Goal: Task Accomplishment & Management: Use online tool/utility

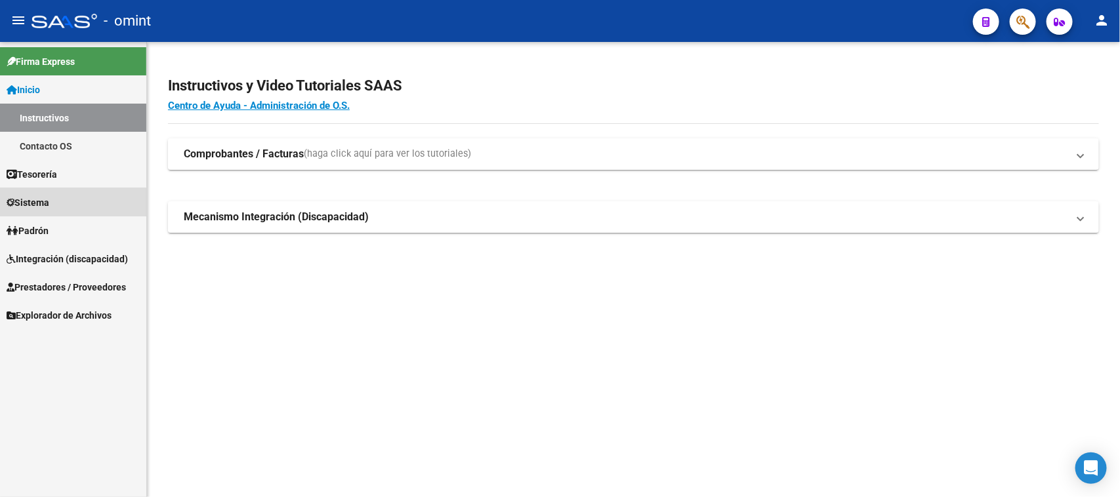
click at [49, 203] on span "Sistema" at bounding box center [28, 202] width 43 height 14
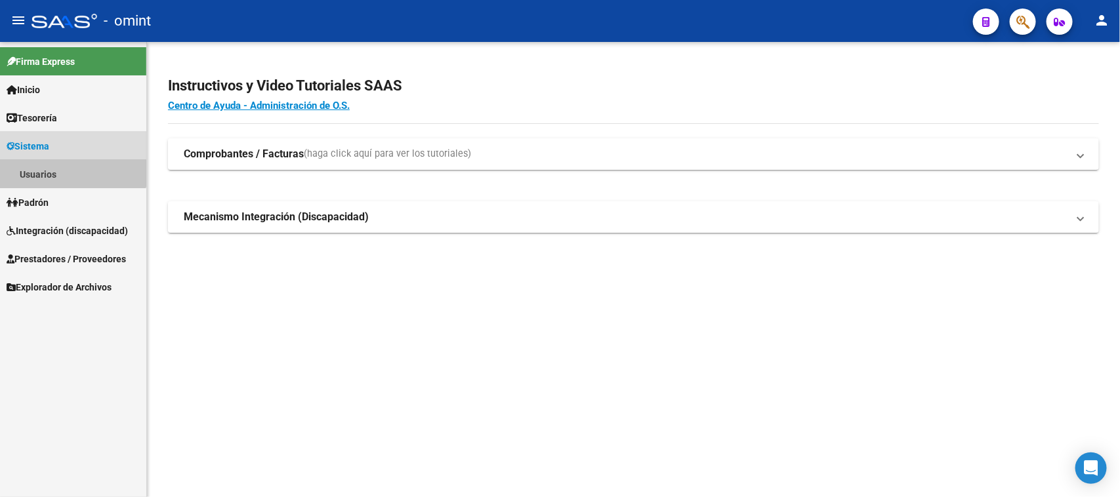
click at [60, 160] on link "Usuarios" at bounding box center [73, 174] width 146 height 28
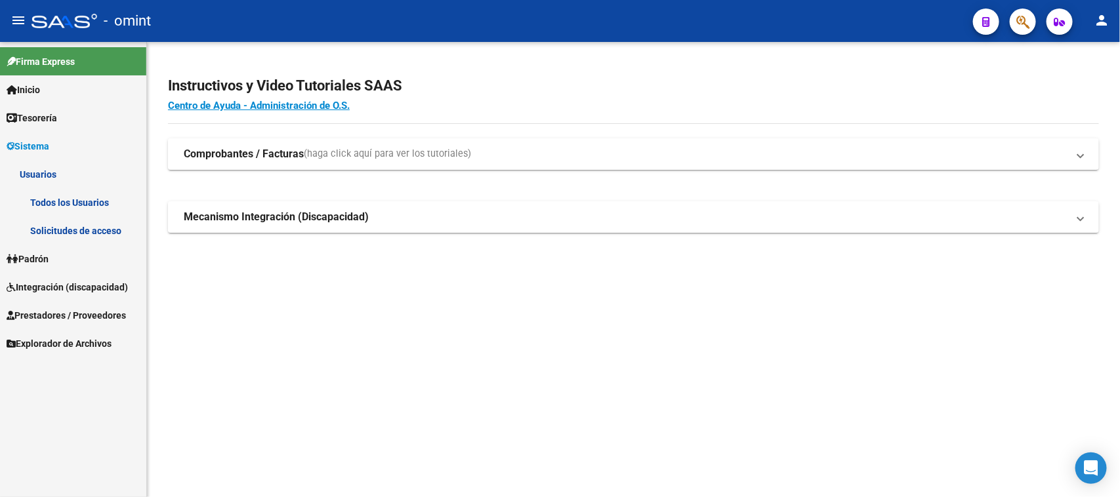
click at [89, 205] on link "Todos los Usuarios" at bounding box center [73, 202] width 146 height 28
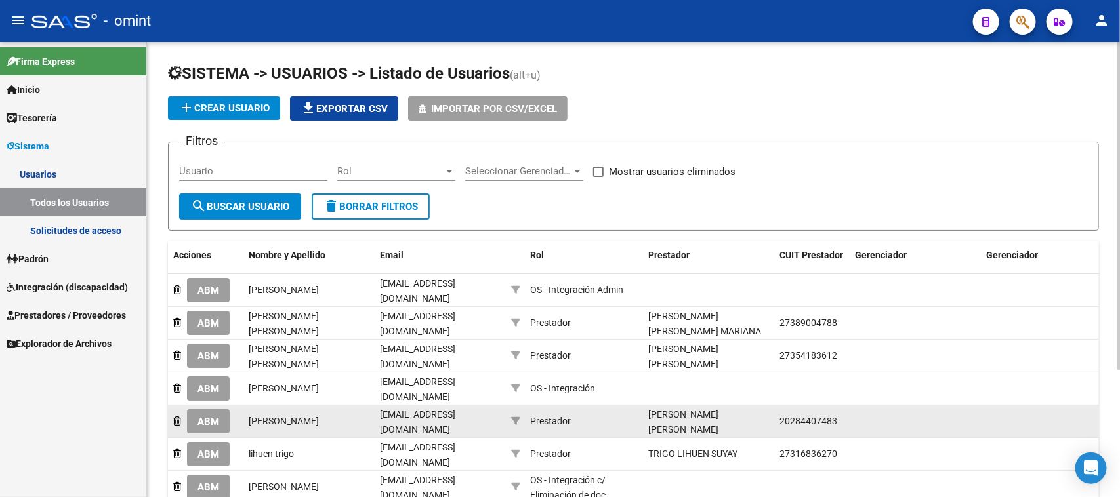
click at [207, 416] on span "ABM" at bounding box center [208, 422] width 22 height 12
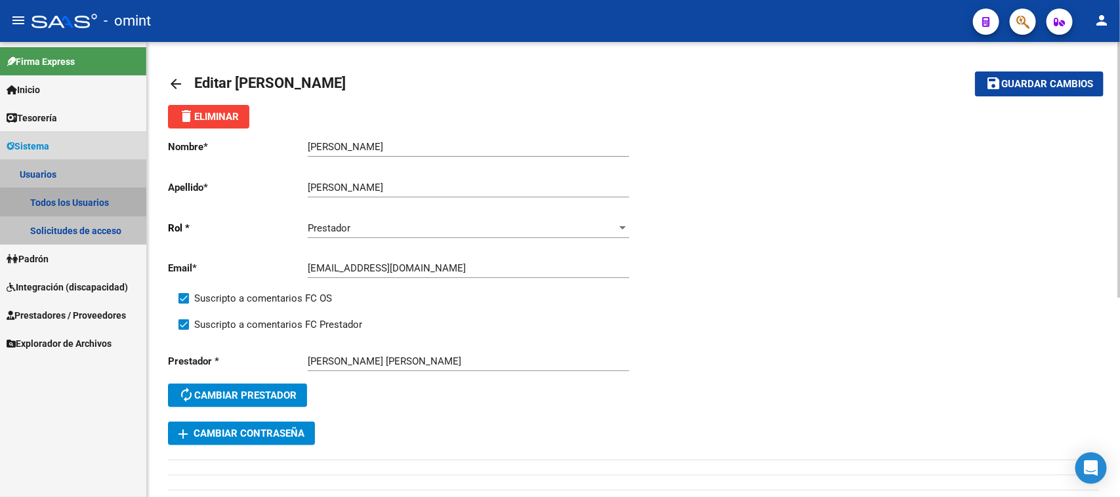
click at [84, 201] on link "Todos los Usuarios" at bounding box center [73, 202] width 146 height 28
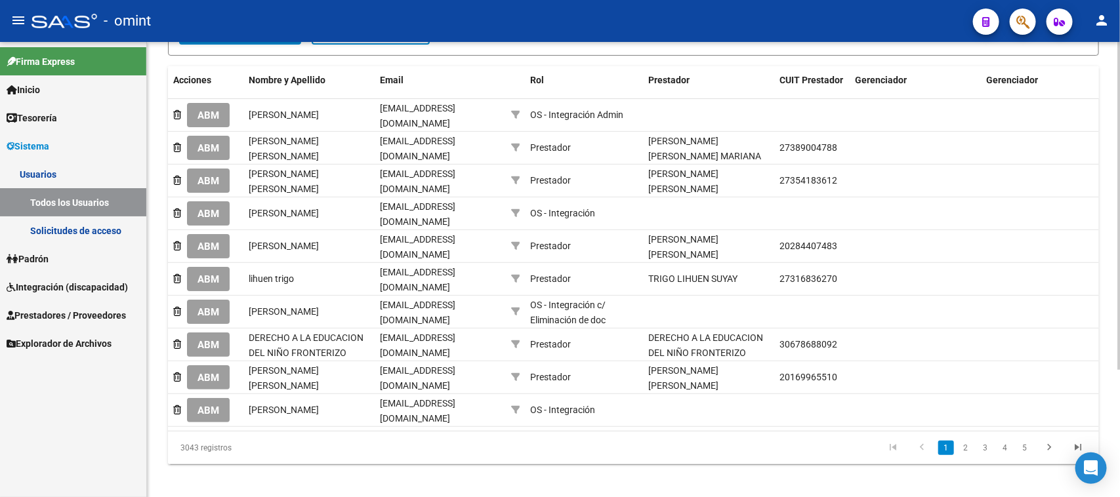
scroll to position [178, 0]
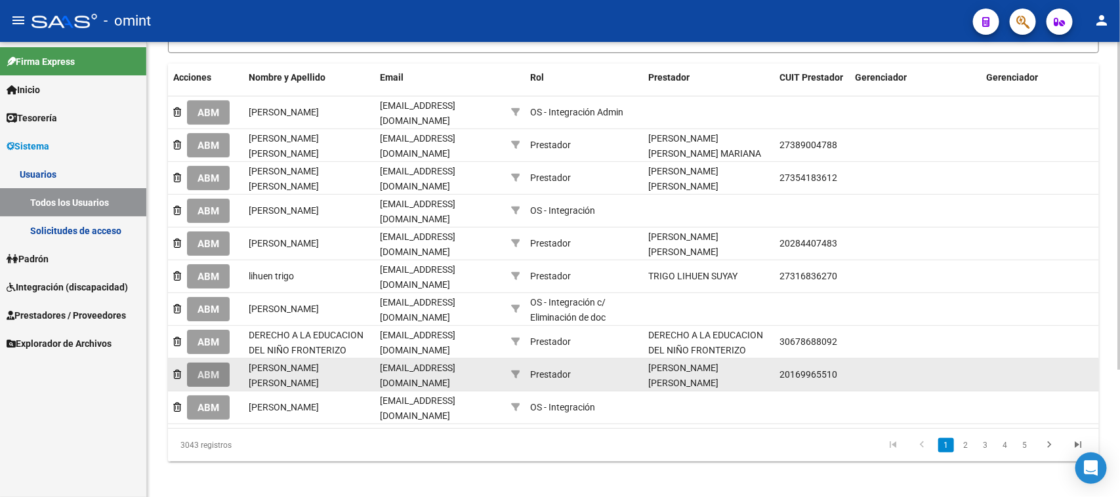
click at [211, 369] on span "ABM" at bounding box center [208, 375] width 22 height 12
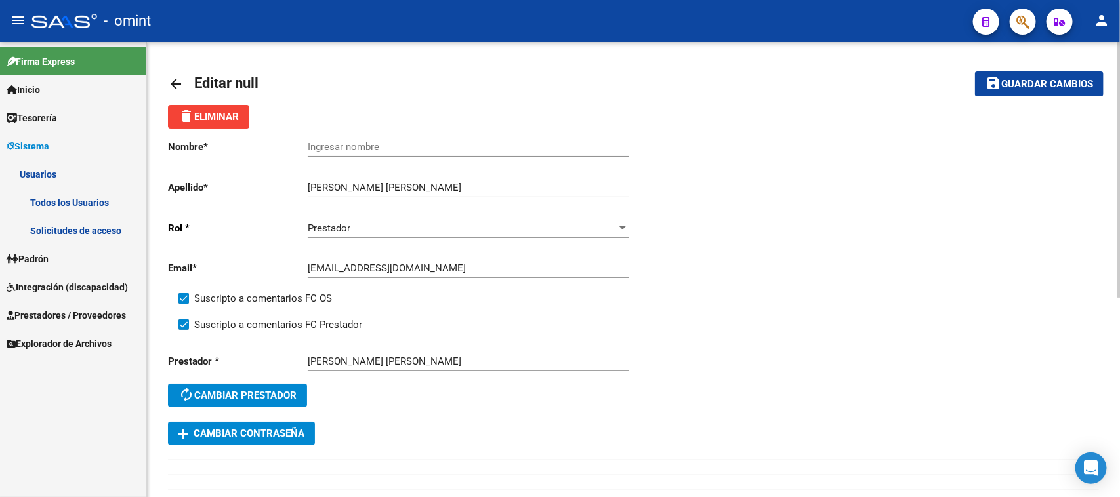
click at [71, 188] on link "Todos los Usuarios" at bounding box center [73, 202] width 146 height 28
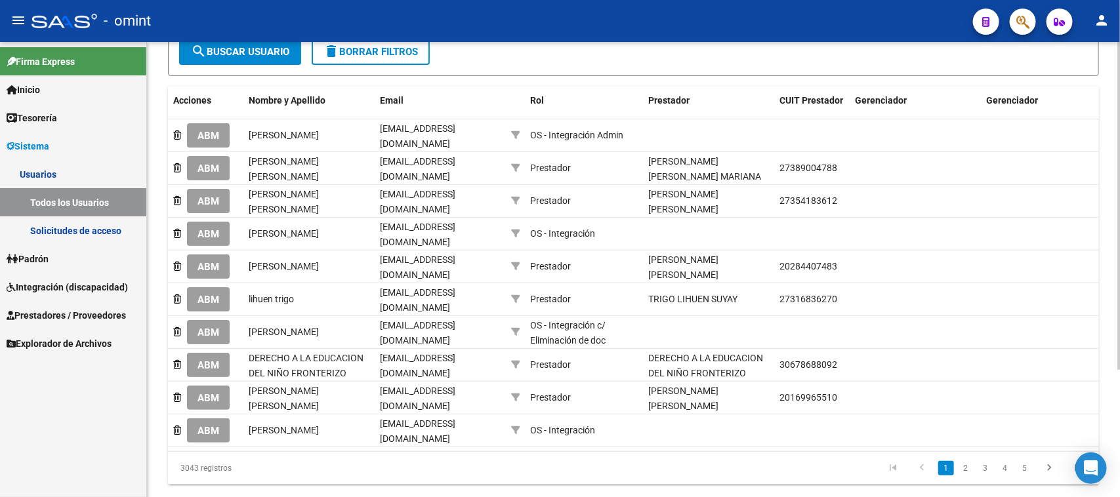
scroll to position [178, 0]
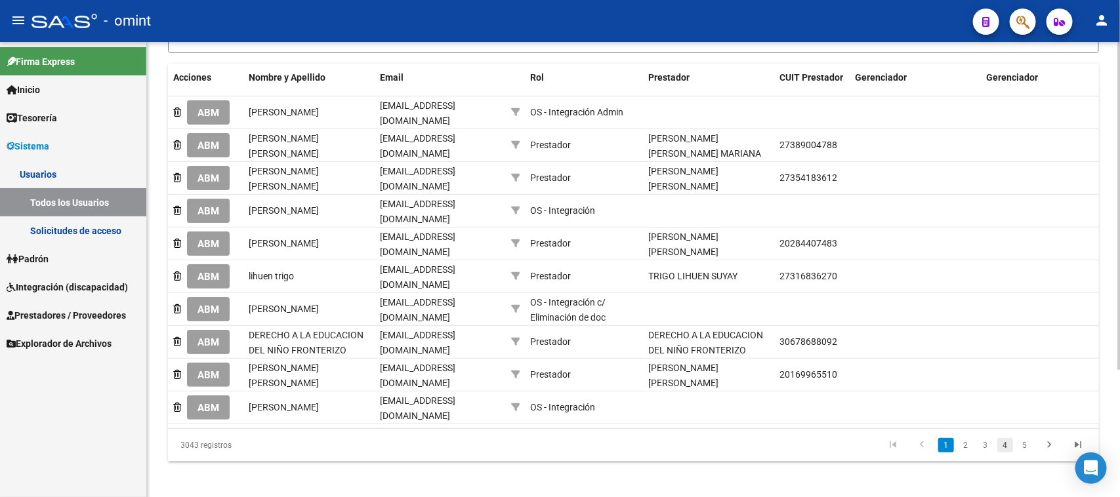
drag, startPoint x: 1002, startPoint y: 434, endPoint x: 953, endPoint y: 420, distance: 51.1
click at [1002, 438] on link "4" at bounding box center [1005, 445] width 16 height 14
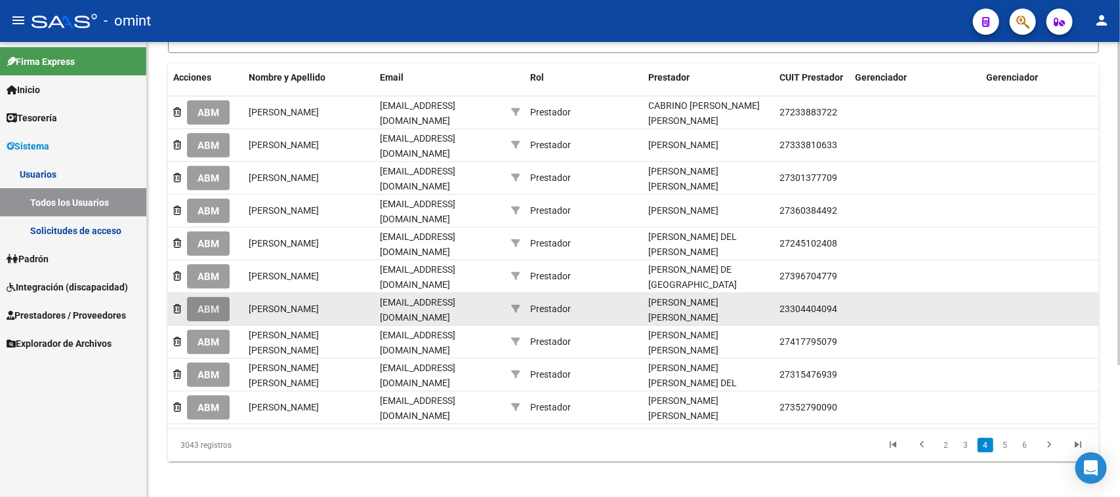
click at [208, 304] on span "ABM" at bounding box center [208, 310] width 22 height 12
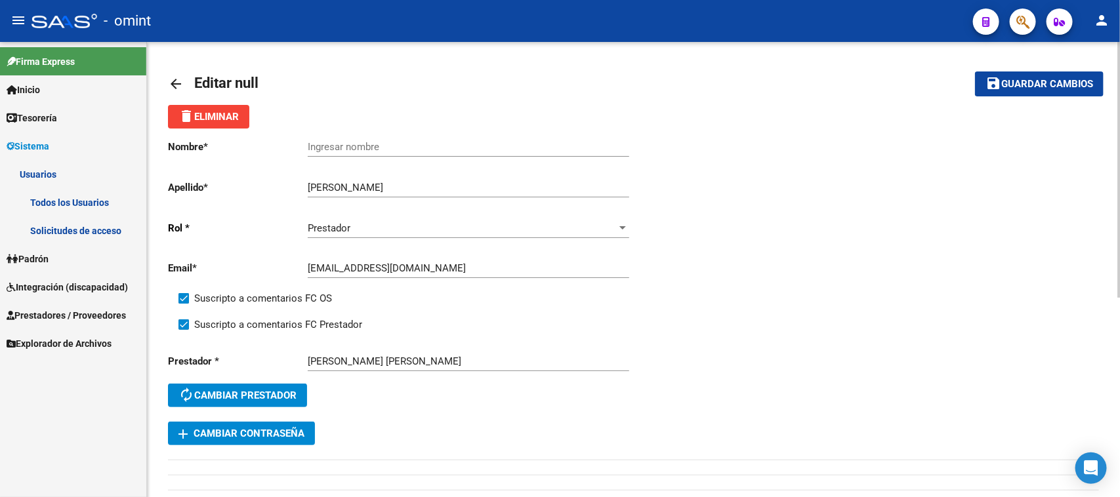
click at [77, 201] on link "Todos los Usuarios" at bounding box center [73, 202] width 146 height 28
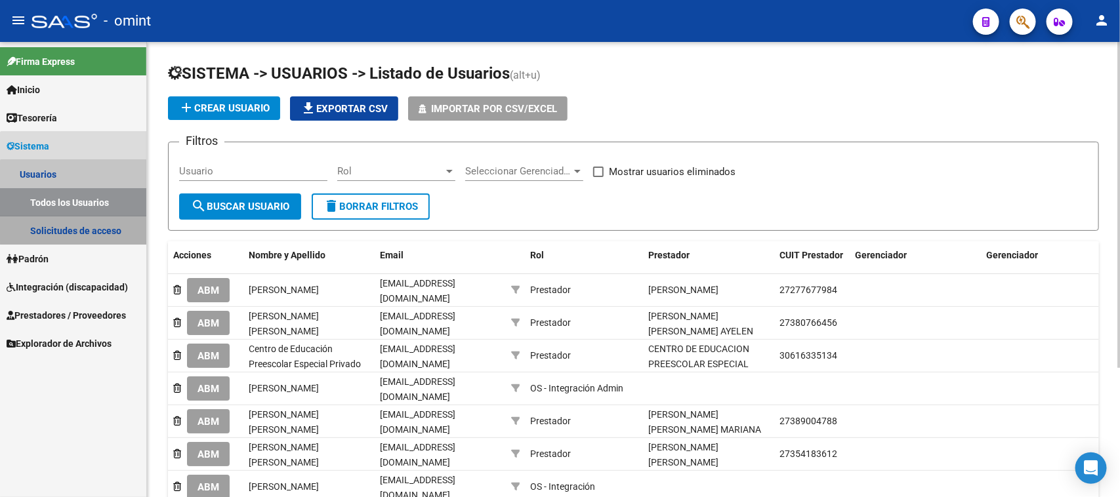
click at [77, 225] on link "Solicitudes de acceso" at bounding box center [73, 230] width 146 height 28
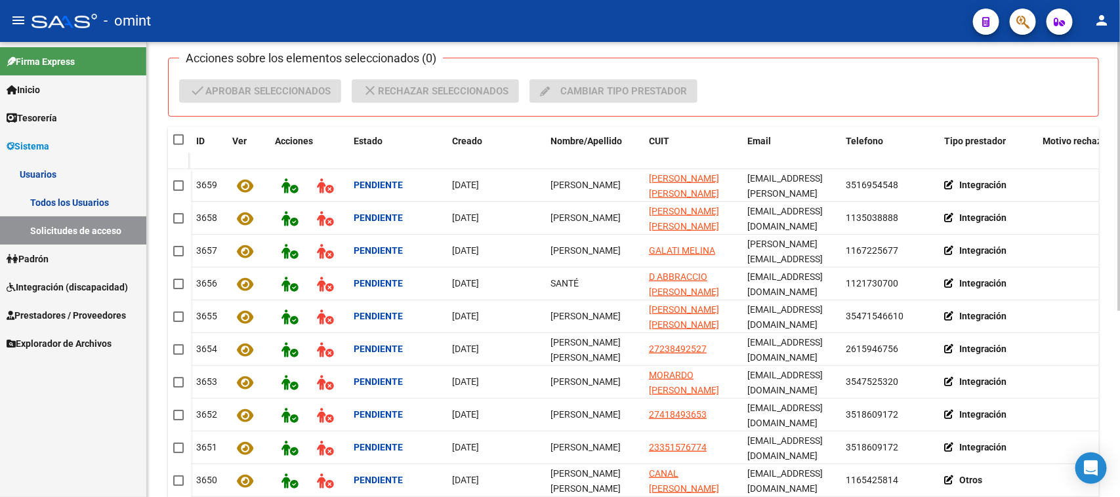
scroll to position [316, 0]
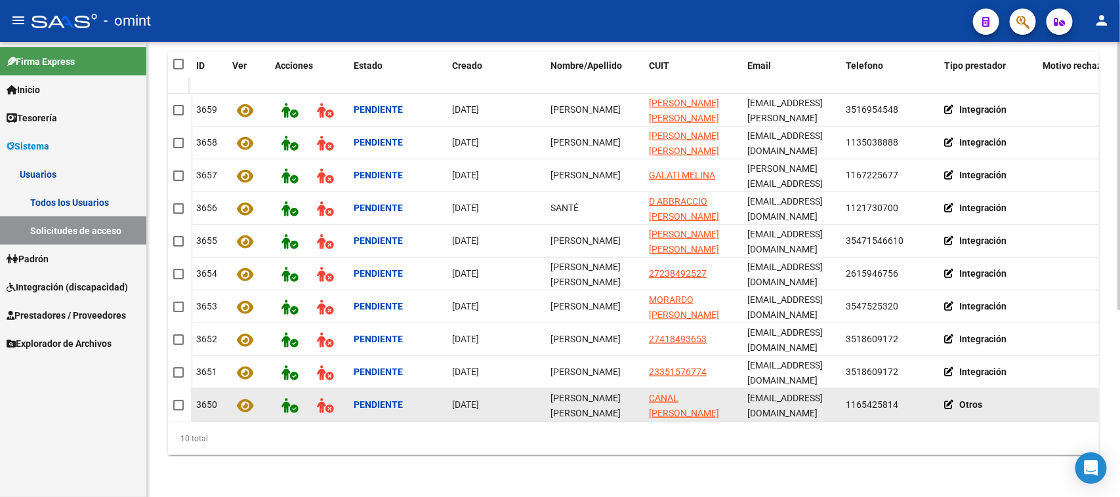
click at [561, 391] on div "[PERSON_NAME] [PERSON_NAME] Canal" at bounding box center [594, 405] width 88 height 28
copy span "[PERSON_NAME] [PERSON_NAME] Canal"
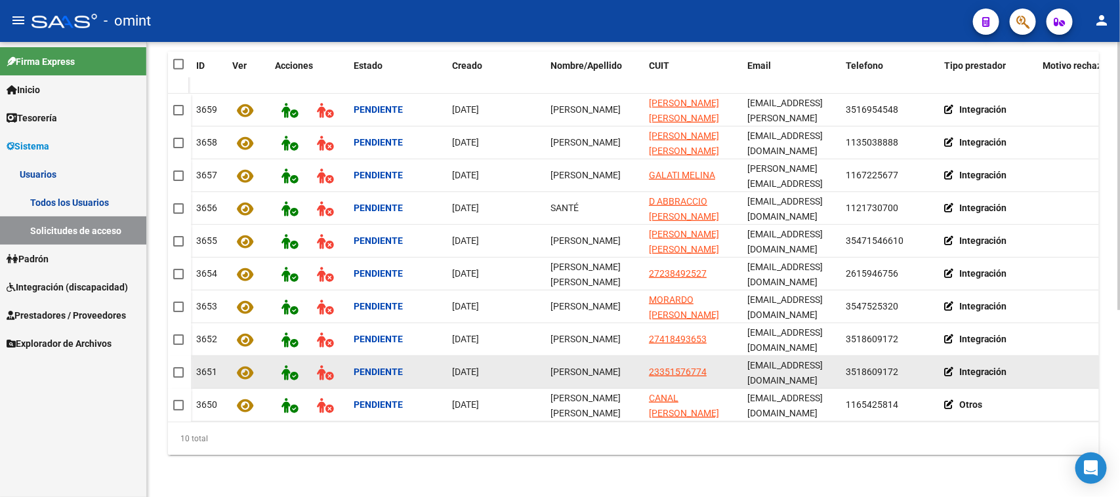
click at [559, 369] on span "[PERSON_NAME]" at bounding box center [585, 372] width 70 height 10
copy span "[PERSON_NAME]"
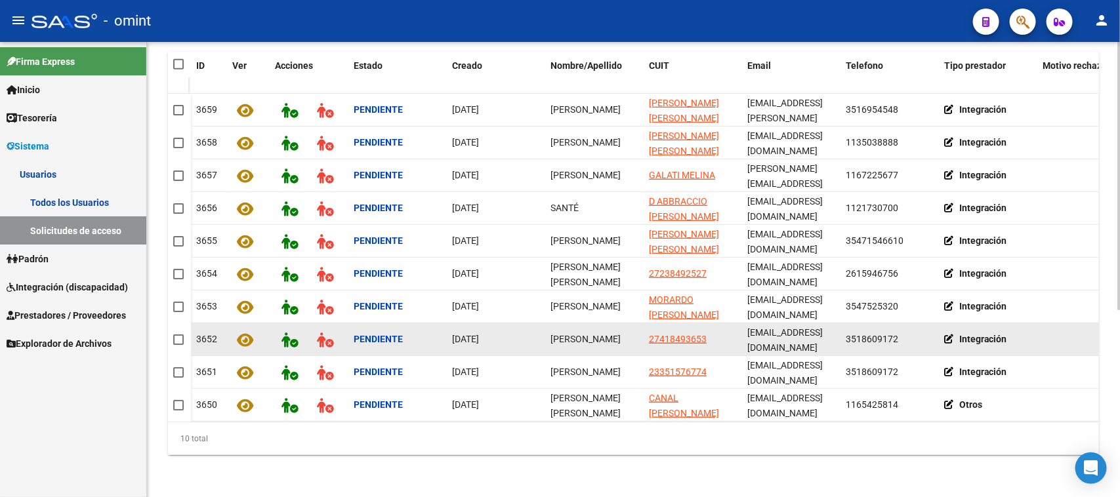
click at [553, 339] on span "[PERSON_NAME]" at bounding box center [585, 339] width 70 height 10
copy span "[PERSON_NAME]"
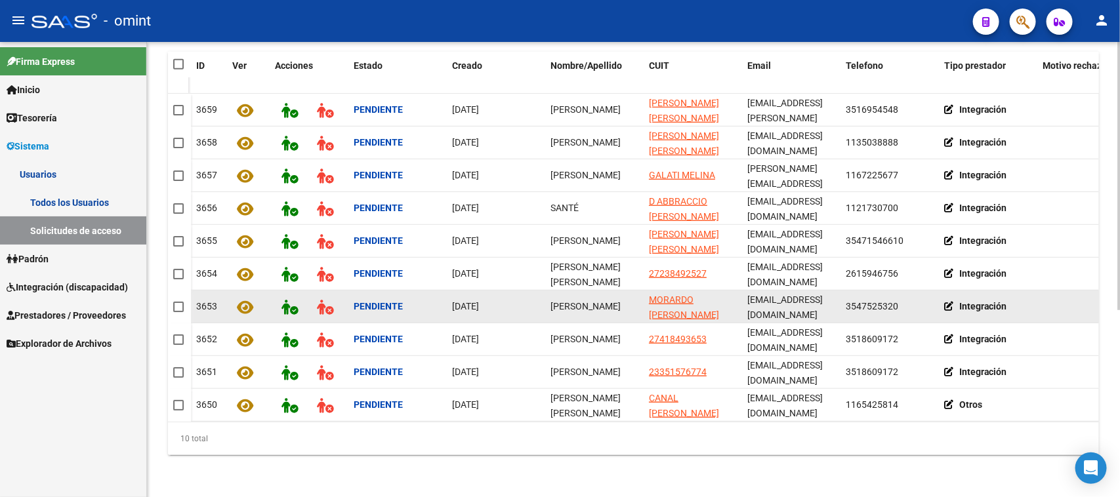
click at [551, 301] on span "[PERSON_NAME]" at bounding box center [585, 306] width 70 height 10
copy span "[PERSON_NAME]"
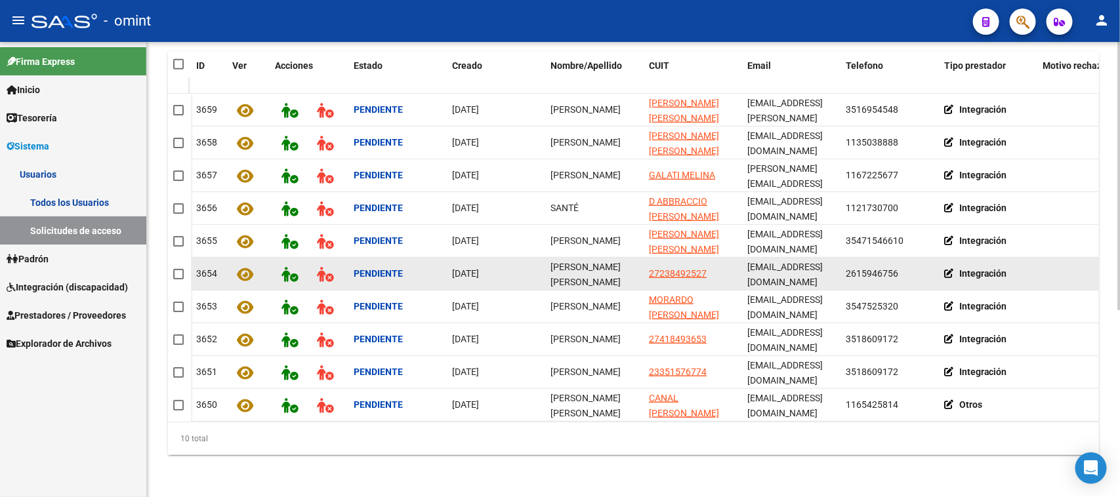
click at [580, 270] on span "[PERSON_NAME] [PERSON_NAME] AMOR [PERSON_NAME]" at bounding box center [585, 289] width 70 height 55
copy span "[PERSON_NAME] [PERSON_NAME] AMOR [PERSON_NAME]"
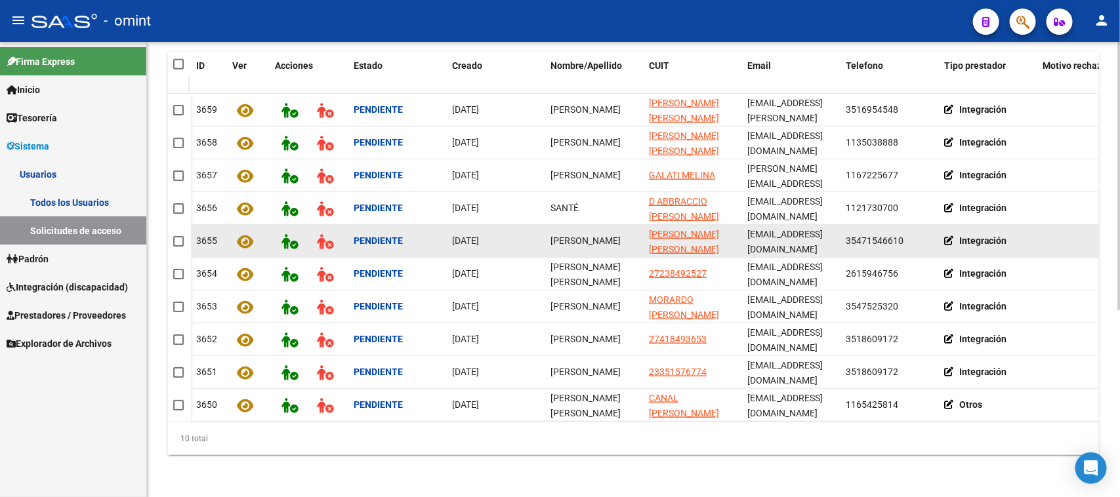
click at [568, 234] on div "[PERSON_NAME]" at bounding box center [594, 241] width 88 height 15
copy span "[PERSON_NAME]"
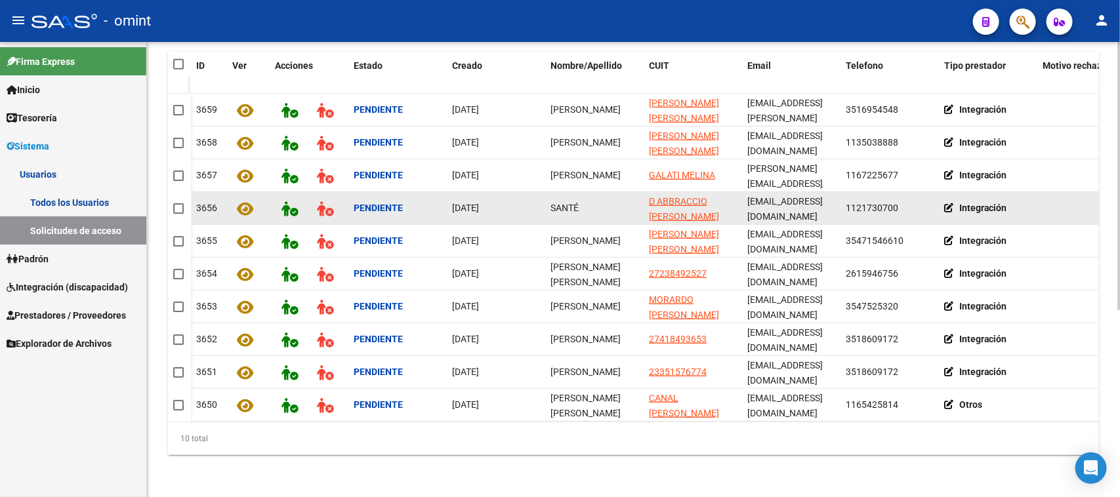
click at [565, 203] on span "SANTÉ" at bounding box center [564, 208] width 28 height 10
copy span "SANTÉ"
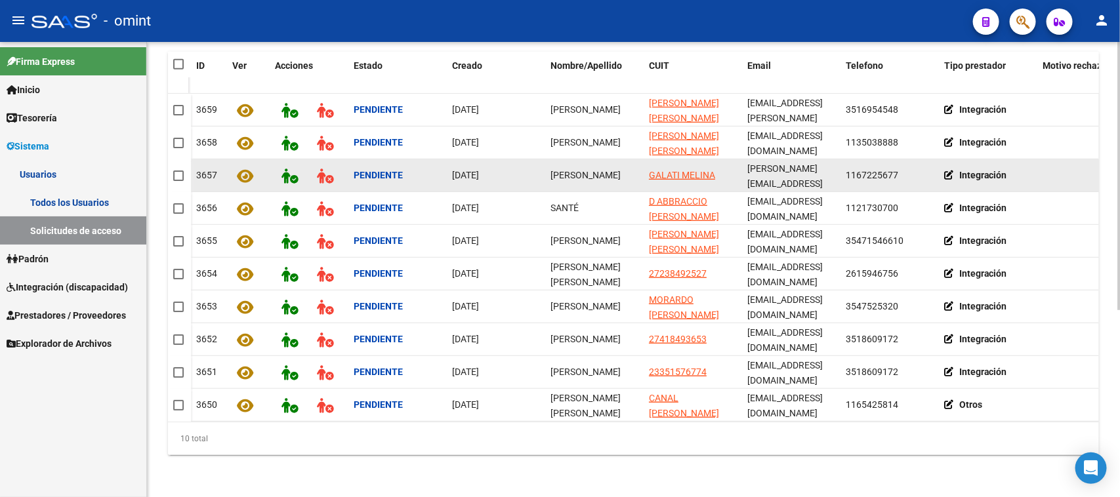
click at [566, 170] on span "[PERSON_NAME]" at bounding box center [585, 175] width 70 height 10
copy span "[PERSON_NAME]"
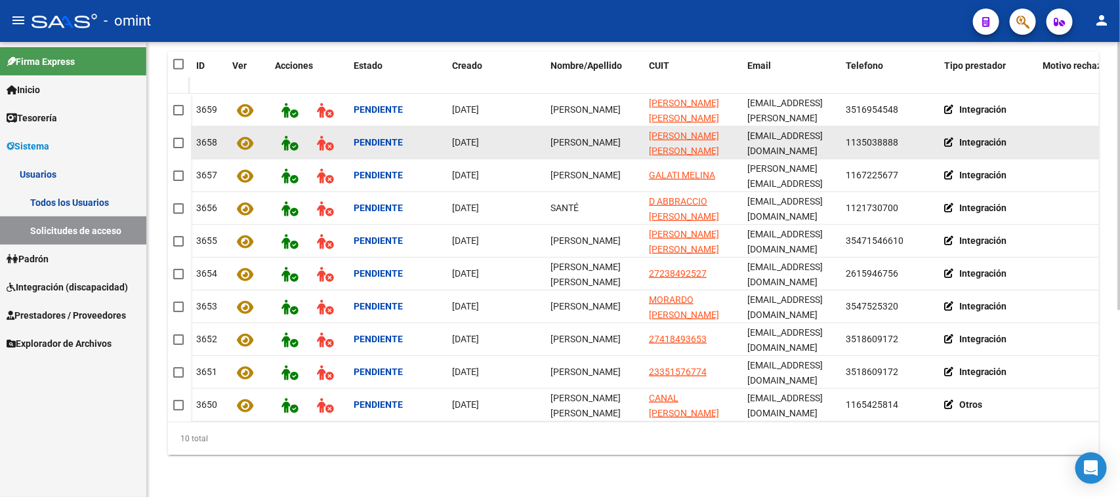
click at [561, 142] on span "[PERSON_NAME]" at bounding box center [585, 142] width 70 height 10
copy span "[PERSON_NAME]"
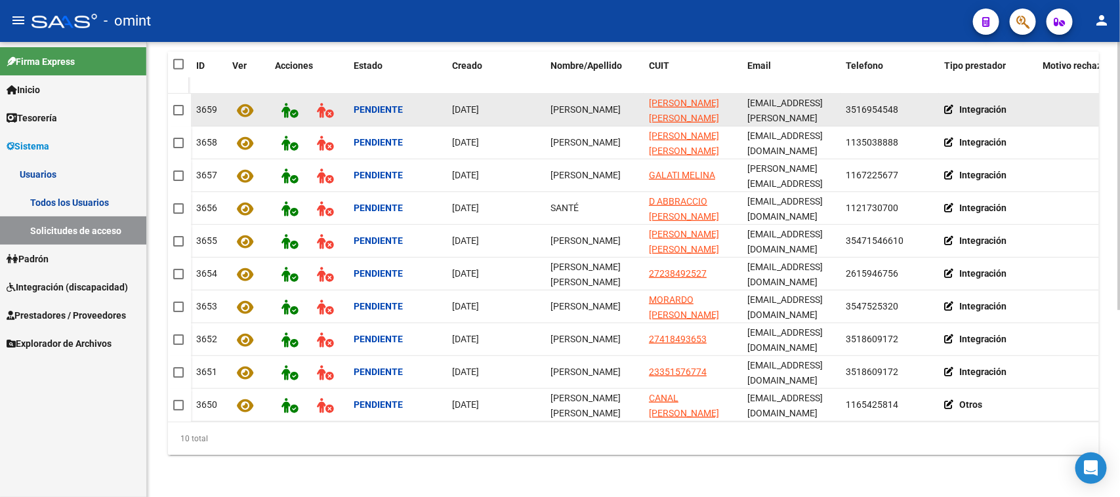
click at [569, 104] on span "[PERSON_NAME]" at bounding box center [585, 109] width 70 height 10
copy span "[PERSON_NAME]"
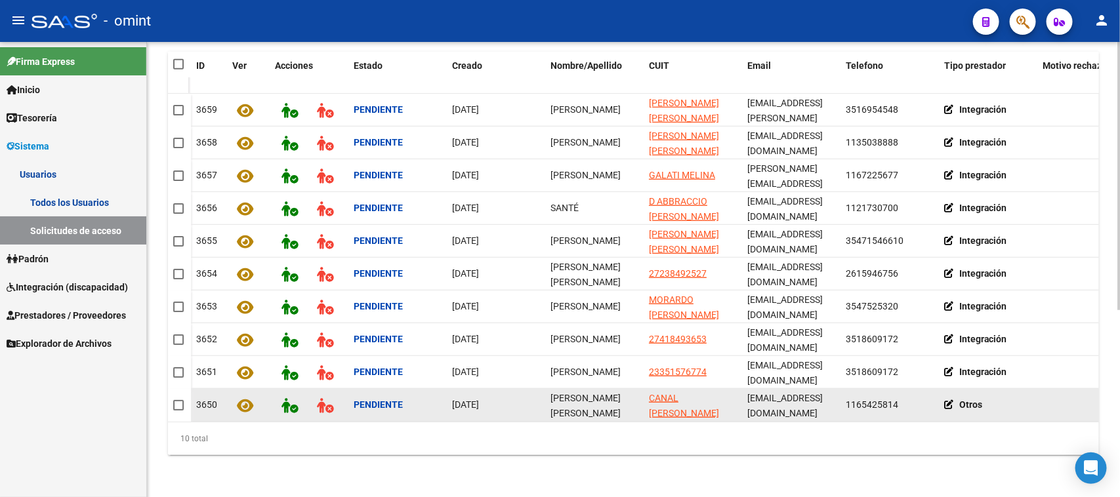
click at [952, 400] on icon at bounding box center [951, 404] width 15 height 9
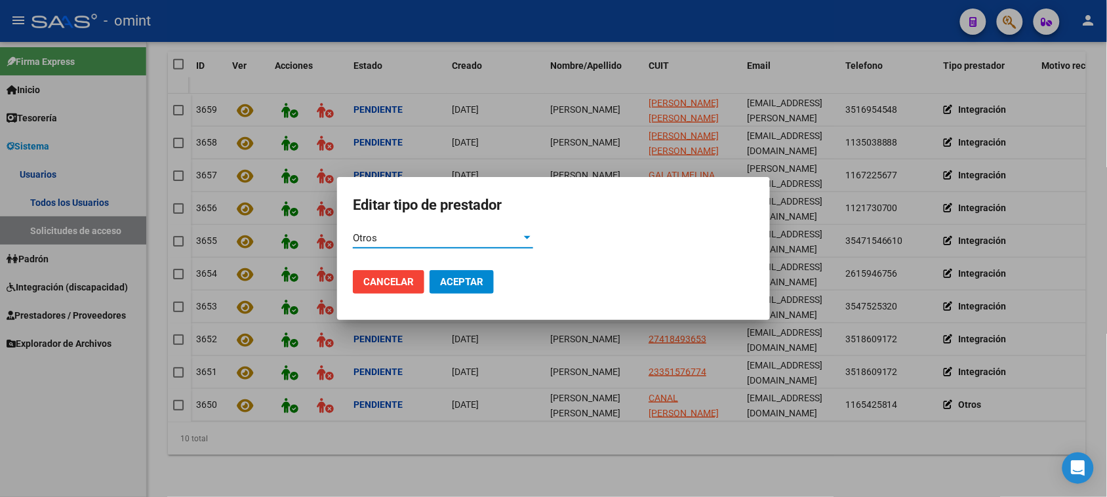
click at [489, 237] on div "Otros" at bounding box center [437, 238] width 169 height 12
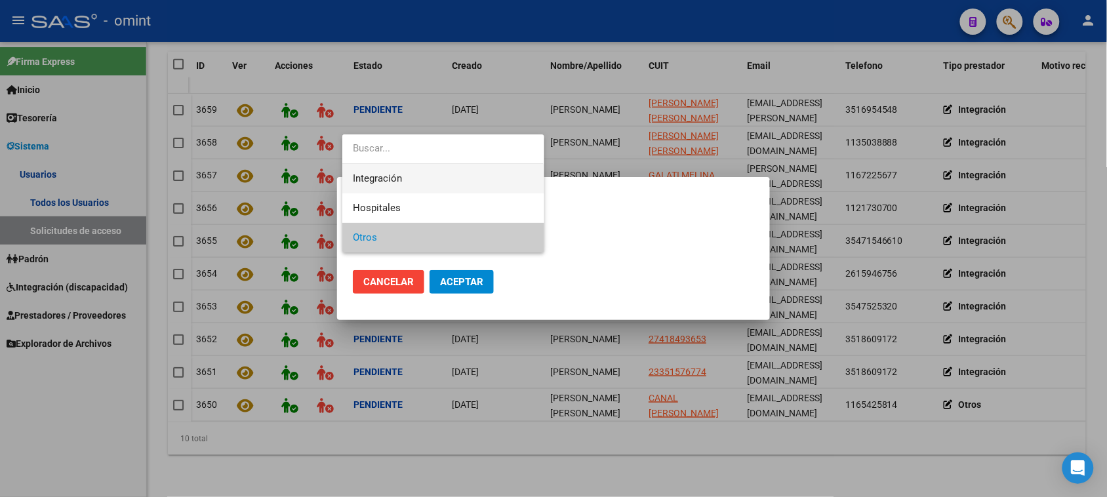
click at [487, 184] on span "Integración" at bounding box center [443, 179] width 180 height 30
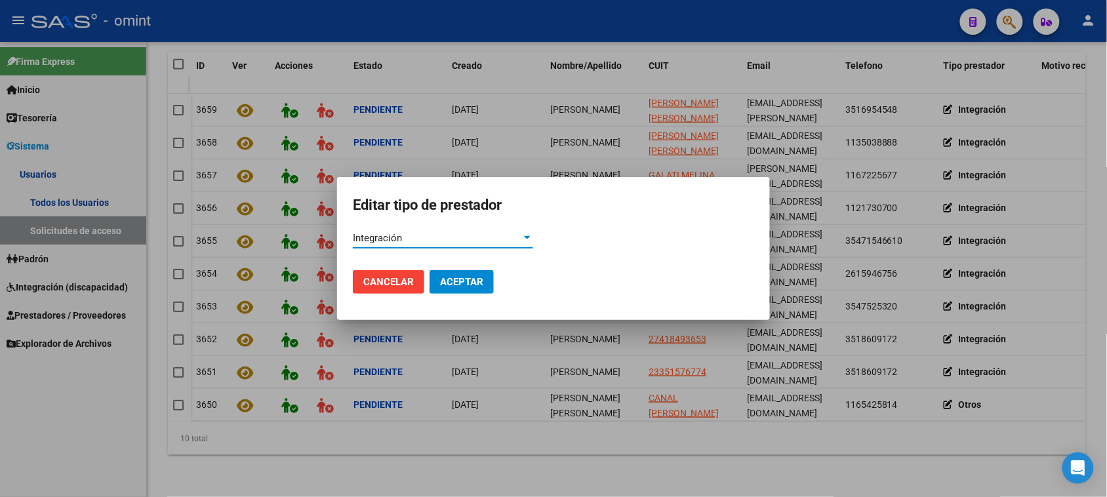
click at [481, 276] on button "Aceptar" at bounding box center [462, 282] width 64 height 24
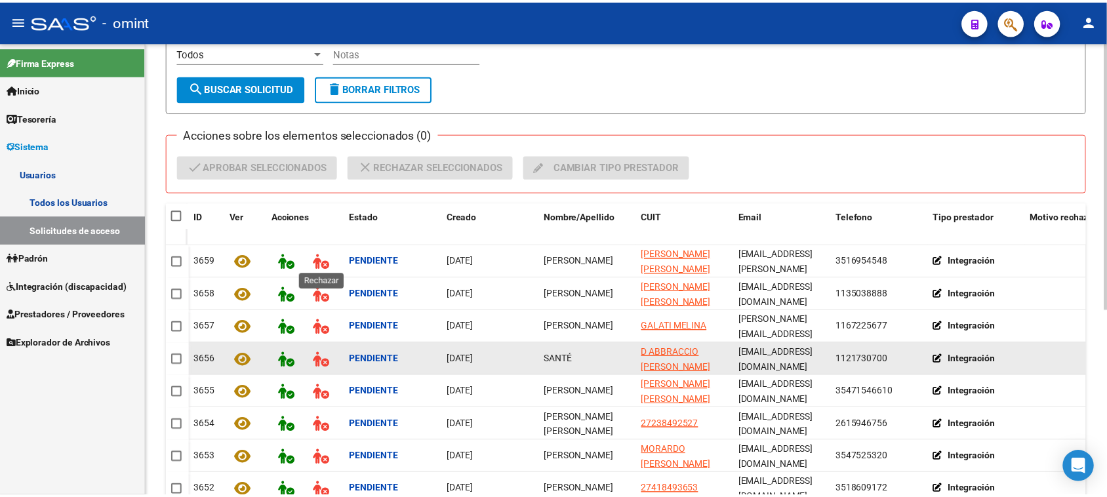
scroll to position [152, 0]
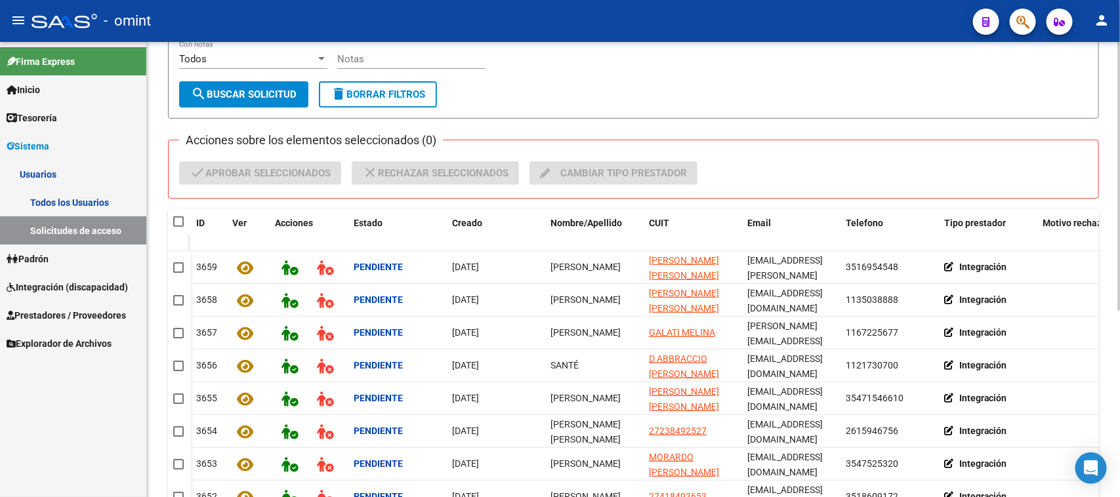
click at [176, 224] on span at bounding box center [178, 221] width 10 height 10
click at [178, 227] on input "checkbox" at bounding box center [178, 227] width 1 height 1
checkbox input "true"
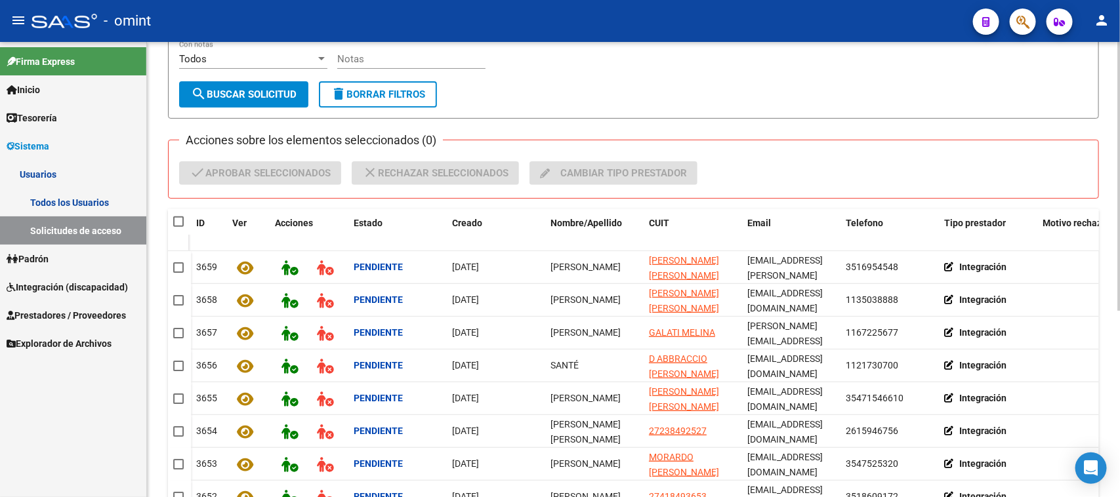
checkbox input "true"
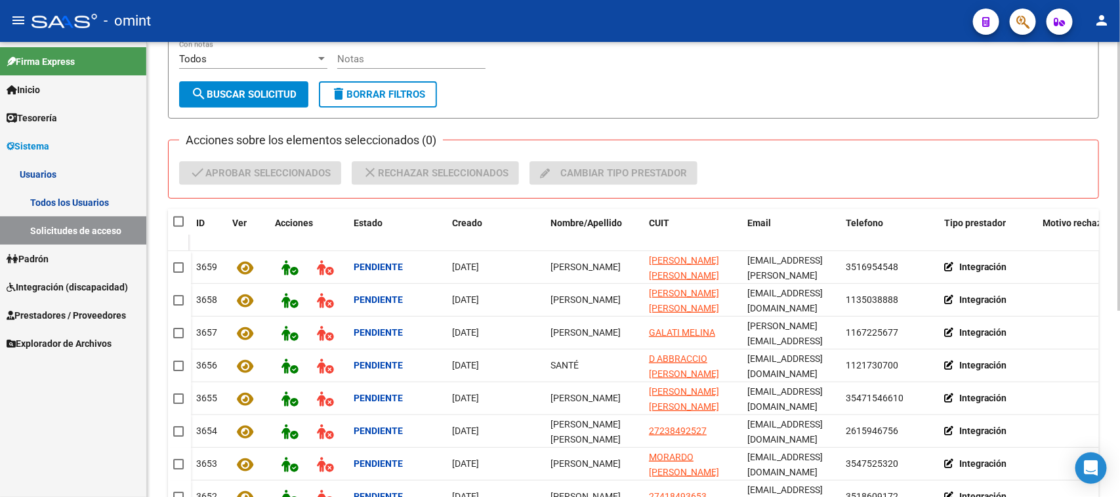
checkbox input "true"
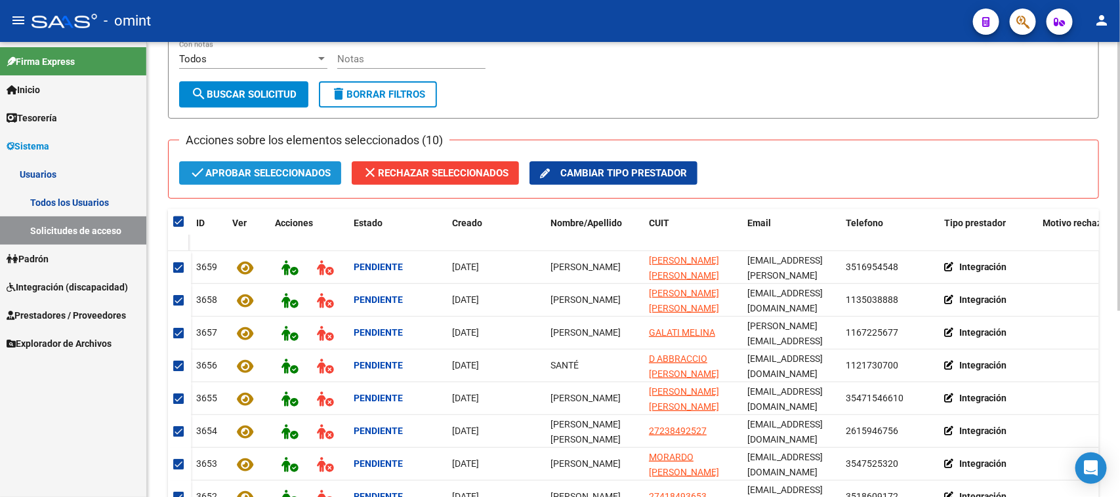
click at [253, 173] on span "check Aprobar seleccionados" at bounding box center [260, 173] width 141 height 24
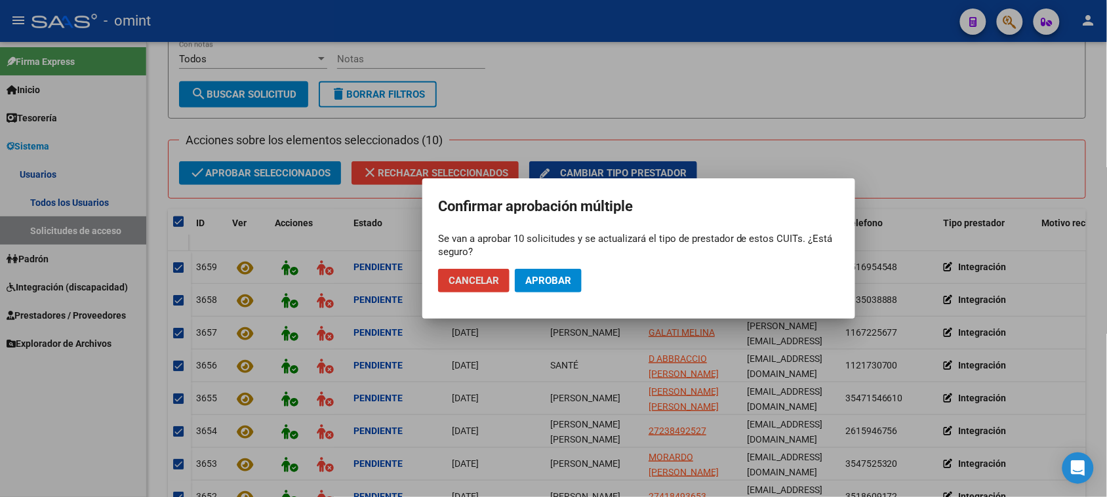
click at [549, 280] on span "Aprobar" at bounding box center [548, 281] width 46 height 12
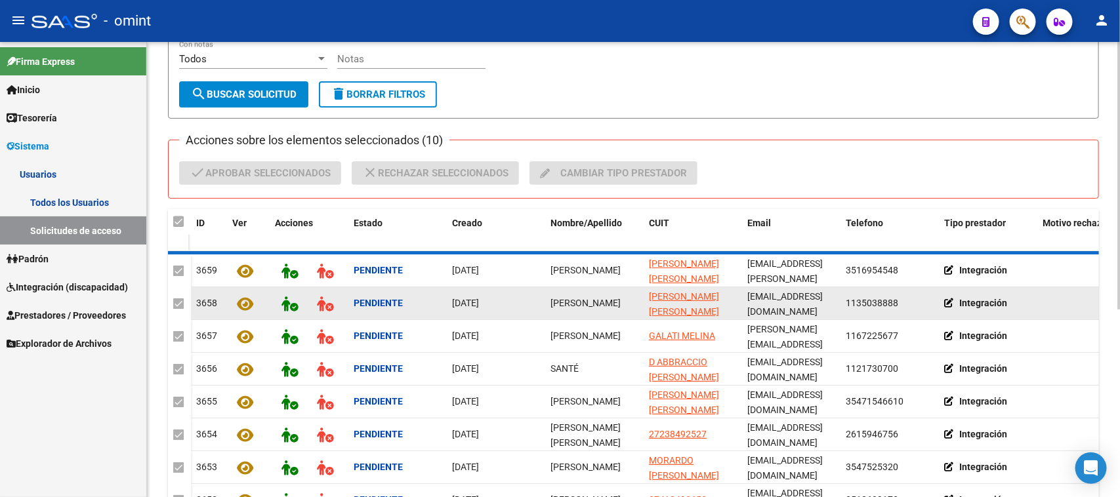
checkbox input "false"
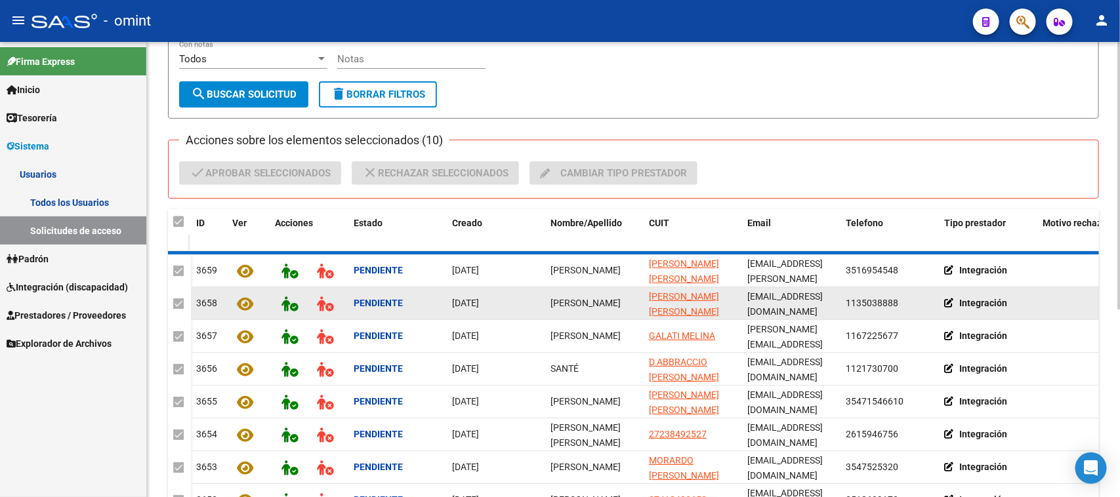
checkbox input "false"
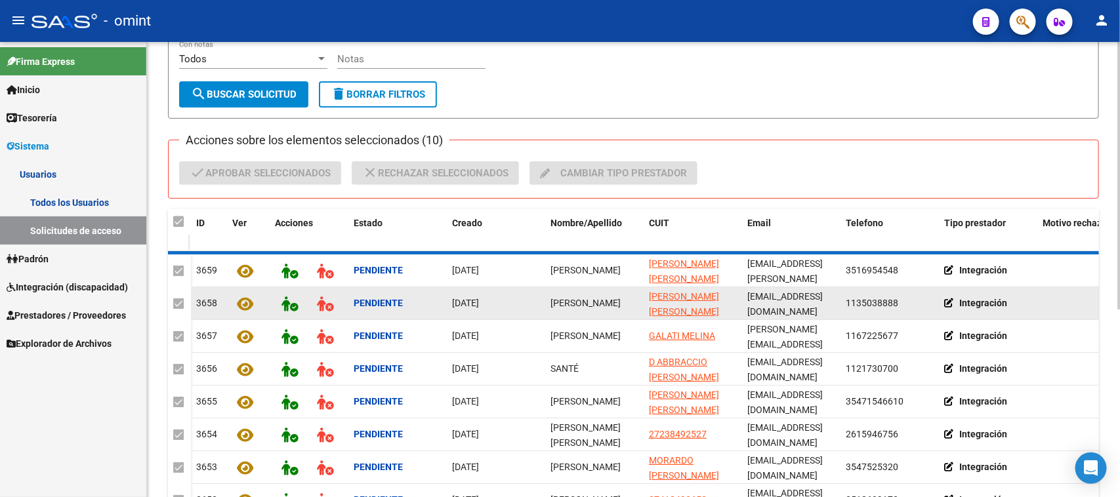
checkbox input "false"
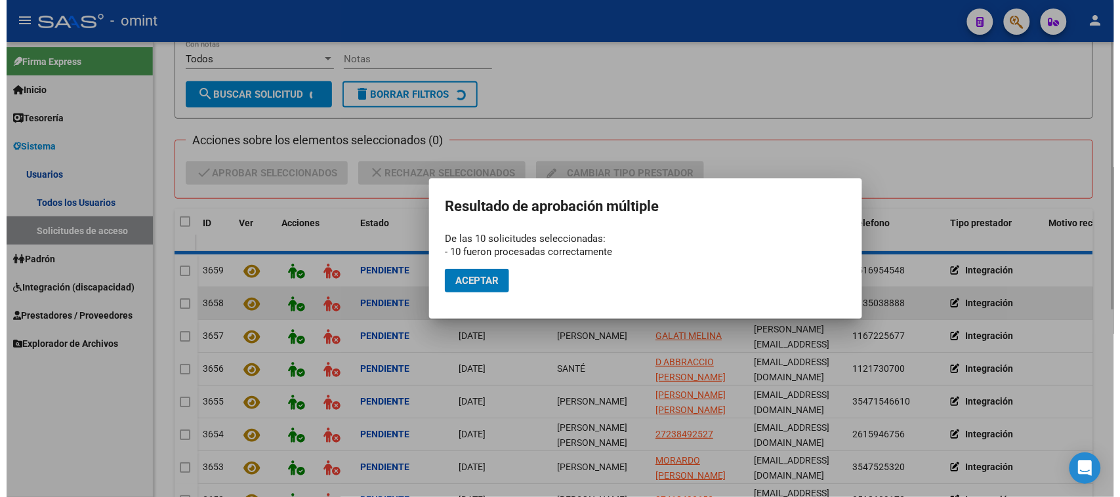
scroll to position [12, 0]
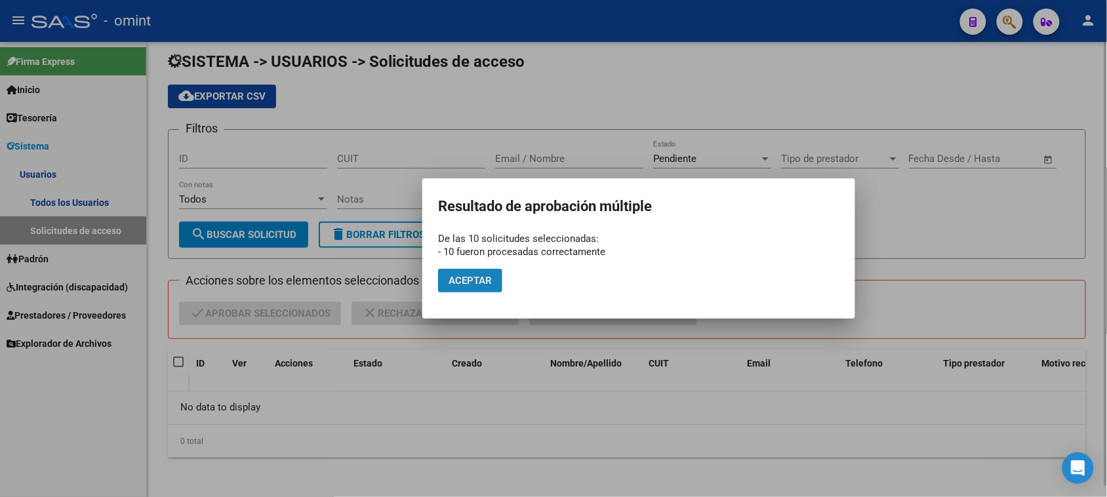
click at [453, 286] on span "Aceptar" at bounding box center [470, 281] width 43 height 12
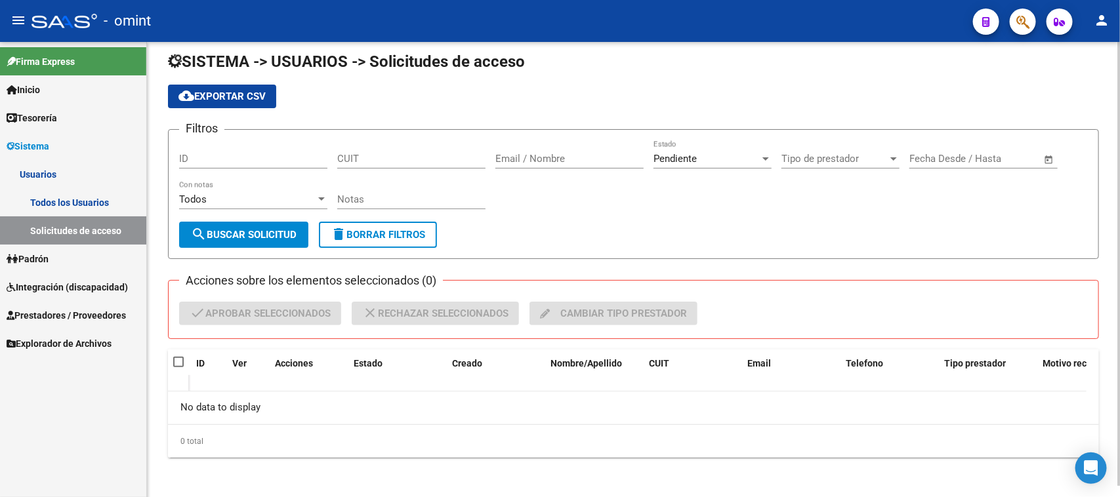
click at [70, 195] on link "Todos los Usuarios" at bounding box center [73, 202] width 146 height 28
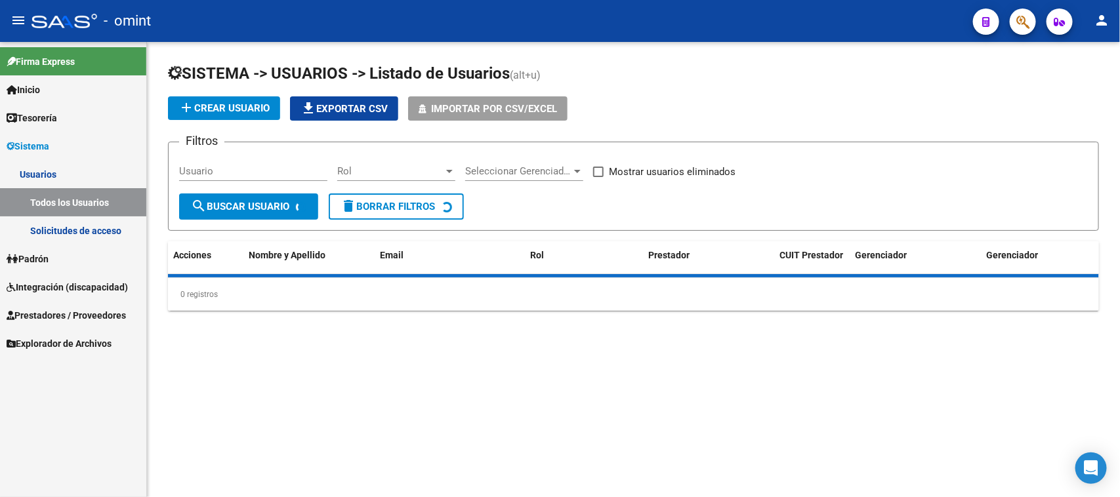
click at [205, 167] on input "Usuario" at bounding box center [253, 171] width 148 height 12
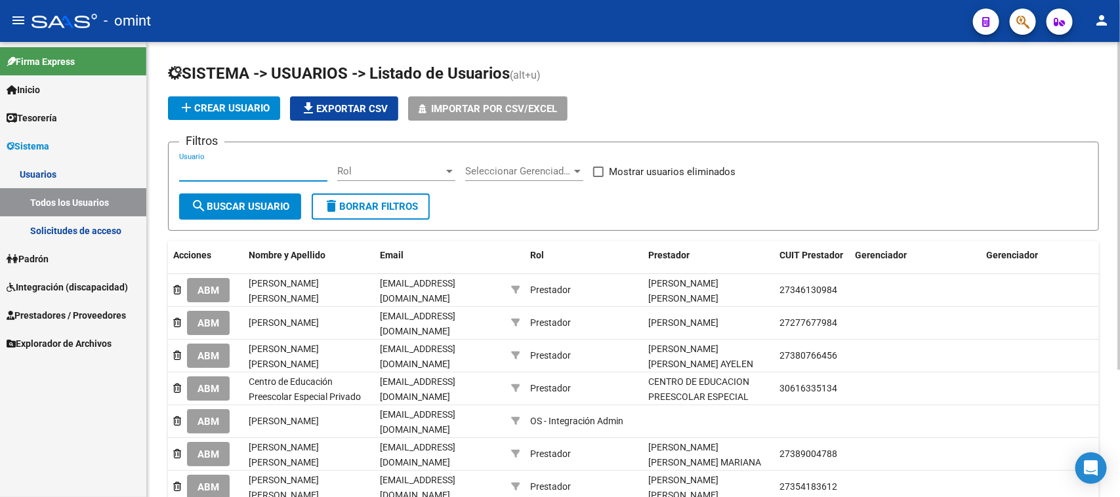
paste input "[PERSON_NAME]"
type input "[PERSON_NAME]"
click at [218, 211] on button "search Buscar Usuario" at bounding box center [240, 206] width 122 height 26
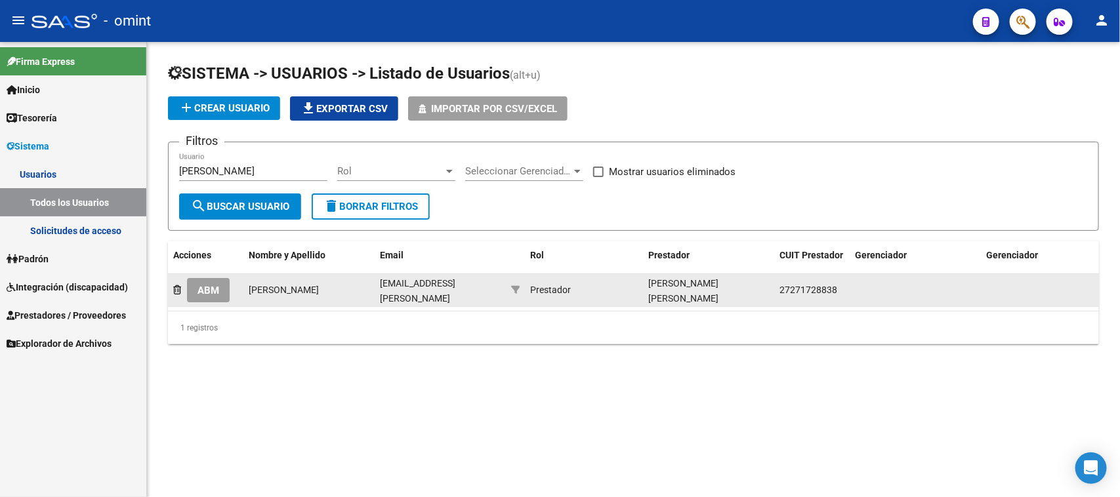
click at [210, 279] on button "ABM" at bounding box center [208, 290] width 43 height 24
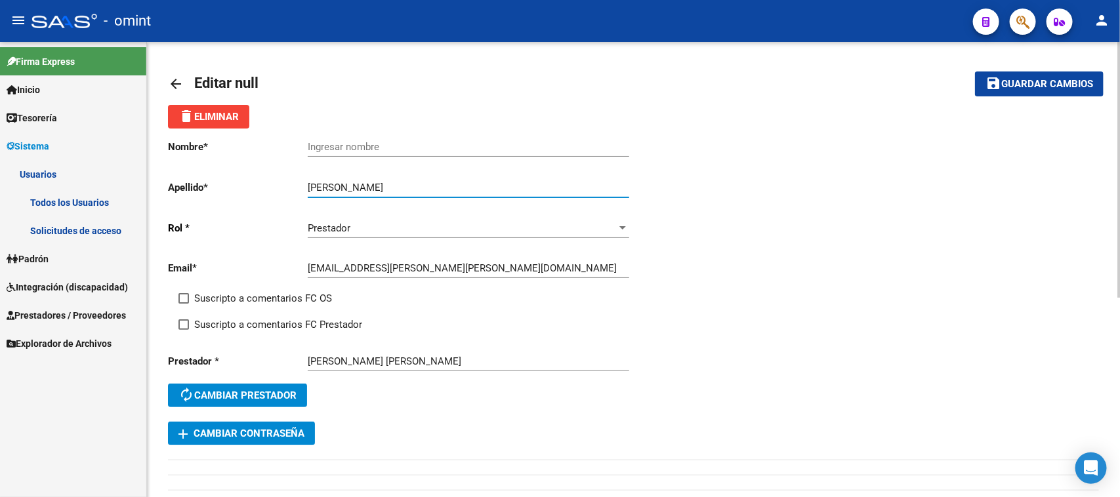
drag, startPoint x: 368, startPoint y: 184, endPoint x: 272, endPoint y: 184, distance: 95.8
click at [272, 184] on app-form-text-field "Apellido * [PERSON_NAME] Ingresar apellido" at bounding box center [398, 188] width 460 height 12
type input "[PERSON_NAME]"
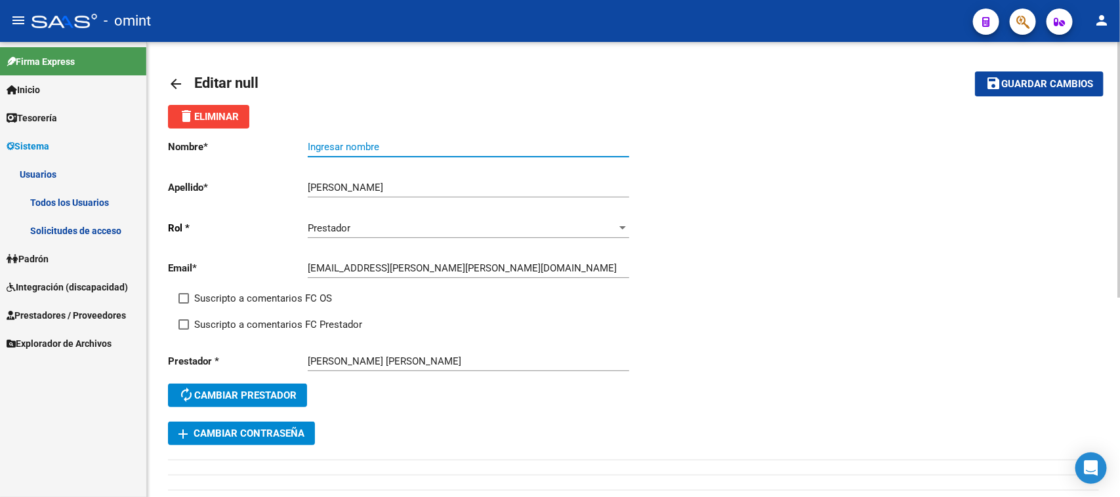
click at [323, 152] on input "Ingresar nombre" at bounding box center [468, 147] width 321 height 12
paste input "[PERSON_NAME] [PERSON_NAME]"
type input "[PERSON_NAME] [PERSON_NAME]"
drag, startPoint x: 245, startPoint y: 295, endPoint x: 244, endPoint y: 305, distance: 9.9
click at [245, 296] on span "Suscripto a comentarios FC OS" at bounding box center [263, 299] width 138 height 16
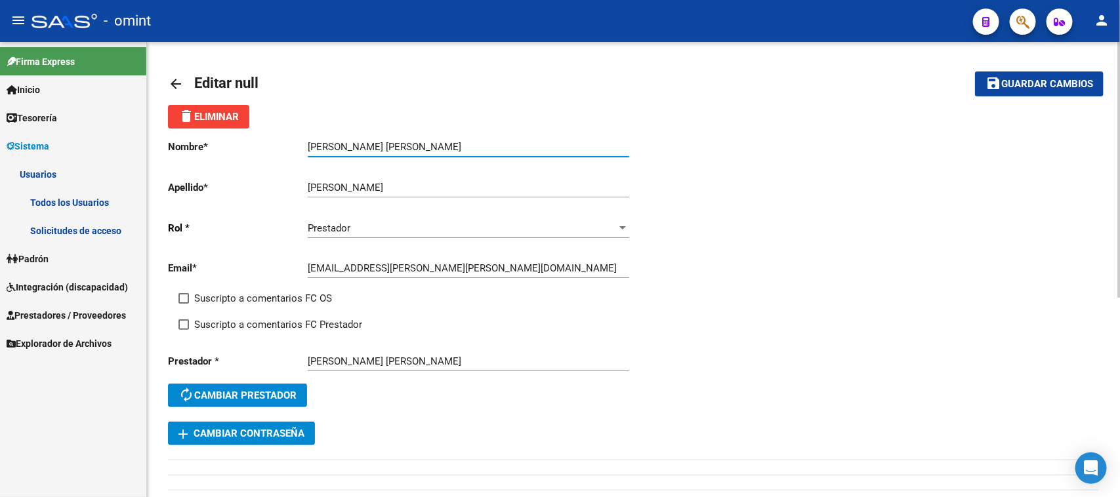
click at [184, 304] on input "Suscripto a comentarios FC OS" at bounding box center [183, 304] width 1 height 1
checkbox input "true"
click at [243, 317] on span "Suscripto a comentarios FC Prestador" at bounding box center [278, 325] width 168 height 16
click at [184, 330] on input "Suscripto a comentarios FC Prestador" at bounding box center [183, 330] width 1 height 1
checkbox input "true"
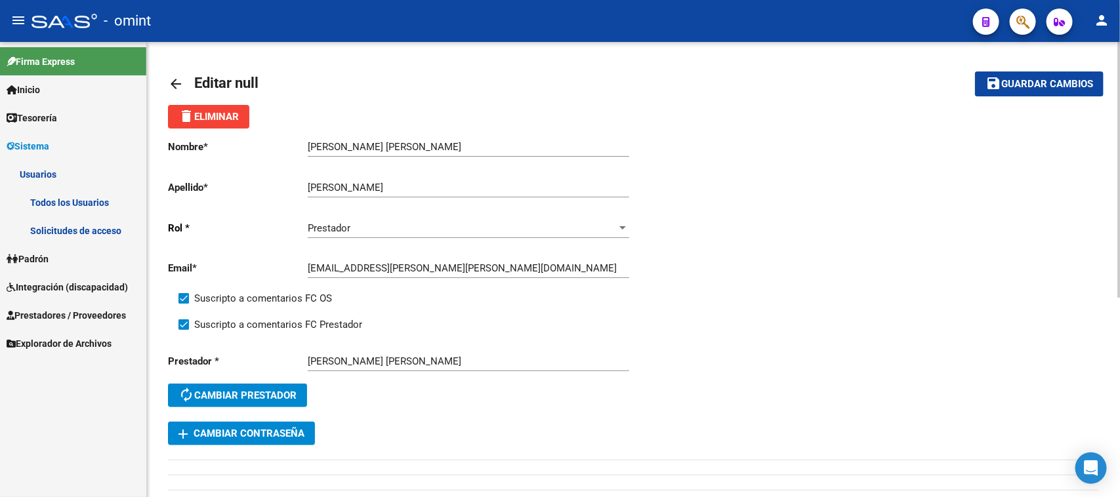
click at [1010, 70] on mat-toolbar-row "save Guardar cambios" at bounding box center [1005, 84] width 195 height 42
click at [992, 79] on mat-icon "save" at bounding box center [993, 83] width 16 height 16
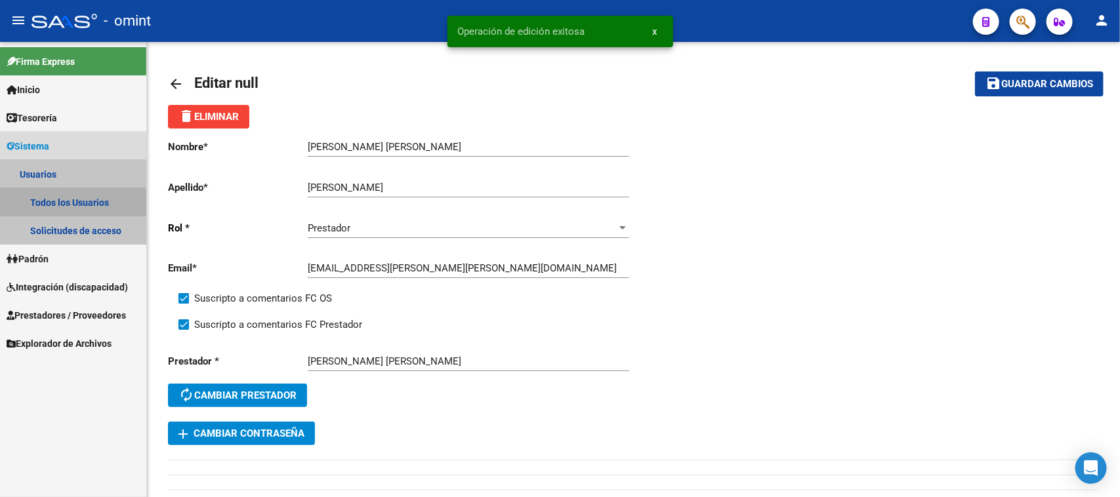
click at [60, 211] on link "Todos los Usuarios" at bounding box center [73, 202] width 146 height 28
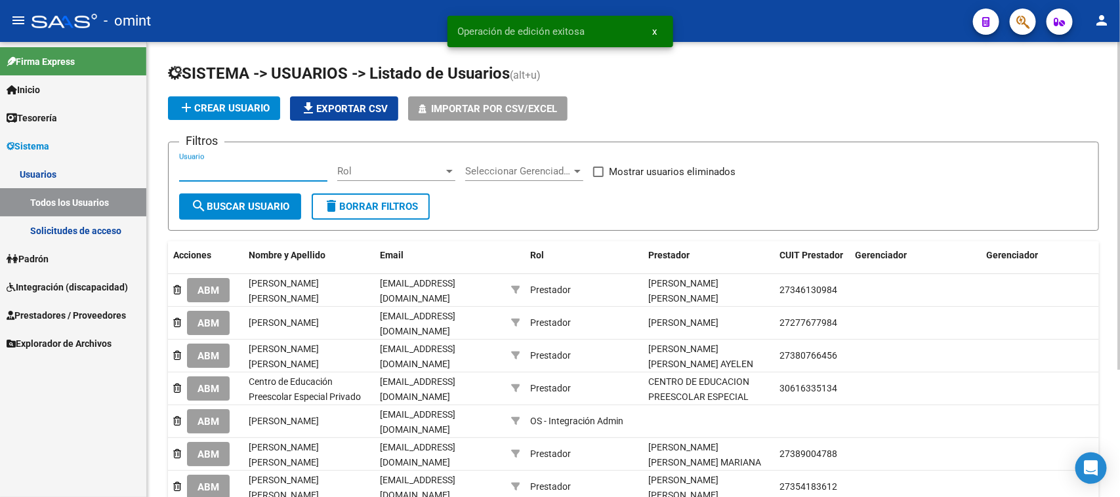
click at [195, 166] on input "Usuario" at bounding box center [253, 171] width 148 height 12
paste input "[PERSON_NAME]"
type input "[PERSON_NAME]"
click at [193, 193] on button "search Buscar Usuario" at bounding box center [240, 206] width 122 height 26
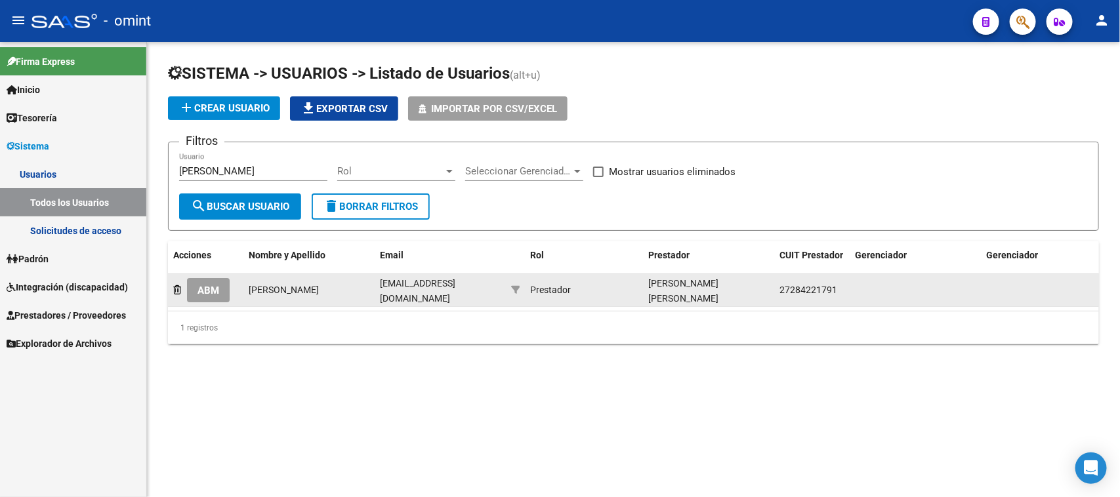
click at [210, 285] on span "ABM" at bounding box center [208, 291] width 22 height 12
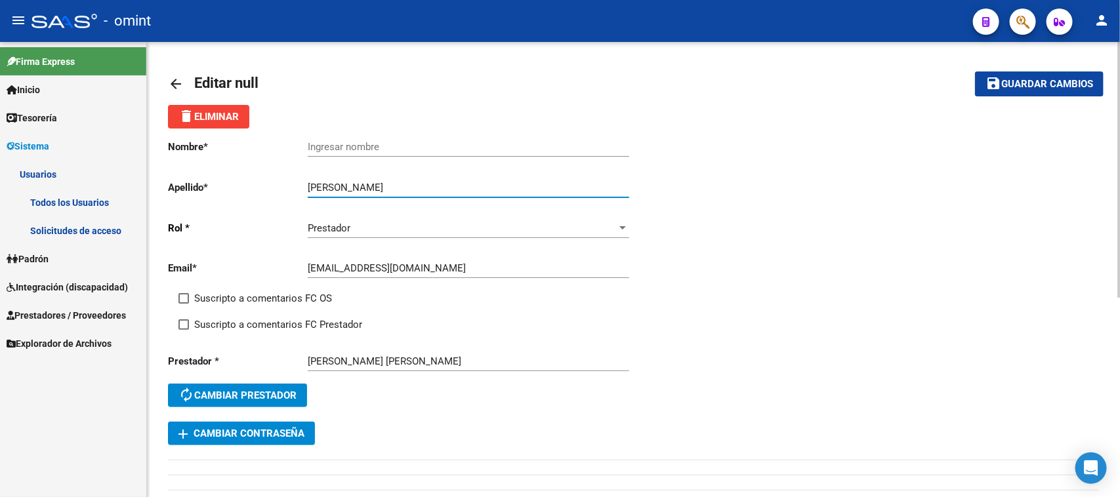
drag, startPoint x: 386, startPoint y: 187, endPoint x: 214, endPoint y: 195, distance: 172.0
click at [214, 195] on div "Nombre * Ingresar nombre Apellido * [PERSON_NAME] Ingresar apellido [PERSON_NAM…" at bounding box center [401, 275] width 466 height 293
type input "[PERSON_NAME]"
click at [318, 138] on div "Ingresar nombre" at bounding box center [468, 143] width 321 height 28
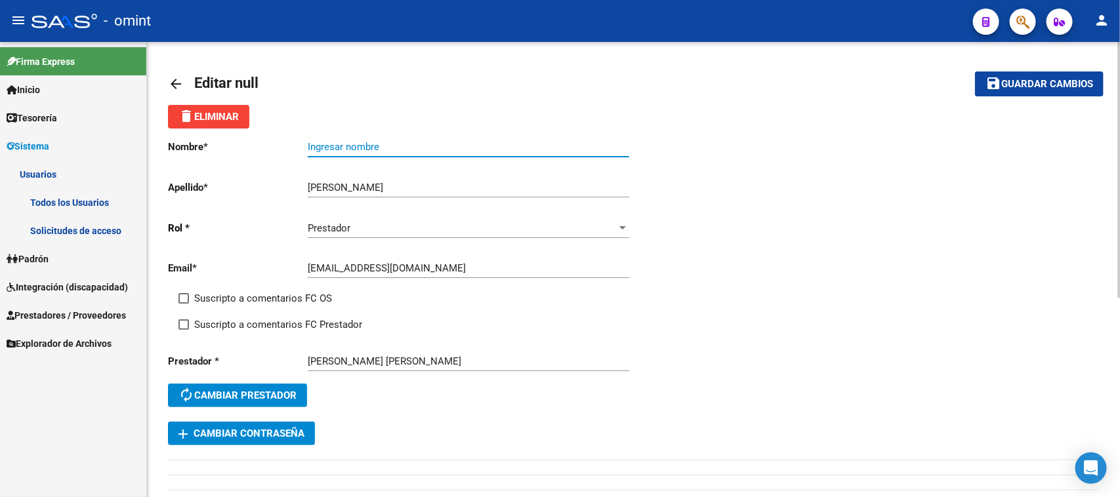
paste input "[PERSON_NAME] [PERSON_NAME]"
type input "[PERSON_NAME] [PERSON_NAME]"
click at [223, 300] on span "Suscripto a comentarios FC OS" at bounding box center [263, 299] width 138 height 16
click at [184, 304] on input "Suscripto a comentarios FC OS" at bounding box center [183, 304] width 1 height 1
checkbox input "true"
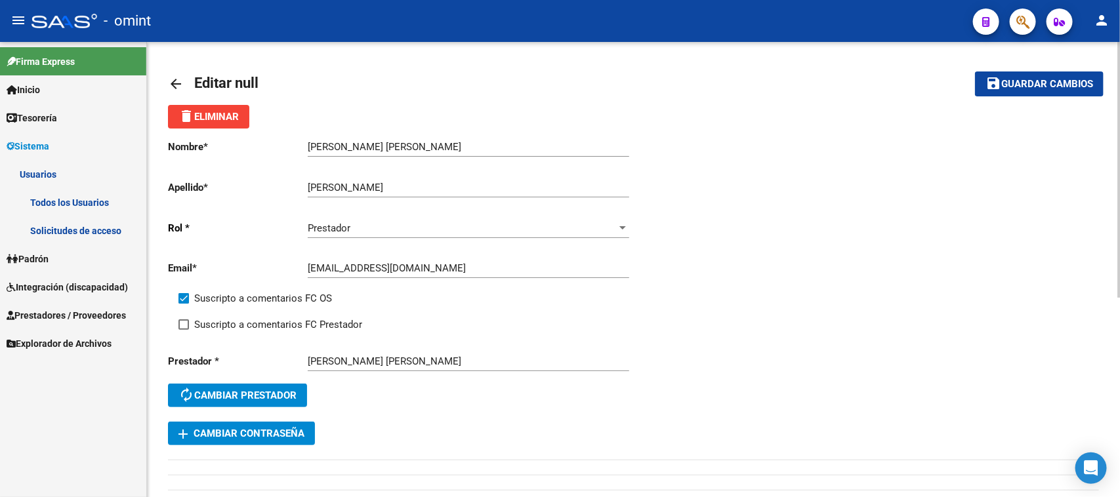
click at [217, 321] on span "Suscripto a comentarios FC Prestador" at bounding box center [278, 325] width 168 height 16
click at [184, 330] on input "Suscripto a comentarios FC Prestador" at bounding box center [183, 330] width 1 height 1
checkbox input "true"
click at [1055, 94] on button "save Guardar cambios" at bounding box center [1039, 83] width 129 height 24
click at [83, 197] on link "Todos los Usuarios" at bounding box center [73, 202] width 146 height 28
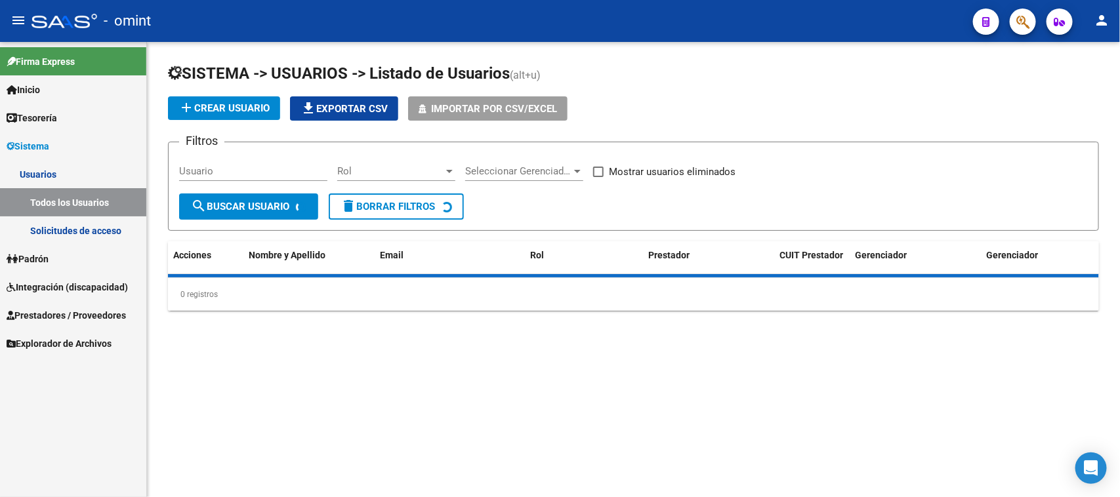
click at [217, 174] on input "Usuario" at bounding box center [253, 171] width 148 height 12
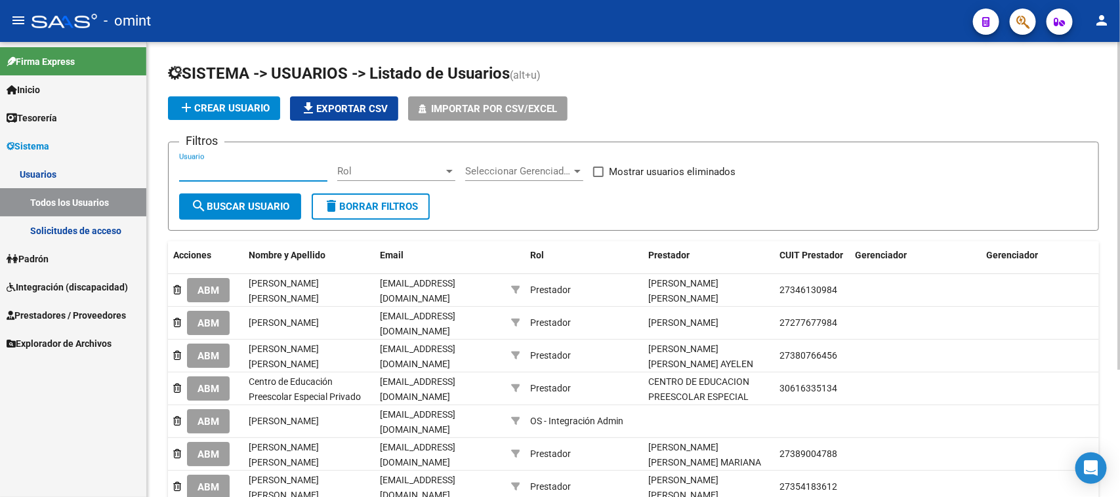
paste input "[PERSON_NAME]"
type input "[PERSON_NAME]"
click at [210, 220] on form "Filtros [PERSON_NAME] Usuario Rol Rol Seleccionar Gerenciador Seleccionar Geren…" at bounding box center [633, 186] width 931 height 89
click at [208, 207] on span "search Buscar Usuario" at bounding box center [240, 207] width 98 height 12
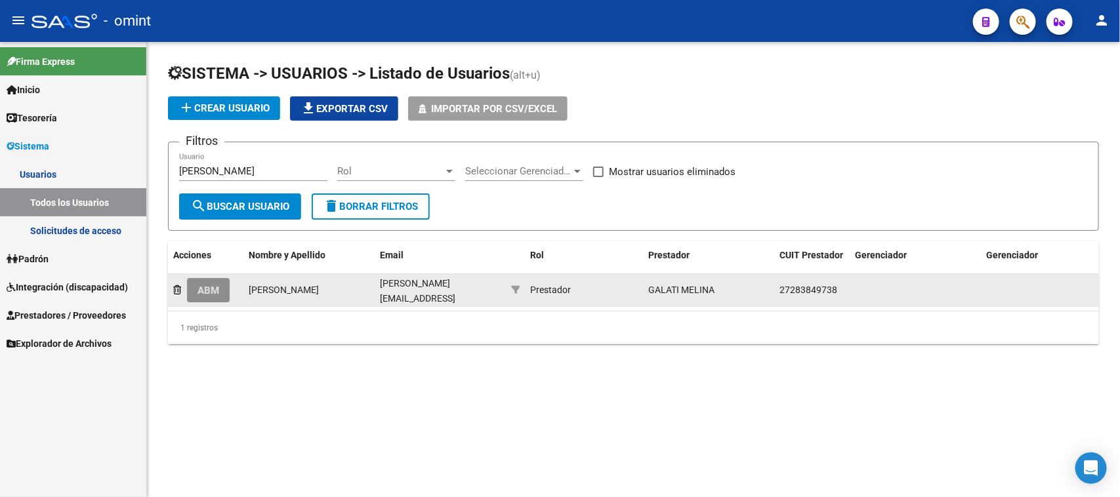
click at [211, 285] on span "ABM" at bounding box center [208, 291] width 22 height 12
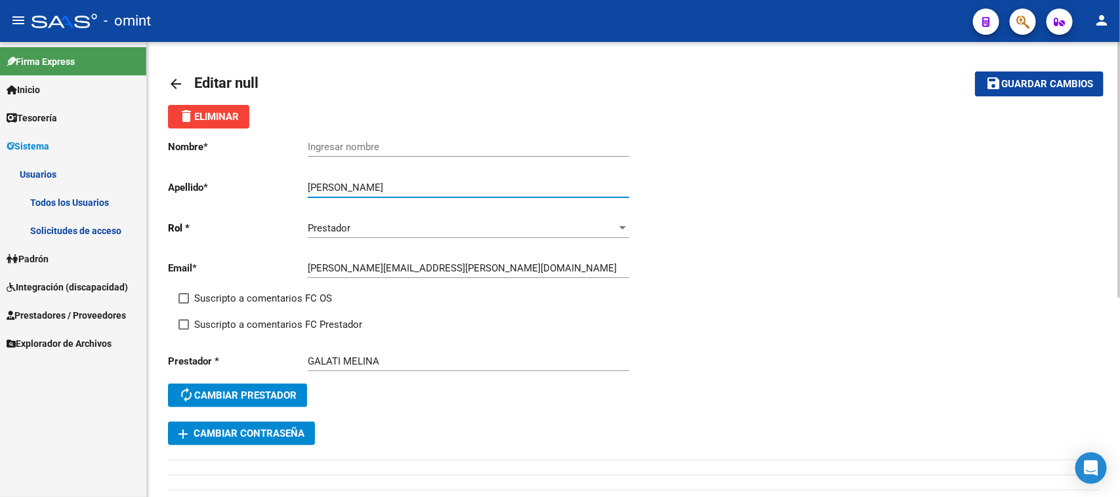
drag, startPoint x: 339, startPoint y: 186, endPoint x: 293, endPoint y: 182, distance: 46.0
click at [293, 182] on app-form-text-field "Apellido * [PERSON_NAME] Ingresar apellido" at bounding box center [398, 188] width 460 height 12
type input "[PERSON_NAME]"
click at [388, 133] on div "Ingresar nombre" at bounding box center [468, 143] width 321 height 28
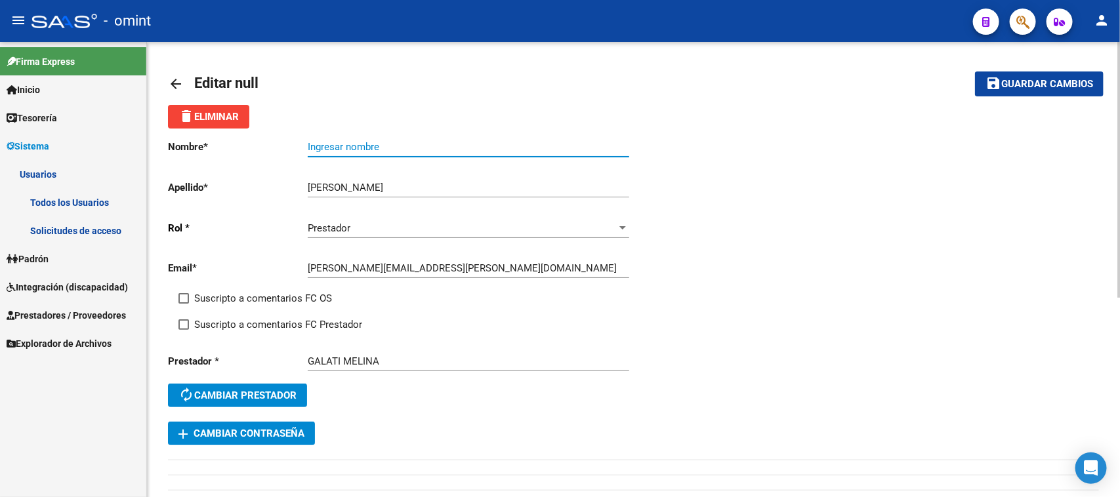
paste input "Melina"
type input "Melina"
click at [270, 312] on div "Suscripto a comentarios FC OS" at bounding box center [411, 304] width 466 height 26
click at [277, 295] on span "Suscripto a comentarios FC OS" at bounding box center [263, 299] width 138 height 16
click at [184, 304] on input "Suscripto a comentarios FC OS" at bounding box center [183, 304] width 1 height 1
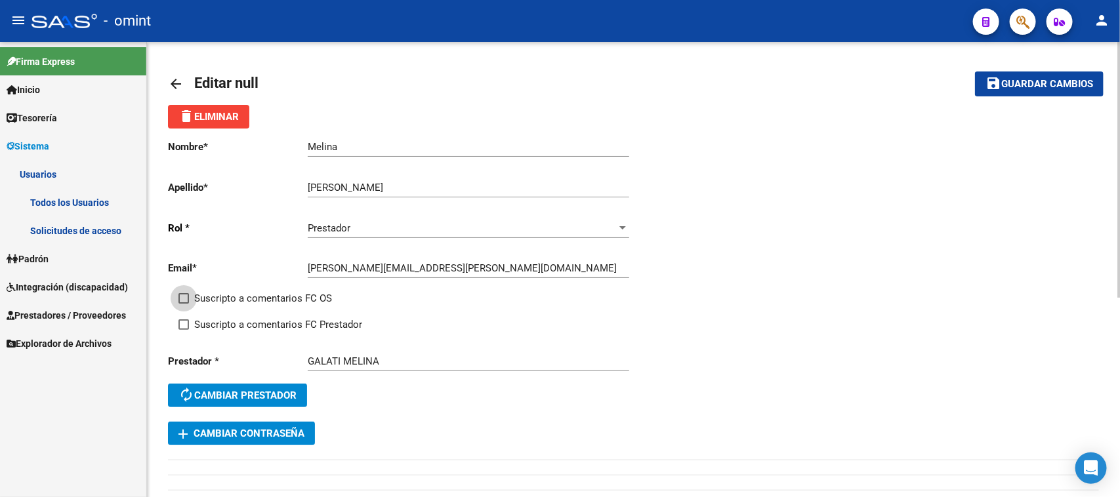
checkbox input "true"
click at [277, 317] on span "Suscripto a comentarios FC Prestador" at bounding box center [278, 325] width 168 height 16
click at [184, 330] on input "Suscripto a comentarios FC Prestador" at bounding box center [183, 330] width 1 height 1
checkbox input "true"
drag, startPoint x: 1018, startPoint y: 79, endPoint x: 923, endPoint y: 93, distance: 96.1
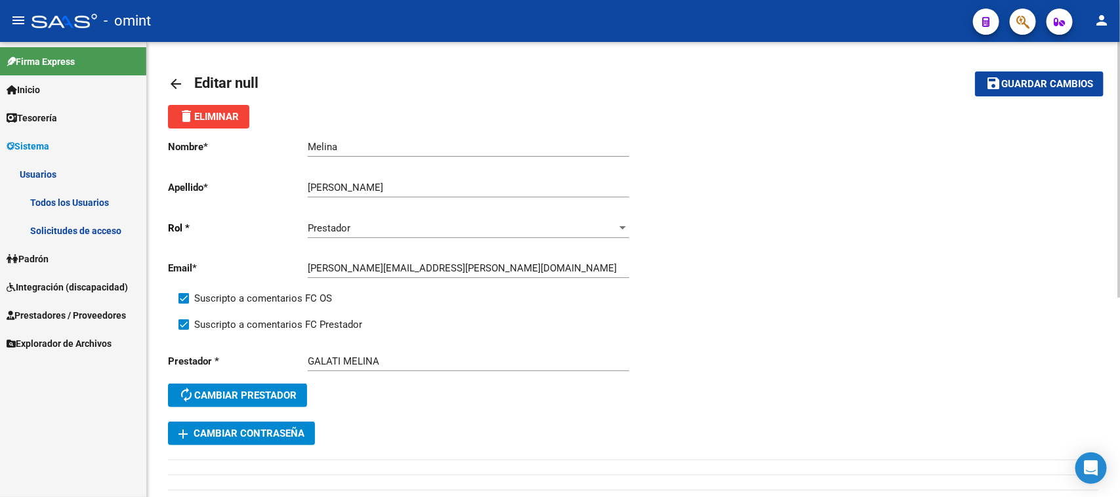
click at [1019, 79] on span "Guardar cambios" at bounding box center [1047, 85] width 92 height 12
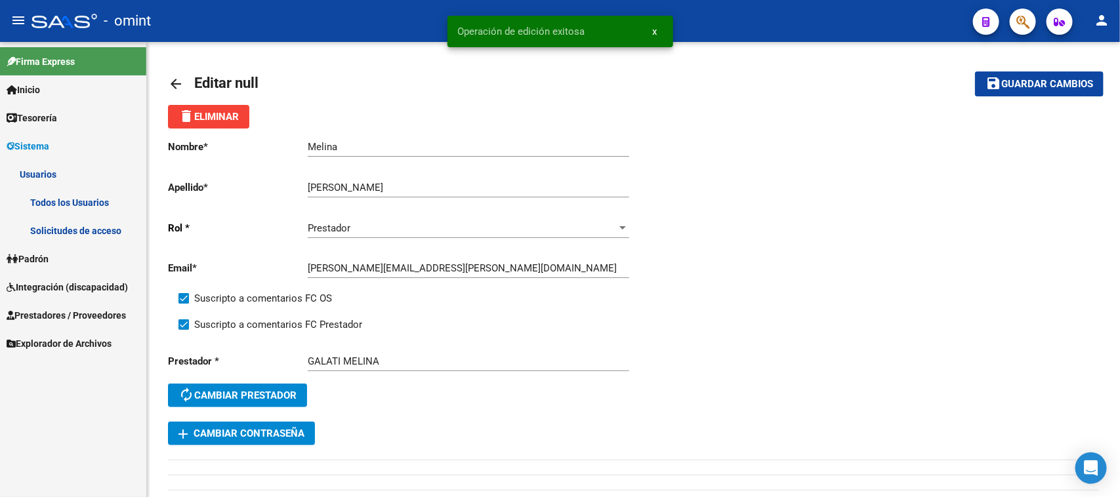
click at [102, 199] on link "Todos los Usuarios" at bounding box center [73, 202] width 146 height 28
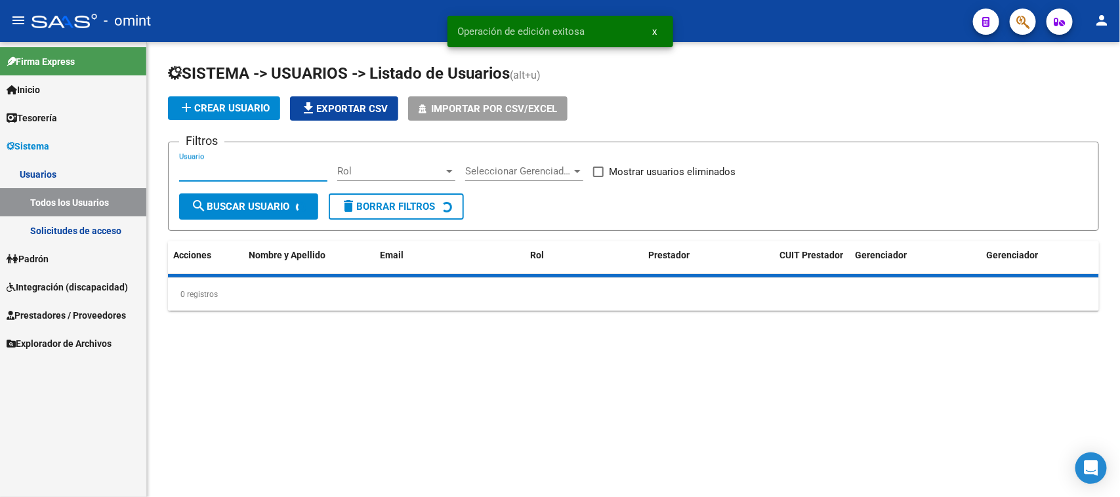
click at [243, 166] on input "Usuario" at bounding box center [253, 171] width 148 height 12
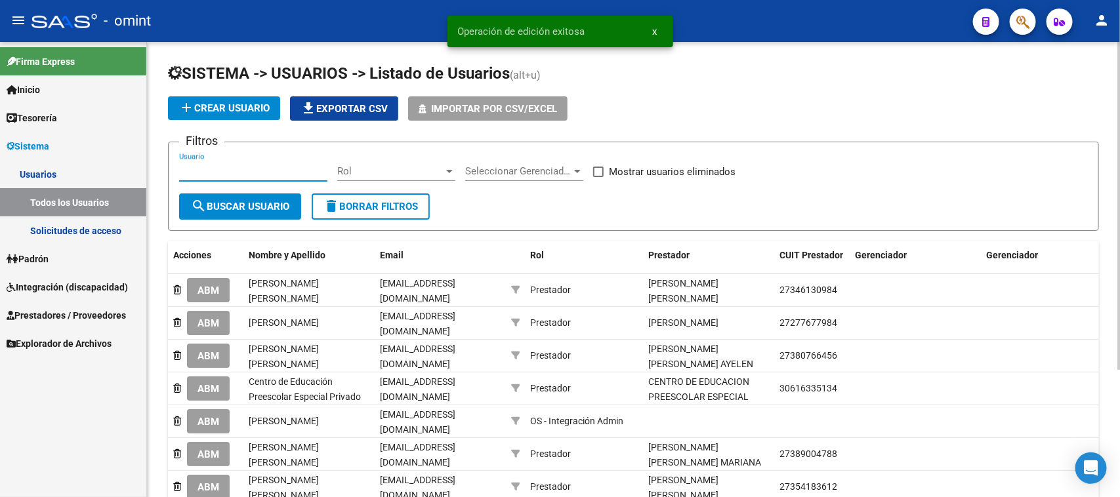
paste input "SANTÉ"
type input "SANTÉ"
drag, startPoint x: 234, startPoint y: 193, endPoint x: 236, endPoint y: 200, distance: 6.8
click at [234, 194] on button "search Buscar Usuario" at bounding box center [240, 206] width 122 height 26
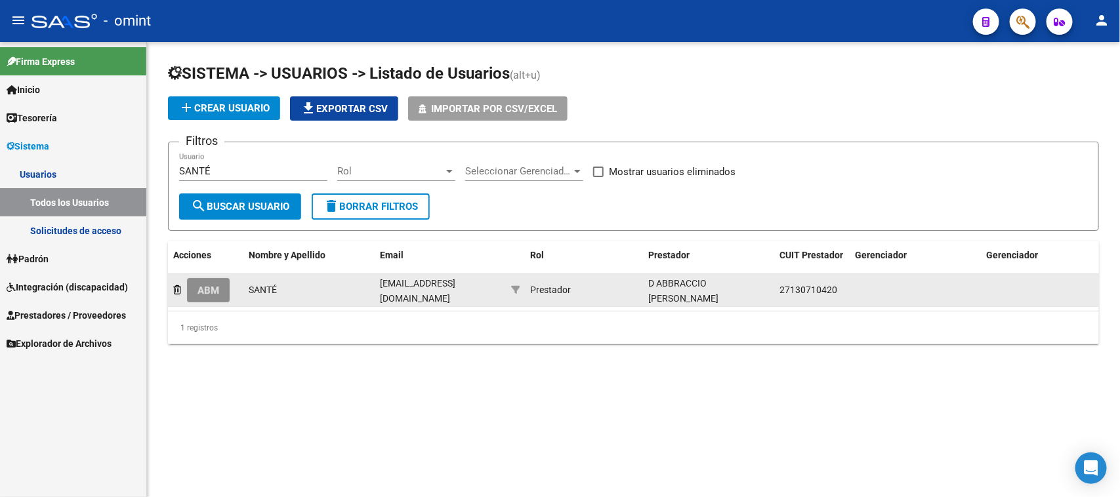
click at [207, 287] on span "ABM" at bounding box center [208, 291] width 22 height 12
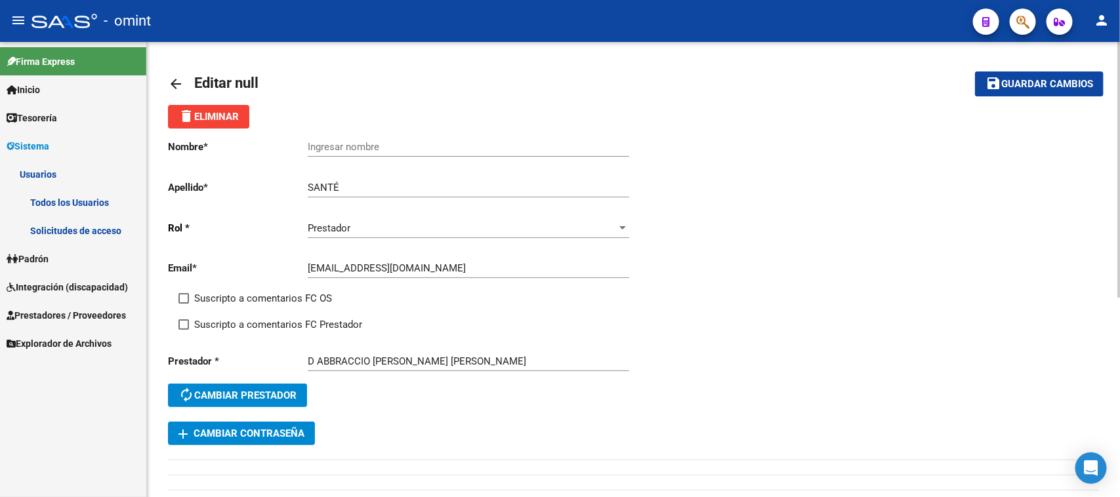
click at [344, 142] on input "Ingresar nombre" at bounding box center [468, 147] width 321 height 12
type input "INTEGRACIONES"
click at [280, 287] on div "Email * [EMAIL_ADDRESS][DOMAIN_NAME] Ingresar email" at bounding box center [401, 270] width 466 height 41
click at [280, 296] on span "Suscripto a comentarios FC OS" at bounding box center [263, 299] width 138 height 16
click at [184, 304] on input "Suscripto a comentarios FC OS" at bounding box center [183, 304] width 1 height 1
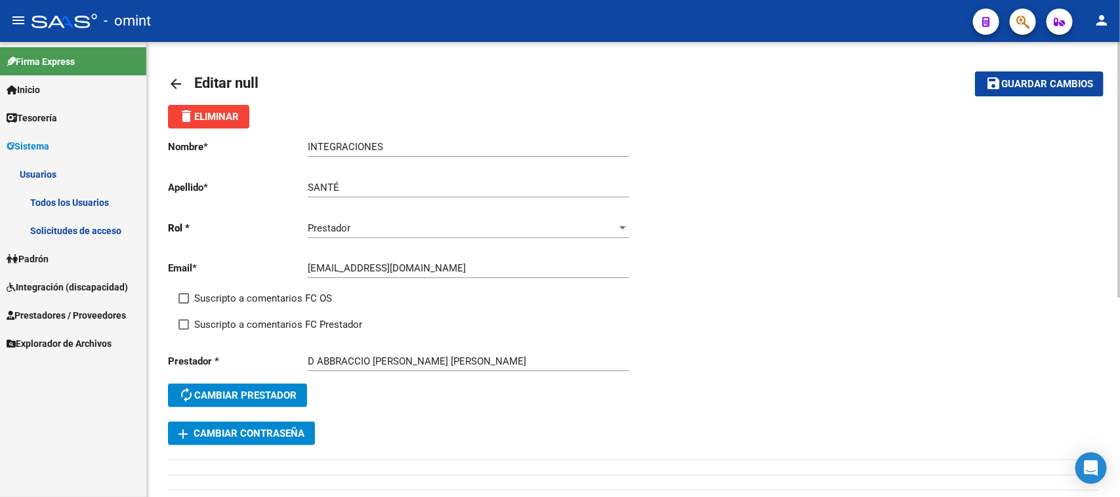
checkbox input "true"
click at [279, 320] on span "Suscripto a comentarios FC Prestador" at bounding box center [278, 325] width 168 height 16
click at [184, 330] on input "Suscripto a comentarios FC Prestador" at bounding box center [183, 330] width 1 height 1
checkbox input "true"
click at [1023, 76] on button "save Guardar cambios" at bounding box center [1039, 83] width 129 height 24
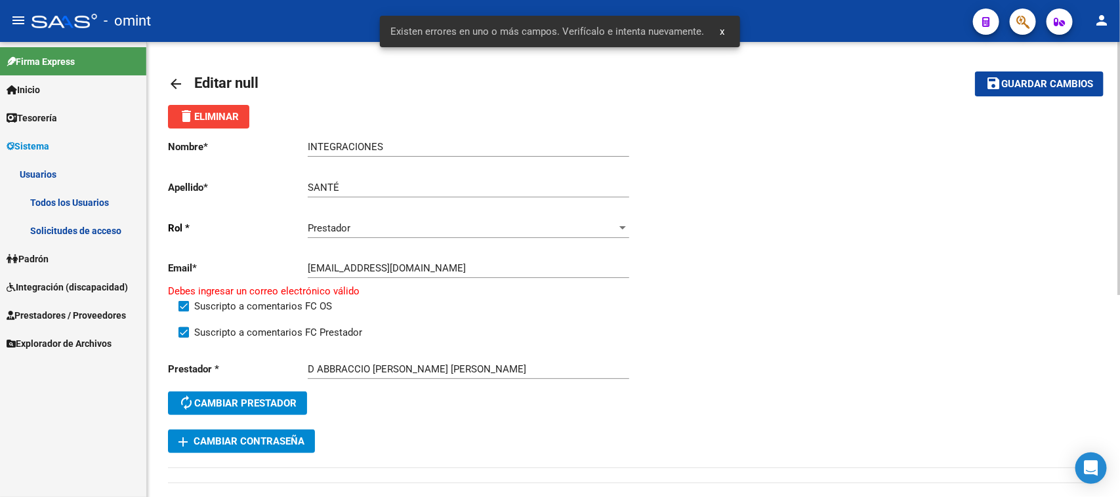
click at [484, 268] on input "[EMAIL_ADDRESS][DOMAIN_NAME]" at bounding box center [468, 268] width 321 height 12
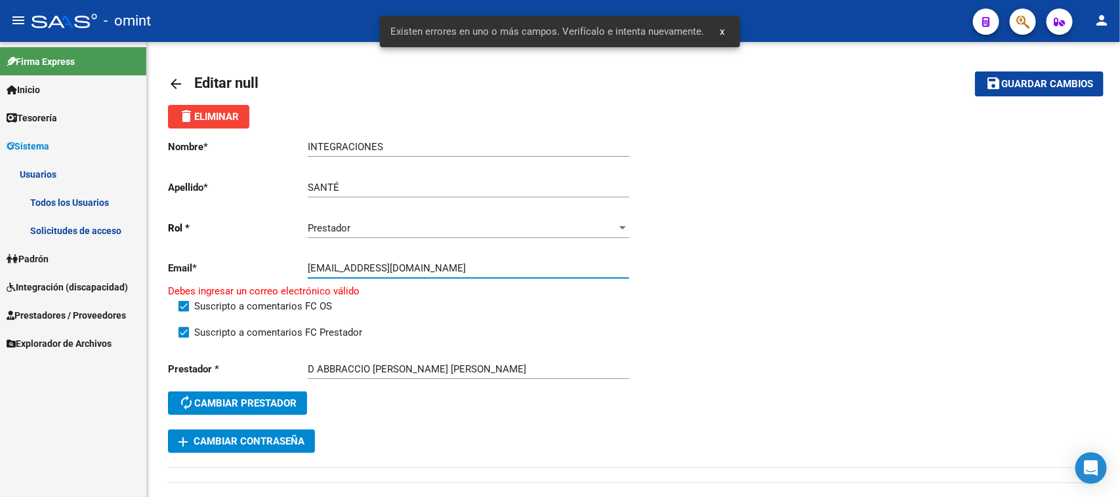
drag, startPoint x: 497, startPoint y: 262, endPoint x: 129, endPoint y: 267, distance: 368.6
click at [129, 267] on mat-sidenav-container "Firma Express Inicio Instructivos Contacto OS Tesorería Extractos Procesados (c…" at bounding box center [560, 269] width 1120 height 455
paste input "[EMAIL_ADDRESS][DOMAIN_NAME]"
type input "[EMAIL_ADDRESS][DOMAIN_NAME]"
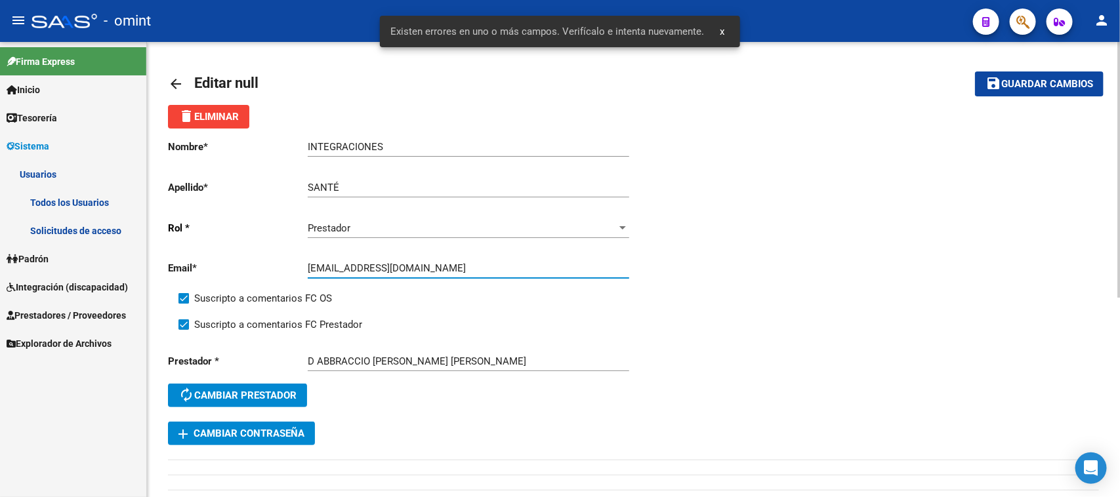
click at [1004, 76] on button "save Guardar cambios" at bounding box center [1039, 83] width 129 height 24
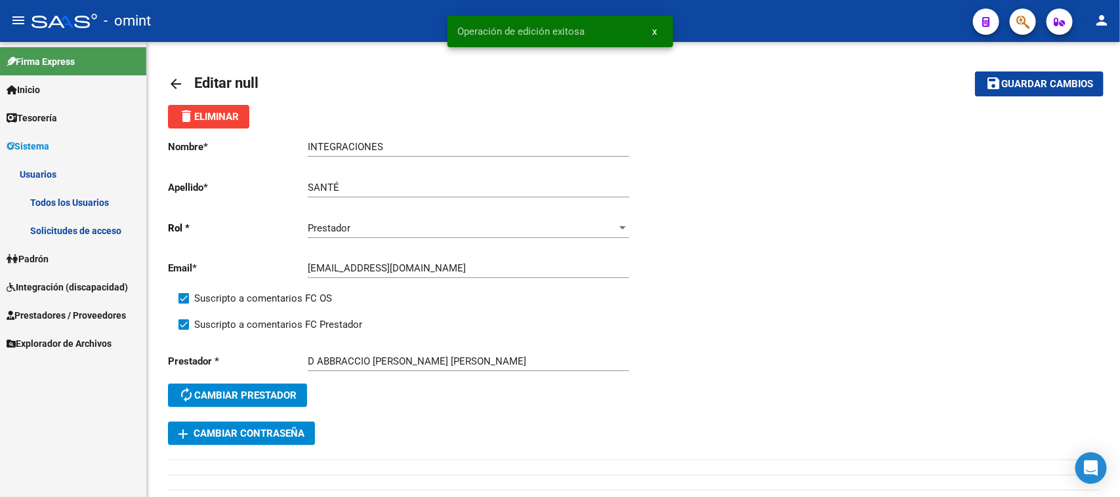
click at [21, 188] on link "Todos los Usuarios" at bounding box center [73, 202] width 146 height 28
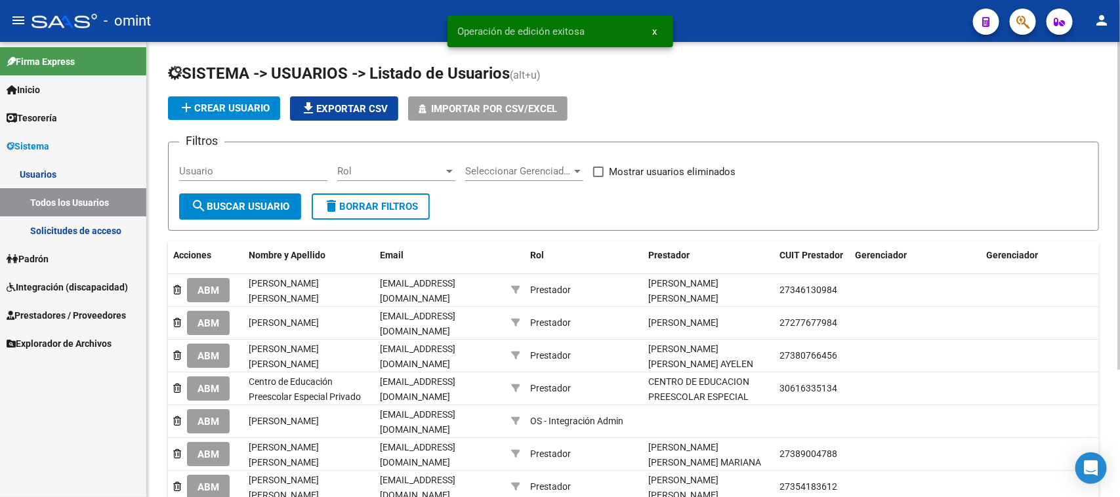
click at [256, 167] on input "Usuario" at bounding box center [253, 171] width 148 height 12
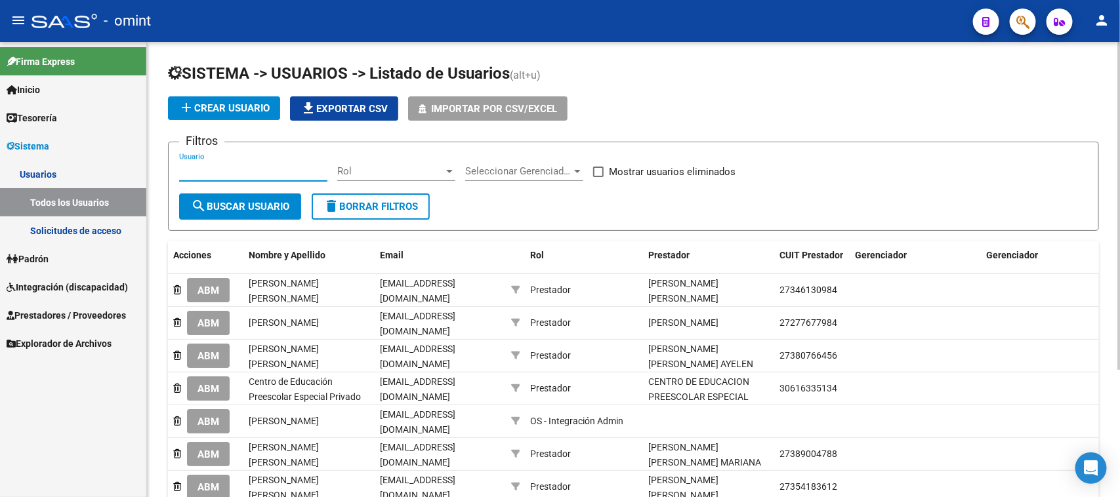
paste input "[PERSON_NAME]"
type input "[PERSON_NAME]"
click at [245, 197] on button "search Buscar Usuario" at bounding box center [240, 206] width 122 height 26
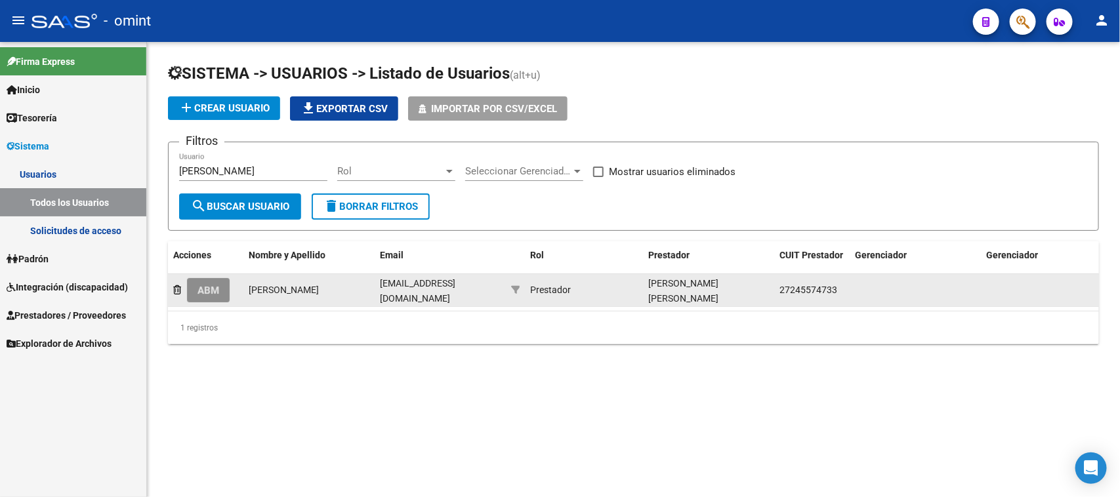
click at [211, 293] on button "ABM" at bounding box center [208, 290] width 43 height 24
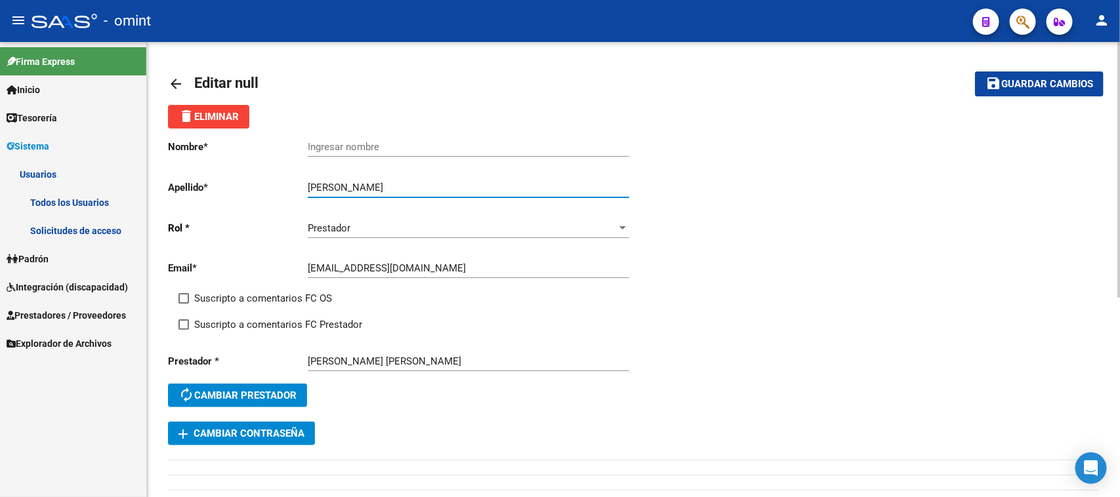
drag, startPoint x: 388, startPoint y: 186, endPoint x: 218, endPoint y: 188, distance: 169.9
click at [218, 188] on app-form-text-field "Apellido * [PERSON_NAME] Ingresar apellido" at bounding box center [398, 188] width 460 height 12
type input "[PERSON_NAME]"
click at [346, 134] on div "Ingresar nombre" at bounding box center [468, 143] width 321 height 28
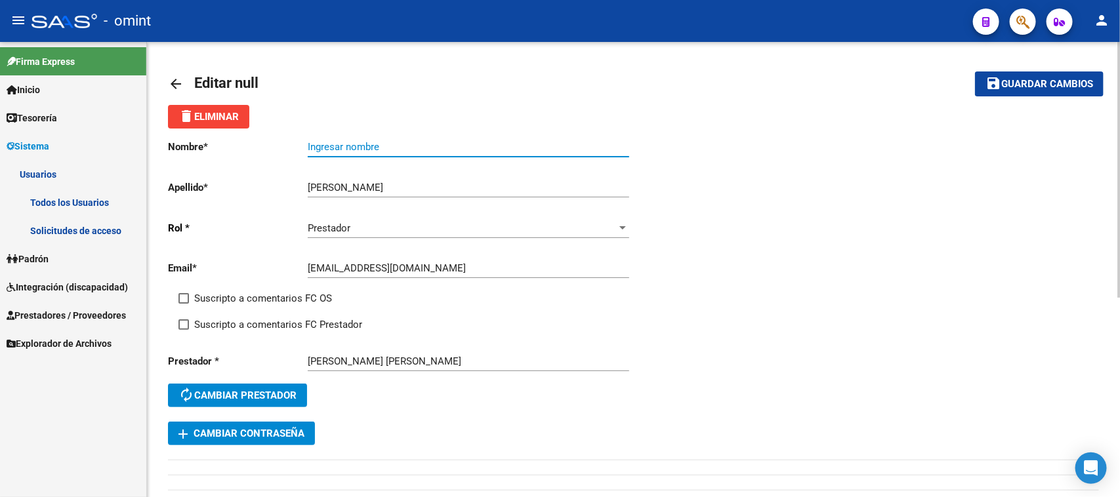
paste input "[PERSON_NAME] [PERSON_NAME]"
type input "[PERSON_NAME] [PERSON_NAME]"
click at [274, 308] on div "Suscripto a comentarios FC OS" at bounding box center [411, 304] width 466 height 26
click at [272, 298] on span "Suscripto a comentarios FC OS" at bounding box center [263, 299] width 138 height 16
click at [184, 304] on input "Suscripto a comentarios FC OS" at bounding box center [183, 304] width 1 height 1
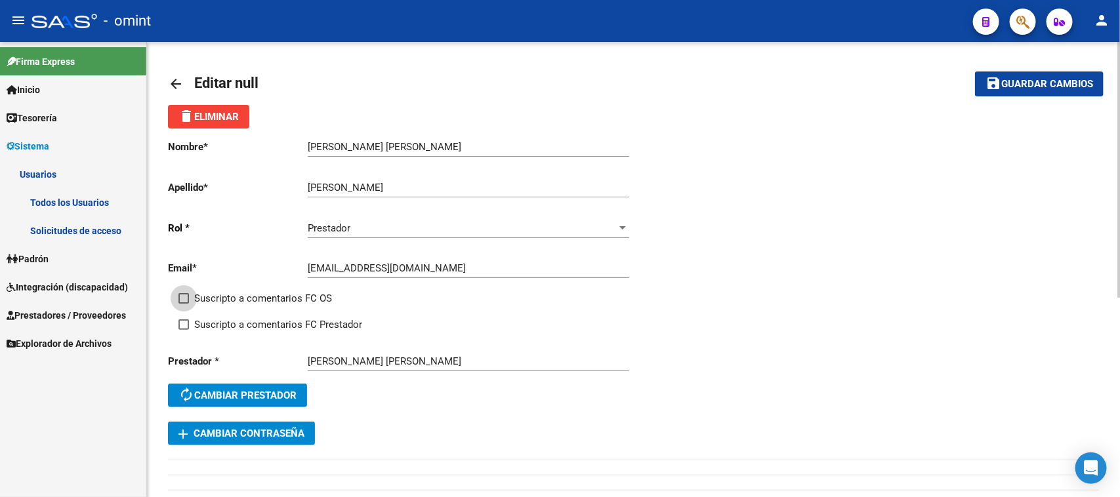
checkbox input "true"
click at [270, 323] on span "Suscripto a comentarios FC Prestador" at bounding box center [278, 325] width 168 height 16
click at [184, 330] on input "Suscripto a comentarios FC Prestador" at bounding box center [183, 330] width 1 height 1
checkbox input "true"
click at [1002, 87] on span "Guardar cambios" at bounding box center [1047, 85] width 92 height 12
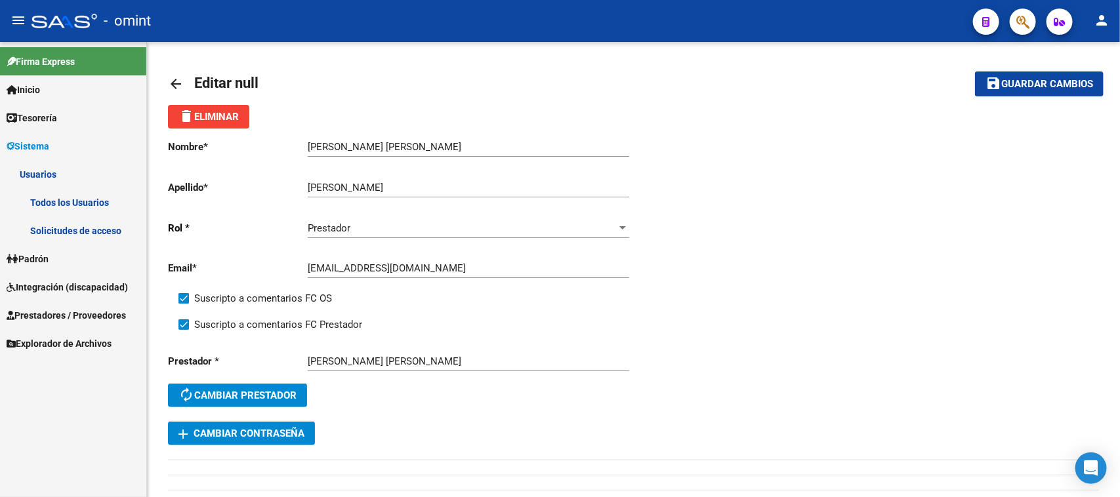
click at [89, 220] on link "Solicitudes de acceso" at bounding box center [73, 230] width 146 height 28
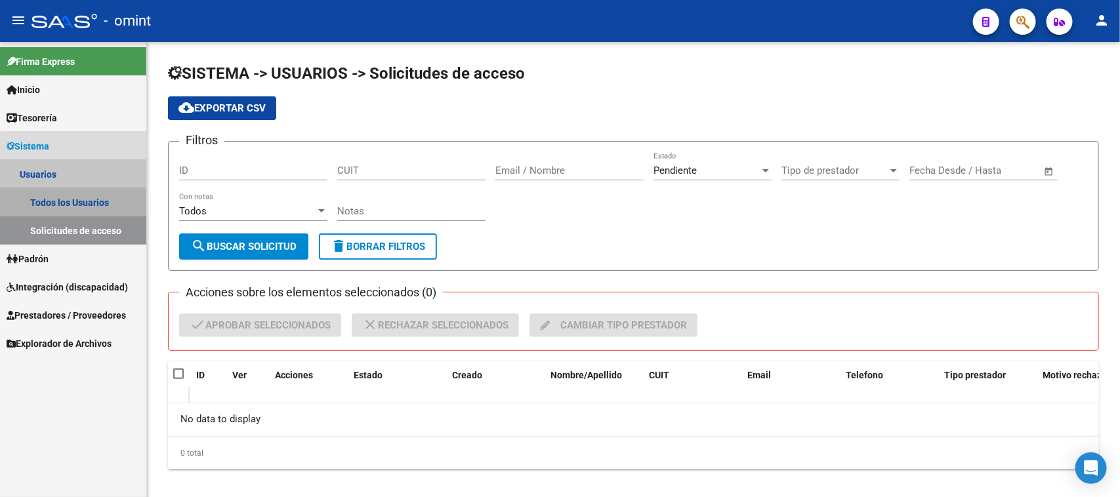
click at [89, 203] on link "Todos los Usuarios" at bounding box center [73, 202] width 146 height 28
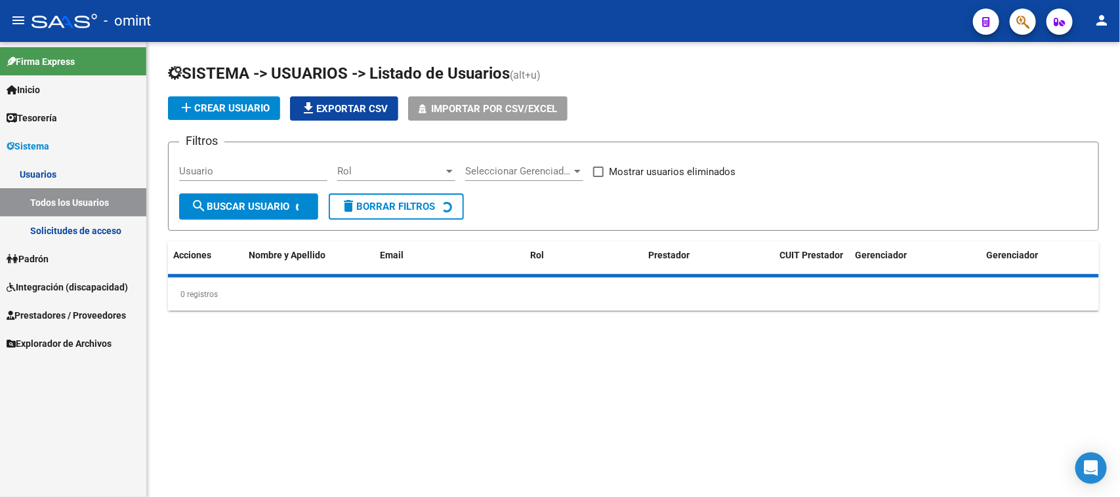
click at [260, 171] on input "Usuario" at bounding box center [253, 171] width 148 height 12
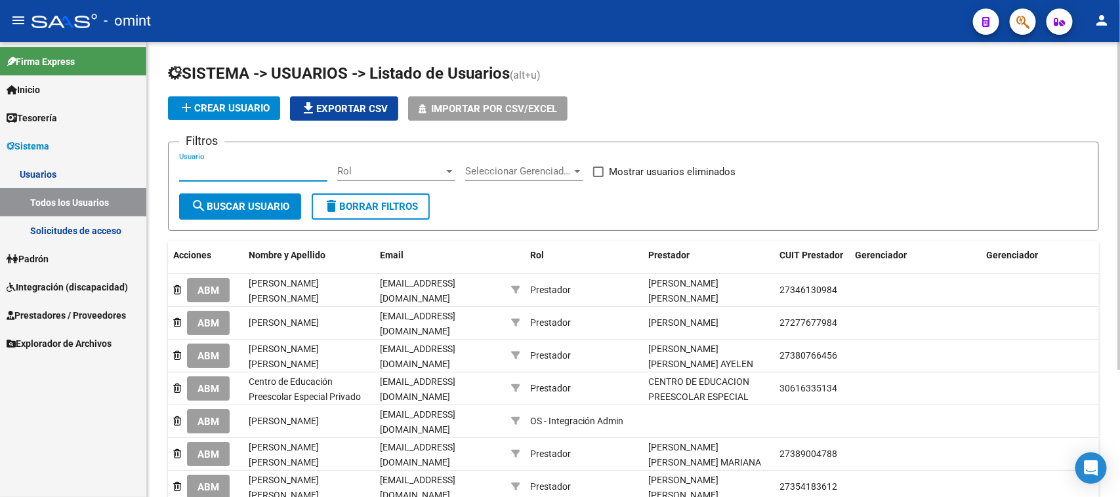
paste input "[PERSON_NAME] [PERSON_NAME] AMOR [PERSON_NAME]"
type input "[PERSON_NAME] [PERSON_NAME] AMOR [PERSON_NAME]"
click at [247, 209] on span "search Buscar Usuario" at bounding box center [240, 207] width 98 height 12
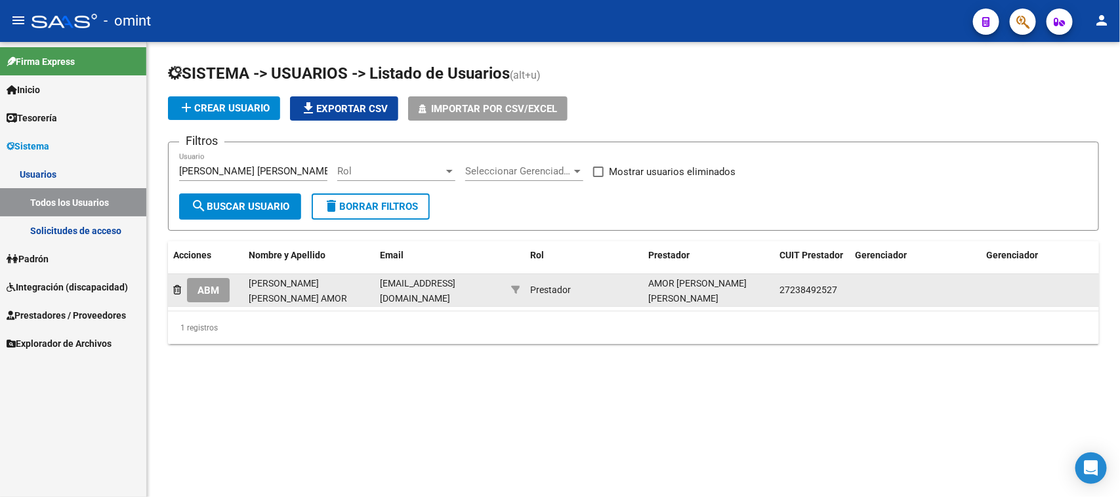
click at [215, 289] on span "ABM" at bounding box center [208, 291] width 22 height 12
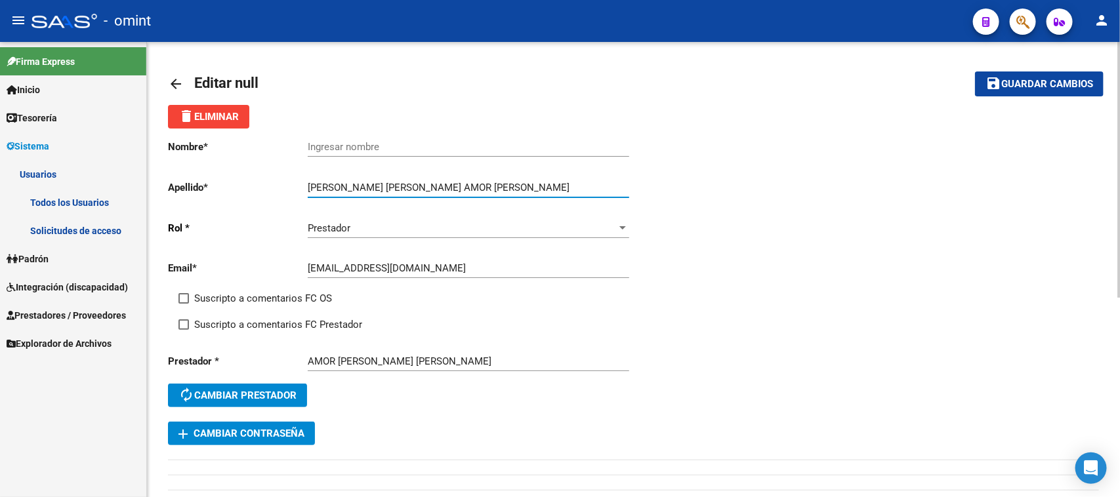
drag, startPoint x: 388, startPoint y: 188, endPoint x: 230, endPoint y: 195, distance: 158.3
click at [230, 195] on div "Nombre * Ingresar nombre Apellido * [PERSON_NAME] [PERSON_NAME] AMOR [PERSON_NA…" at bounding box center [401, 275] width 466 height 293
type input "AMOR [PERSON_NAME]"
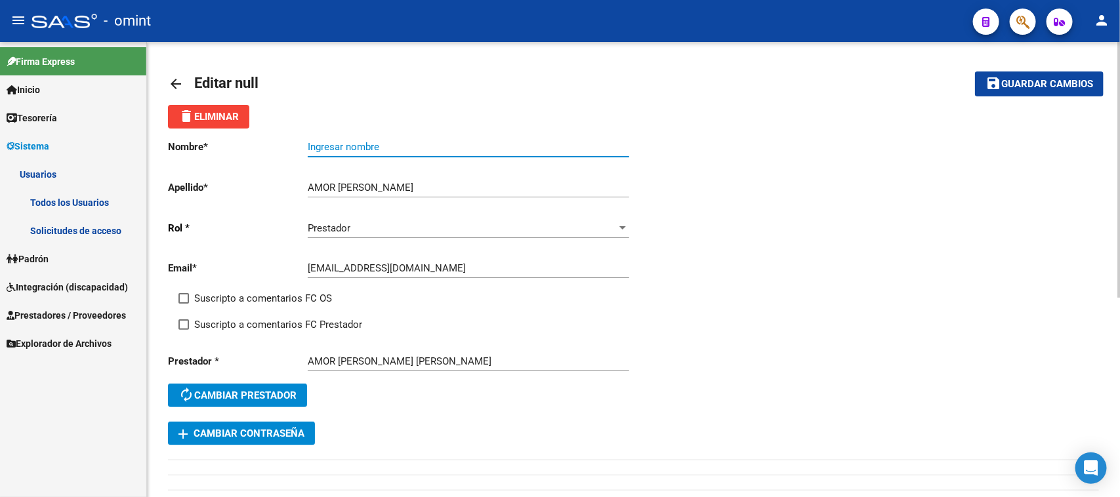
click at [361, 142] on input "Ingresar nombre" at bounding box center [468, 147] width 321 height 12
paste input "[PERSON_NAME] [PERSON_NAME]"
type input "[PERSON_NAME] [PERSON_NAME]"
click at [247, 293] on span "Suscripto a comentarios FC OS" at bounding box center [263, 299] width 138 height 16
click at [184, 304] on input "Suscripto a comentarios FC OS" at bounding box center [183, 304] width 1 height 1
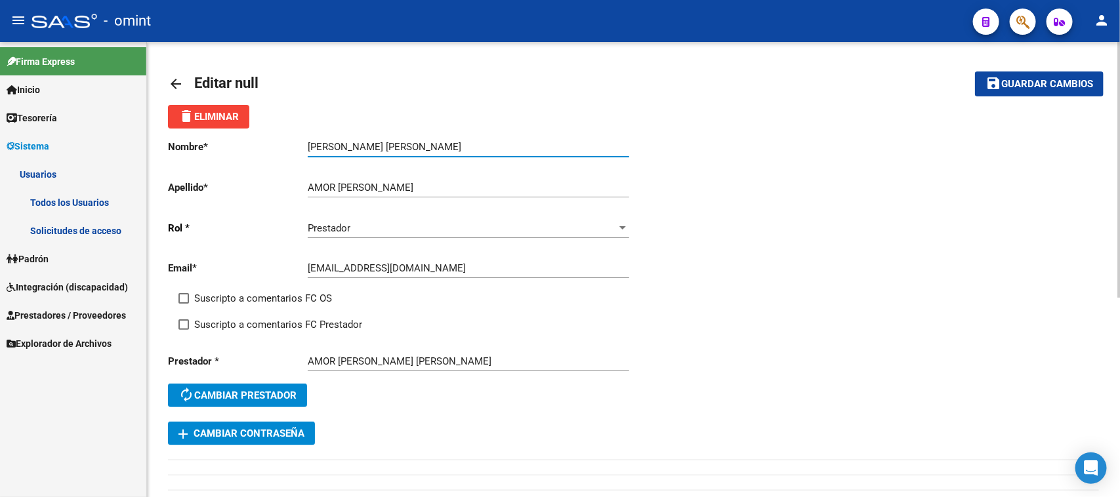
checkbox input "true"
click at [240, 329] on span "Suscripto a comentarios FC Prestador" at bounding box center [278, 325] width 168 height 16
click at [184, 330] on input "Suscripto a comentarios FC Prestador" at bounding box center [183, 330] width 1 height 1
checkbox input "true"
click at [1096, 79] on button "save Guardar cambios" at bounding box center [1039, 83] width 129 height 24
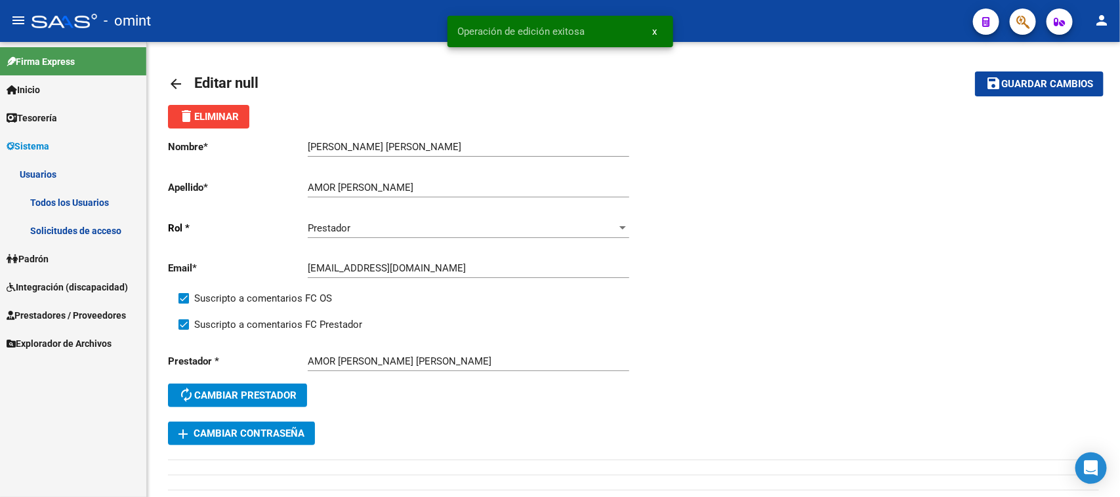
click at [98, 198] on link "Todos los Usuarios" at bounding box center [73, 202] width 146 height 28
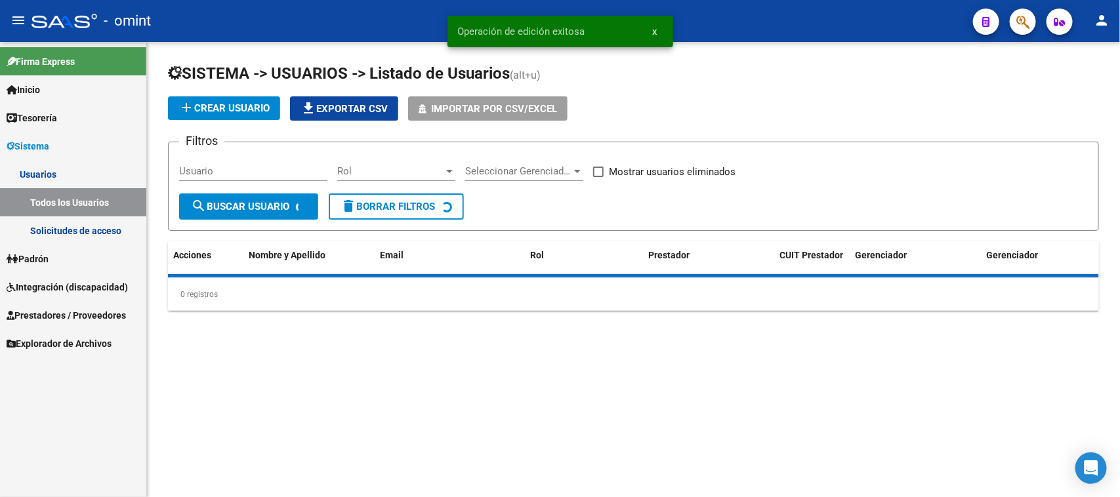
click at [293, 163] on div "Usuario" at bounding box center [253, 167] width 148 height 28
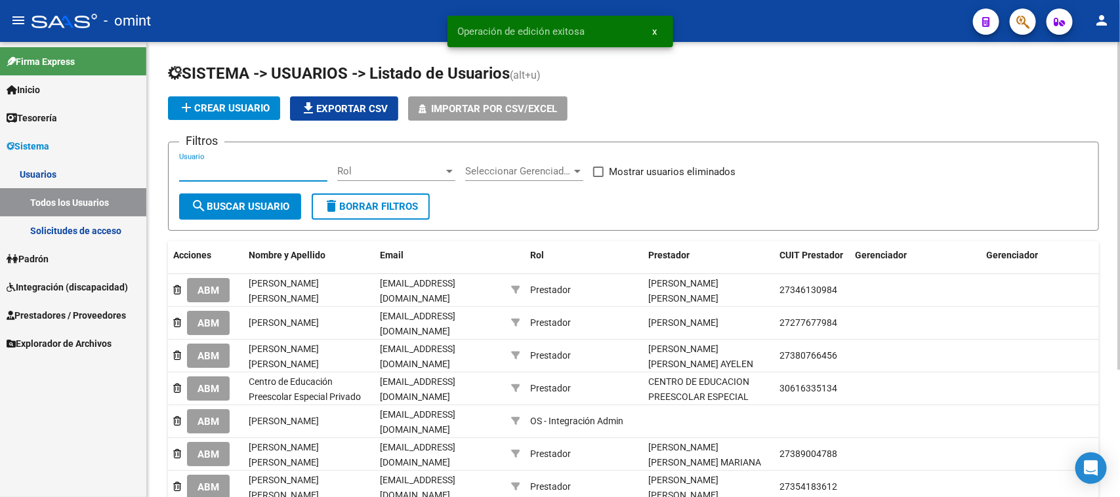
paste input "[PERSON_NAME]"
type input "[PERSON_NAME]"
click at [272, 202] on span "search Buscar Usuario" at bounding box center [240, 207] width 98 height 12
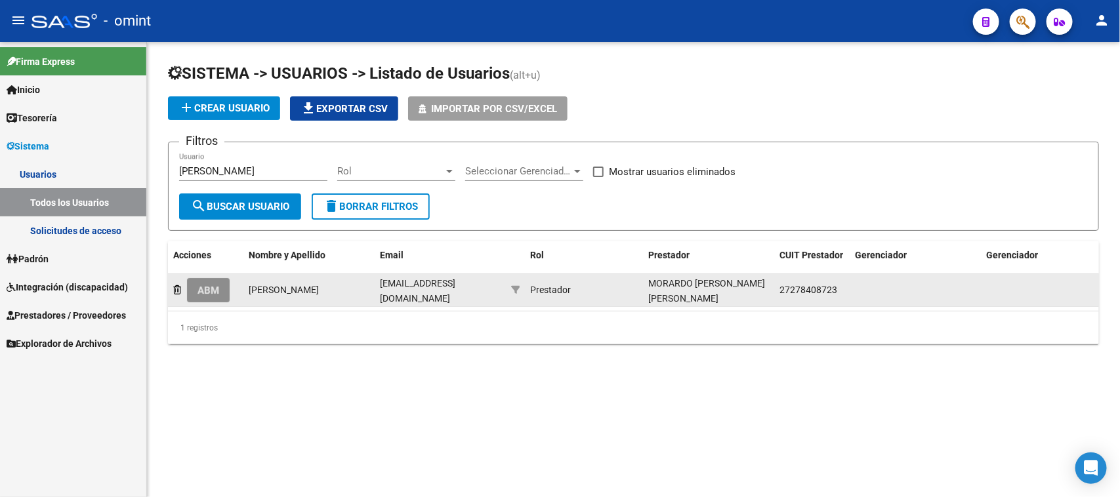
click at [219, 285] on span "ABM" at bounding box center [208, 291] width 22 height 12
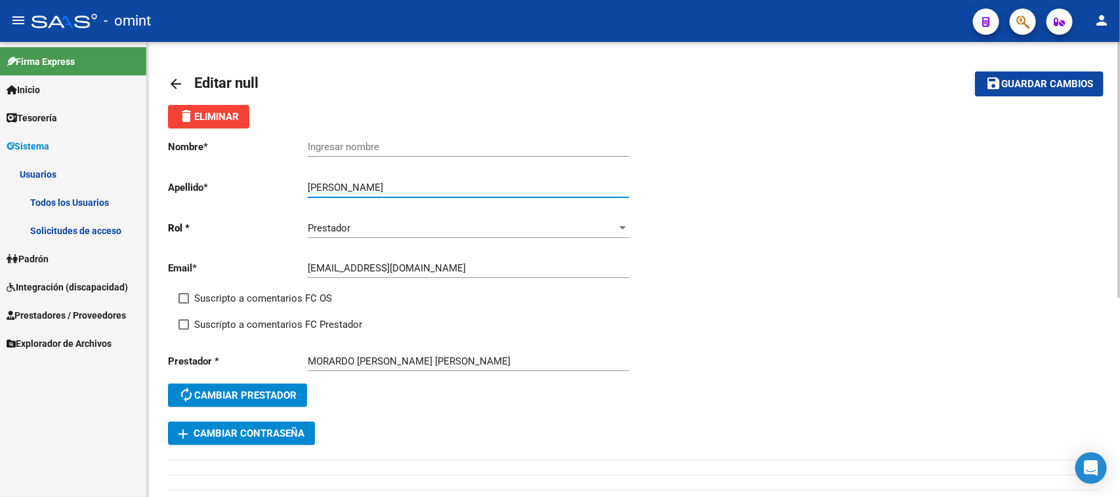
drag, startPoint x: 349, startPoint y: 185, endPoint x: 222, endPoint y: 188, distance: 127.3
click at [222, 188] on app-form-text-field "Apellido * [PERSON_NAME] Ingresar apellido" at bounding box center [398, 188] width 460 height 12
type input "Morardo"
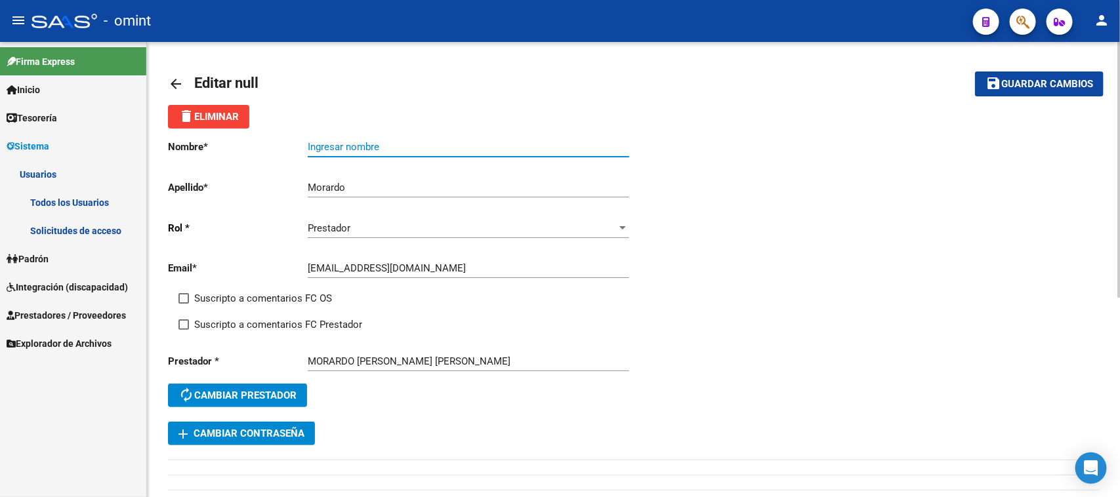
click at [345, 144] on input "Ingresar nombre" at bounding box center [468, 147] width 321 height 12
paste input "Verónica"
type input "Verónica"
click at [274, 296] on span "Suscripto a comentarios FC OS" at bounding box center [263, 299] width 138 height 16
click at [184, 304] on input "Suscripto a comentarios FC OS" at bounding box center [183, 304] width 1 height 1
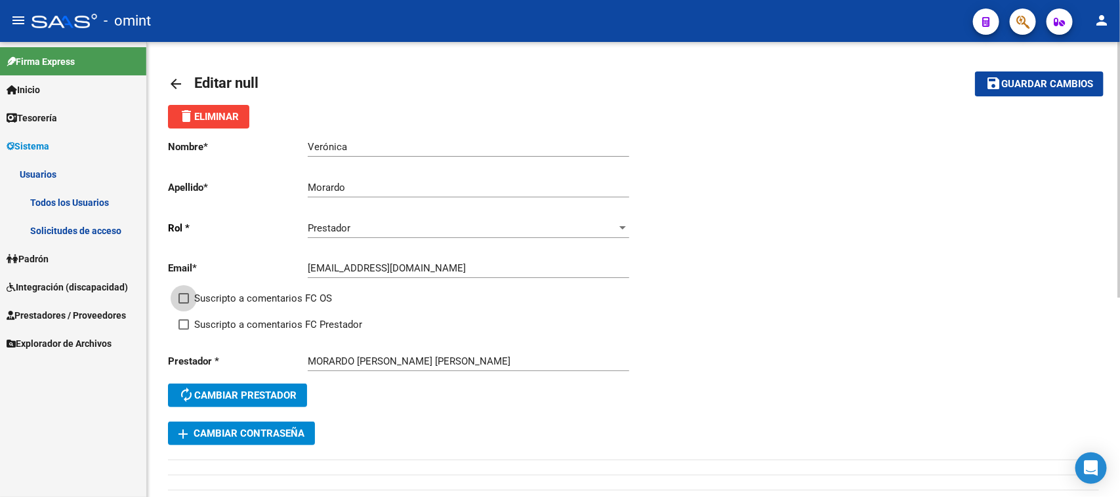
checkbox input "true"
click at [275, 323] on span "Suscripto a comentarios FC Prestador" at bounding box center [278, 325] width 168 height 16
click at [184, 330] on input "Suscripto a comentarios FC Prestador" at bounding box center [183, 330] width 1 height 1
checkbox input "true"
drag, startPoint x: 1007, startPoint y: 89, endPoint x: 919, endPoint y: 131, distance: 97.4
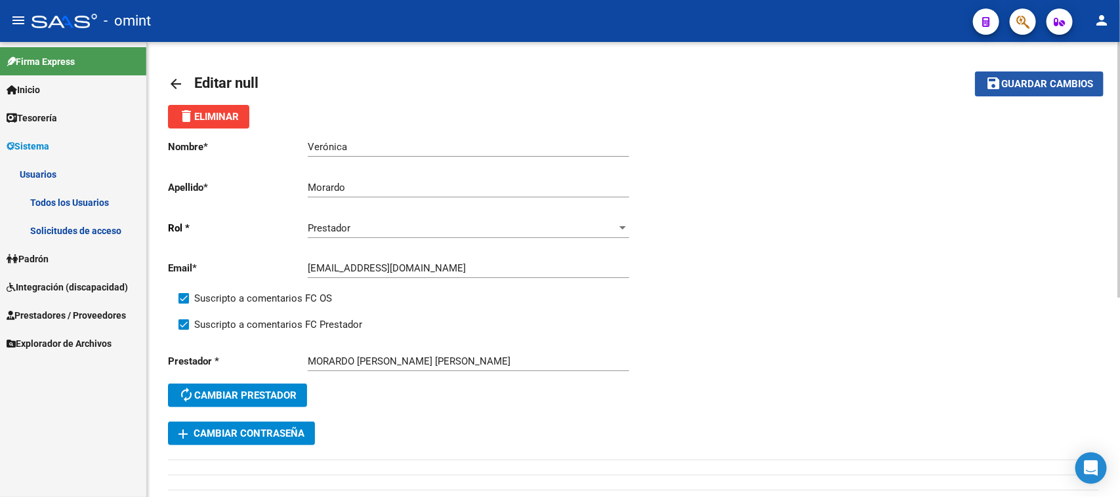
click at [1004, 89] on button "save Guardar cambios" at bounding box center [1039, 83] width 129 height 24
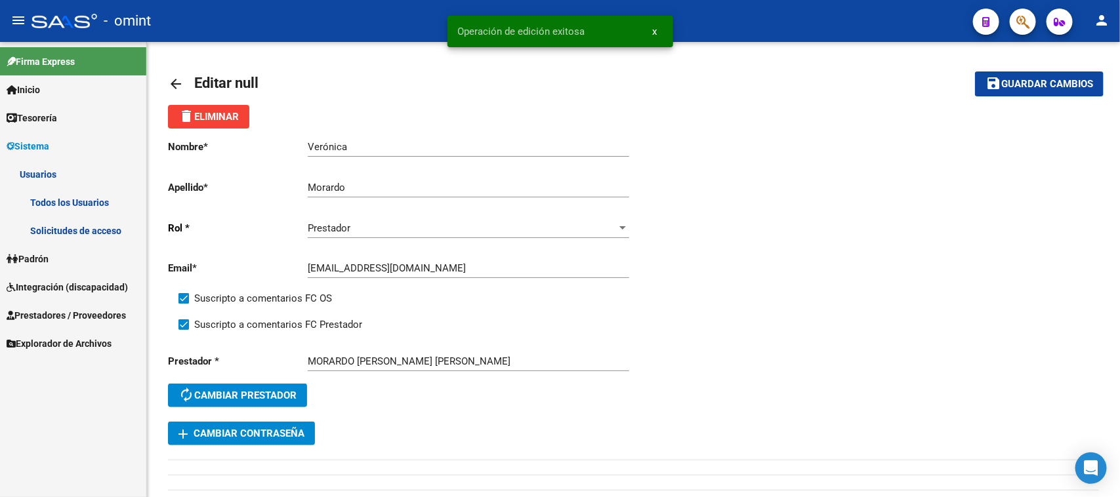
click at [83, 200] on link "Todos los Usuarios" at bounding box center [73, 202] width 146 height 28
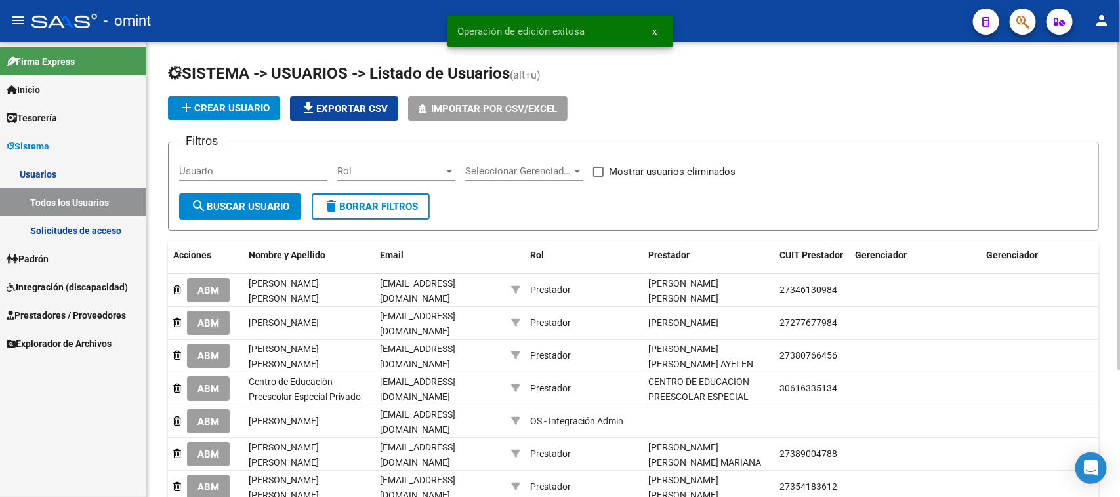
click at [210, 175] on input "Usuario" at bounding box center [253, 171] width 148 height 12
paste input "[PERSON_NAME]"
type input "[PERSON_NAME]"
click at [210, 205] on span "search Buscar Usuario" at bounding box center [240, 207] width 98 height 12
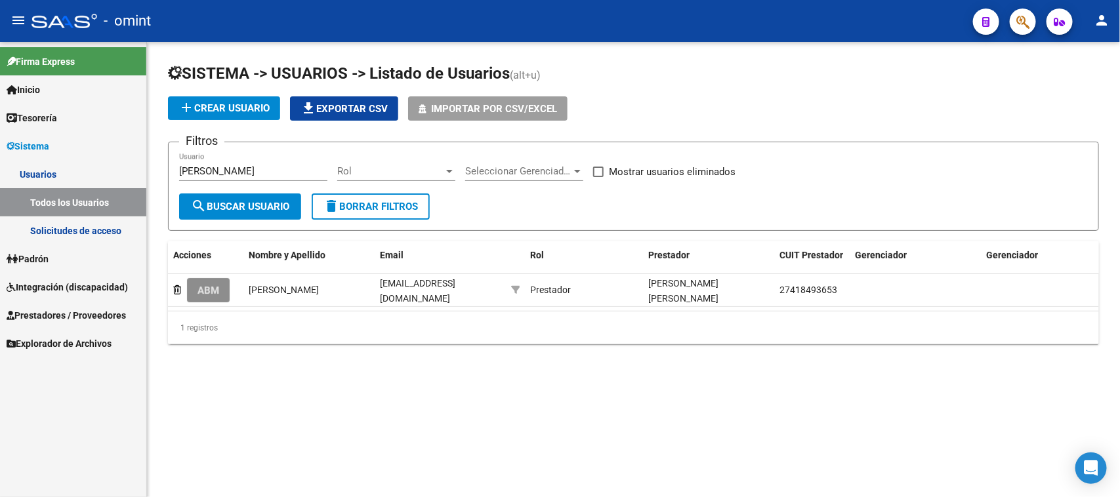
drag, startPoint x: 204, startPoint y: 284, endPoint x: 282, endPoint y: 283, distance: 78.1
click at [204, 285] on span "ABM" at bounding box center [208, 291] width 22 height 12
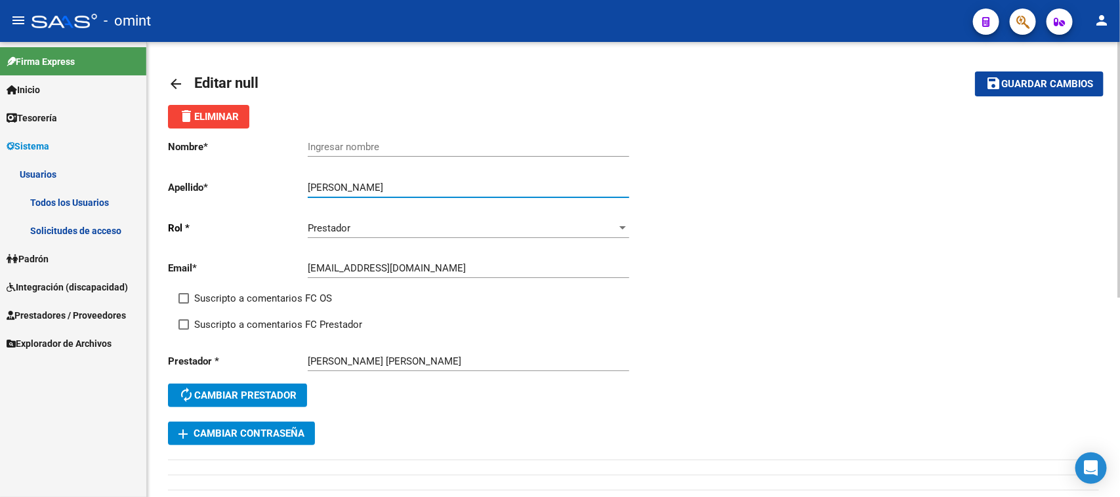
drag, startPoint x: 392, startPoint y: 188, endPoint x: 195, endPoint y: 185, distance: 197.4
click at [195, 185] on app-form-text-field "Apellido * [PERSON_NAME] apellido" at bounding box center [398, 188] width 460 height 12
type input "[PERSON_NAME]"
click at [342, 142] on input "Ingresar nombre" at bounding box center [468, 147] width 321 height 12
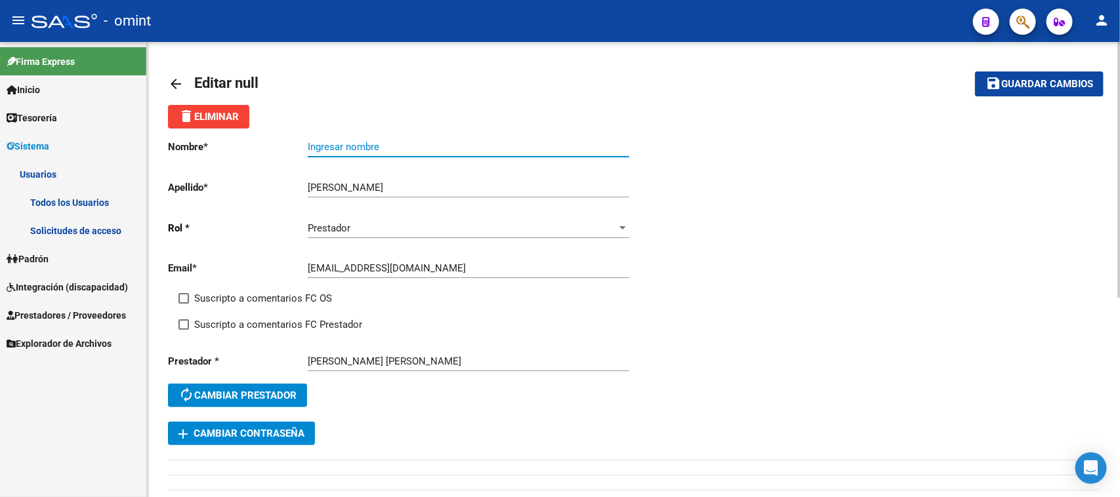
paste input "[PERSON_NAME]"
type input "[PERSON_NAME]"
click at [251, 280] on div "Email * [EMAIL_ADDRESS][DOMAIN_NAME] Ingresar email" at bounding box center [401, 270] width 466 height 41
drag, startPoint x: 251, startPoint y: 290, endPoint x: 253, endPoint y: 298, distance: 8.8
click at [251, 291] on span "Suscripto a comentarios FC OS" at bounding box center [263, 299] width 138 height 16
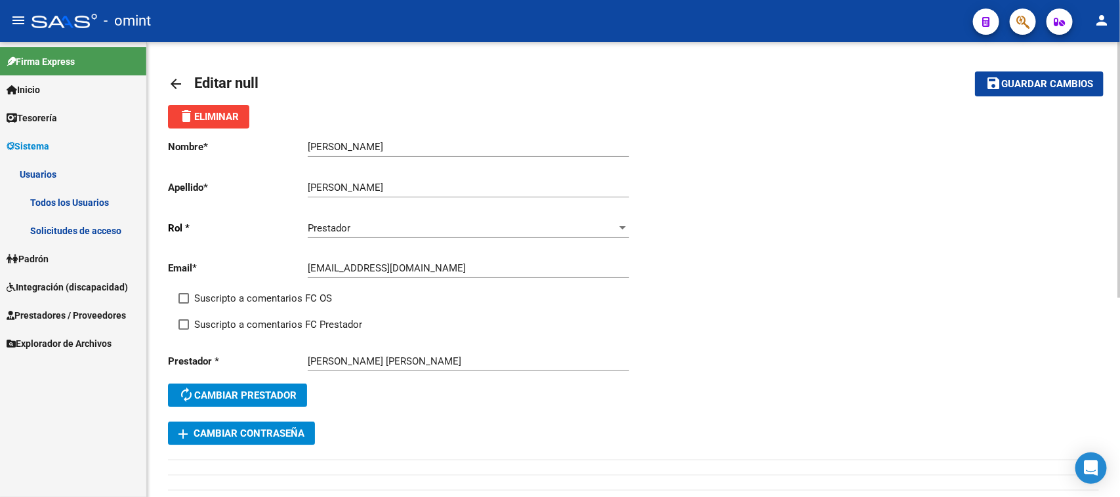
click at [184, 304] on input "Suscripto a comentarios FC OS" at bounding box center [183, 304] width 1 height 1
checkbox input "true"
click at [253, 319] on span "Suscripto a comentarios FC Prestador" at bounding box center [278, 325] width 168 height 16
click at [184, 330] on input "Suscripto a comentarios FC Prestador" at bounding box center [183, 330] width 1 height 1
checkbox input "true"
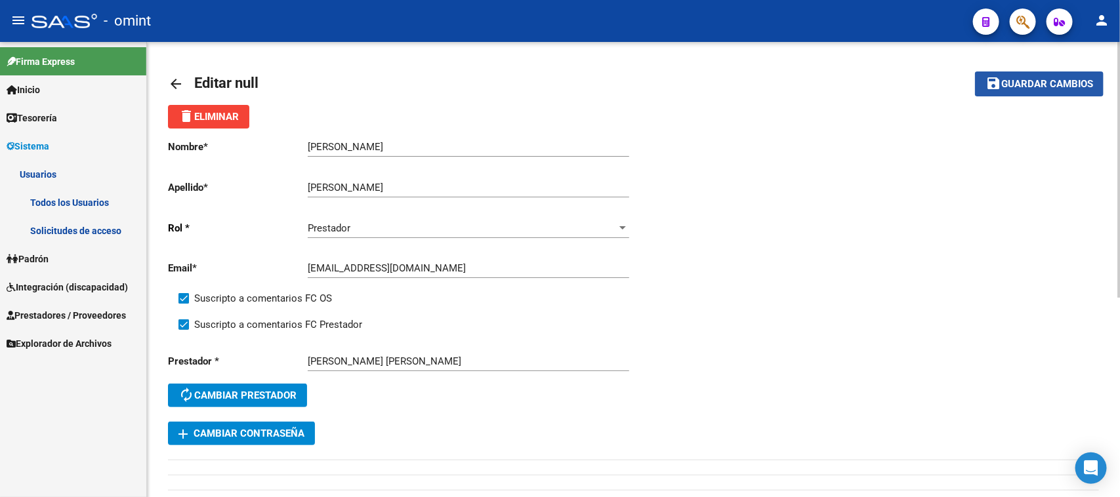
drag, startPoint x: 1007, startPoint y: 76, endPoint x: 910, endPoint y: 91, distance: 98.1
click at [1007, 77] on button "save Guardar cambios" at bounding box center [1039, 83] width 129 height 24
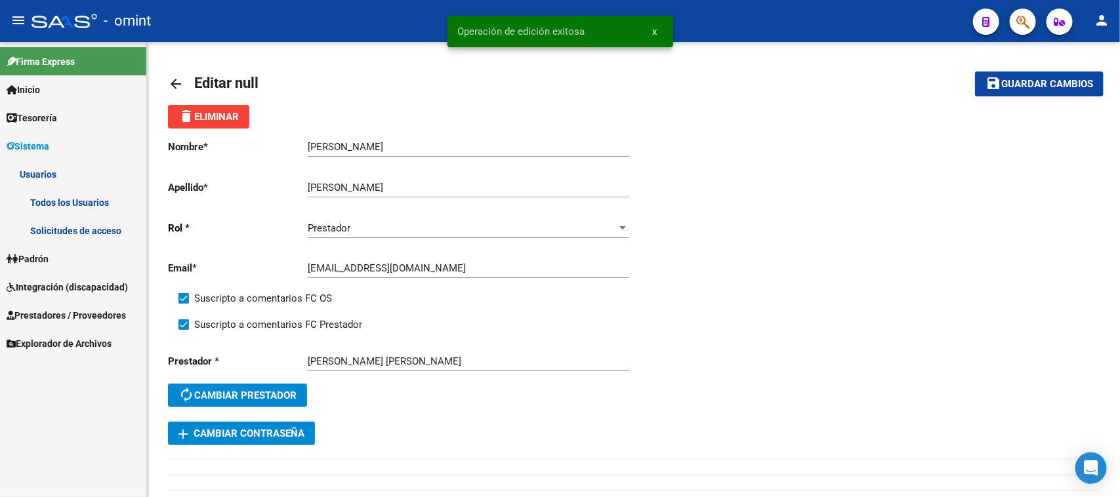
click at [70, 205] on link "Todos los Usuarios" at bounding box center [73, 202] width 146 height 28
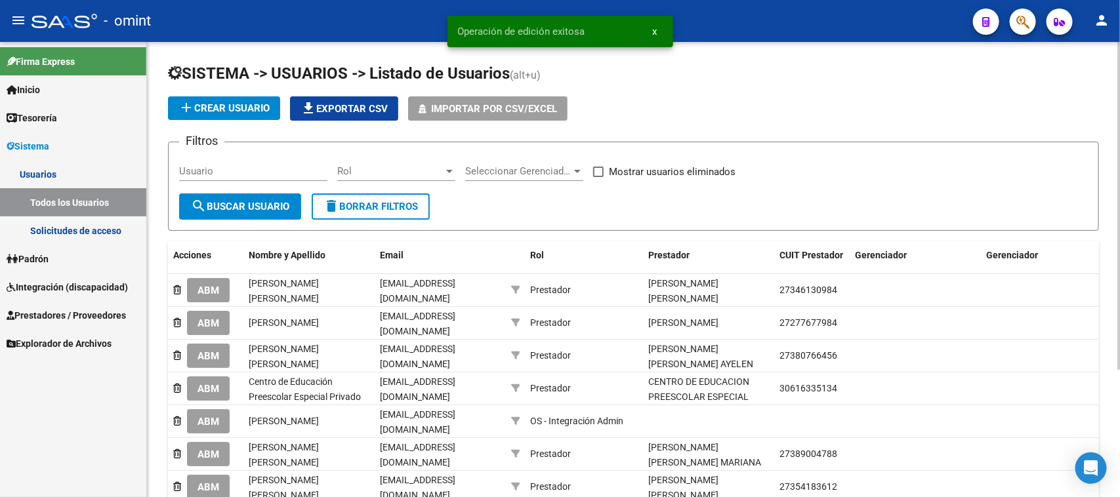
click at [190, 172] on input "Usuario" at bounding box center [253, 171] width 148 height 12
paste input "[PERSON_NAME]"
type input "[PERSON_NAME]"
click at [213, 212] on button "search Buscar Usuario" at bounding box center [240, 206] width 122 height 26
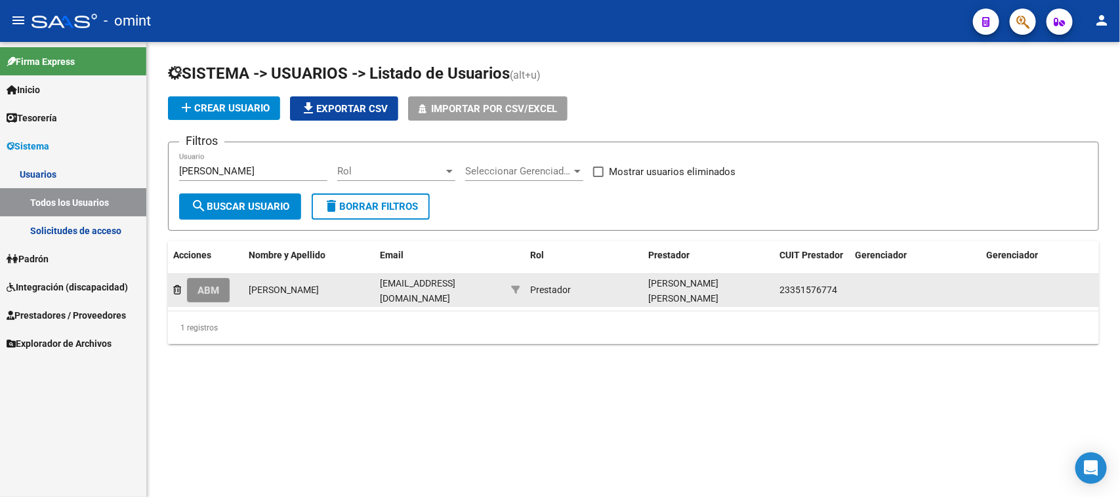
click at [214, 289] on span "ABM" at bounding box center [208, 291] width 22 height 12
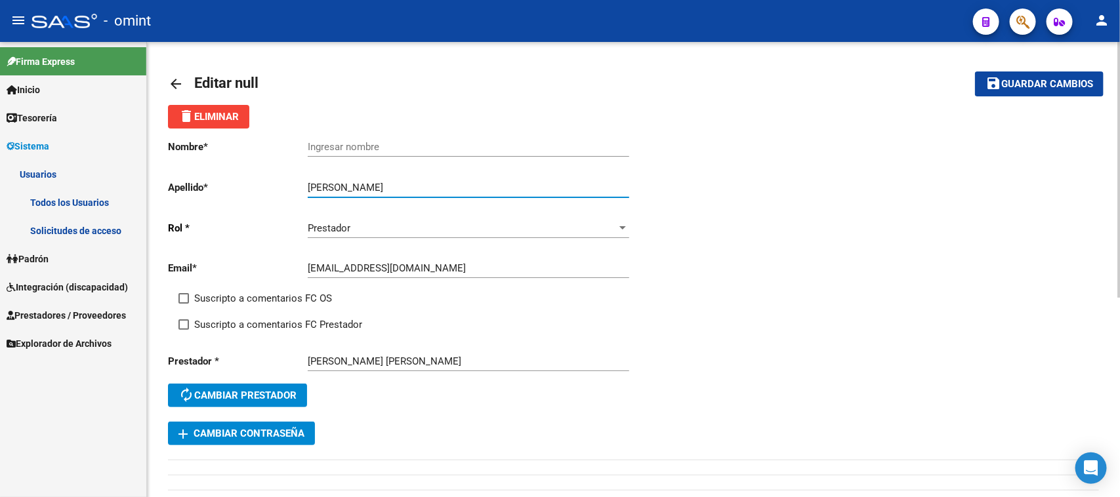
drag, startPoint x: 382, startPoint y: 186, endPoint x: 169, endPoint y: 185, distance: 213.2
click at [169, 185] on app-form-text-field "Apellido * [PERSON_NAME] apellido" at bounding box center [398, 188] width 460 height 12
type input "[PERSON_NAME]"
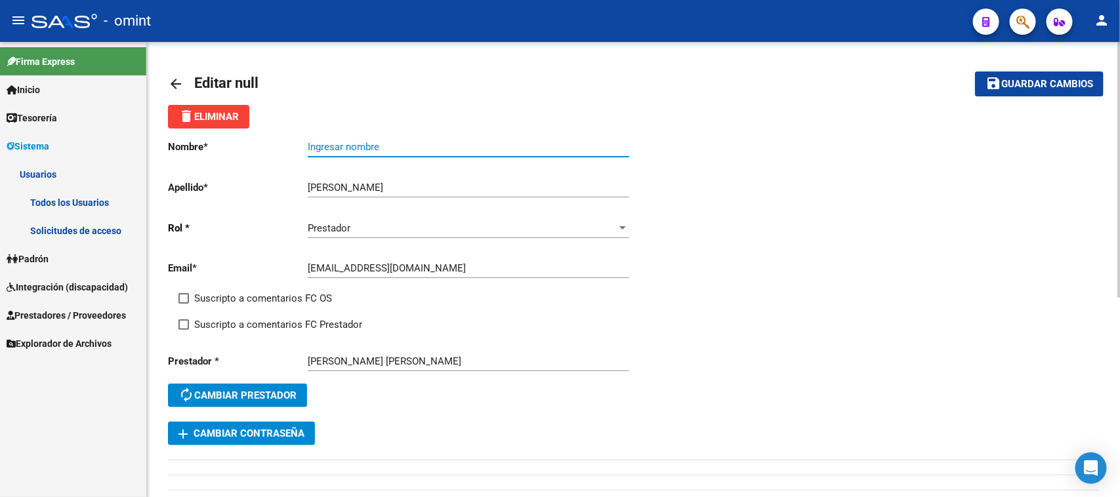
click at [378, 144] on input "Ingresar nombre" at bounding box center [468, 147] width 321 height 12
paste input "[PERSON_NAME]"
type input "[PERSON_NAME]"
click at [235, 296] on span "Suscripto a comentarios FC OS" at bounding box center [263, 299] width 138 height 16
click at [184, 304] on input "Suscripto a comentarios FC OS" at bounding box center [183, 304] width 1 height 1
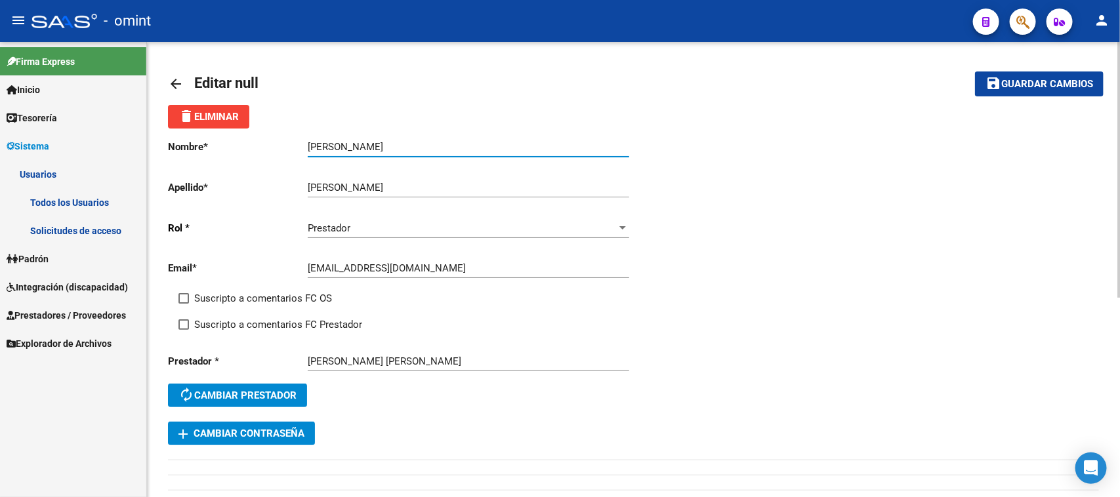
checkbox input "true"
click at [241, 318] on span "Suscripto a comentarios FC Prestador" at bounding box center [278, 325] width 168 height 16
click at [184, 330] on input "Suscripto a comentarios FC Prestador" at bounding box center [183, 330] width 1 height 1
checkbox input "true"
click at [1055, 81] on span "Guardar cambios" at bounding box center [1047, 85] width 92 height 12
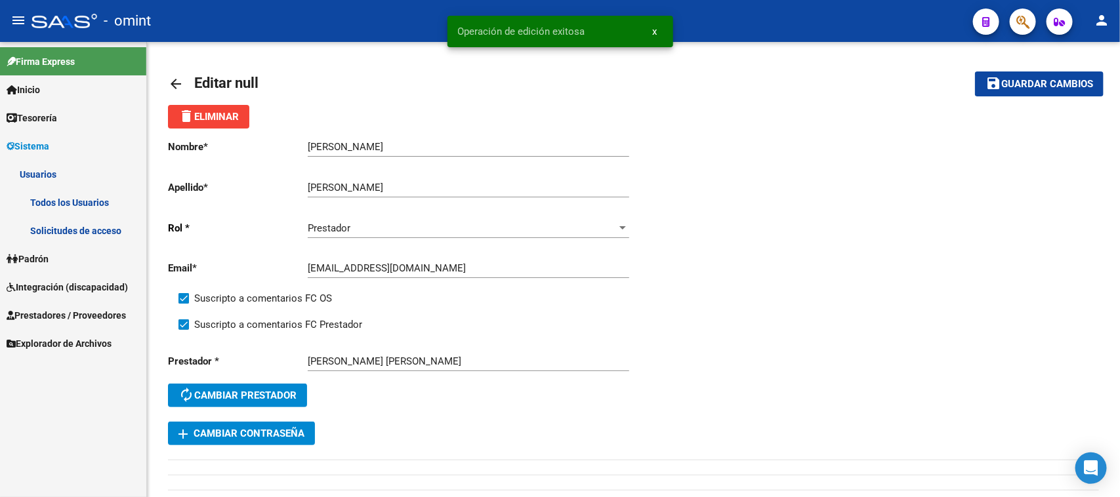
click at [90, 197] on link "Todos los Usuarios" at bounding box center [73, 202] width 146 height 28
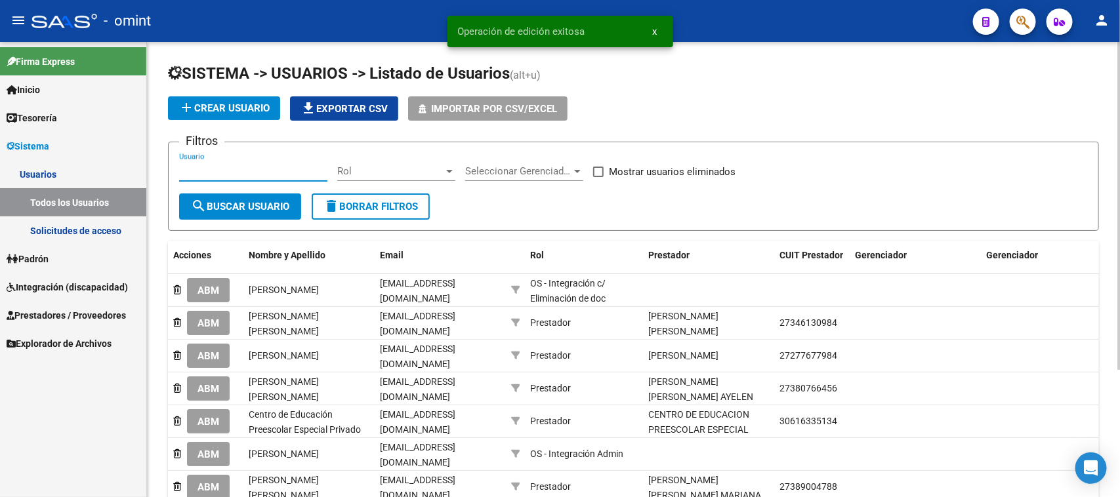
click at [284, 166] on input "Usuario" at bounding box center [253, 171] width 148 height 12
paste input "[PERSON_NAME] [PERSON_NAME] Canal"
type input "[PERSON_NAME] [PERSON_NAME] Canal"
click at [256, 208] on span "search Buscar Usuario" at bounding box center [240, 207] width 98 height 12
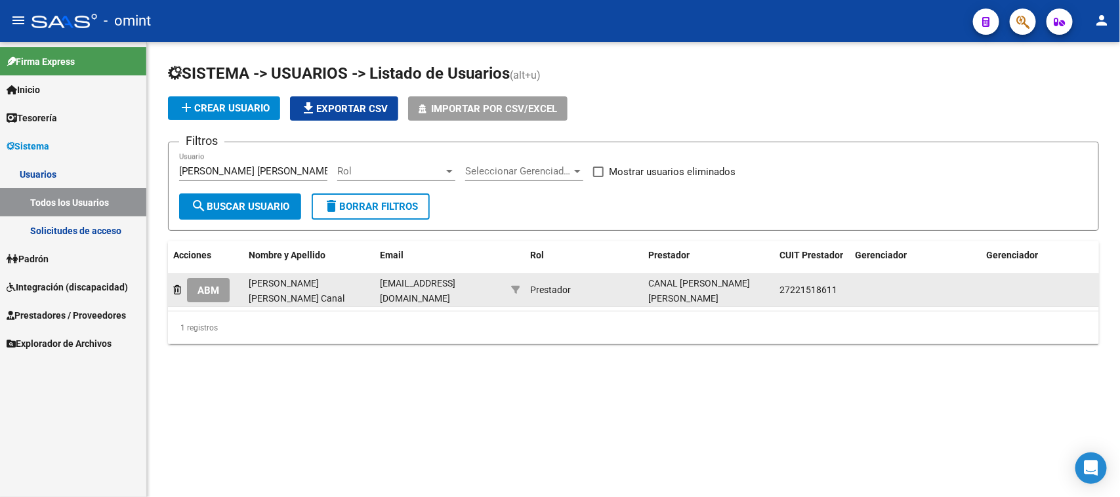
click at [197, 289] on button "ABM" at bounding box center [208, 290] width 43 height 24
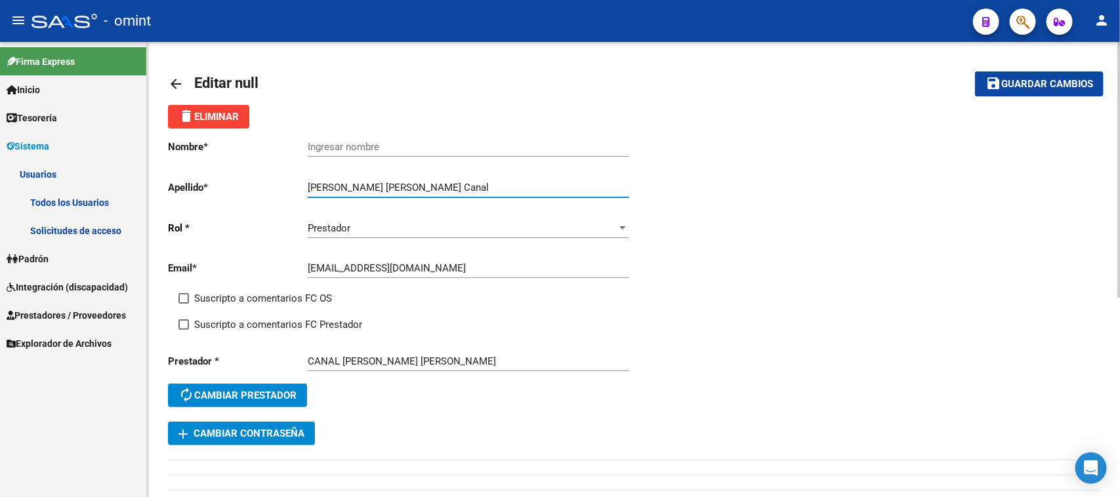
drag, startPoint x: 372, startPoint y: 187, endPoint x: 237, endPoint y: 182, distance: 134.6
click at [237, 182] on app-form-text-field "Apellido * [PERSON_NAME] [PERSON_NAME] Canal Ingresar apellido" at bounding box center [398, 188] width 460 height 12
type input "Canal"
click at [382, 148] on input "Ingresar nombre" at bounding box center [468, 147] width 321 height 12
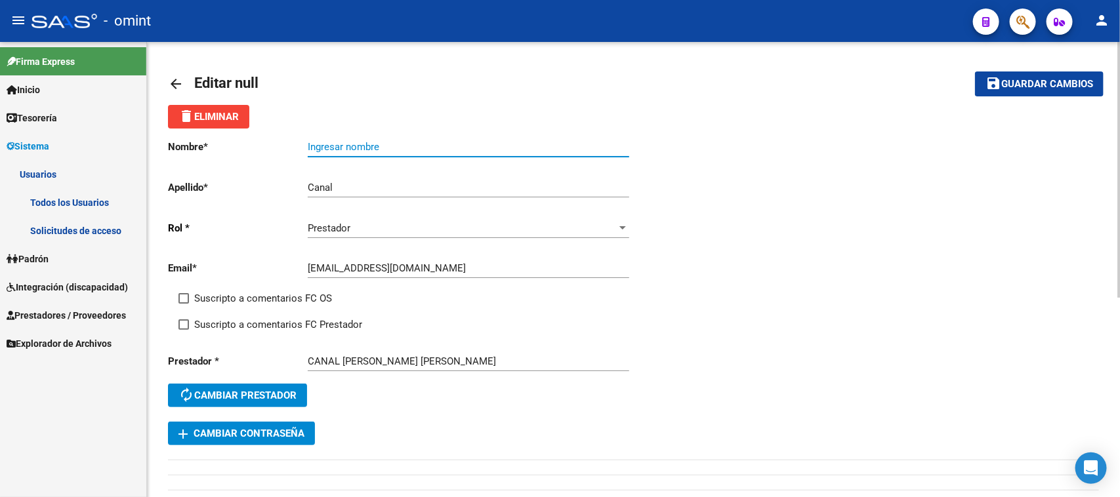
paste input "[PERSON_NAME] [PERSON_NAME]"
type input "[PERSON_NAME] [PERSON_NAME]"
click at [262, 279] on div "Email * [EMAIL_ADDRESS][DOMAIN_NAME] Ingresar email" at bounding box center [401, 270] width 466 height 41
click at [262, 295] on span "Suscripto a comentarios FC OS" at bounding box center [263, 299] width 138 height 16
click at [184, 304] on input "Suscripto a comentarios FC OS" at bounding box center [183, 304] width 1 height 1
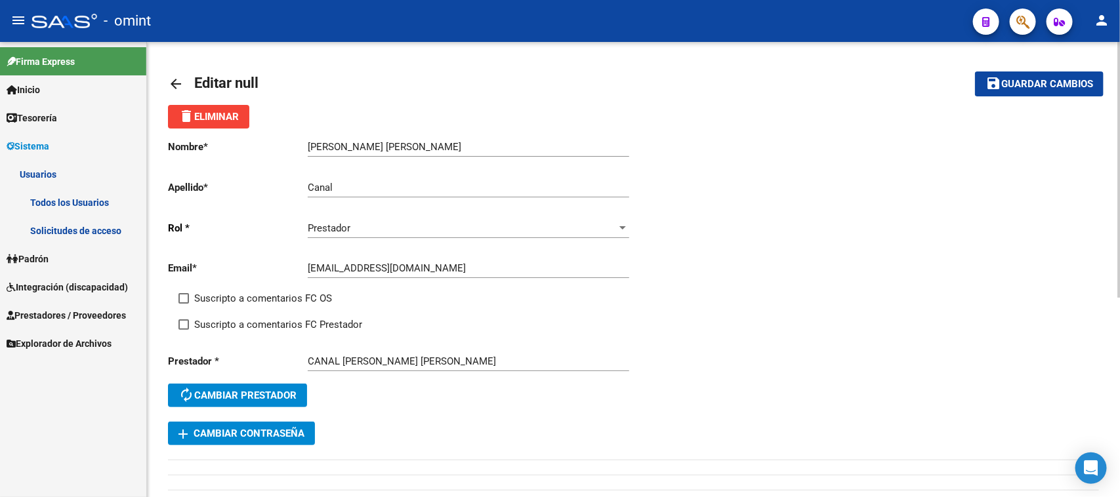
checkbox input "true"
click at [262, 318] on span "Suscripto a comentarios FC Prestador" at bounding box center [278, 325] width 168 height 16
click at [184, 330] on input "Suscripto a comentarios FC Prestador" at bounding box center [183, 330] width 1 height 1
checkbox input "true"
click at [1027, 87] on span "Guardar cambios" at bounding box center [1047, 85] width 92 height 12
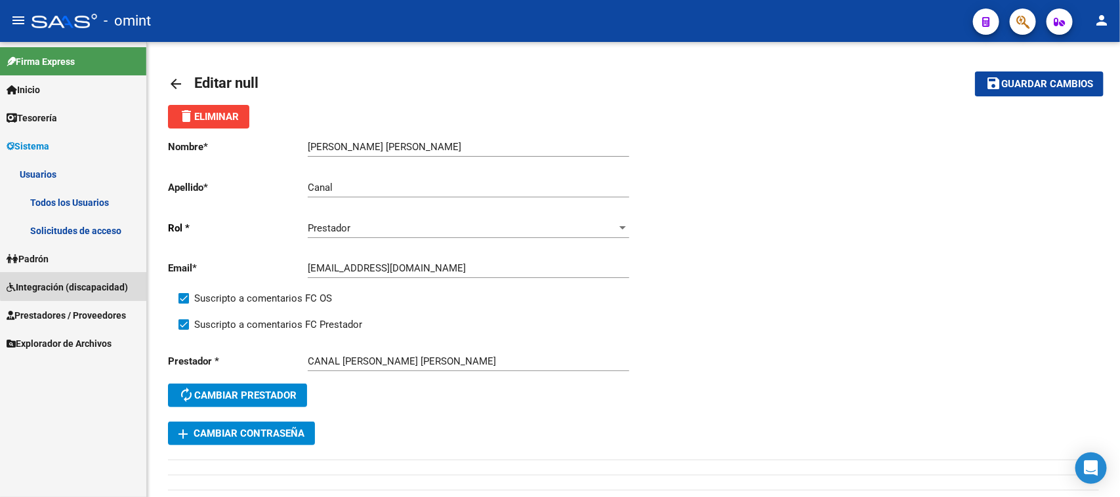
click at [93, 281] on span "Integración (discapacidad)" at bounding box center [67, 287] width 121 height 14
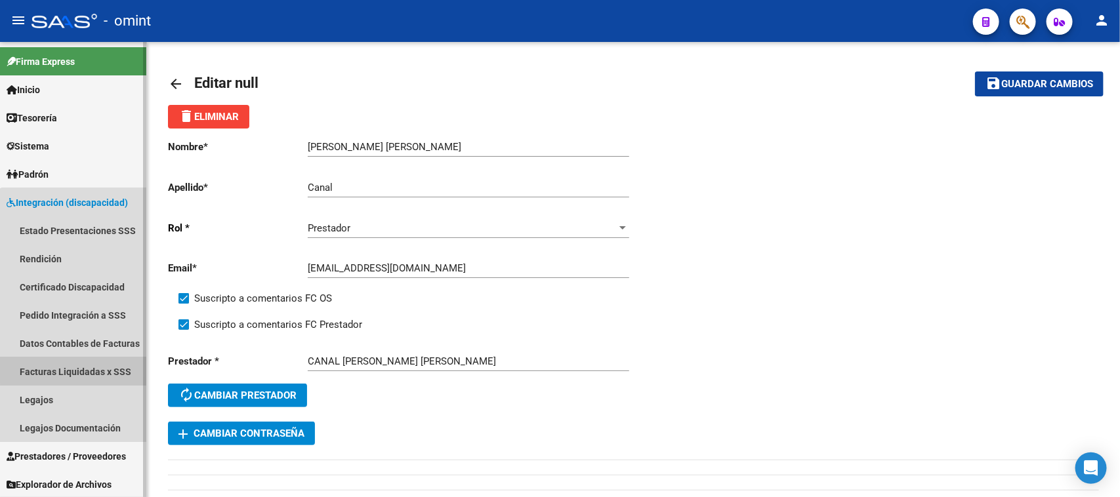
click at [92, 365] on link "Facturas Liquidadas x SSS" at bounding box center [73, 371] width 146 height 28
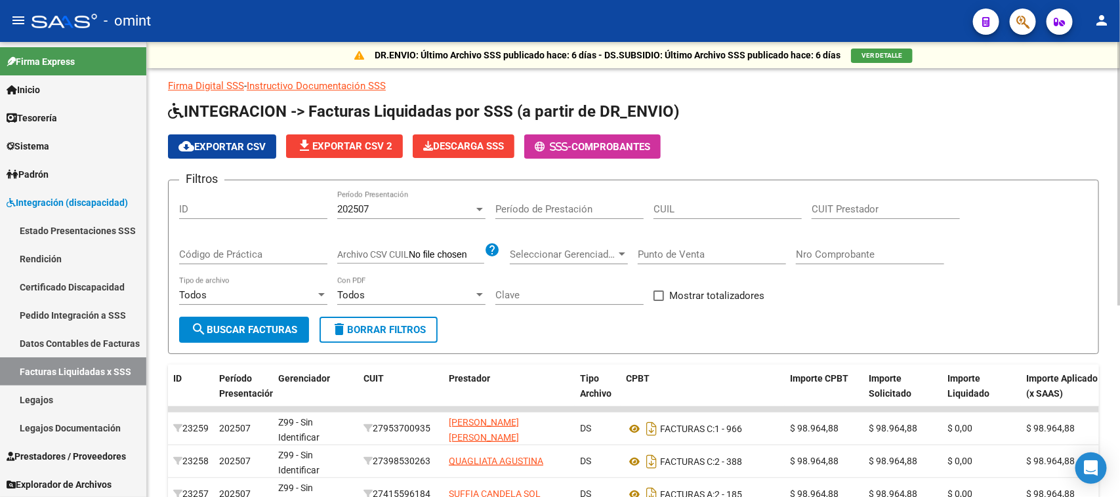
click at [694, 208] on input "CUIL" at bounding box center [727, 209] width 148 height 12
paste input "20-58735615-6"
type input "20-58735615-6"
click at [361, 211] on span "202507" at bounding box center [352, 209] width 31 height 12
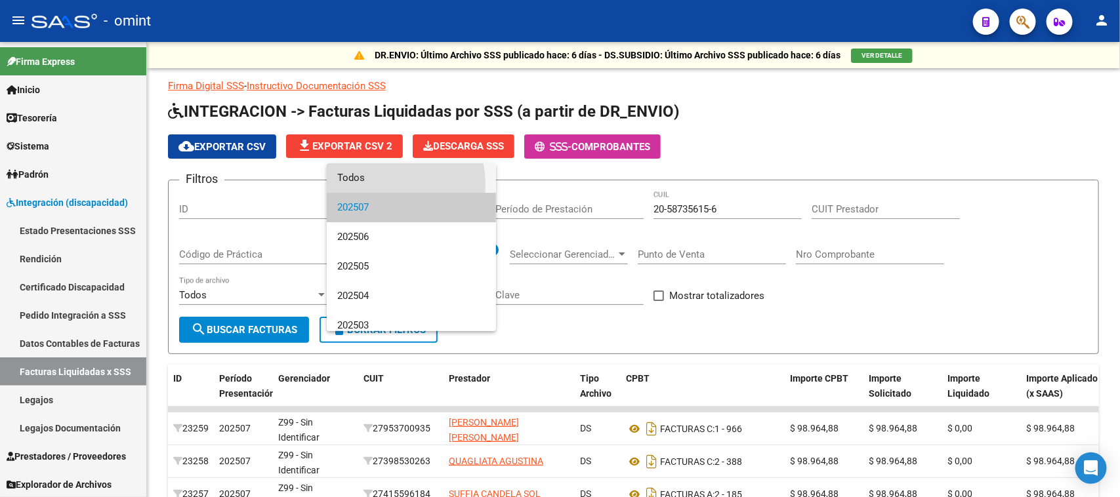
click at [366, 185] on span "Todos" at bounding box center [411, 178] width 148 height 30
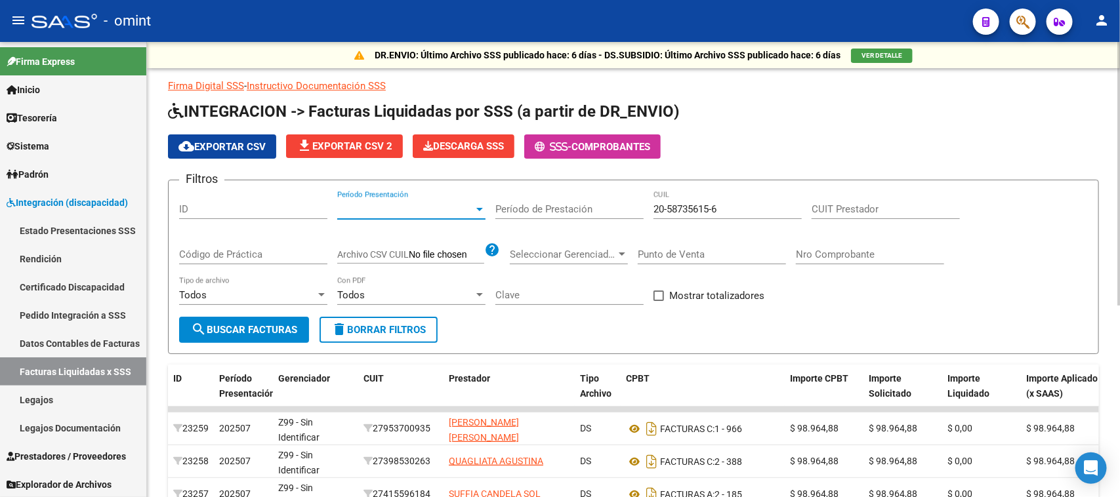
click at [264, 331] on span "search Buscar Facturas" at bounding box center [244, 330] width 106 height 12
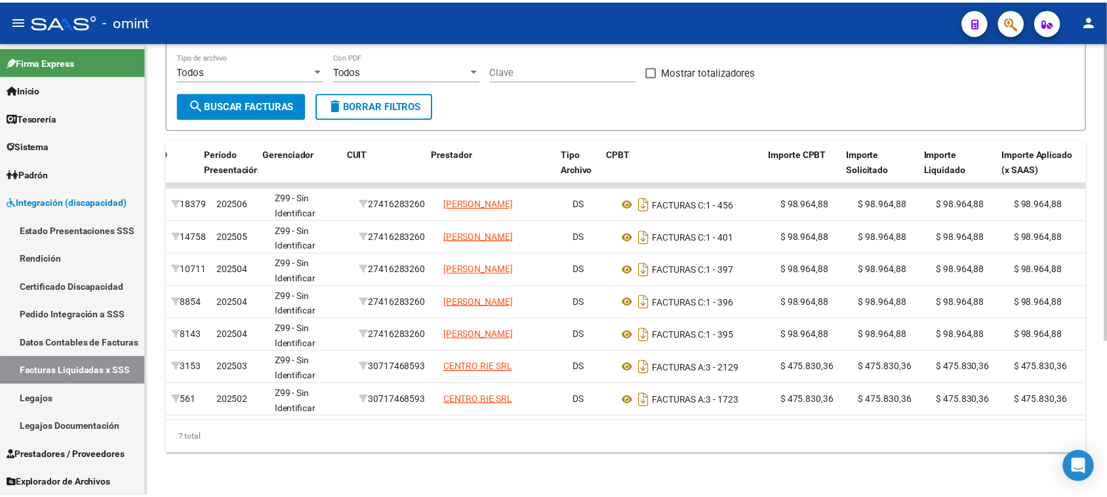
scroll to position [0, 545]
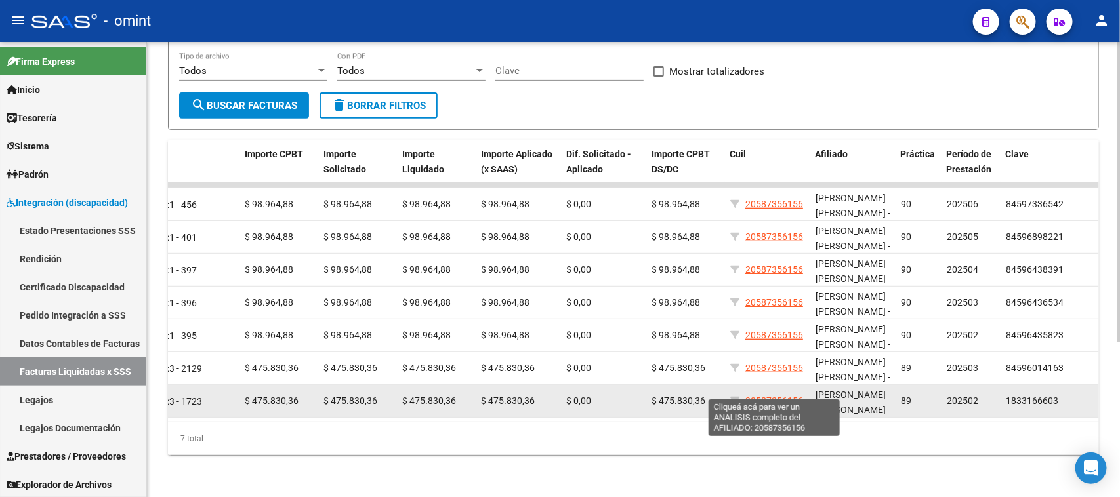
click at [794, 396] on span "20587356156" at bounding box center [774, 401] width 58 height 10
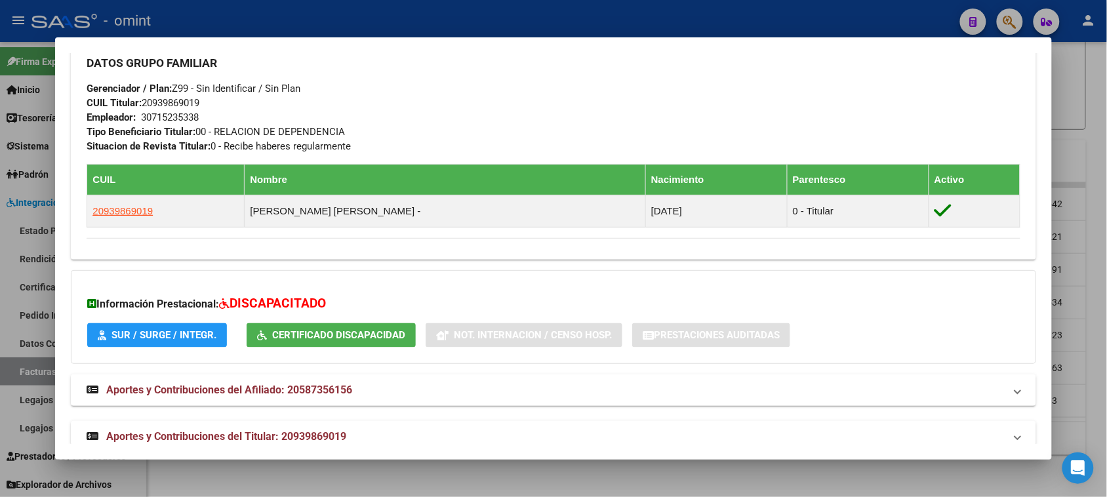
scroll to position [646, 0]
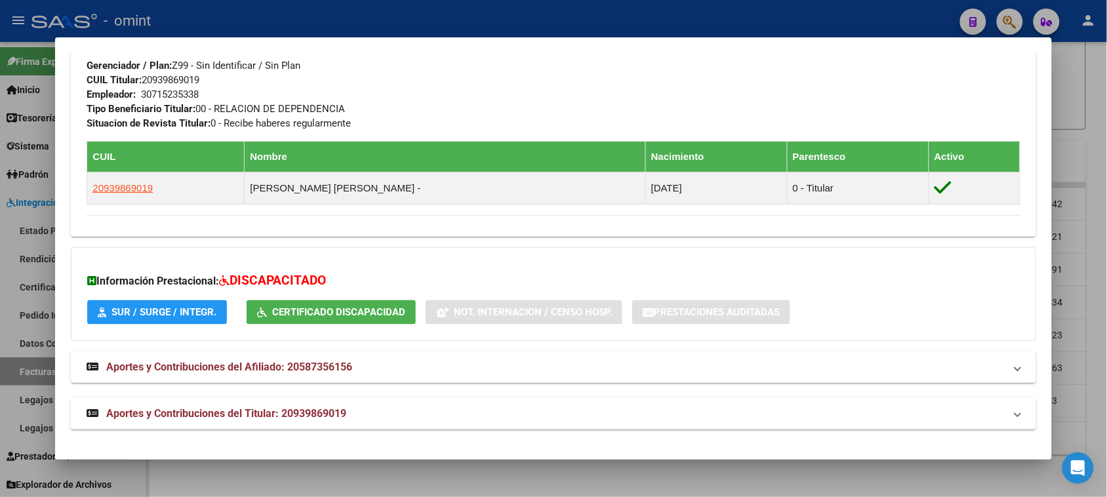
click at [134, 320] on button "SUR / SURGE / INTEGR." at bounding box center [157, 312] width 140 height 24
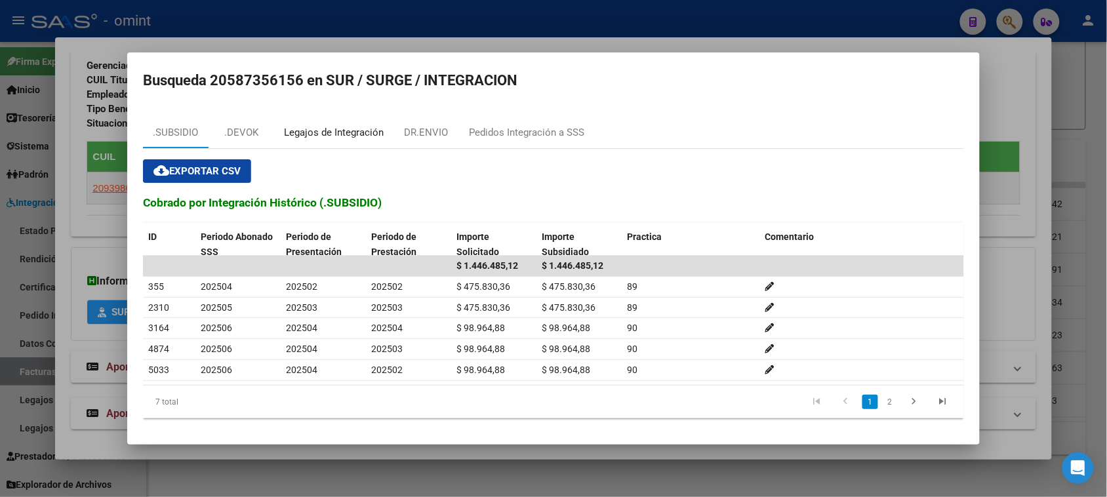
click at [352, 128] on div "Legajos de Integración" at bounding box center [334, 132] width 100 height 15
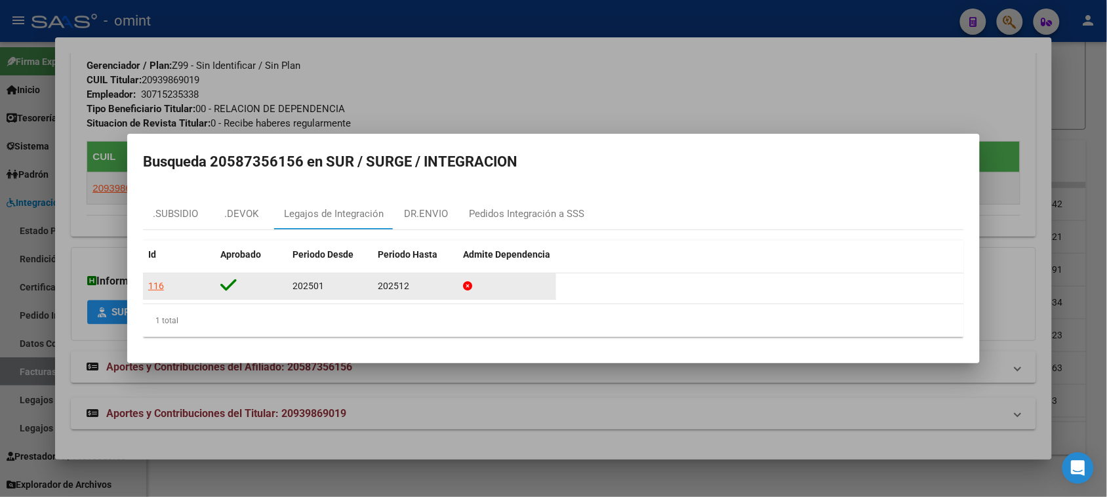
click at [154, 289] on div "116" at bounding box center [156, 286] width 16 height 15
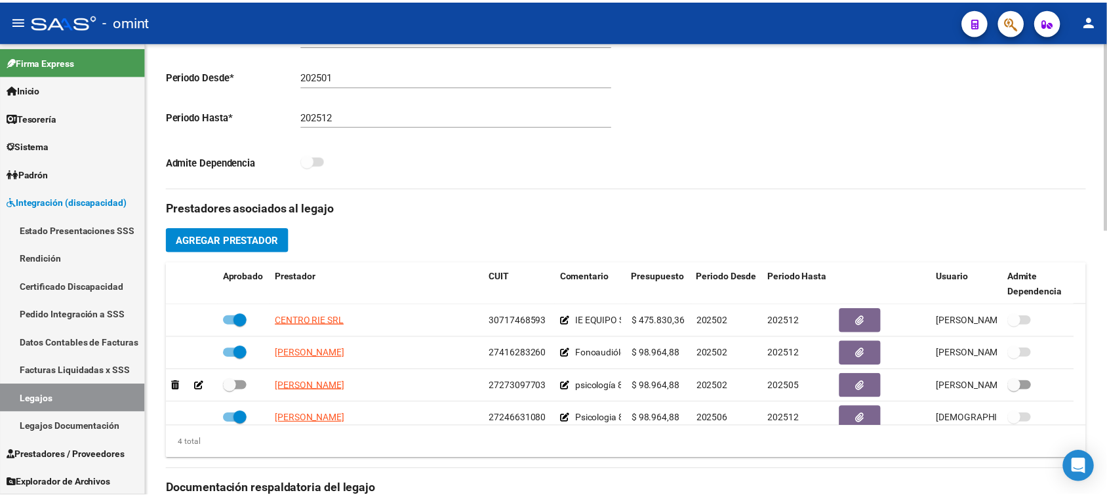
scroll to position [410, 0]
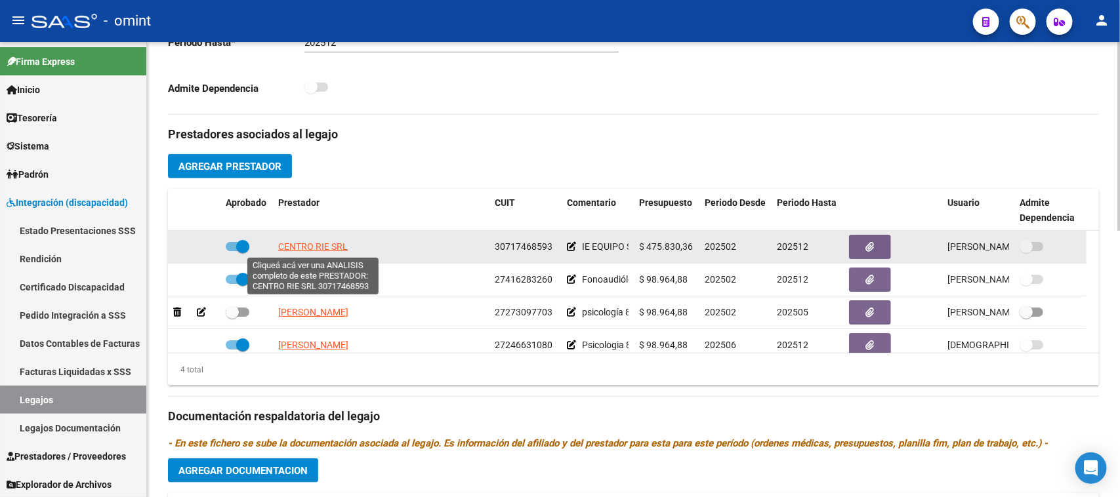
click at [323, 245] on span "CENTRO RIE SRL" at bounding box center [313, 246] width 70 height 10
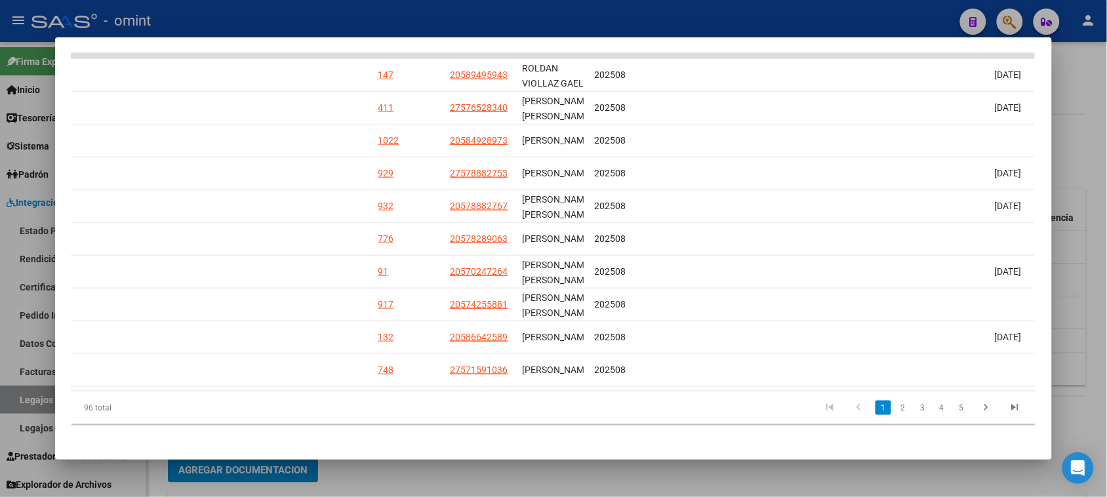
scroll to position [0, 1869]
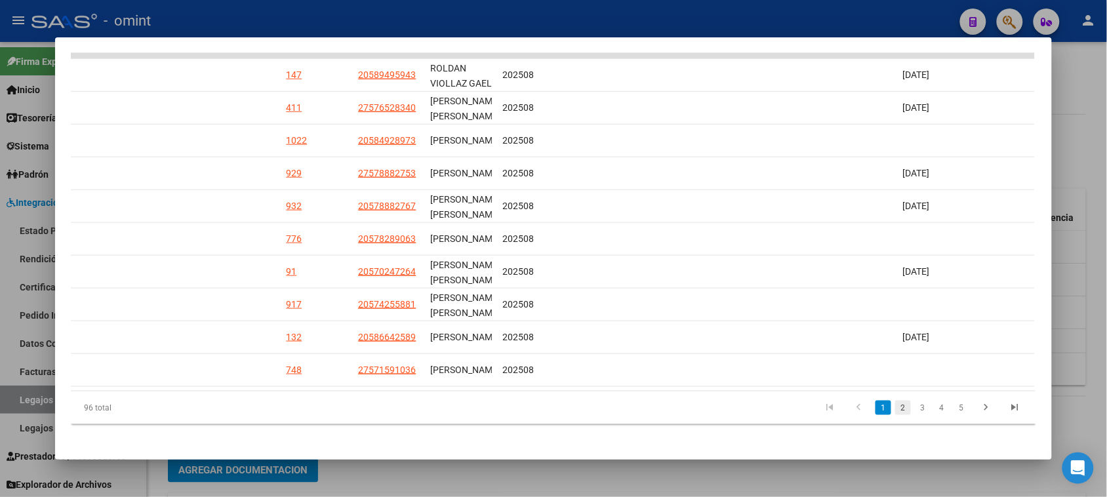
click at [903, 415] on link "2" at bounding box center [903, 408] width 16 height 14
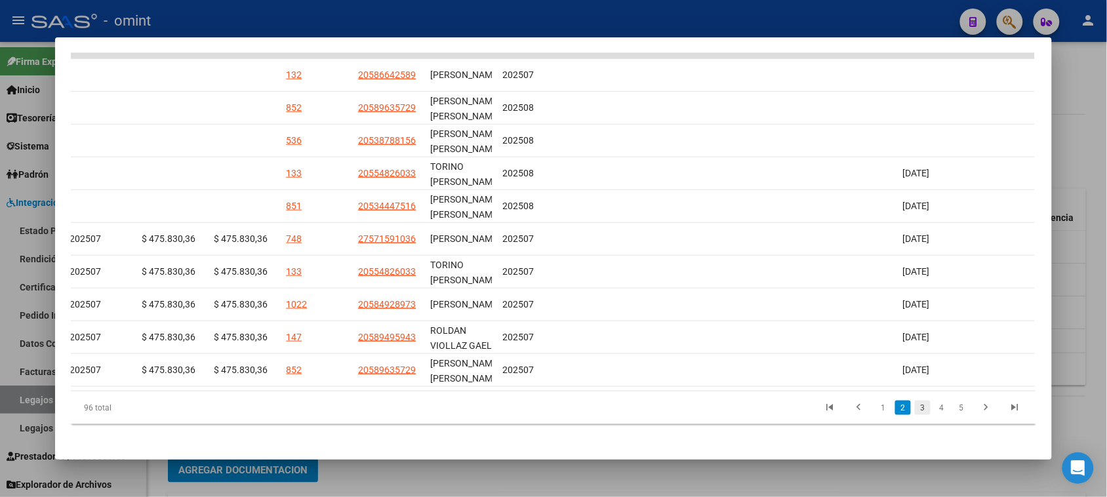
click at [916, 415] on link "3" at bounding box center [923, 408] width 16 height 14
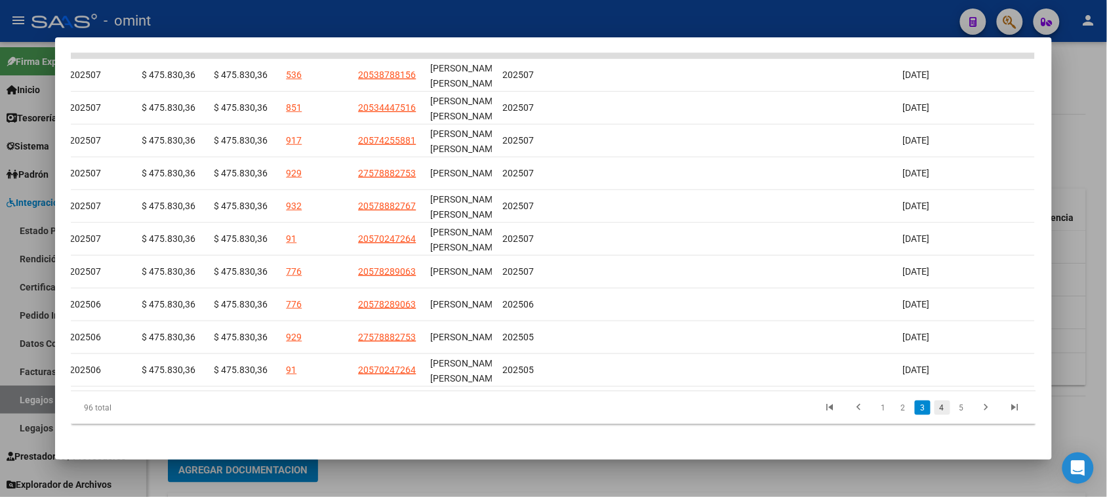
click at [935, 415] on link "4" at bounding box center [943, 408] width 16 height 14
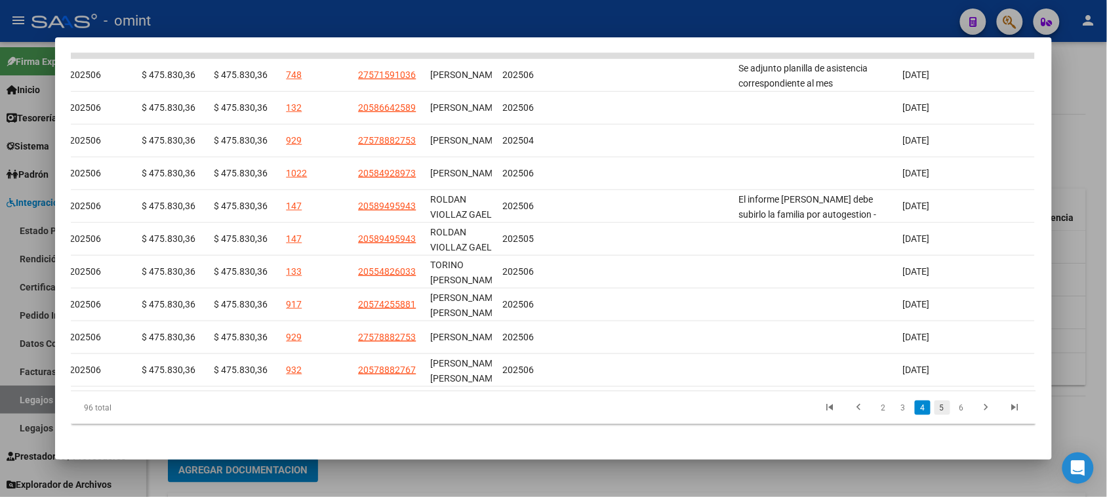
click at [937, 415] on link "5" at bounding box center [943, 408] width 16 height 14
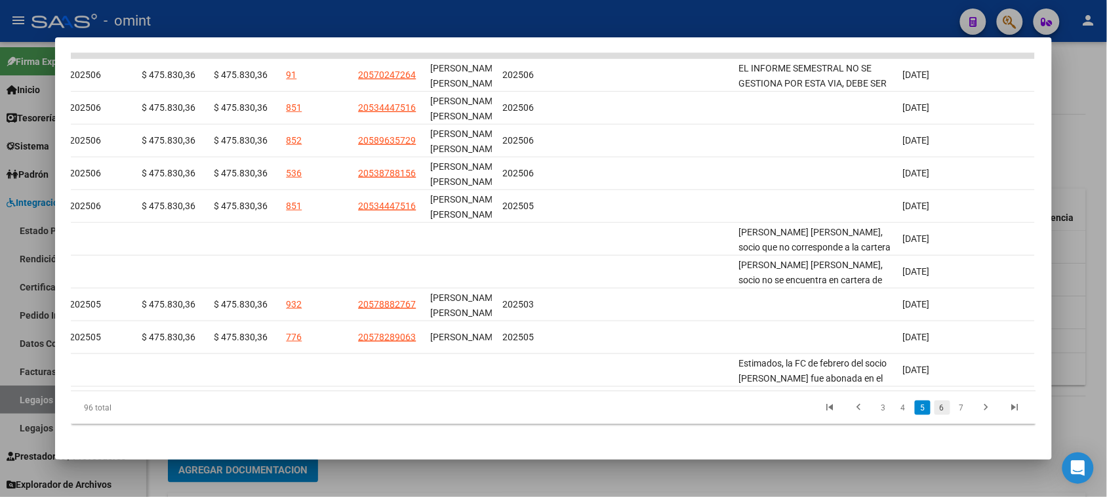
click at [935, 415] on link "6" at bounding box center [943, 408] width 16 height 14
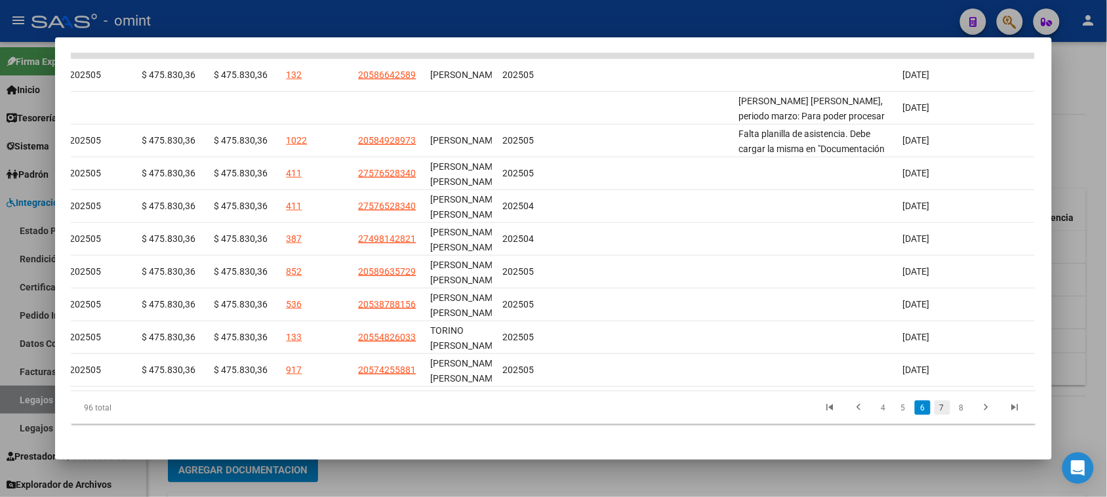
click at [935, 415] on link "7" at bounding box center [943, 408] width 16 height 14
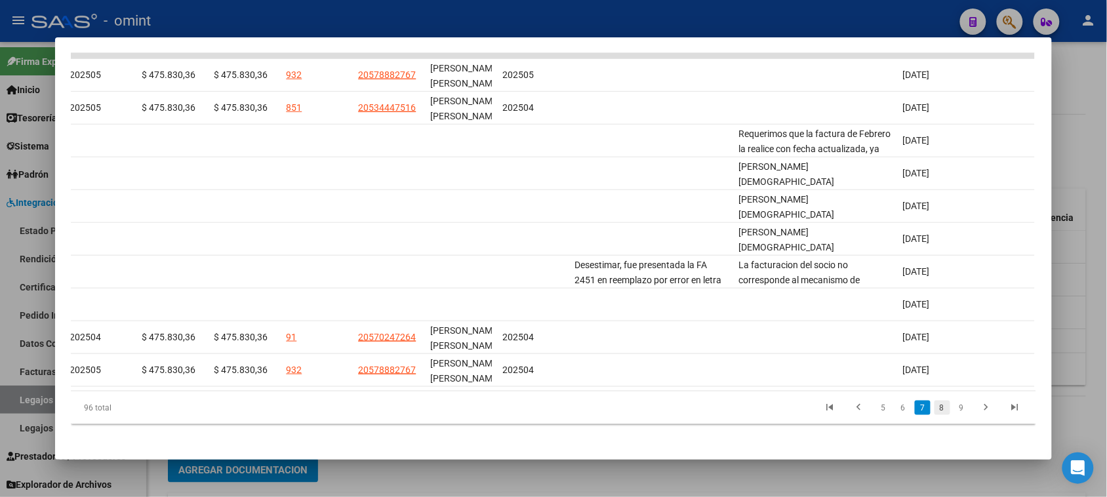
click at [936, 415] on link "8" at bounding box center [943, 408] width 16 height 14
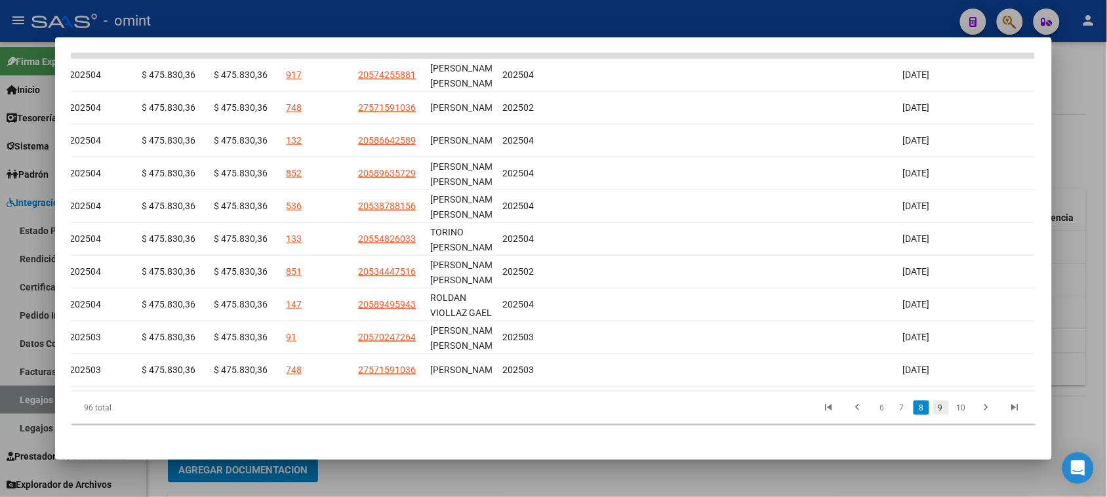
click at [933, 415] on link "9" at bounding box center [941, 408] width 16 height 14
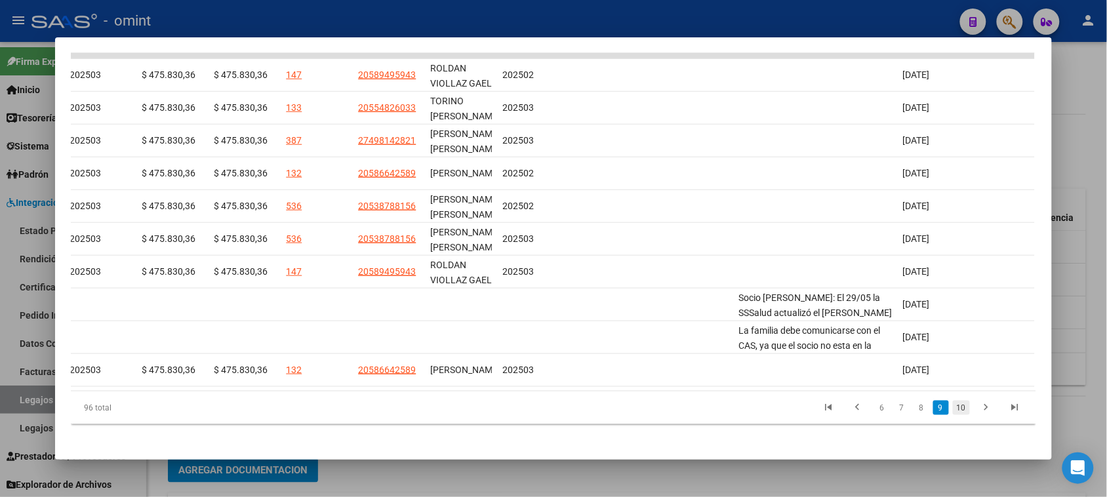
click at [953, 415] on link "10" at bounding box center [961, 408] width 17 height 14
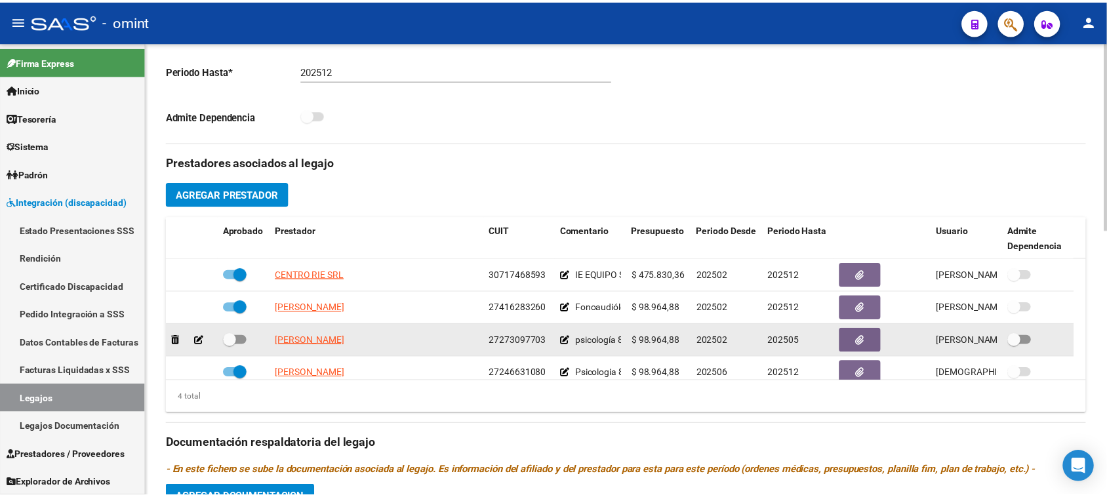
scroll to position [410, 0]
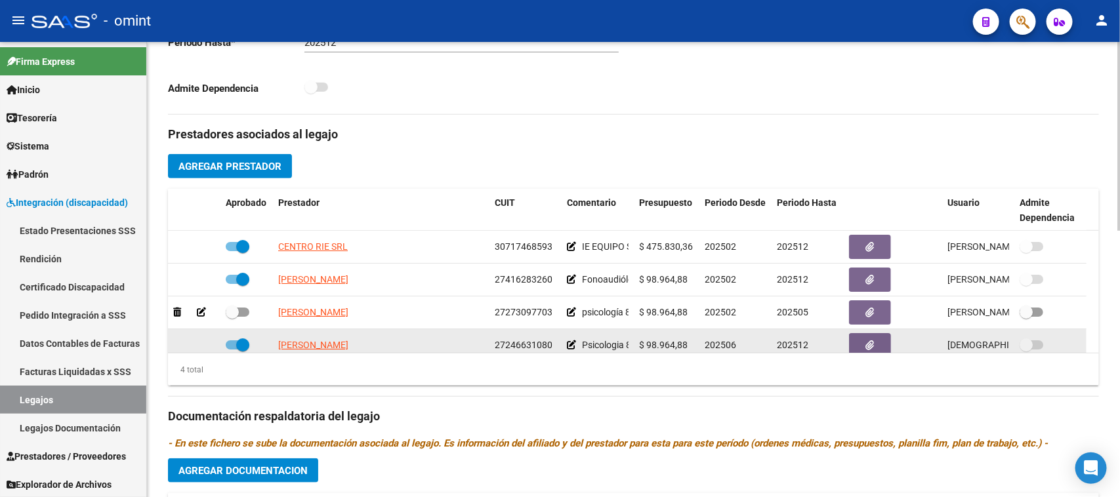
click at [323, 336] on datatable-body-cell "[PERSON_NAME]" at bounding box center [381, 345] width 216 height 32
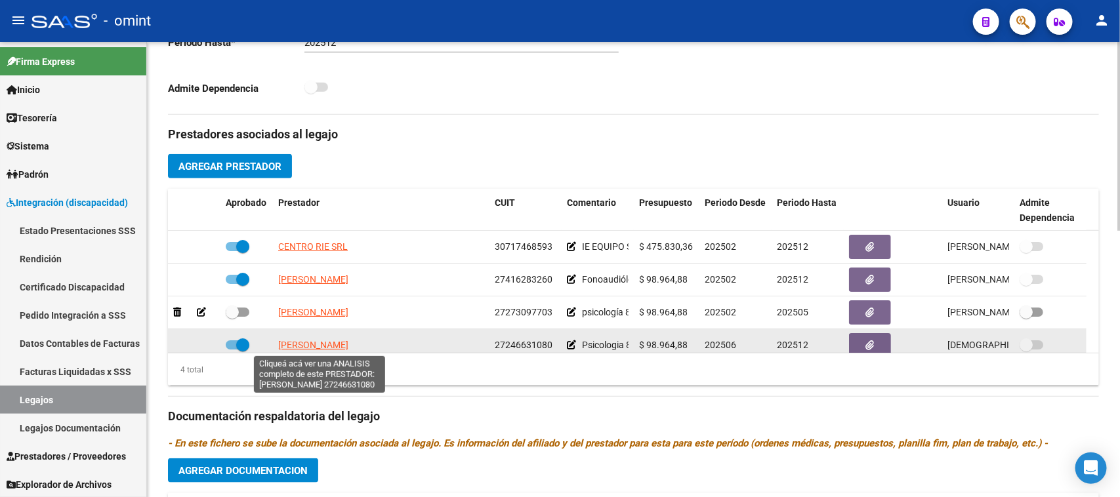
click at [322, 341] on span "[PERSON_NAME]" at bounding box center [313, 345] width 70 height 10
type textarea "27246631080"
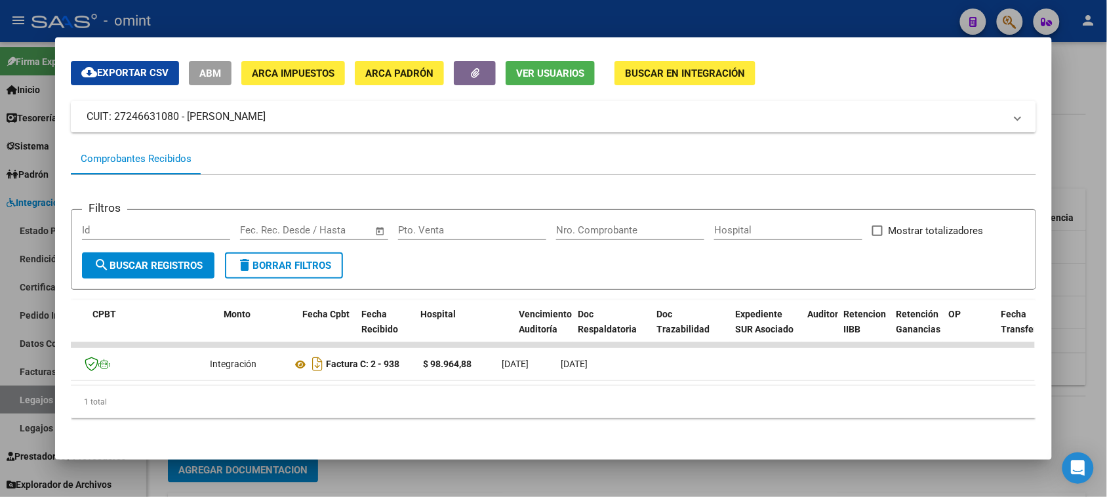
scroll to position [0, 0]
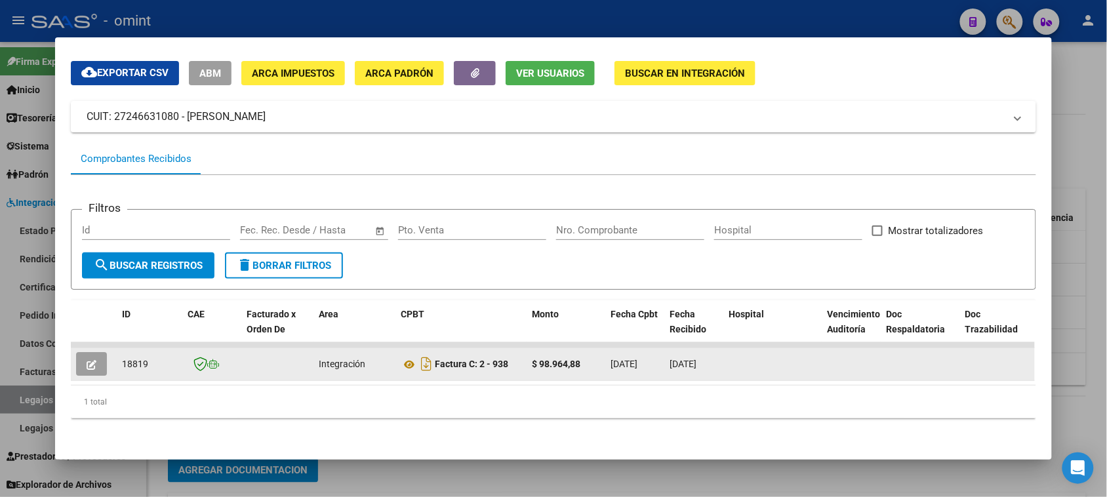
click at [87, 360] on icon "button" at bounding box center [92, 365] width 10 height 10
click at [76, 353] on button "button" at bounding box center [91, 364] width 31 height 24
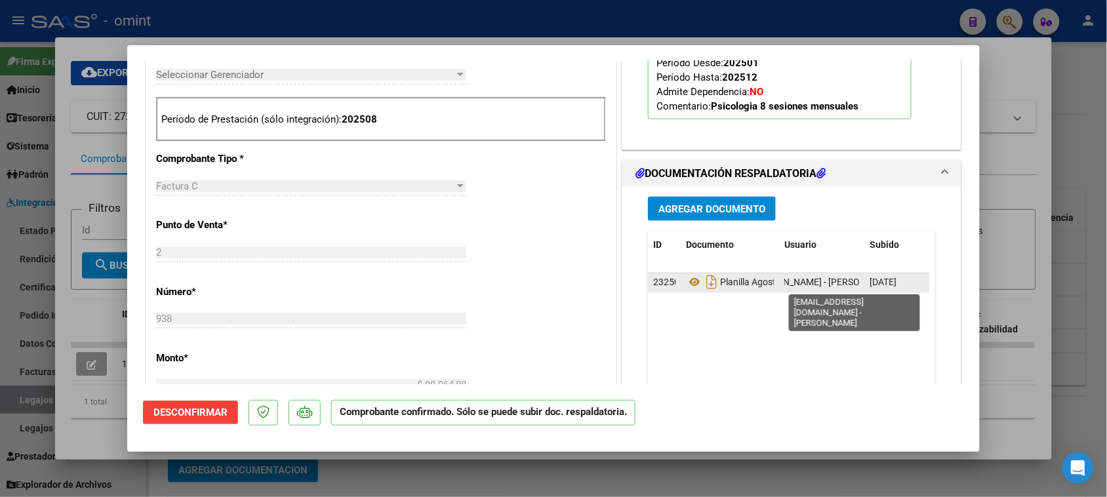
scroll to position [0, 115]
drag, startPoint x: 779, startPoint y: 286, endPoint x: 805, endPoint y: 287, distance: 25.6
click at [805, 287] on span "[EMAIL_ADDRESS][DOMAIN_NAME] - [PERSON_NAME]" at bounding box center [781, 282] width 222 height 10
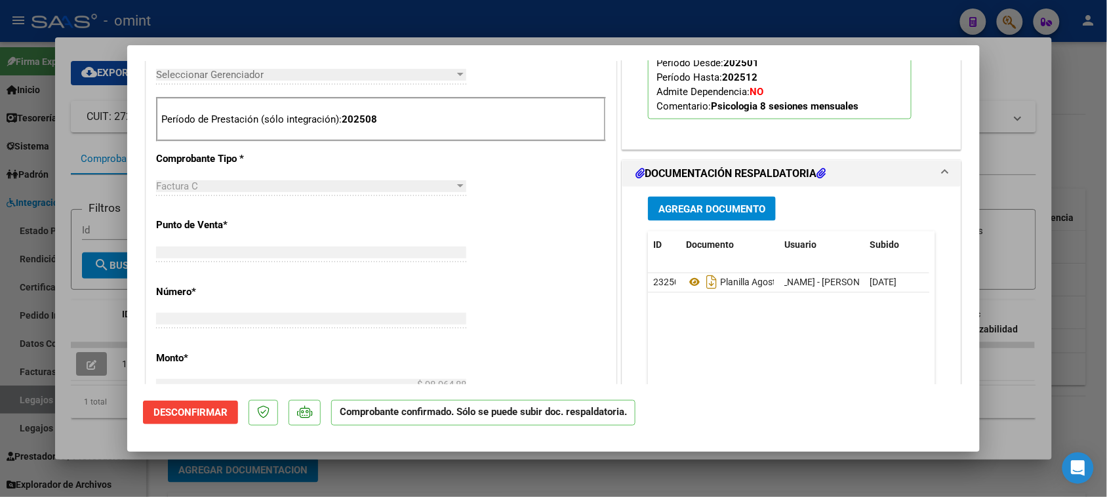
type input "$ 0,00"
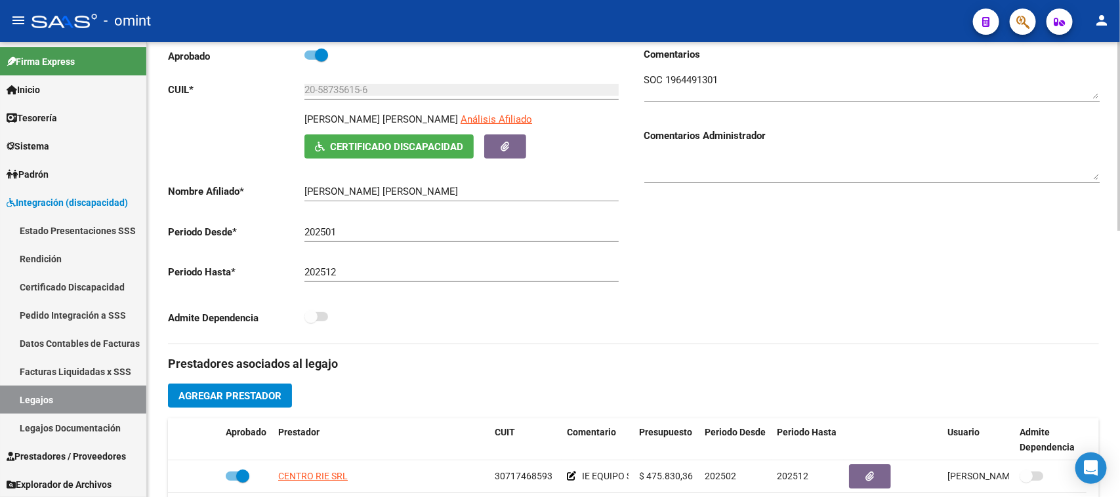
scroll to position [164, 0]
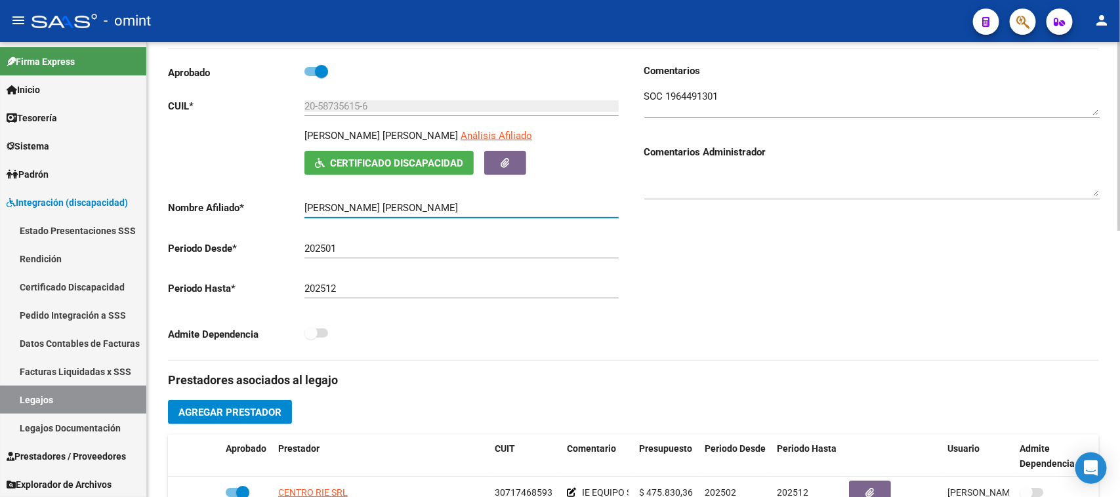
drag, startPoint x: 469, startPoint y: 209, endPoint x: 299, endPoint y: 197, distance: 170.3
click at [299, 197] on div "Aprobado CUIL * 20-58735615-6 Ingresar [PERSON_NAME] [PERSON_NAME] Análisis Afi…" at bounding box center [395, 207] width 455 height 286
drag, startPoint x: 359, startPoint y: 102, endPoint x: 220, endPoint y: 103, distance: 139.1
click at [220, 102] on app-form-text-field "CUIL * 20-58735615-6 Ingresar CUIL" at bounding box center [393, 106] width 451 height 12
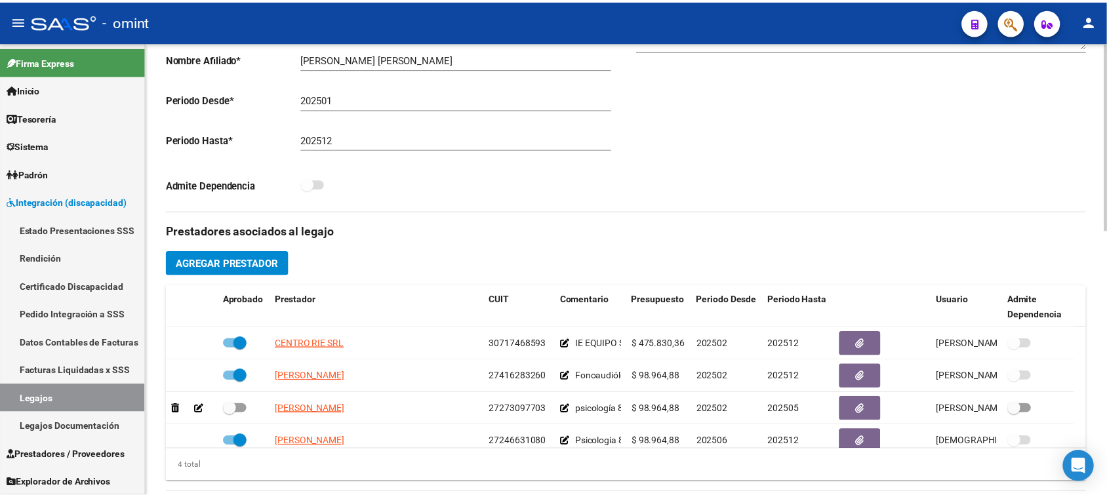
scroll to position [328, 0]
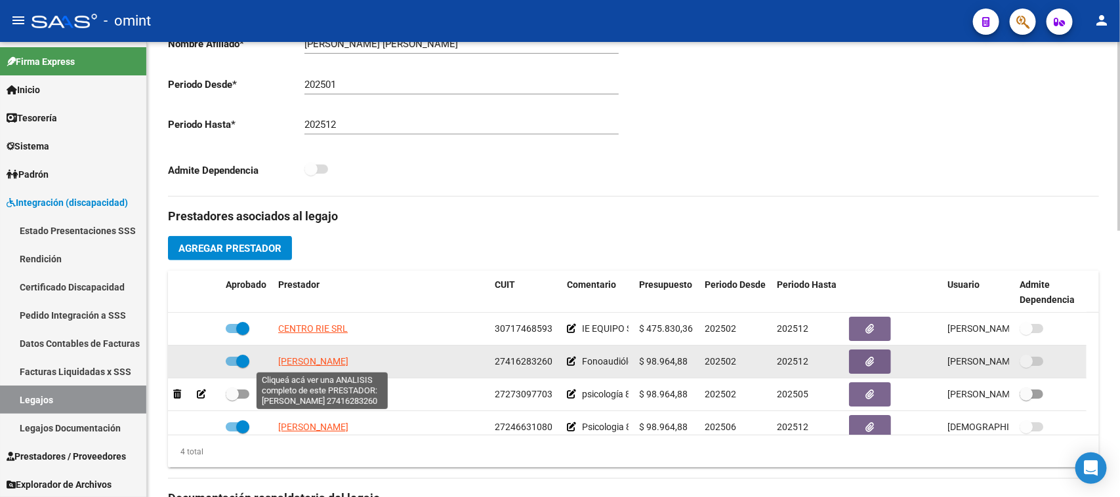
click at [332, 358] on span "[PERSON_NAME]" at bounding box center [313, 361] width 70 height 10
type textarea "27416283260"
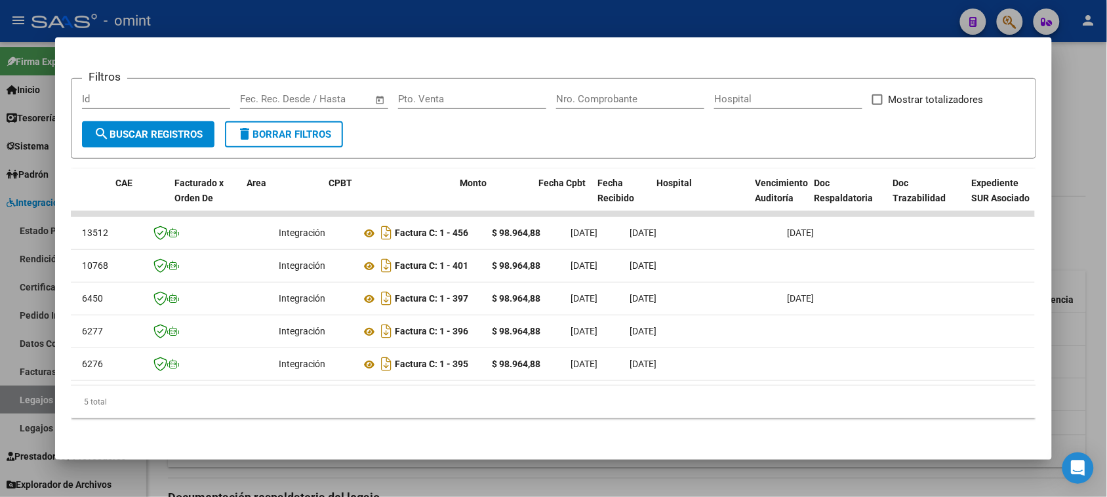
scroll to position [0, 0]
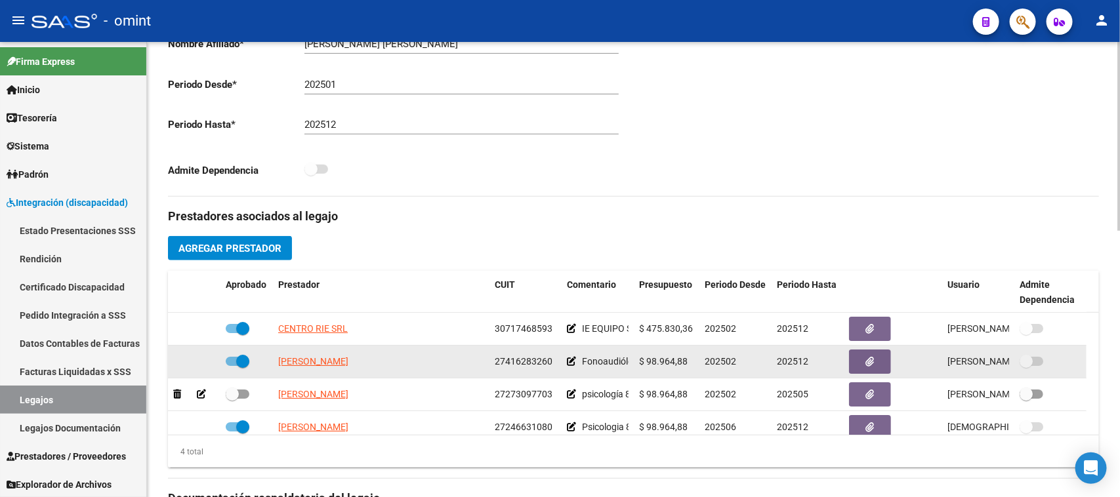
click at [348, 364] on span "[PERSON_NAME]" at bounding box center [313, 361] width 70 height 10
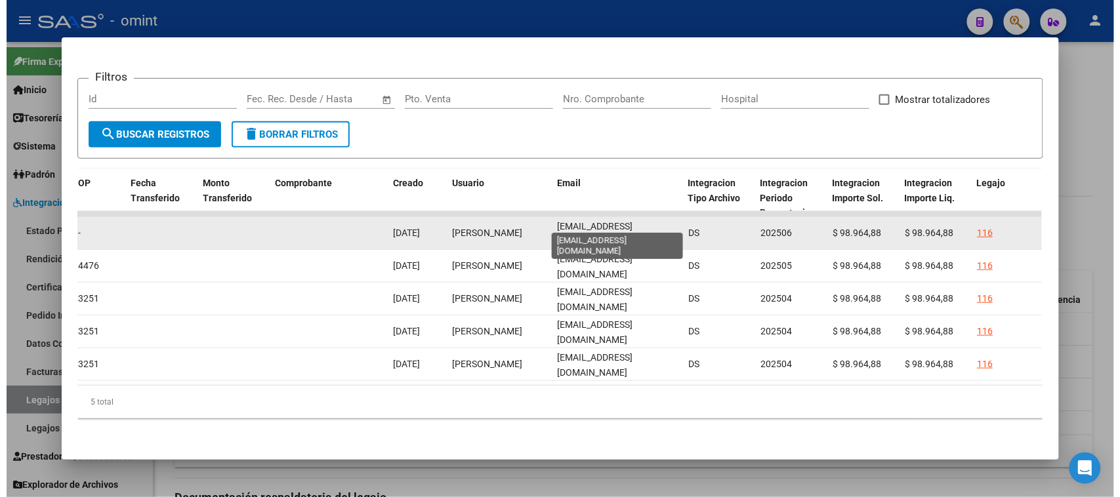
scroll to position [0, 11]
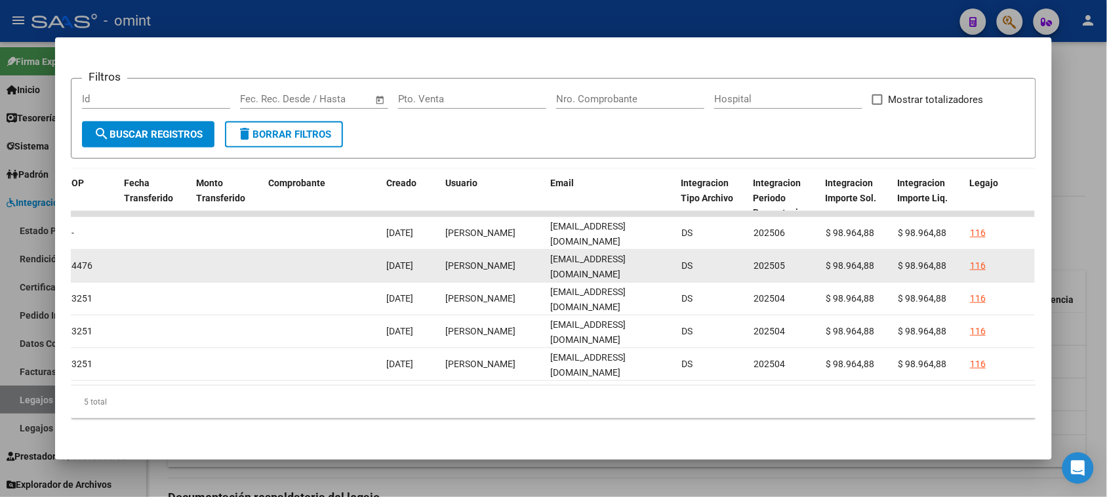
drag, startPoint x: 543, startPoint y: 224, endPoint x: 630, endPoint y: 240, distance: 88.0
click at [677, 226] on div "13512 Integración Factura C: 1 - 456 $ 98.964,88 [DATE] [DATE] [DATE] - [DATE] …" at bounding box center [303, 233] width 2834 height 33
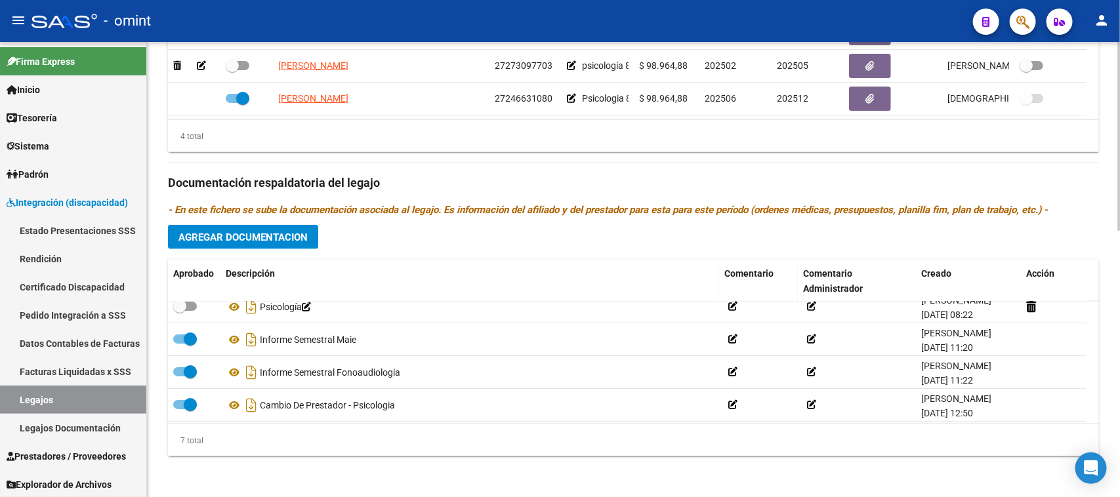
scroll to position [102, 0]
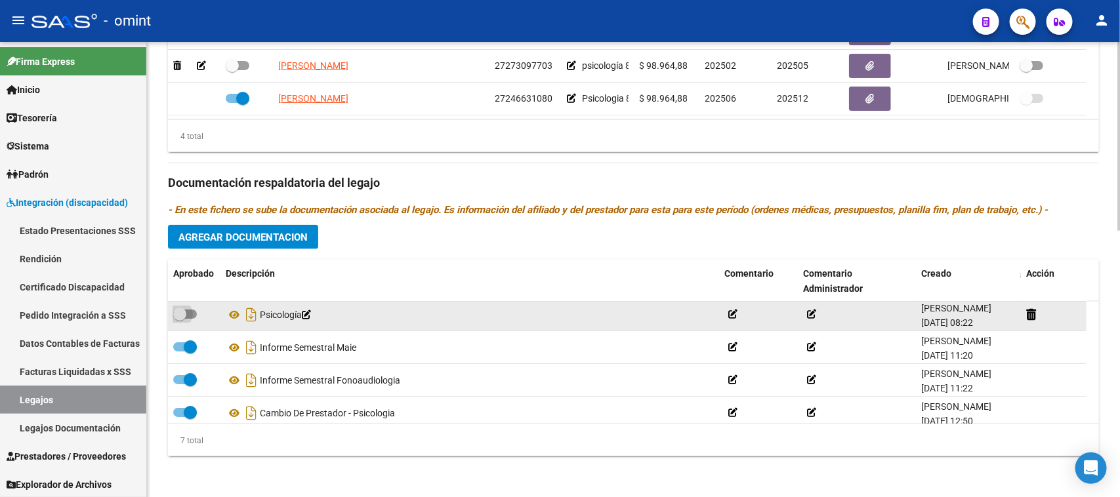
click at [195, 320] on label at bounding box center [185, 314] width 24 height 16
click at [180, 319] on input "checkbox" at bounding box center [179, 319] width 1 height 1
checkbox input "true"
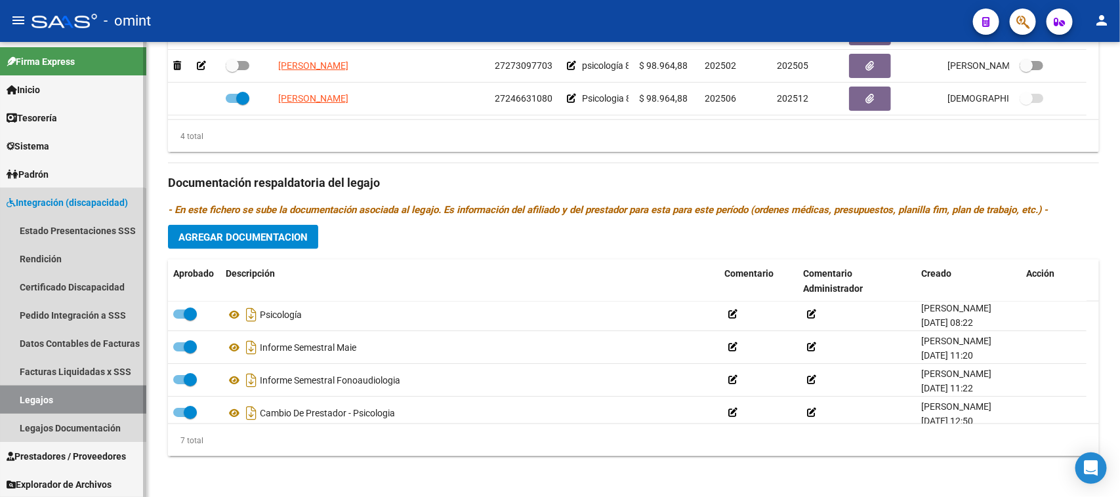
click at [56, 400] on link "Legajos" at bounding box center [73, 400] width 146 height 28
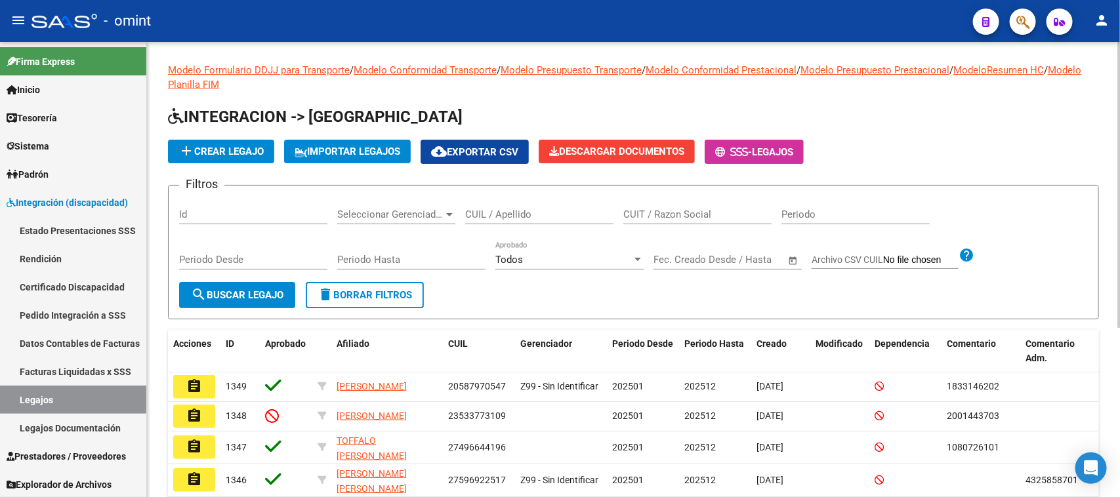
click at [504, 226] on div "CUIL / Apellido" at bounding box center [539, 216] width 148 height 41
click at [489, 201] on div "CUIL / Apellido" at bounding box center [539, 210] width 148 height 28
paste input "59010003"
type input "59010003"
click at [238, 308] on form "Filtros Id Seleccionar Gerenciador Seleccionar Gerenciador 59010003 CUIL / Apel…" at bounding box center [633, 252] width 931 height 134
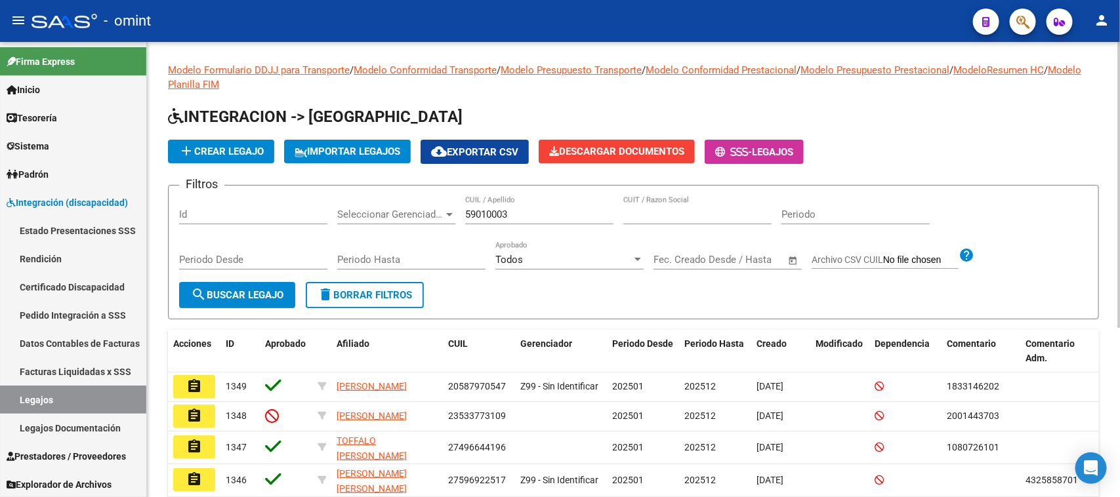
click at [264, 299] on button "search Buscar Legajo" at bounding box center [237, 295] width 116 height 26
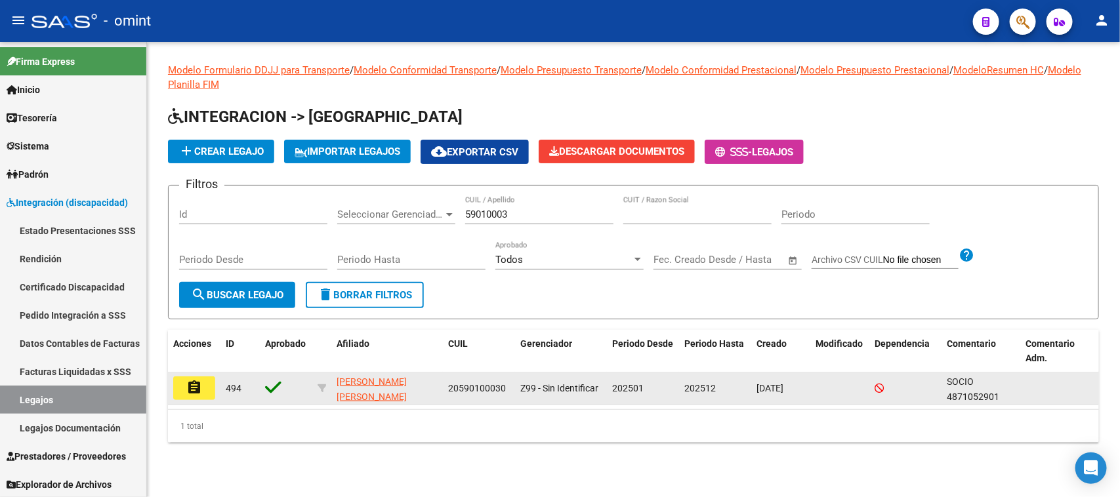
click at [188, 388] on mat-icon "assignment" at bounding box center [194, 388] width 16 height 16
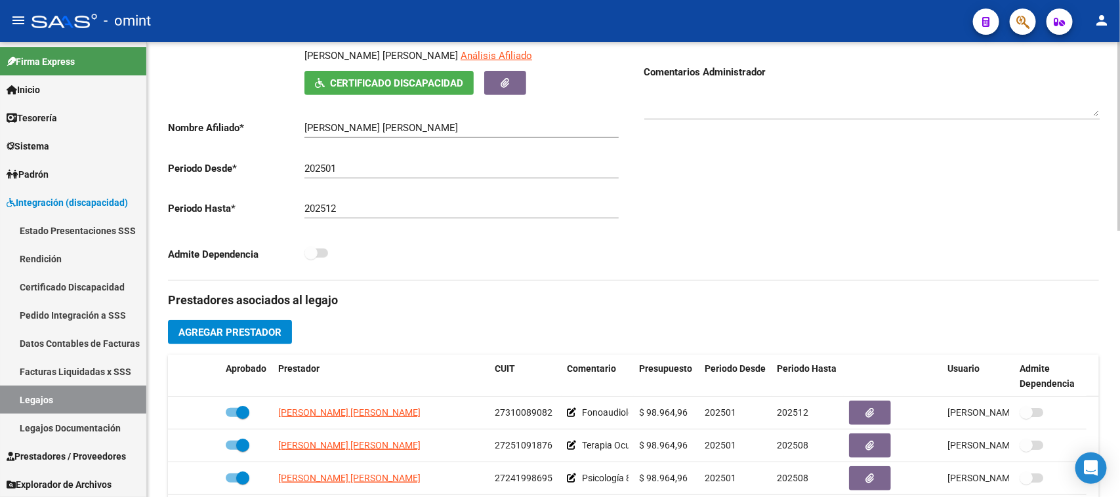
scroll to position [152, 0]
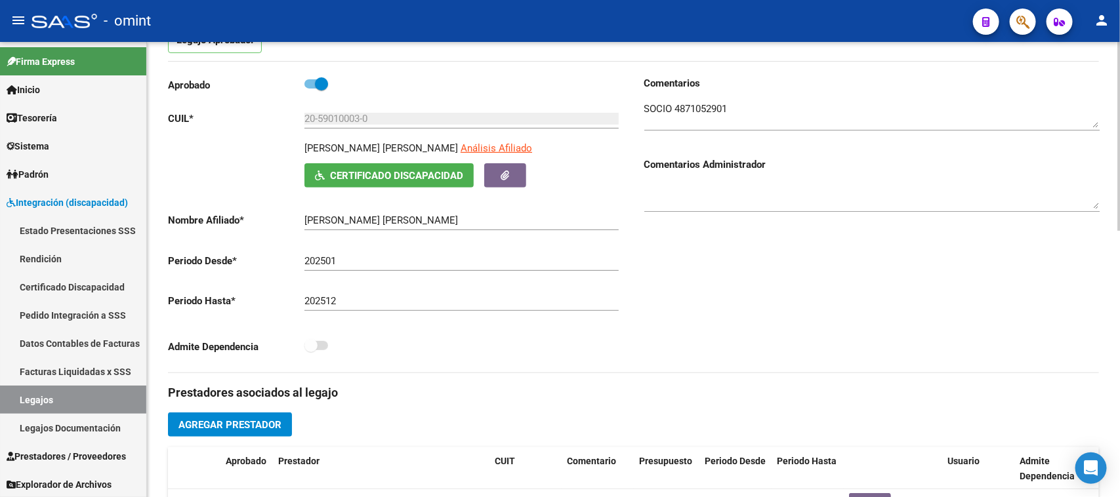
drag, startPoint x: 414, startPoint y: 213, endPoint x: 323, endPoint y: 224, distance: 91.8
click at [323, 224] on div "[PERSON_NAME] [PERSON_NAME] el nombre" at bounding box center [461, 216] width 314 height 28
drag, startPoint x: 414, startPoint y: 218, endPoint x: 230, endPoint y: 232, distance: 184.2
click at [230, 232] on div "Aprobado CUIL * 20-59010003-0 Ingresar CUIL [PERSON_NAME] [PERSON_NAME] Análisi…" at bounding box center [395, 219] width 455 height 286
drag, startPoint x: 380, startPoint y: 121, endPoint x: 251, endPoint y: 120, distance: 129.2
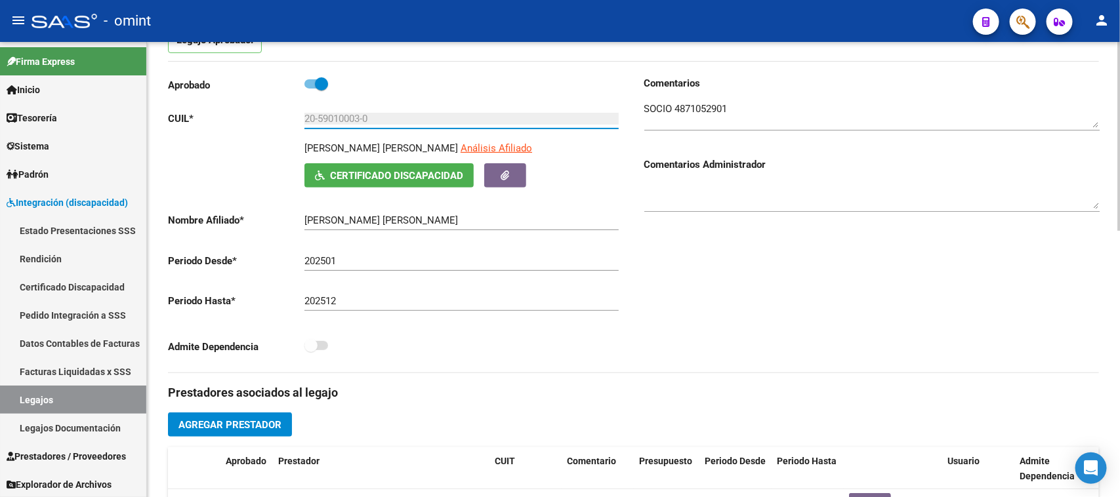
click at [237, 112] on div "Aprobado CUIL * 20-59010003-0 Ingresar CUIL [PERSON_NAME] [PERSON_NAME] Análisi…" at bounding box center [395, 219] width 455 height 286
click at [712, 110] on textarea at bounding box center [871, 115] width 455 height 26
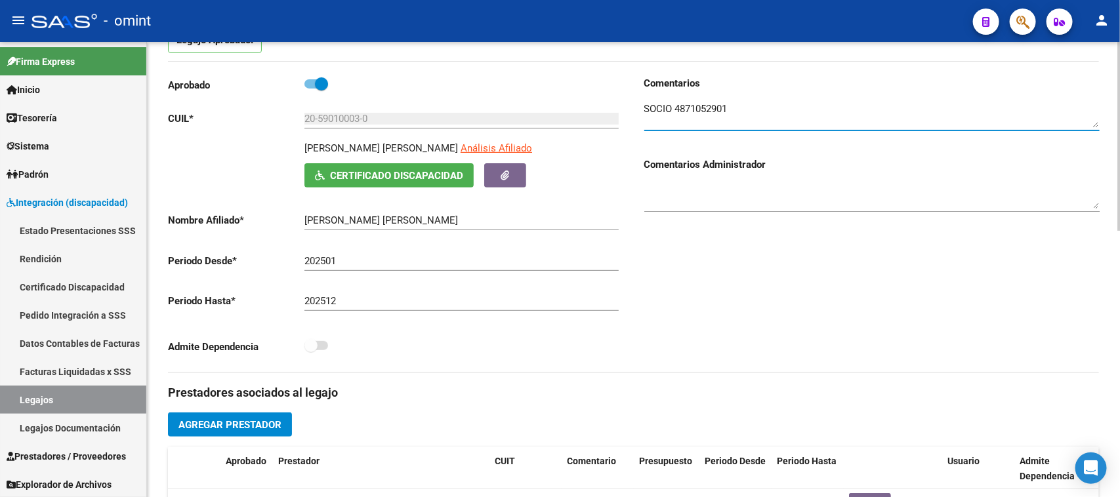
click at [712, 110] on textarea at bounding box center [871, 115] width 455 height 26
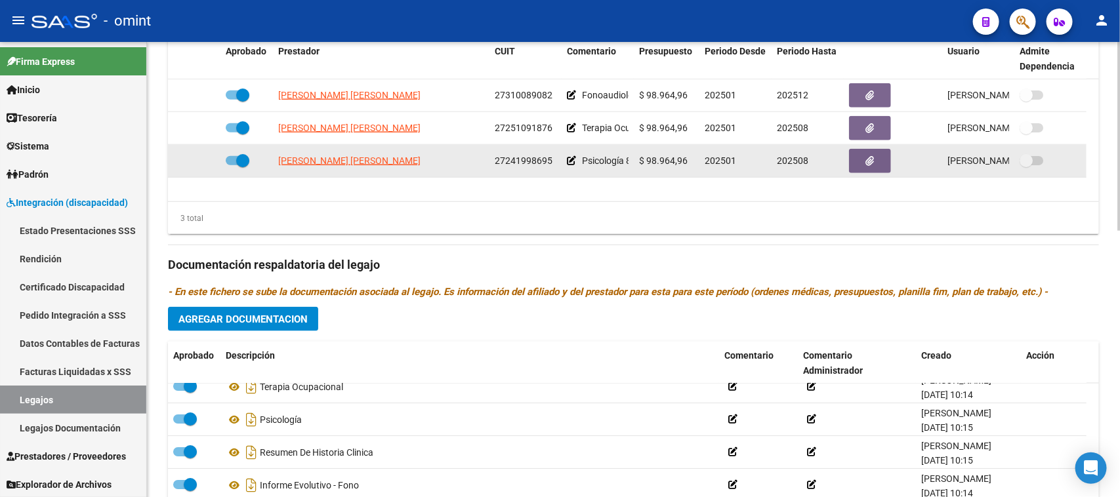
scroll to position [643, 0]
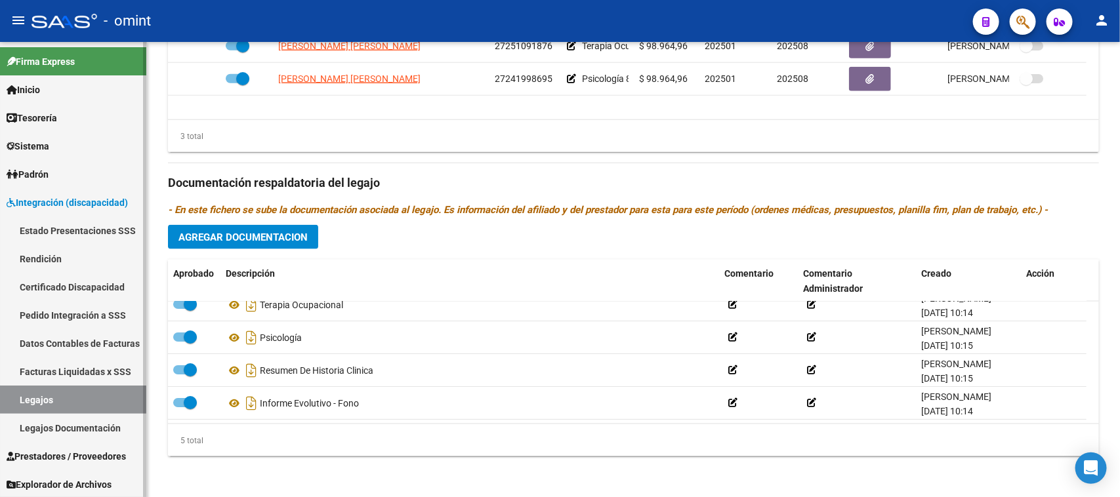
click at [72, 392] on link "Legajos" at bounding box center [73, 400] width 146 height 28
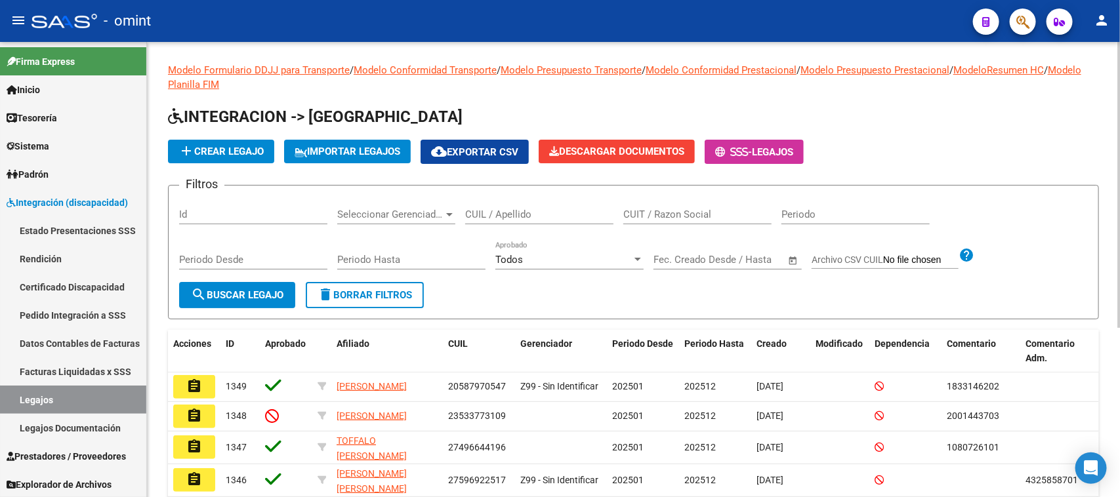
click at [476, 213] on input "CUIL / Apellido" at bounding box center [539, 215] width 148 height 12
type input "[GEOGRAPHIC_DATA]"
click at [217, 306] on button "search Buscar Legajo" at bounding box center [237, 295] width 116 height 26
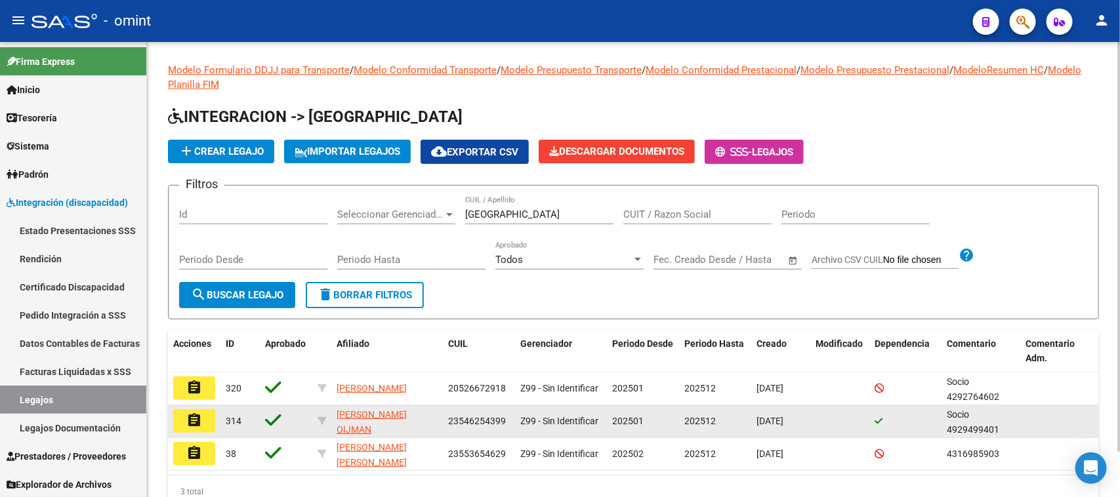
click at [209, 418] on button "assignment" at bounding box center [194, 421] width 42 height 24
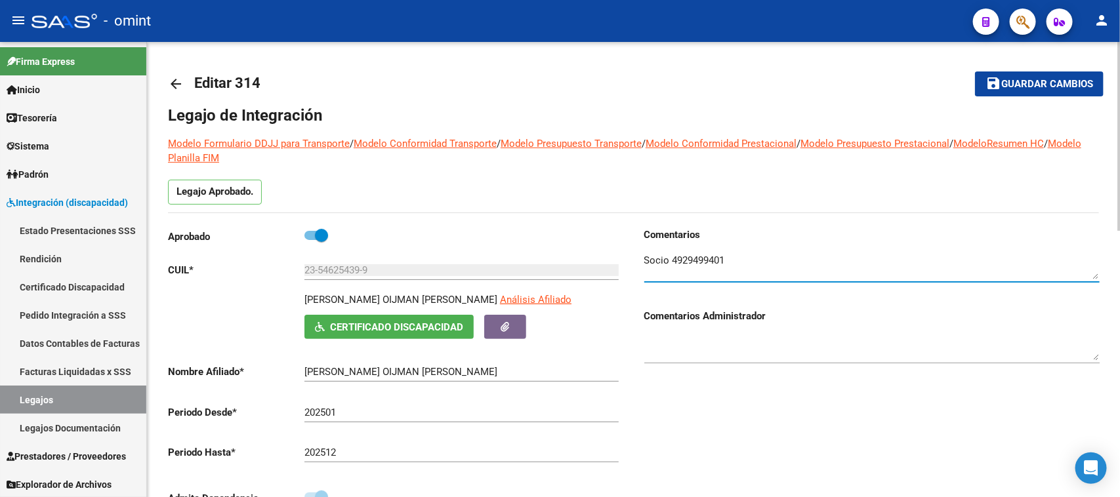
click at [696, 254] on textarea at bounding box center [871, 266] width 455 height 26
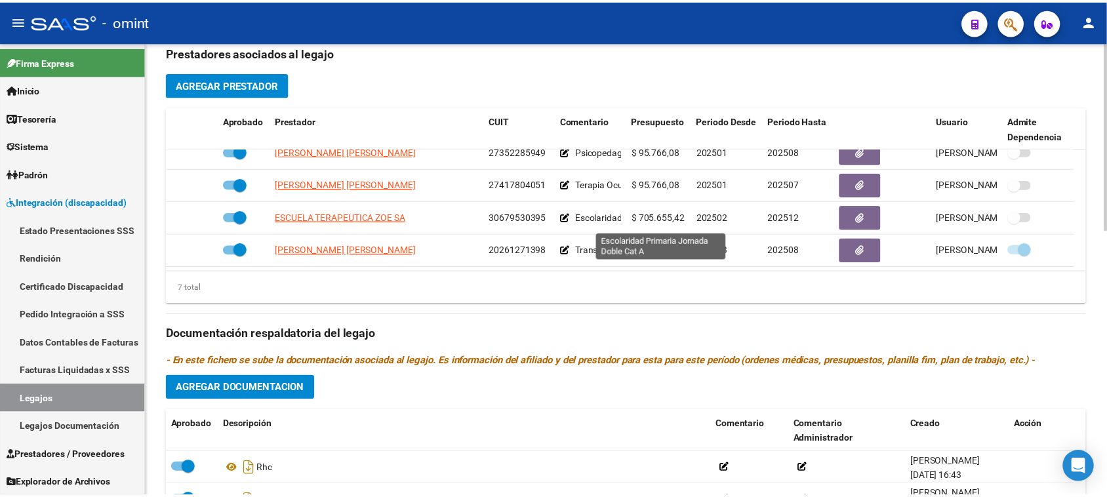
scroll to position [574, 0]
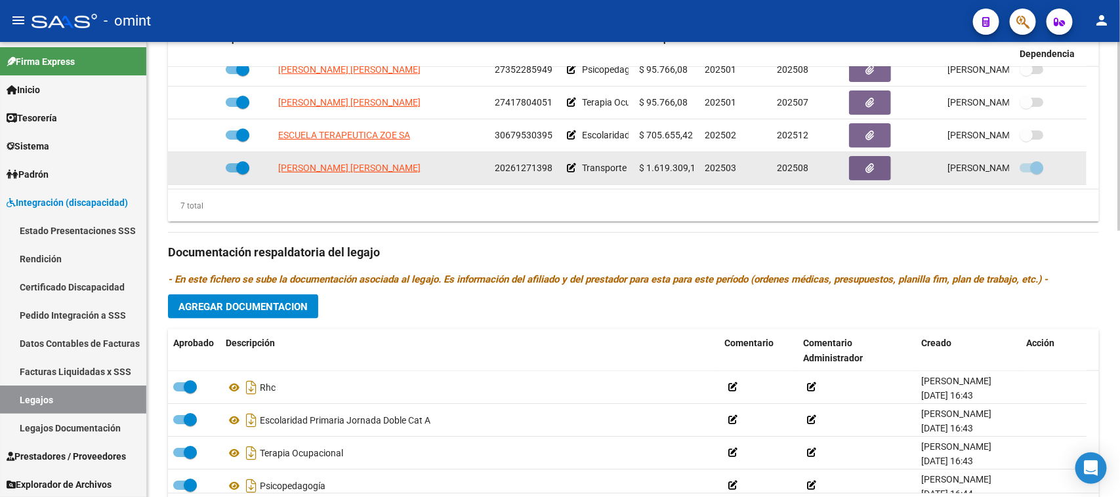
click at [369, 162] on div "[PERSON_NAME] [PERSON_NAME]" at bounding box center [381, 168] width 206 height 15
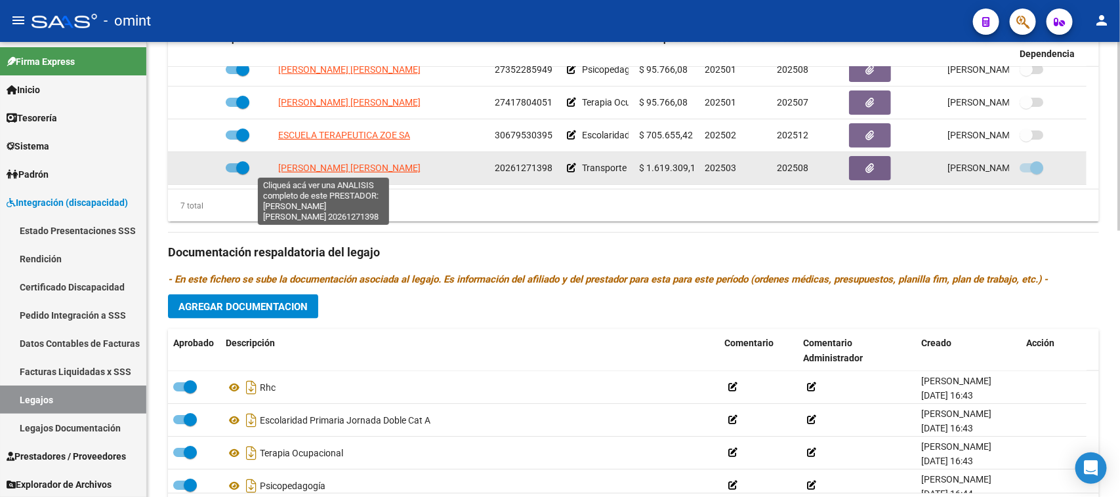
click at [342, 169] on span "[PERSON_NAME] [PERSON_NAME]" at bounding box center [349, 168] width 142 height 10
type textarea "20261271398"
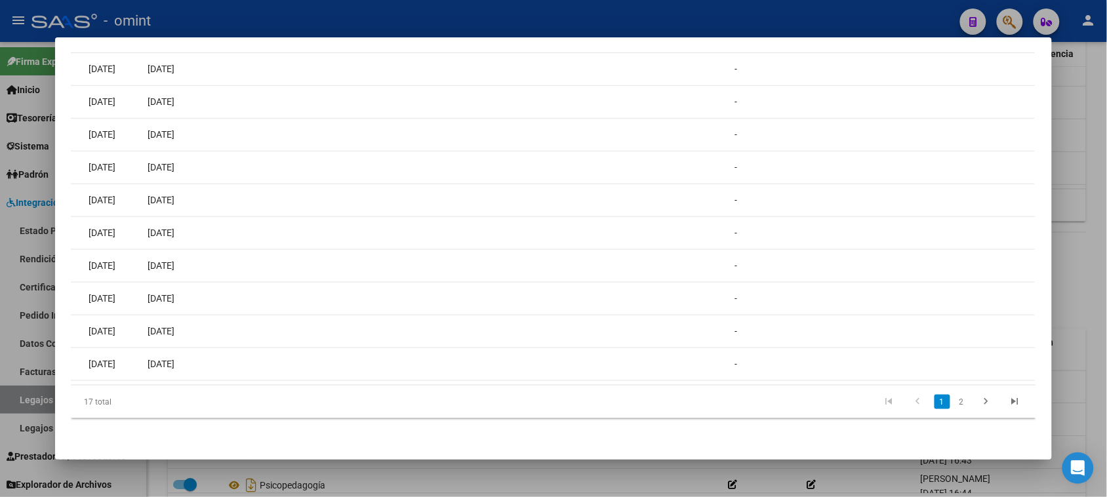
scroll to position [0, 0]
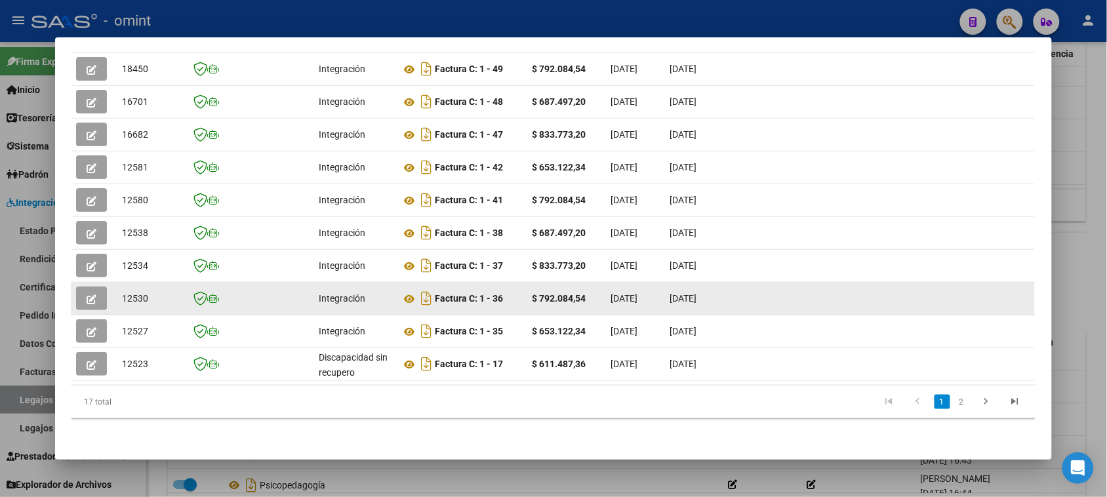
click at [95, 287] on button "button" at bounding box center [91, 299] width 31 height 24
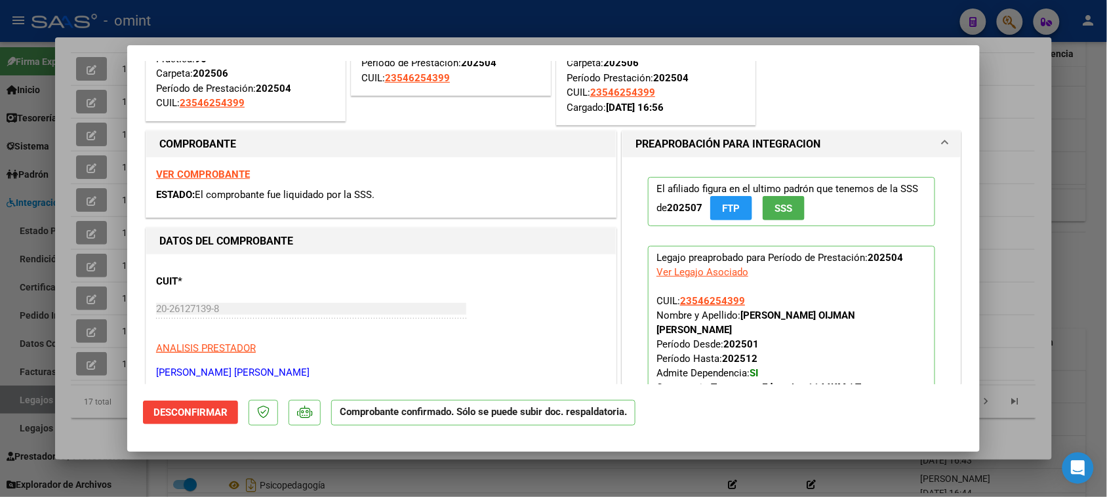
scroll to position [164, 0]
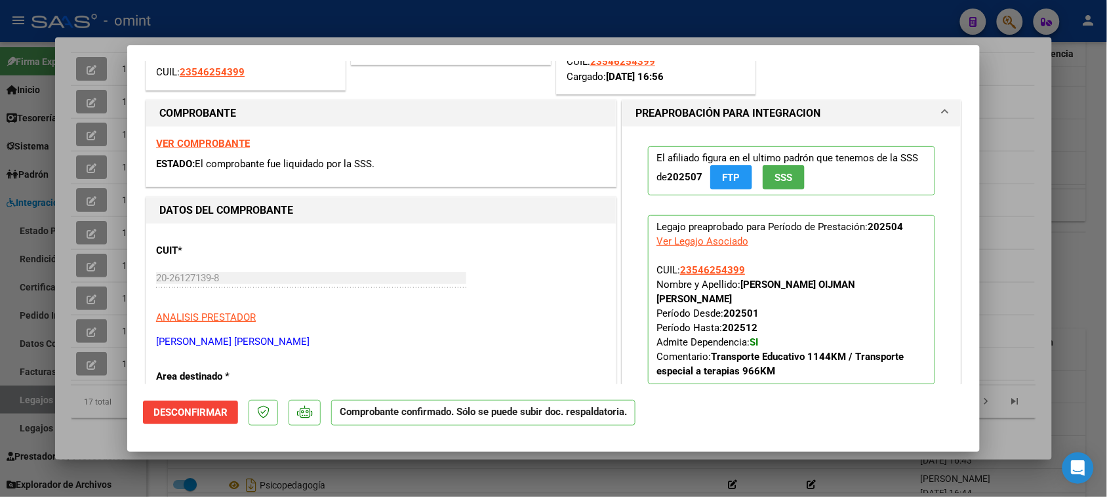
click at [204, 145] on strong "VER COMPROBANTE" at bounding box center [203, 144] width 94 height 12
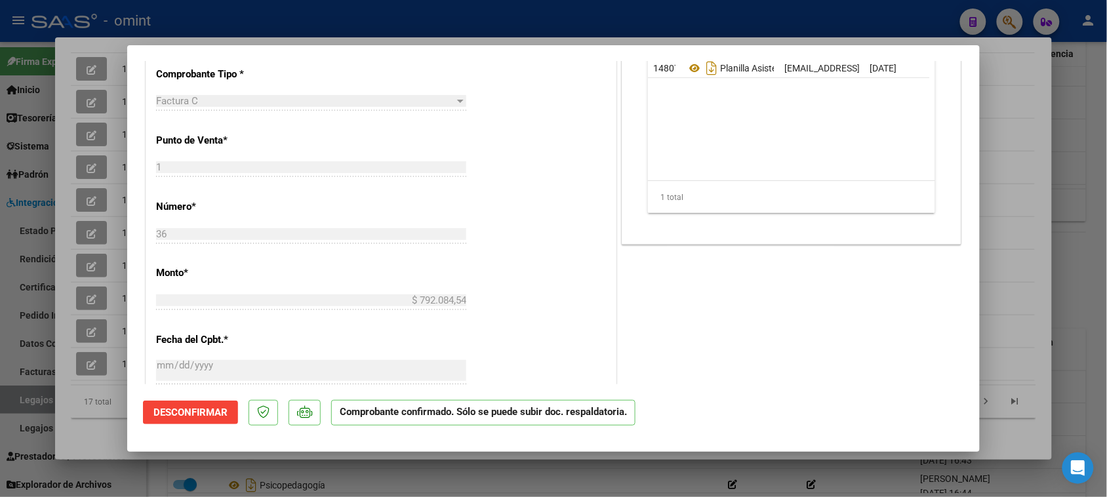
scroll to position [656, 0]
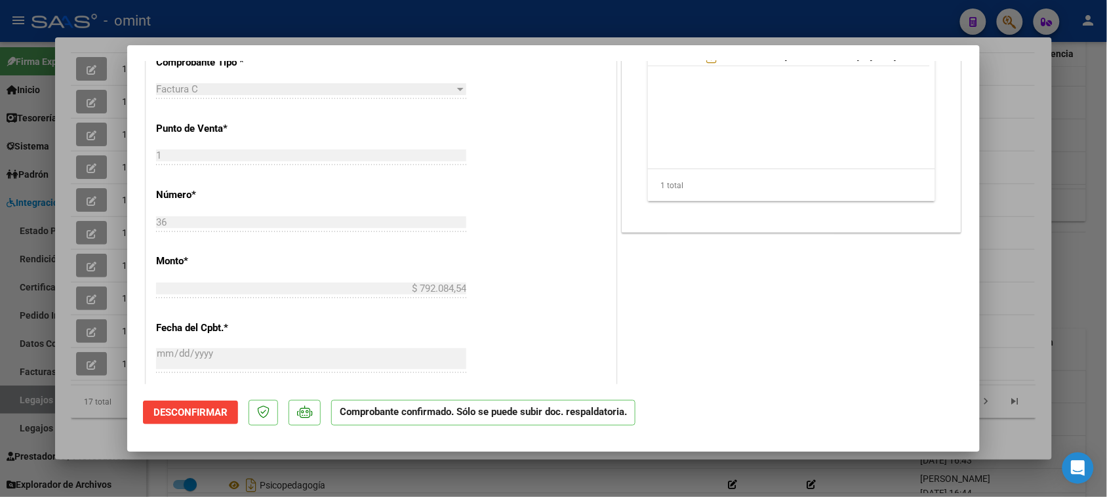
type input "$ 0,00"
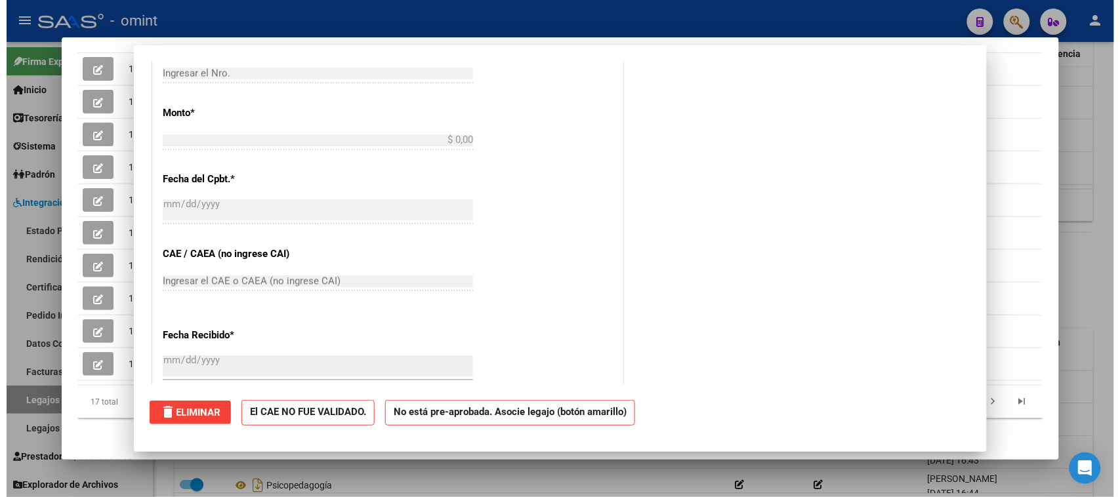
scroll to position [0, 0]
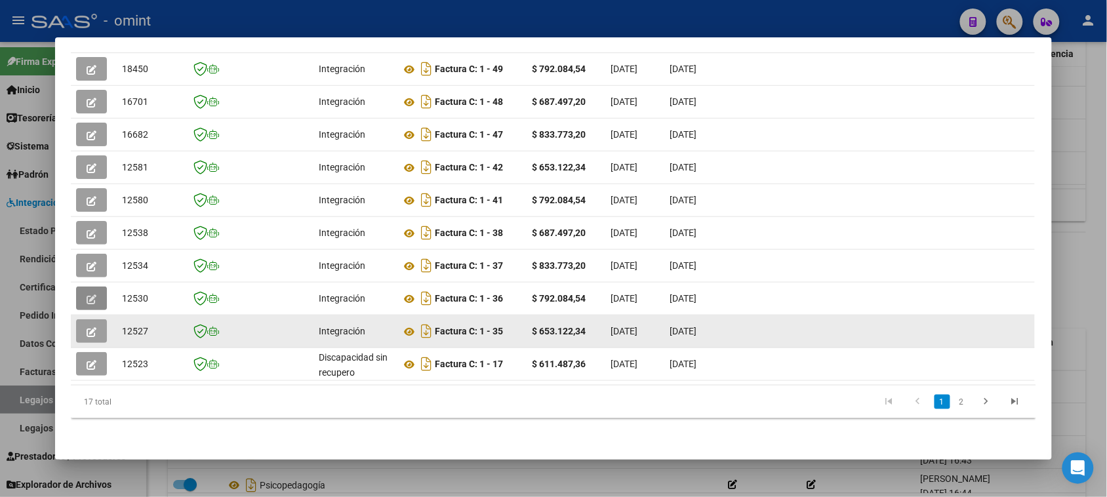
click at [87, 327] on icon "button" at bounding box center [92, 332] width 10 height 10
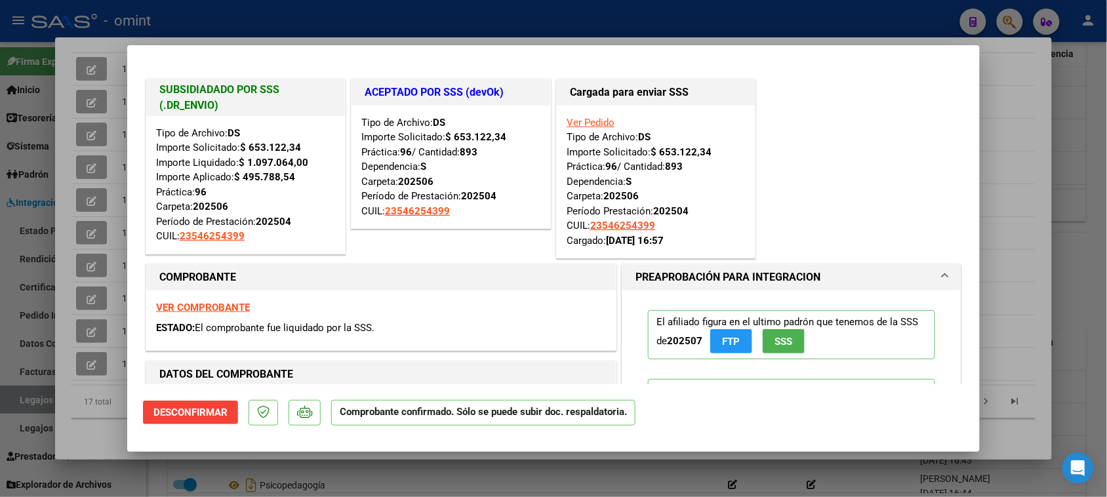
click at [193, 306] on strong "VER COMPROBANTE" at bounding box center [203, 308] width 94 height 12
type input "$ 0,00"
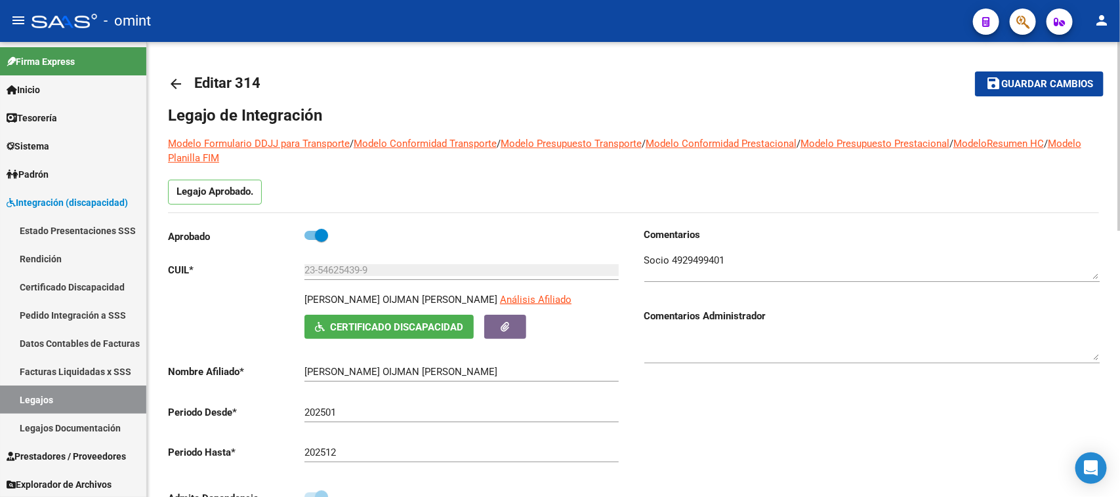
click at [705, 259] on textarea at bounding box center [871, 266] width 455 height 26
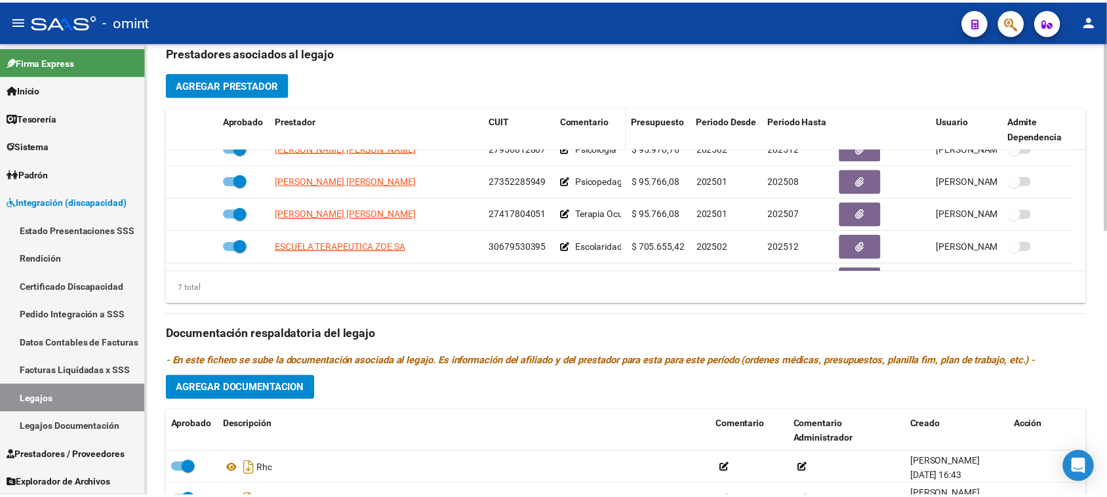
scroll to position [112, 0]
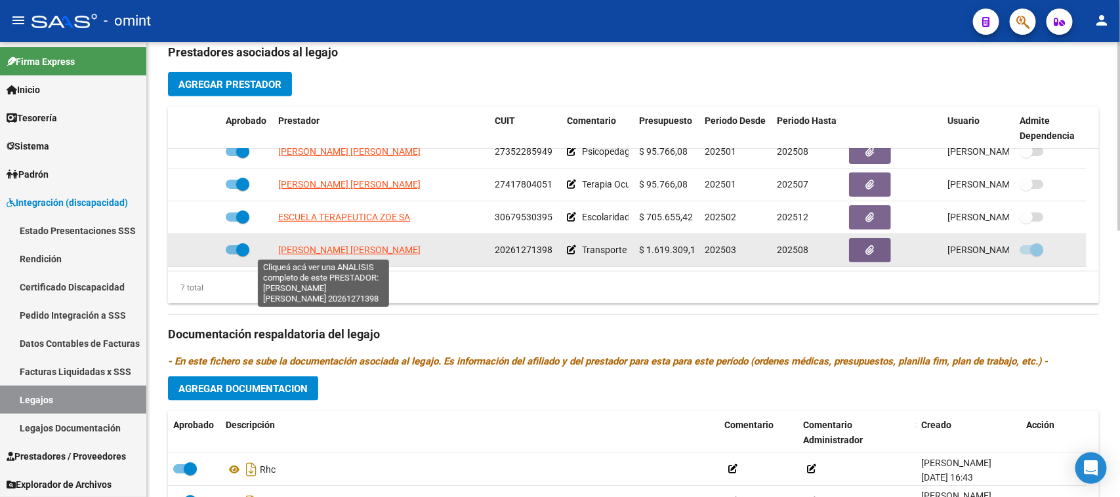
click at [344, 251] on span "[PERSON_NAME] [PERSON_NAME]" at bounding box center [349, 250] width 142 height 10
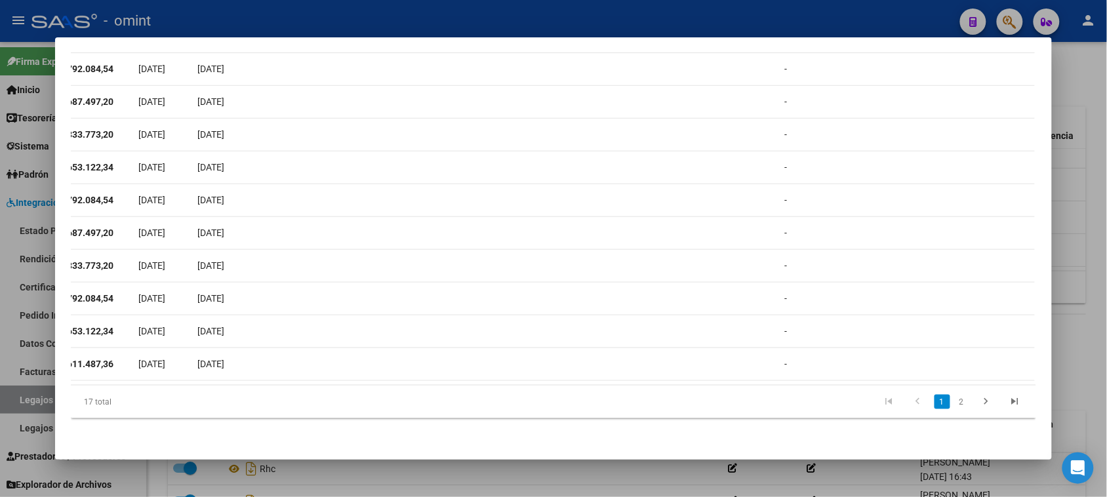
scroll to position [0, 0]
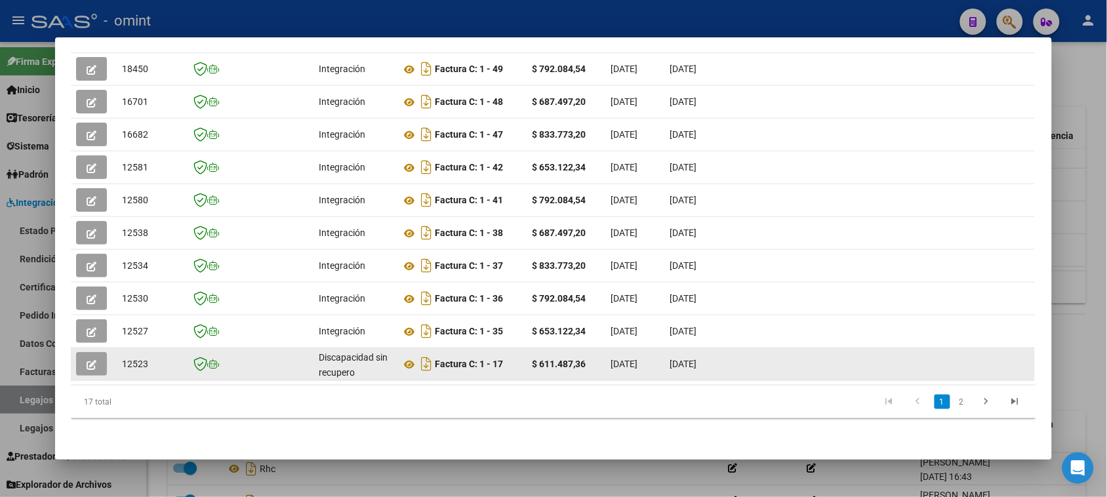
click at [77, 357] on button "button" at bounding box center [91, 364] width 31 height 24
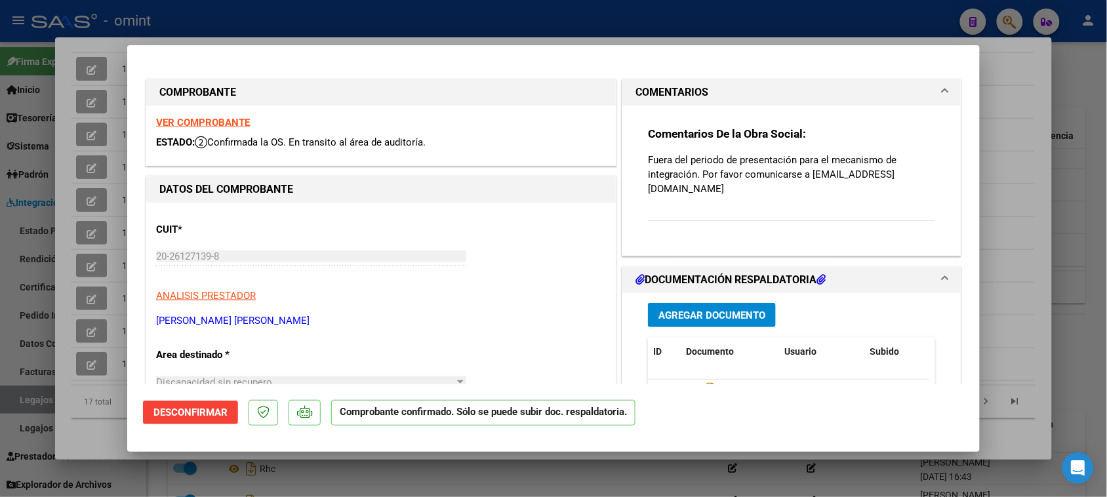
click at [245, 117] on strong "VER COMPROBANTE" at bounding box center [203, 123] width 94 height 12
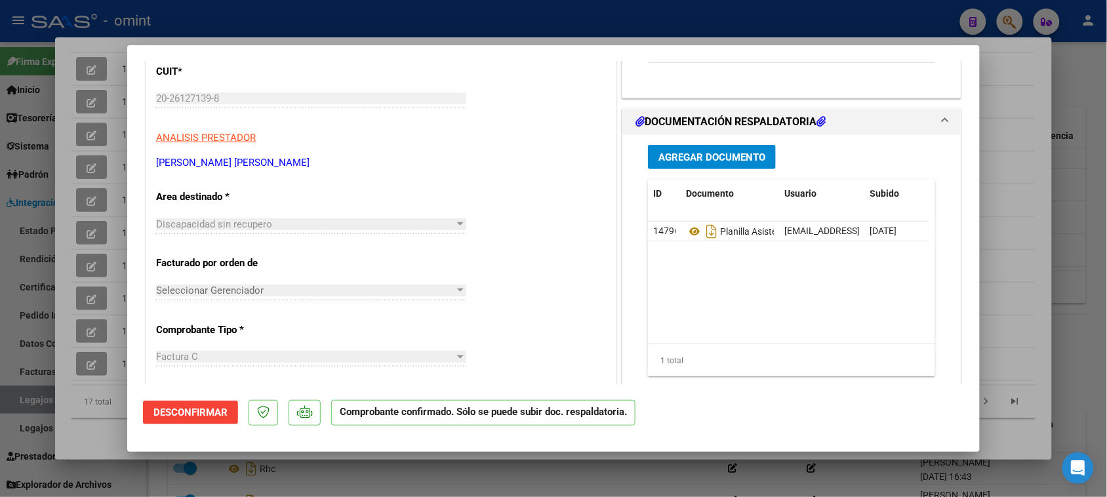
scroll to position [164, 0]
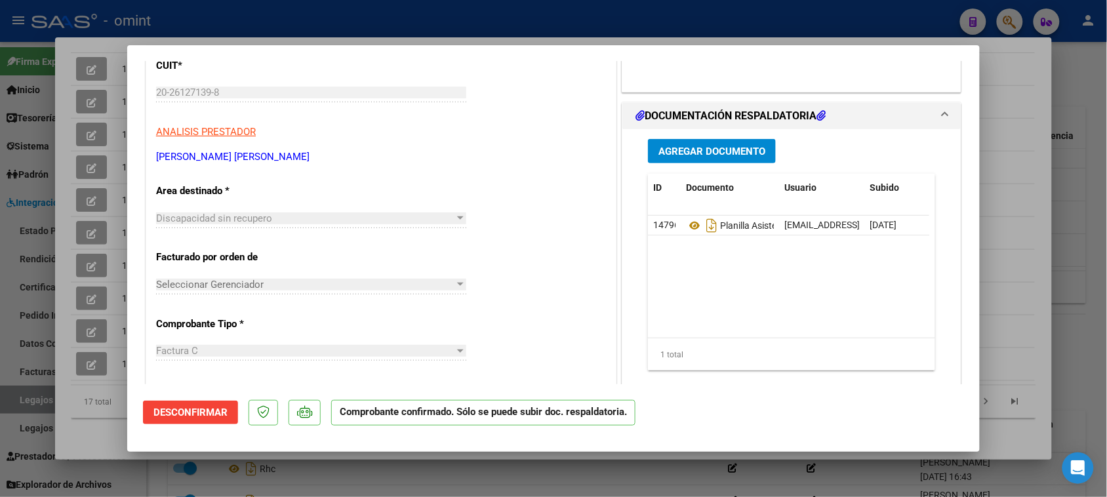
type input "$ 0,00"
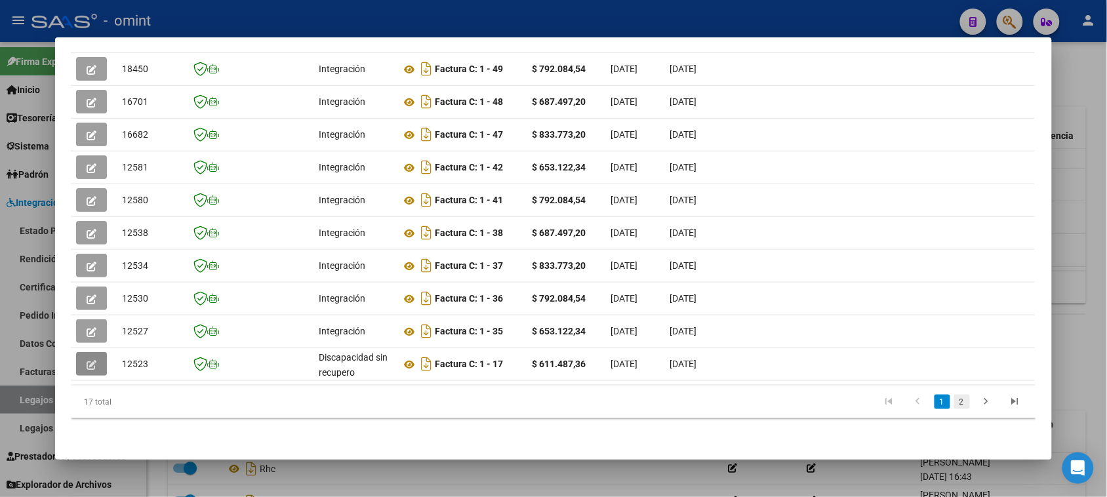
click at [955, 407] on link "2" at bounding box center [962, 402] width 16 height 14
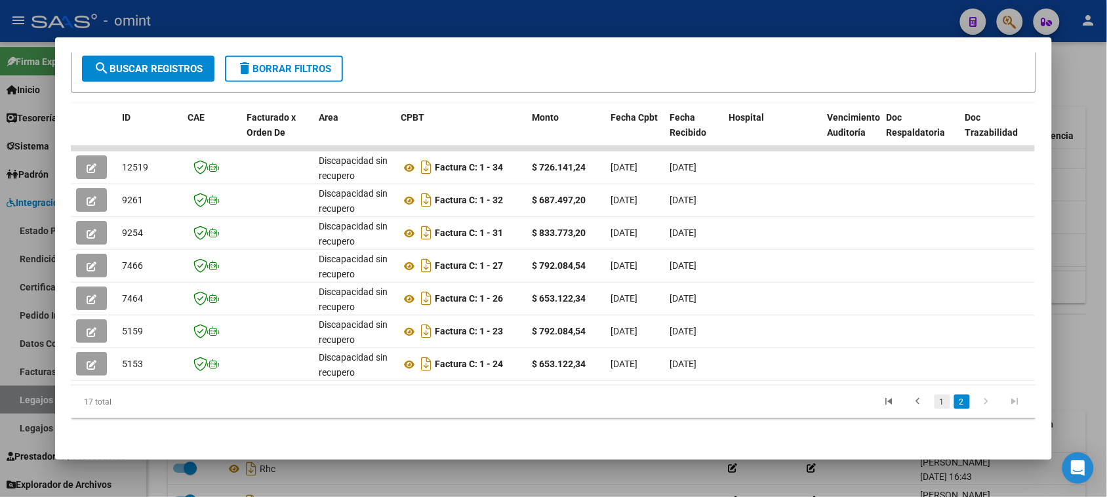
click at [935, 407] on link "1" at bounding box center [943, 402] width 16 height 14
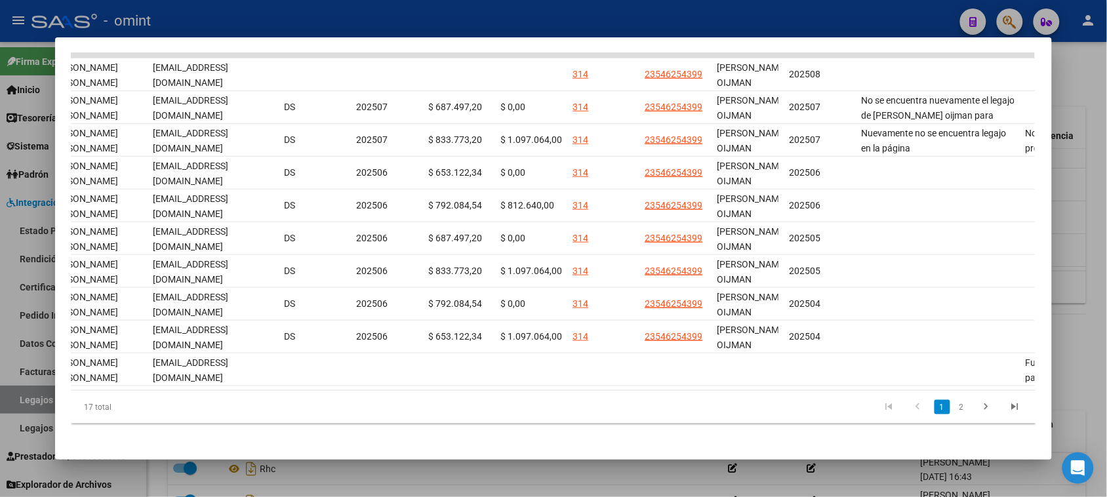
scroll to position [0, 1588]
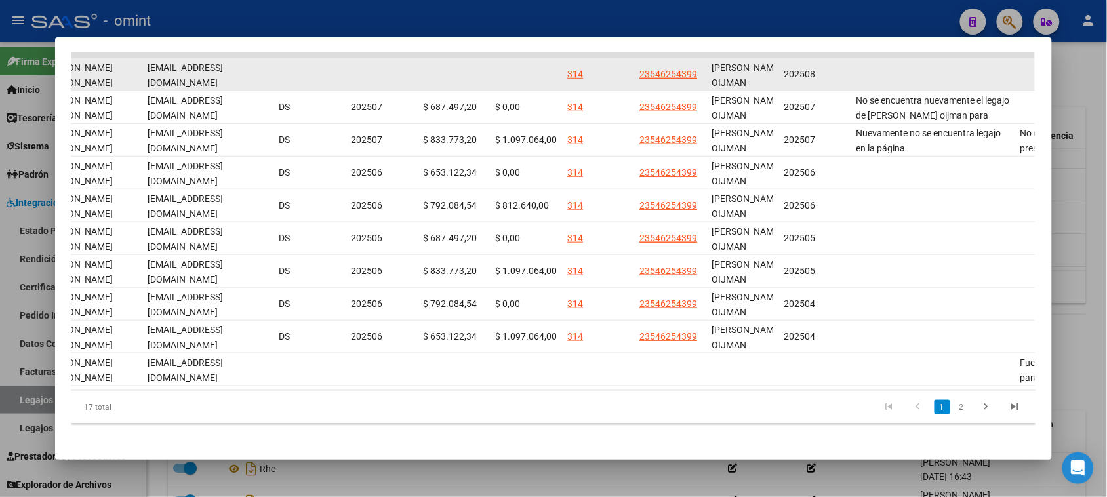
drag, startPoint x: 810, startPoint y: 80, endPoint x: 776, endPoint y: 79, distance: 34.1
click at [779, 79] on datatable-body-cell "202508" at bounding box center [815, 74] width 72 height 32
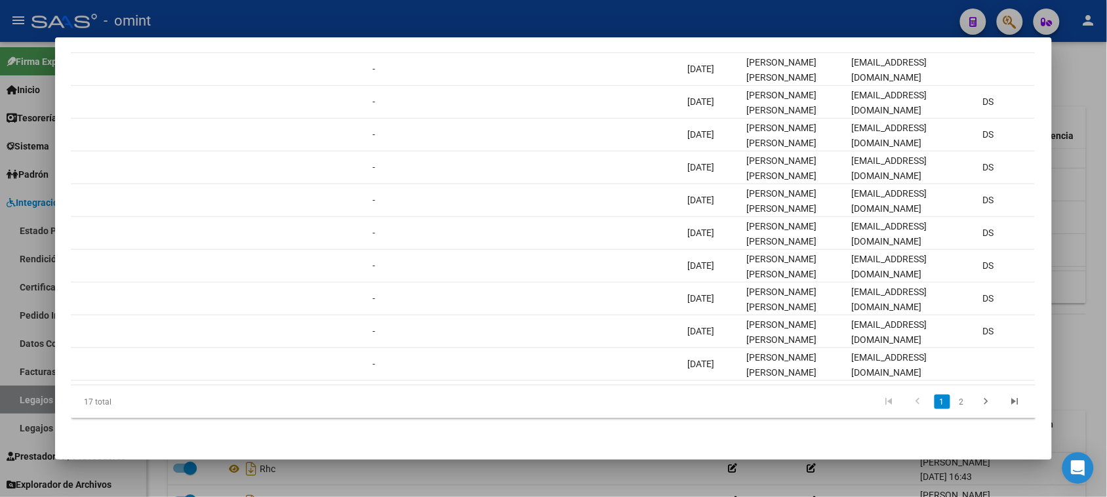
scroll to position [0, 0]
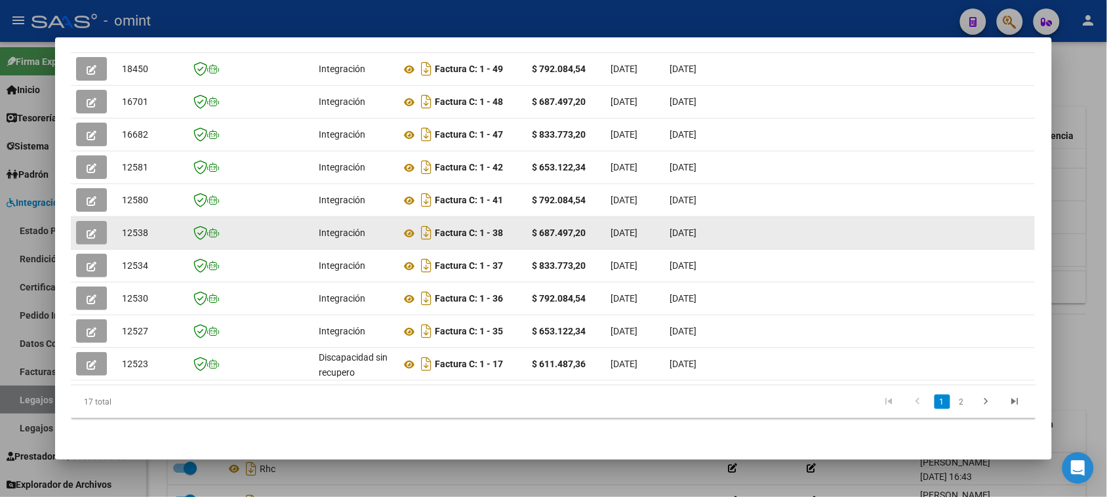
click at [89, 229] on icon "button" at bounding box center [92, 234] width 10 height 10
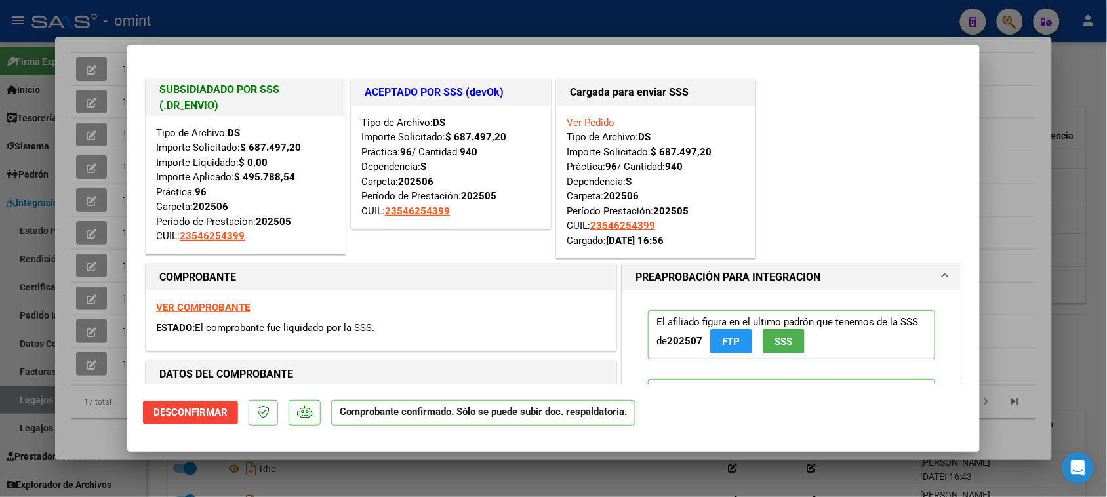
type input "$ 0,00"
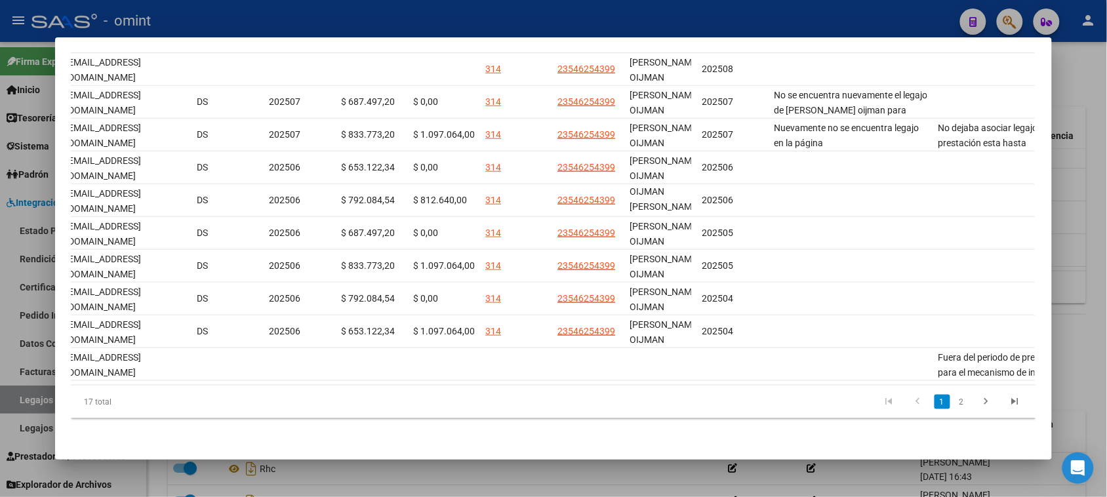
scroll to position [0, 1739]
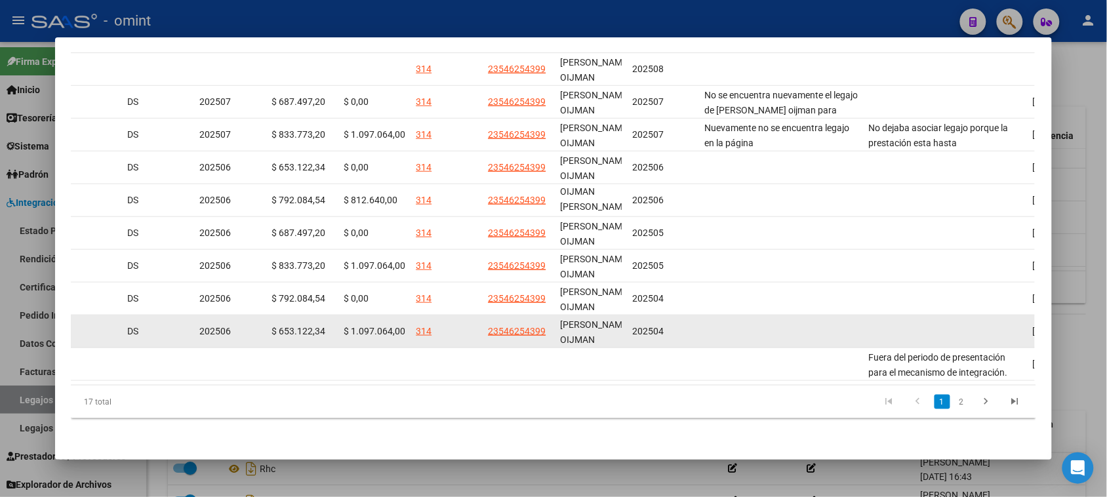
drag, startPoint x: 341, startPoint y: 317, endPoint x: 394, endPoint y: 329, distance: 54.4
click at [394, 329] on datatable-body-cell "$ 1.097.064,00" at bounding box center [374, 331] width 72 height 32
click at [395, 326] on span "$ 1.097.064,00" at bounding box center [375, 331] width 62 height 10
click at [638, 326] on span "202504" at bounding box center [647, 331] width 31 height 10
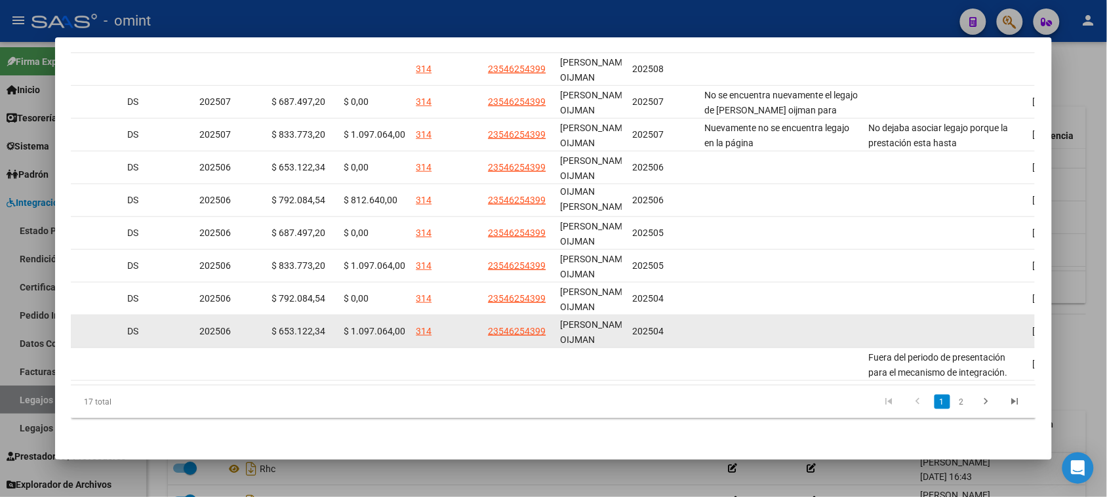
click at [365, 324] on div "$ 1.097.064,00" at bounding box center [375, 331] width 62 height 15
click at [353, 332] on datatable-body-cell "$ 1.097.064,00" at bounding box center [374, 331] width 72 height 32
drag, startPoint x: 353, startPoint y: 332, endPoint x: 358, endPoint y: 322, distance: 11.2
click at [354, 329] on datatable-body-cell "$ 1.097.064,00" at bounding box center [374, 331] width 72 height 32
click at [358, 326] on span "$ 1.097.064,00" at bounding box center [375, 331] width 62 height 10
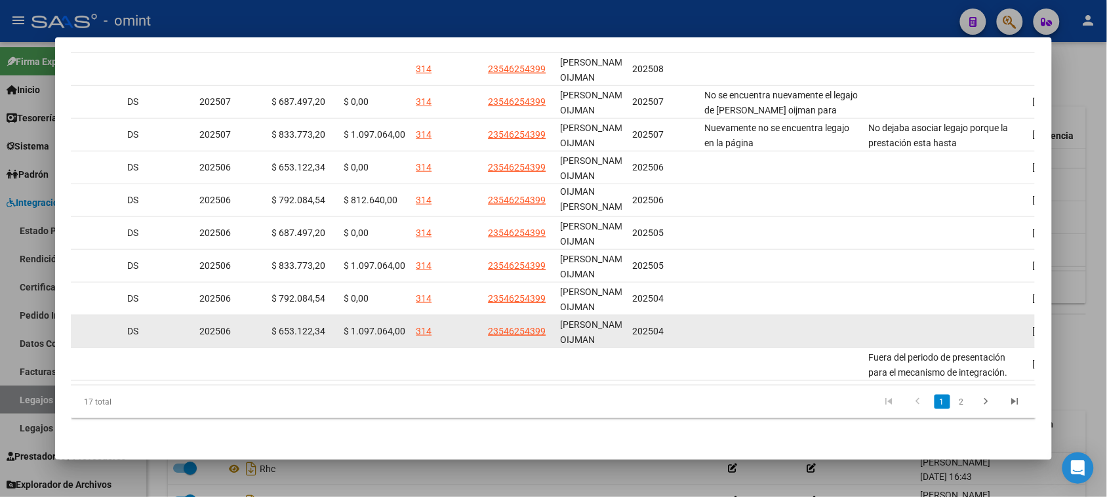
click at [369, 328] on datatable-body-cell "$ 1.097.064,00" at bounding box center [374, 331] width 72 height 32
click at [371, 328] on datatable-body-cell "$ 1.097.064,00" at bounding box center [374, 331] width 72 height 32
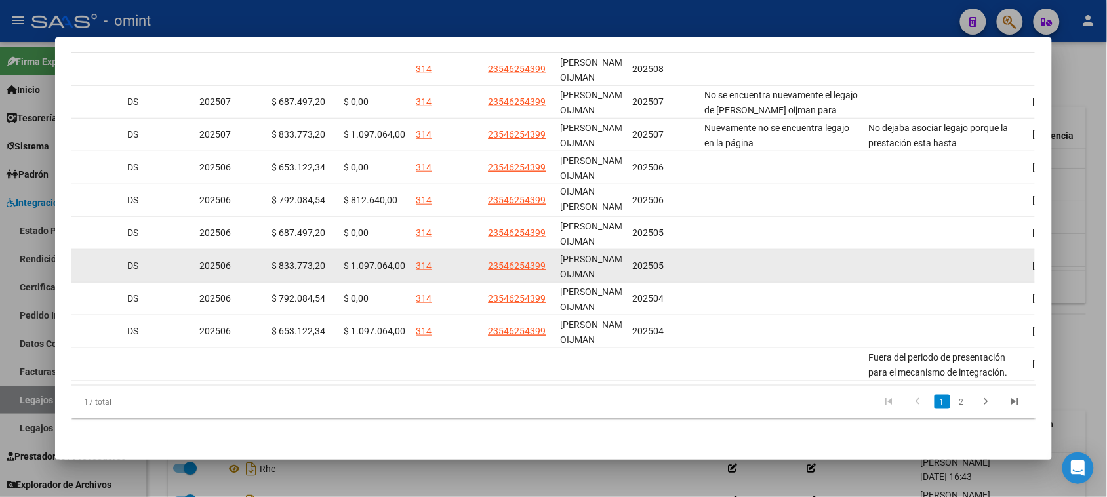
click at [369, 261] on div "$ 1.097.064,00" at bounding box center [375, 265] width 62 height 15
click at [371, 261] on div "$ 1.097.064,00" at bounding box center [375, 265] width 62 height 15
click at [374, 261] on div "$ 1.097.064,00" at bounding box center [375, 265] width 62 height 15
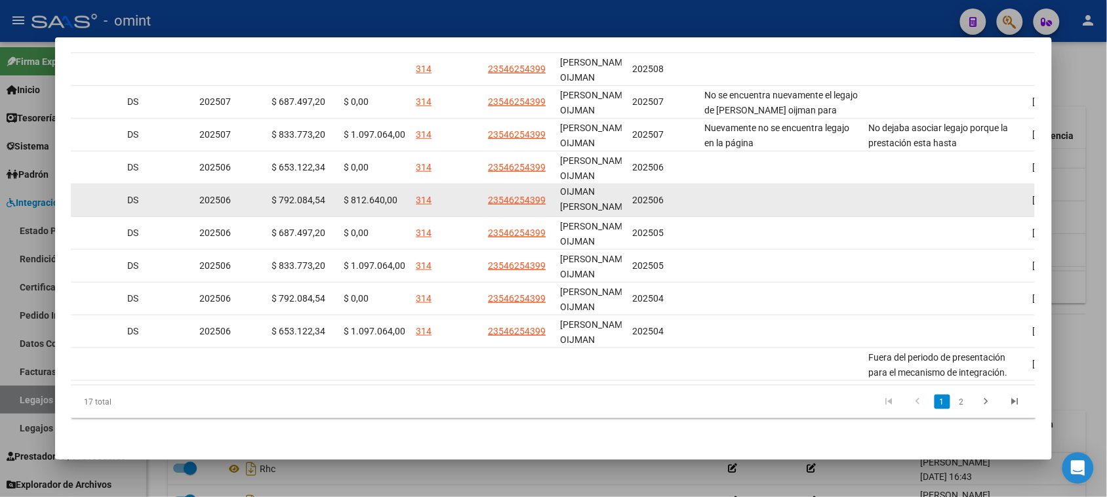
click at [388, 197] on datatable-body-cell "$ 812.640,00" at bounding box center [374, 200] width 72 height 32
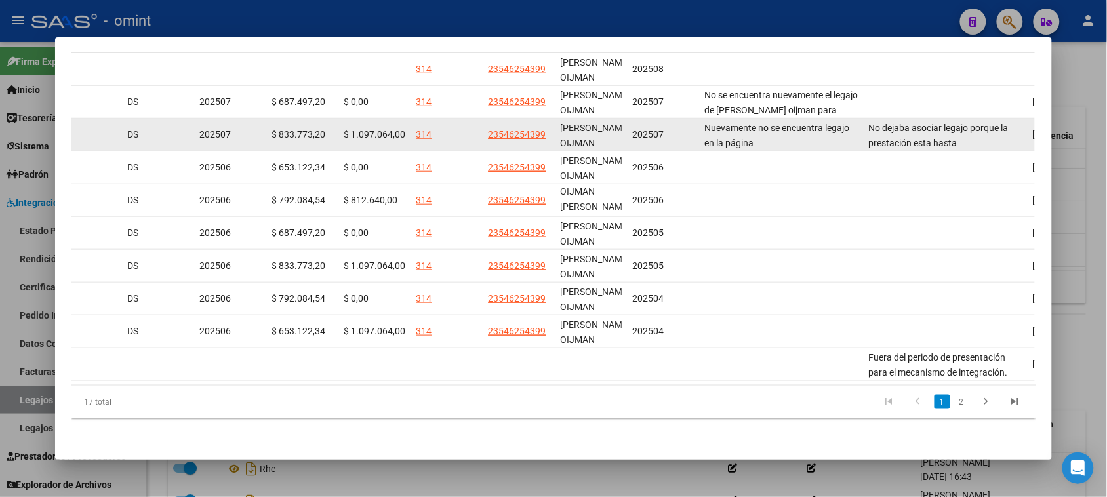
click at [379, 129] on span "$ 1.097.064,00" at bounding box center [375, 134] width 62 height 10
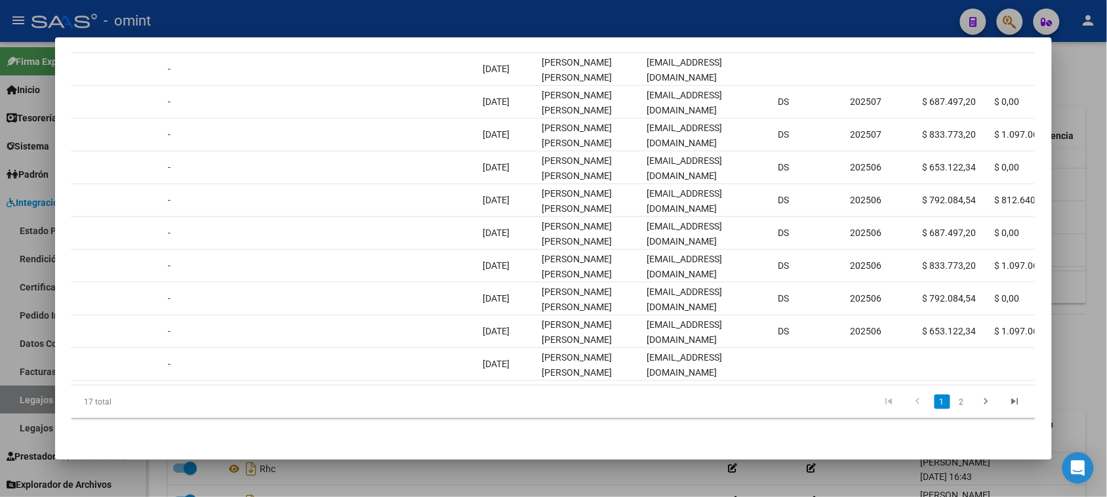
scroll to position [0, 0]
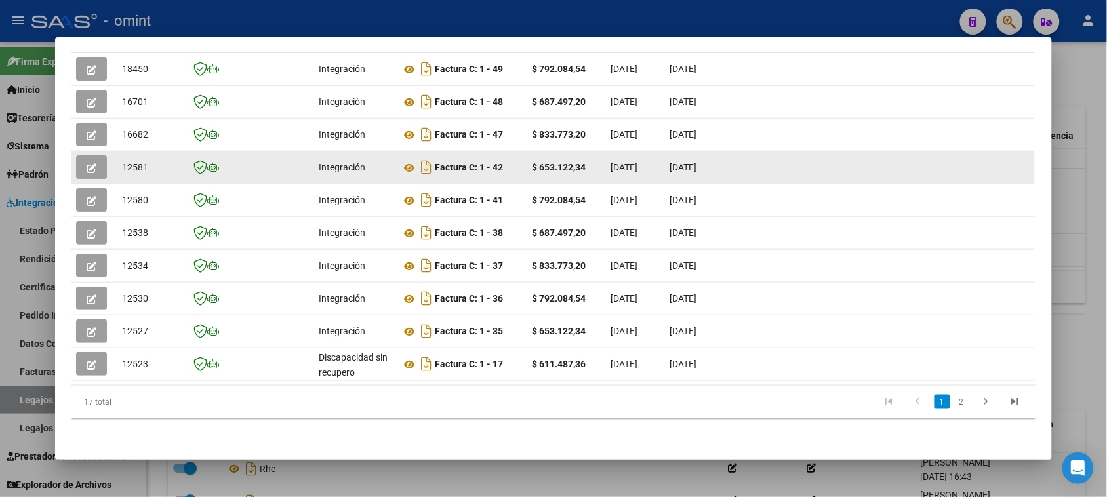
click at [87, 163] on icon "button" at bounding box center [92, 168] width 10 height 10
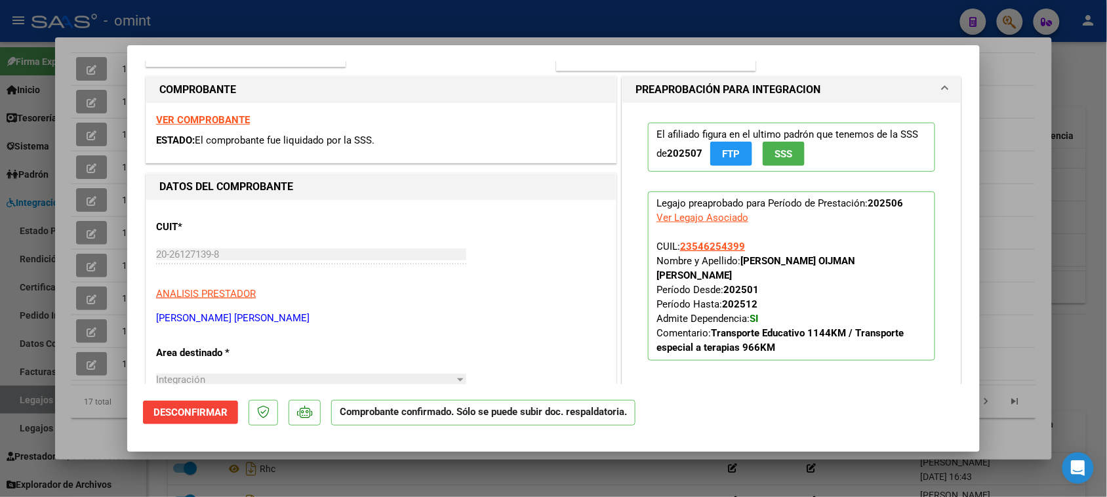
scroll to position [164, 0]
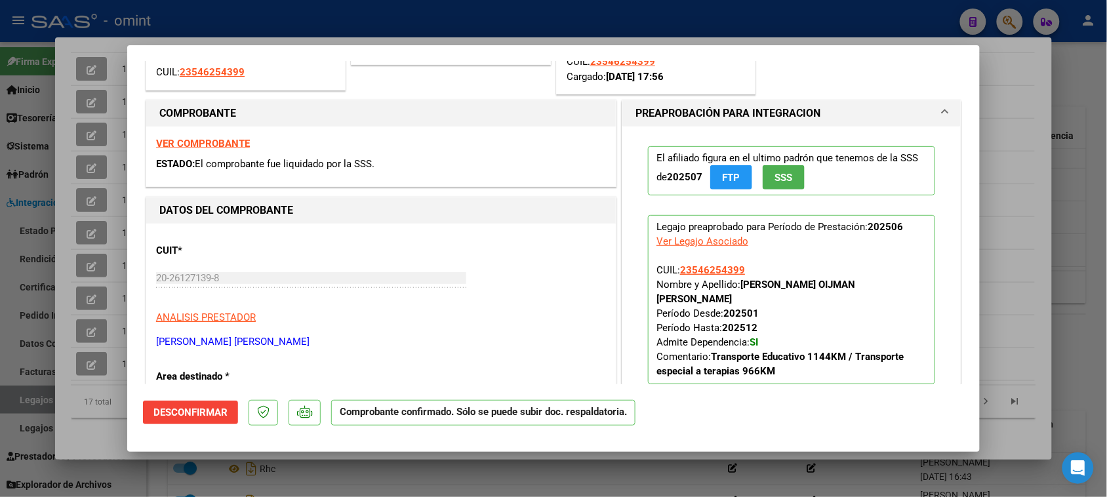
drag, startPoint x: 758, startPoint y: 326, endPoint x: 740, endPoint y: 325, distance: 18.4
click at [740, 325] on p "Legajo preaprobado para Período de Prestación: 202506 Ver Legajo Asociado CUIL:…" at bounding box center [791, 299] width 287 height 169
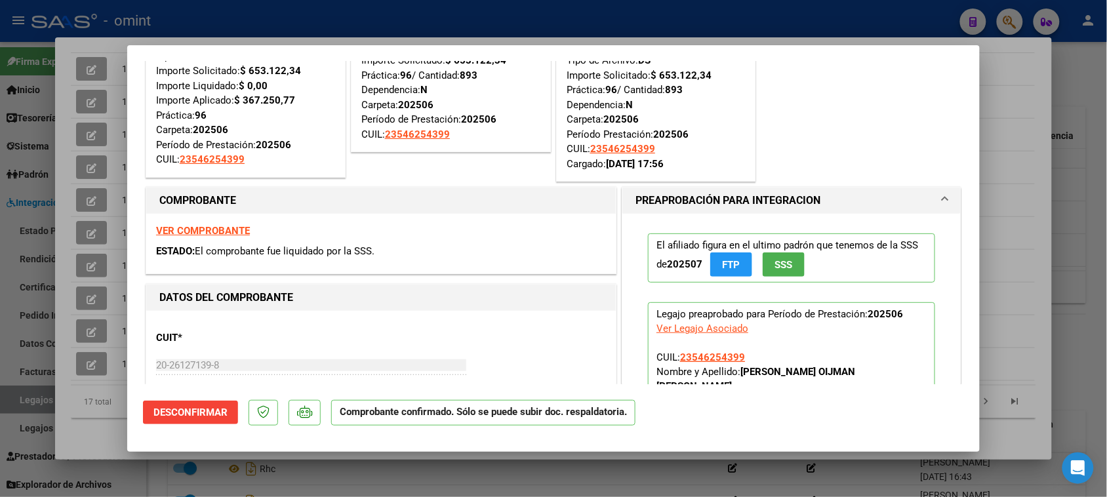
scroll to position [0, 0]
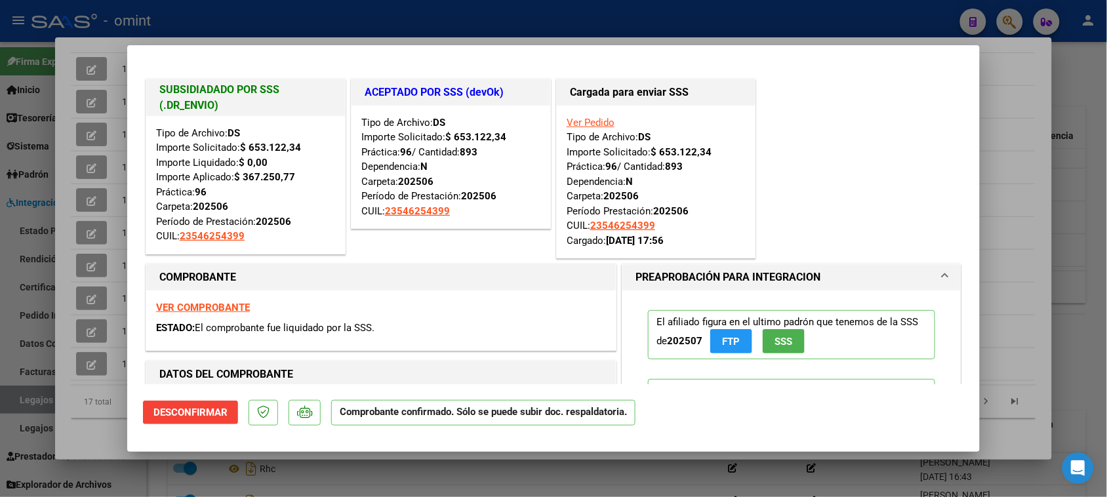
type input "$ 0,00"
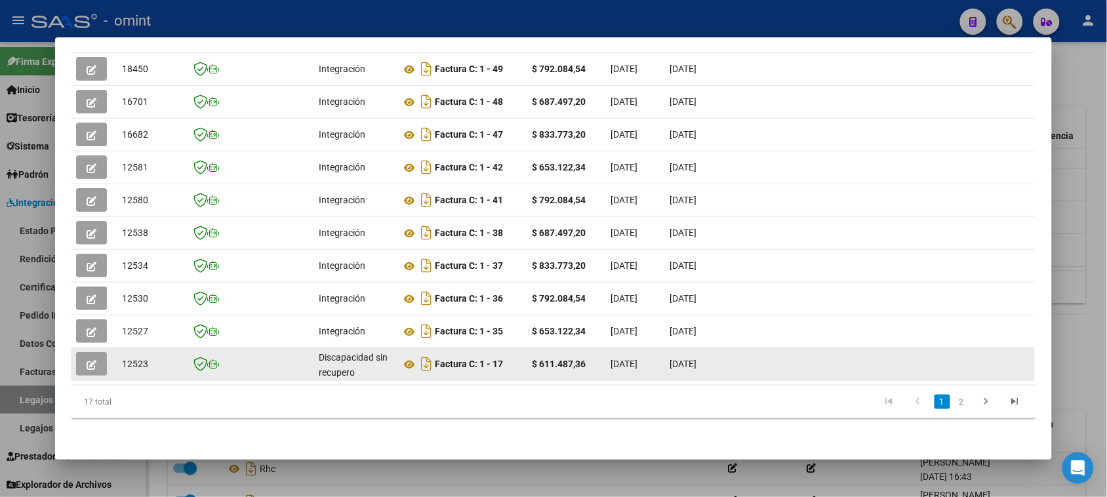
click at [77, 361] on button "button" at bounding box center [91, 364] width 31 height 24
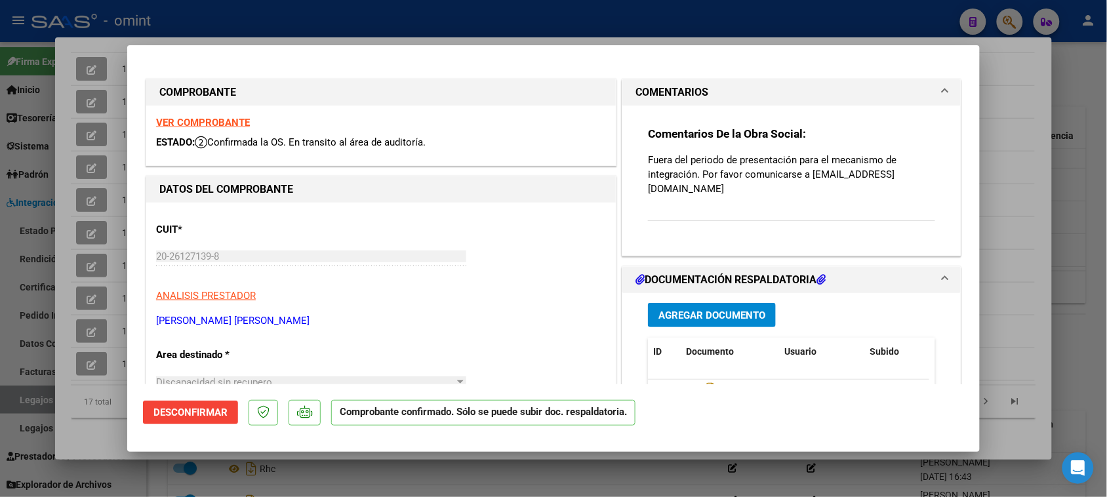
drag, startPoint x: 221, startPoint y: 113, endPoint x: 235, endPoint y: 115, distance: 13.9
click at [222, 113] on div "VER COMPROBANTE ESTADO: Confirmada la OS. En transito al área de auditoría." at bounding box center [381, 136] width 470 height 60
click at [197, 132] on div "VER COMPROBANTE ESTADO: Confirmada la OS. En transito al área de auditoría." at bounding box center [381, 136] width 470 height 60
click at [197, 119] on strong "VER COMPROBANTE" at bounding box center [203, 123] width 94 height 12
type input "$ 0,00"
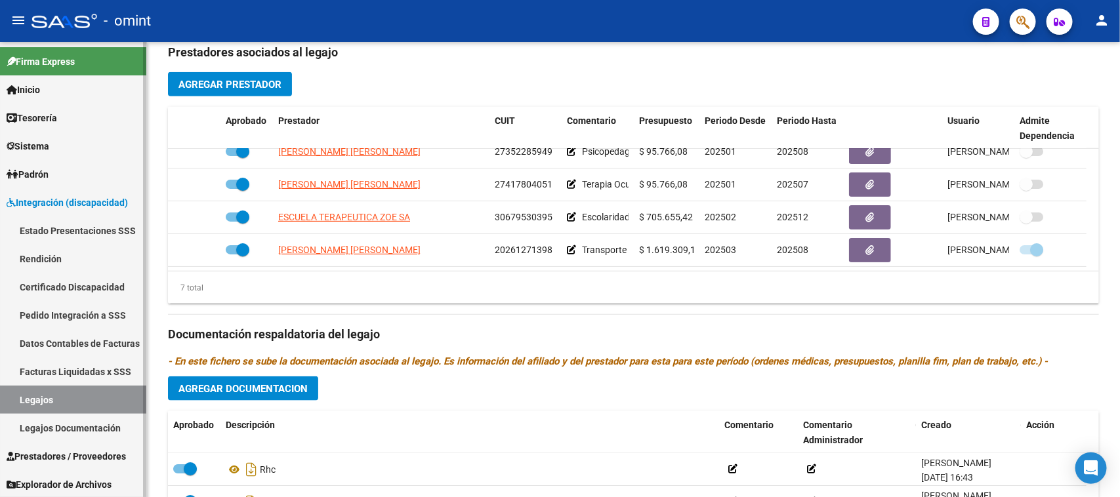
click at [79, 396] on link "Legajos" at bounding box center [73, 400] width 146 height 28
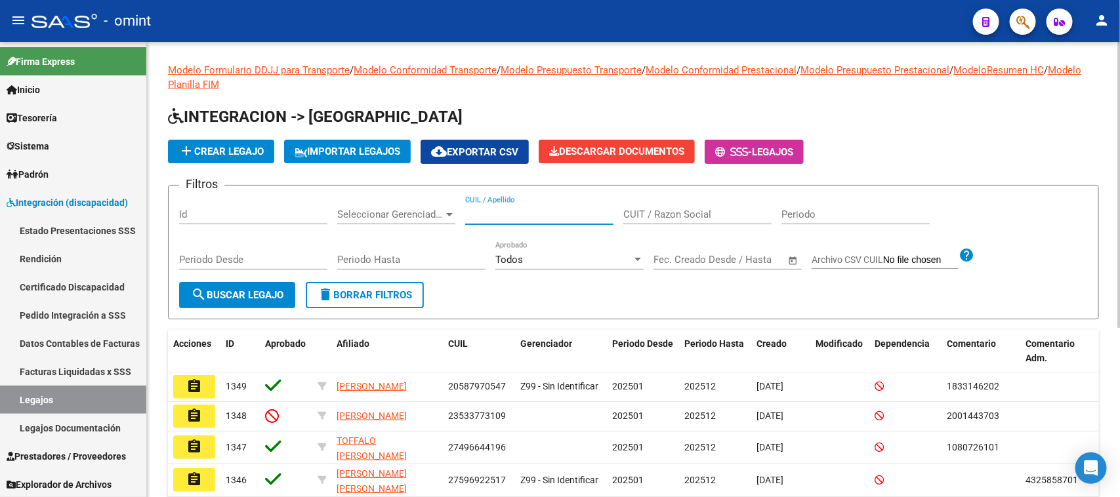
click at [540, 209] on input "CUIL / Apellido" at bounding box center [539, 215] width 148 height 12
type input "[PERSON_NAME]"
click at [276, 296] on span "search Buscar Legajo" at bounding box center [237, 295] width 92 height 12
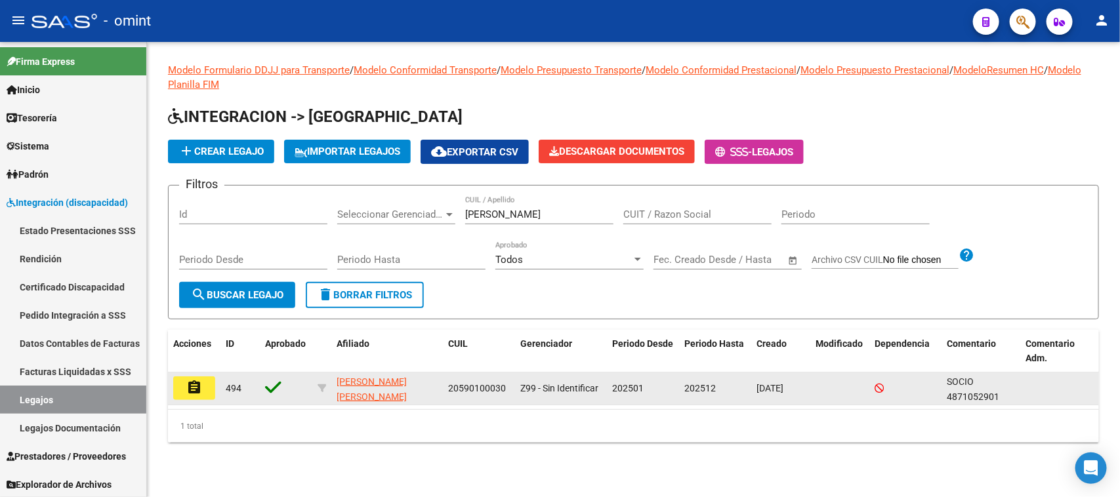
click at [197, 386] on mat-icon "assignment" at bounding box center [194, 388] width 16 height 16
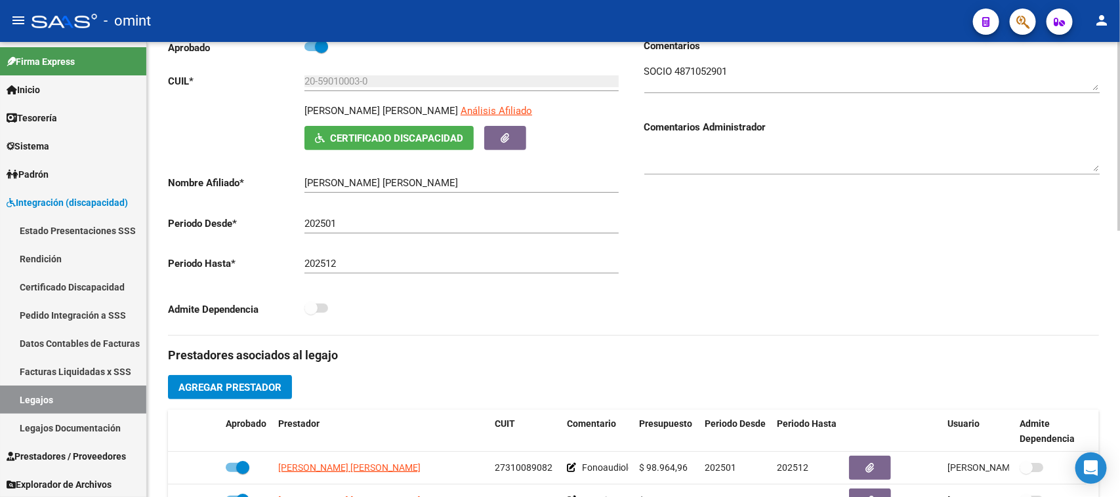
scroll to position [152, 0]
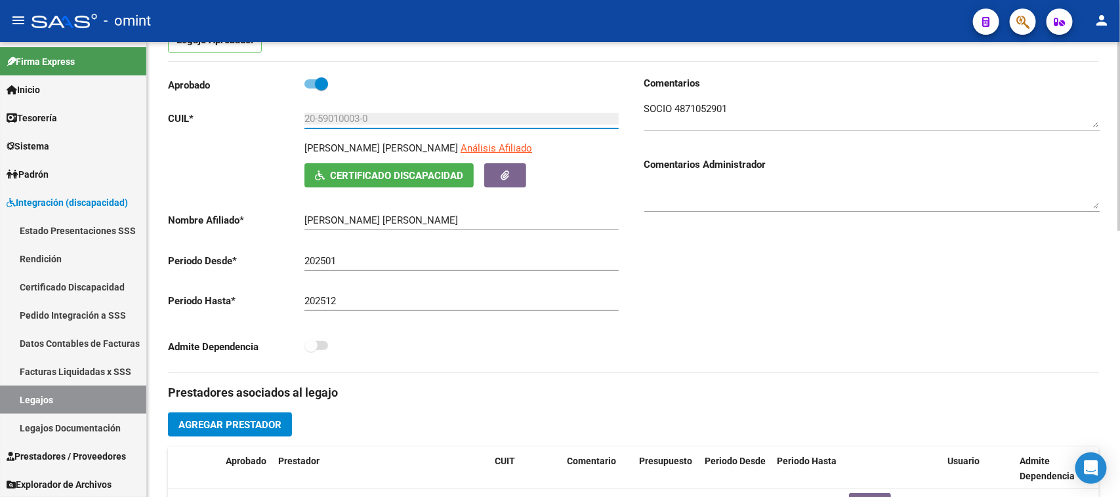
drag, startPoint x: 277, startPoint y: 121, endPoint x: 217, endPoint y: 121, distance: 59.7
click at [217, 121] on app-form-text-field "CUIL * 20-59010003-0 Ingresar CUIL" at bounding box center [393, 119] width 451 height 12
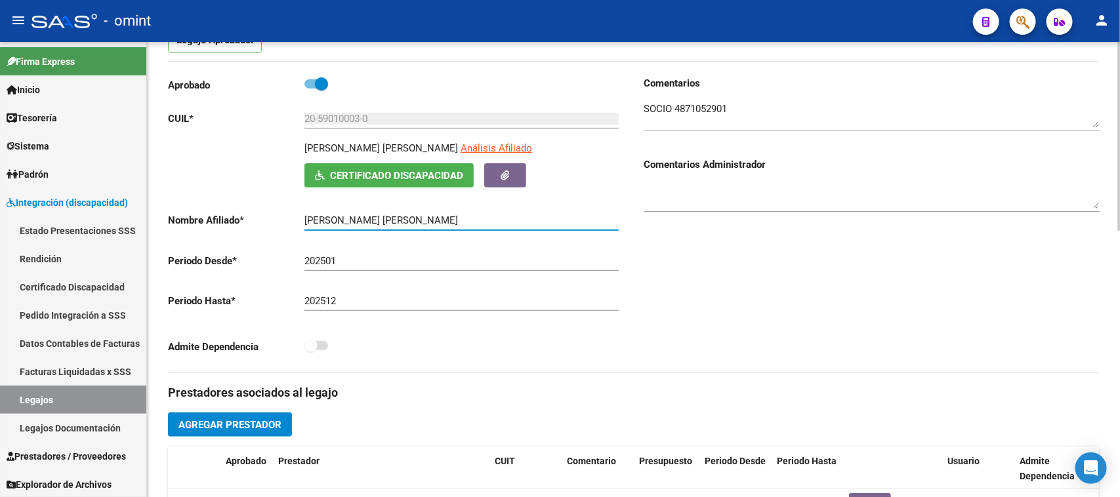
drag, startPoint x: 412, startPoint y: 217, endPoint x: 277, endPoint y: 227, distance: 135.5
click at [277, 226] on app-form-text-field "Nombre Afiliado * [PERSON_NAME] [PERSON_NAME] el nombre" at bounding box center [393, 220] width 451 height 12
click at [54, 408] on link "Legajos" at bounding box center [73, 400] width 146 height 28
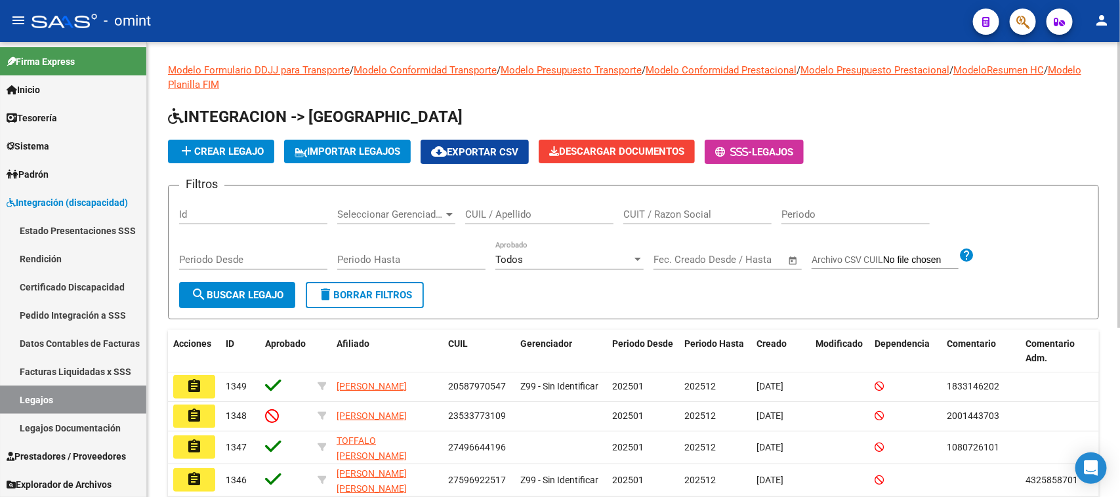
click at [506, 225] on div "CUIL / Apellido" at bounding box center [539, 216] width 148 height 41
click at [508, 213] on input "CUIL / Apellido" at bounding box center [539, 215] width 148 height 12
drag, startPoint x: 268, startPoint y: 290, endPoint x: 575, endPoint y: 319, distance: 308.4
click at [268, 289] on span "search Buscar Legajo" at bounding box center [237, 295] width 92 height 12
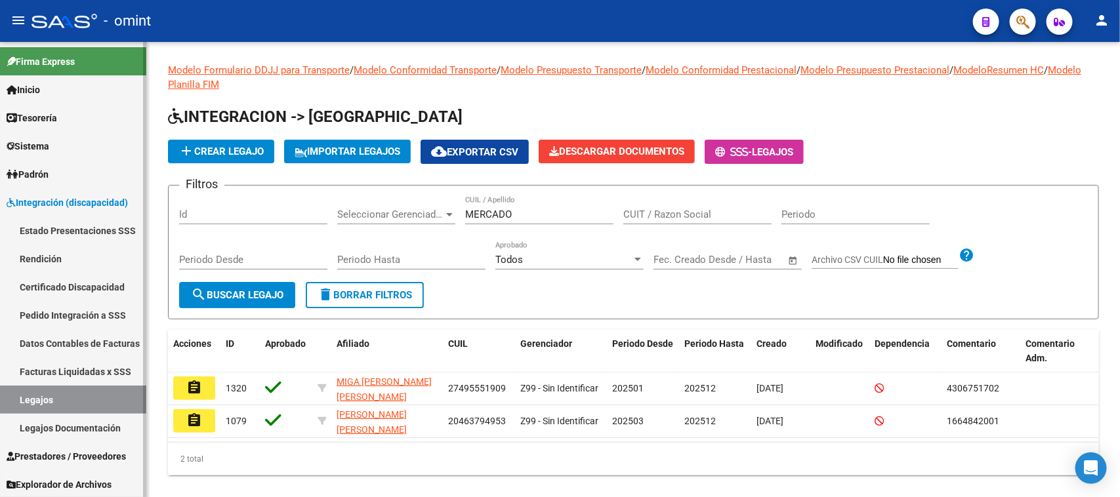
click at [70, 390] on link "Legajos" at bounding box center [73, 400] width 146 height 28
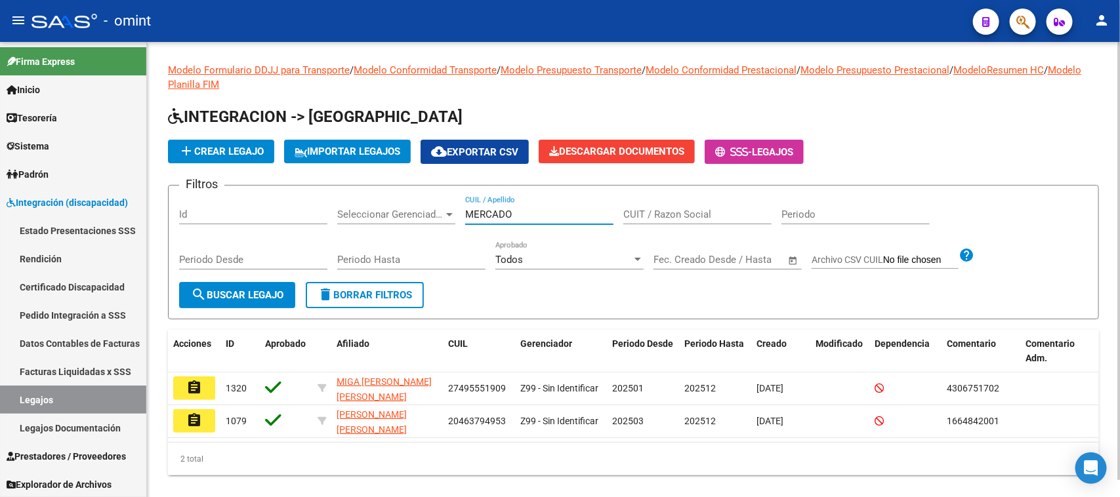
drag, startPoint x: 526, startPoint y: 213, endPoint x: 376, endPoint y: 210, distance: 150.2
click at [376, 210] on div "Filtros Id Seleccionar Gerenciador Seleccionar Gerenciador [PERSON_NAME] CUIL /…" at bounding box center [633, 239] width 908 height 86
type input "[PERSON_NAME] da"
click at [200, 294] on mat-icon "search" at bounding box center [199, 295] width 16 height 16
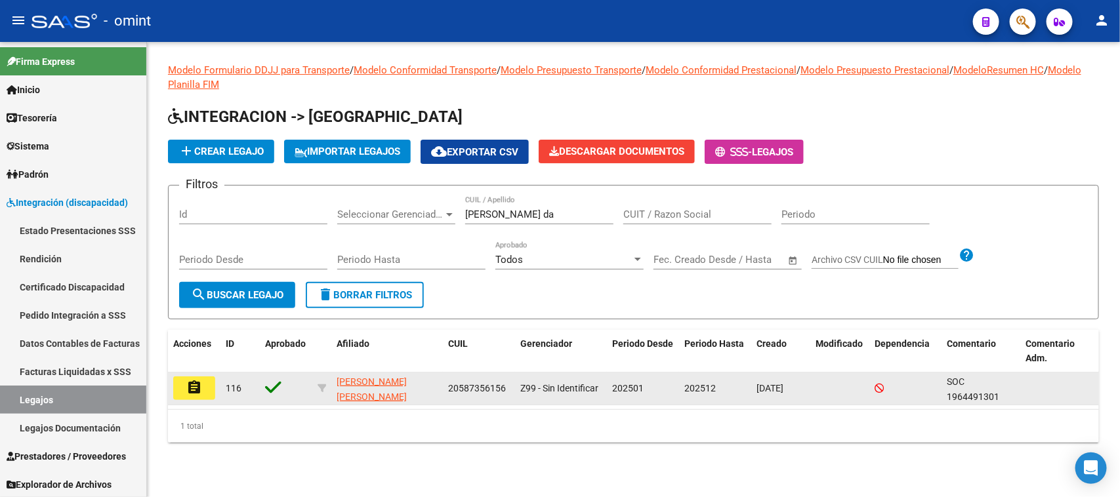
click at [188, 380] on mat-icon "assignment" at bounding box center [194, 388] width 16 height 16
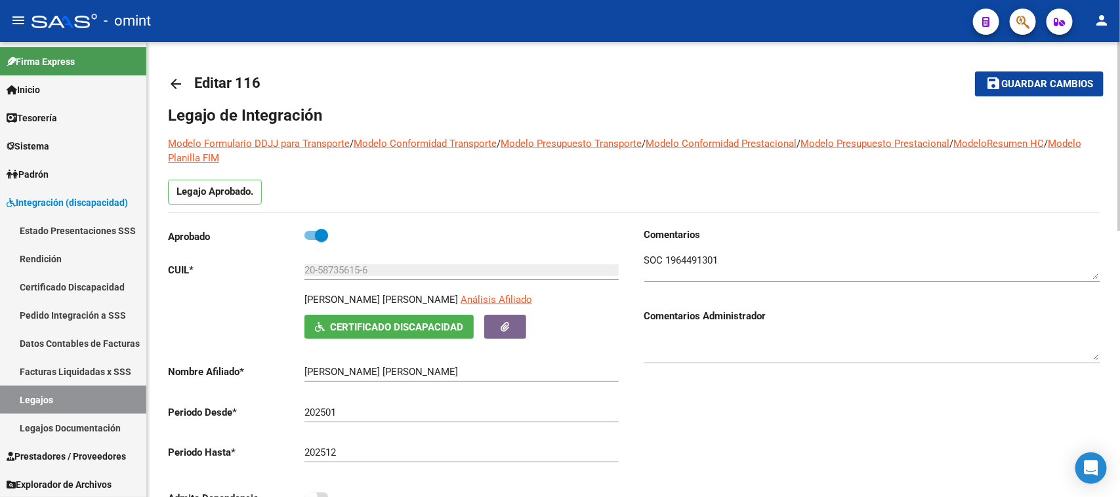
drag, startPoint x: 302, startPoint y: 298, endPoint x: 455, endPoint y: 299, distance: 152.8
click at [455, 299] on div "[PERSON_NAME] [PERSON_NAME] Análisis Afiliado Certificado Discapacidad [PERSON_…" at bounding box center [395, 316] width 455 height 47
click at [338, 270] on input "20-58735615-6" at bounding box center [461, 270] width 314 height 12
drag, startPoint x: 372, startPoint y: 271, endPoint x: 297, endPoint y: 273, distance: 74.8
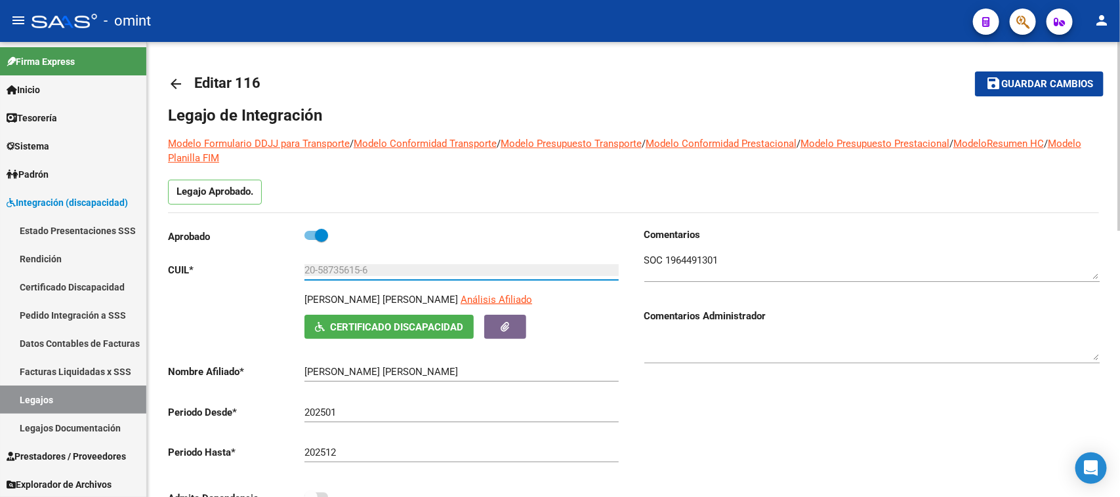
click at [297, 273] on app-form-text-field "CUIL * 20-58735615-6 Ingresar CUIL" at bounding box center [393, 270] width 451 height 12
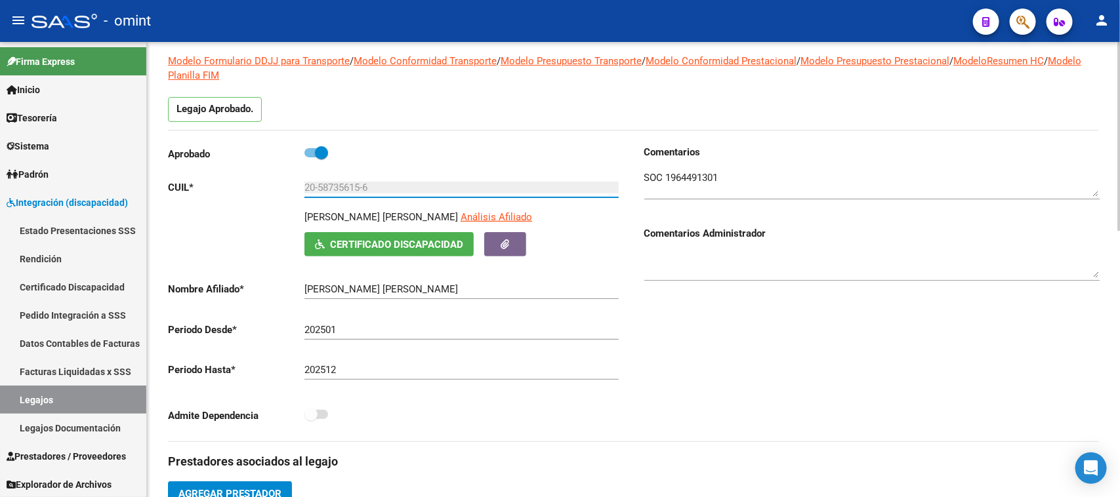
scroll to position [82, 0]
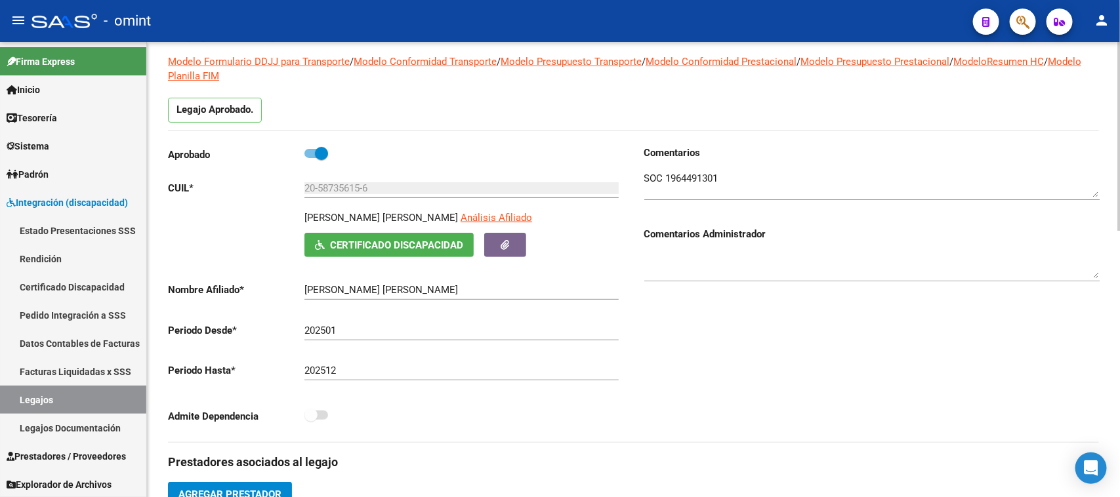
click at [392, 422] on div "Admite Dependencia" at bounding box center [395, 419] width 455 height 24
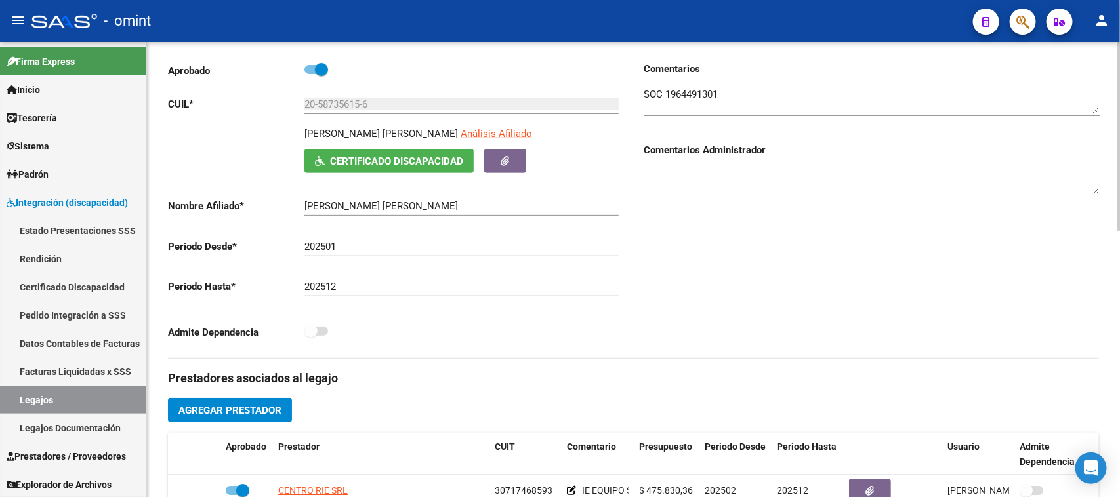
scroll to position [492, 0]
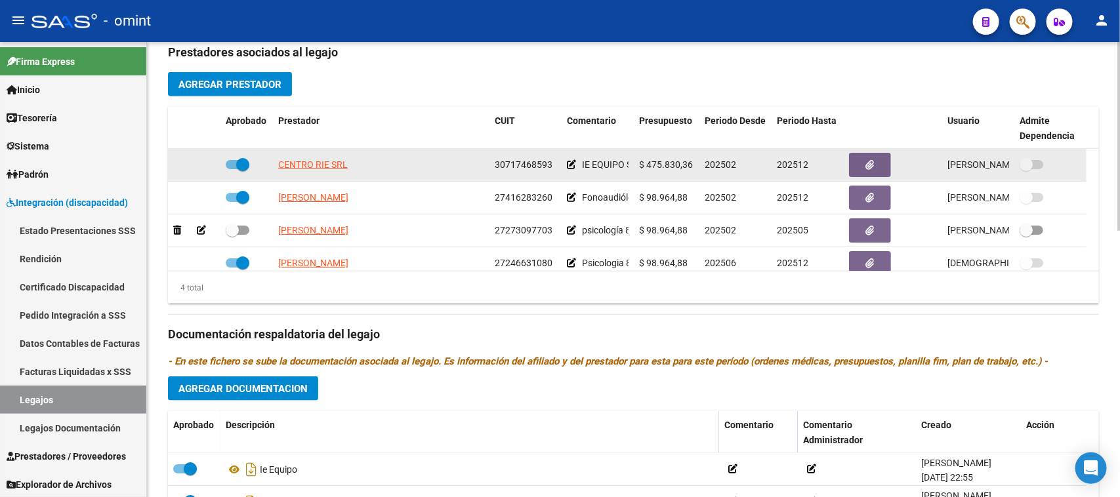
click at [515, 163] on span "30717468593" at bounding box center [524, 164] width 58 height 10
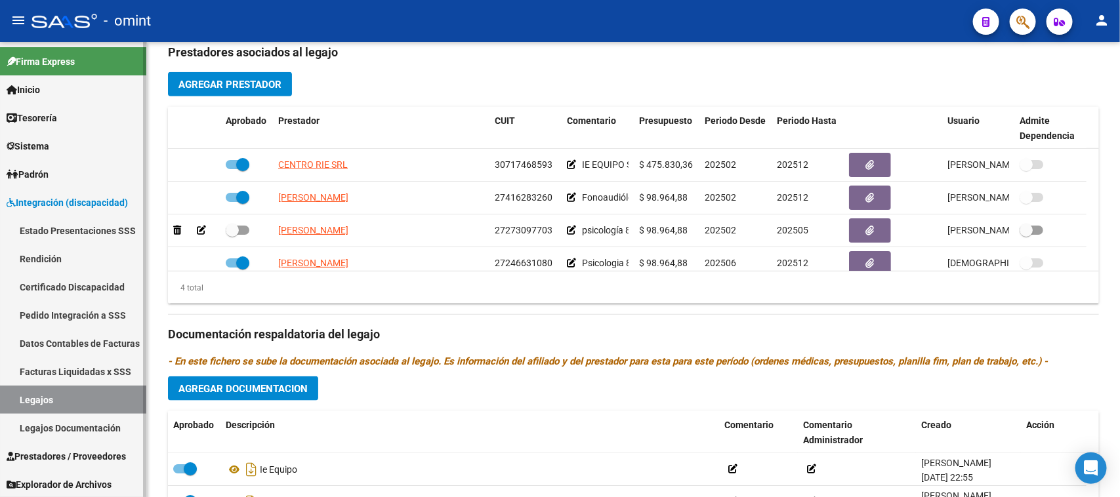
drag, startPoint x: 76, startPoint y: 377, endPoint x: 96, endPoint y: 375, distance: 20.5
click at [77, 377] on link "Facturas Liquidadas x SSS" at bounding box center [73, 371] width 146 height 28
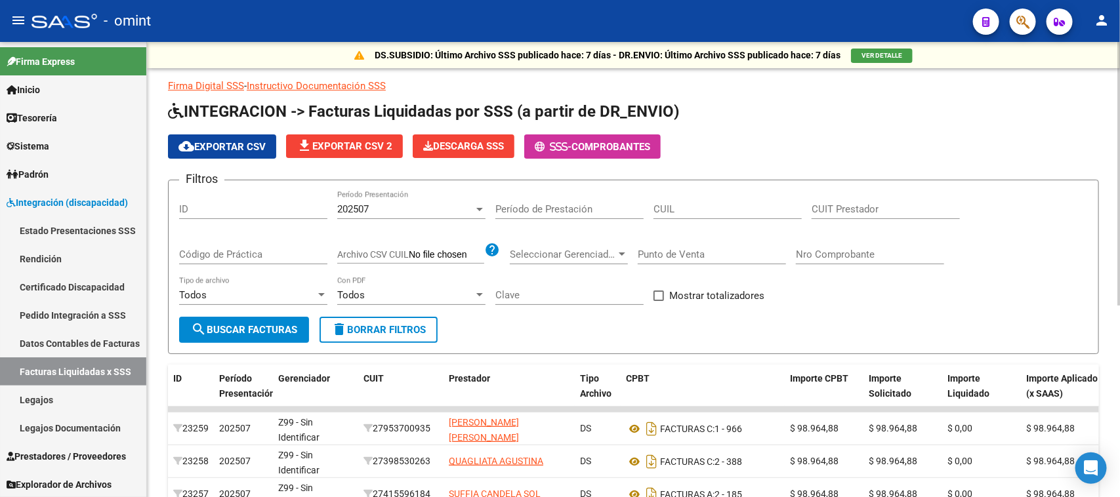
click at [670, 207] on input "CUIL" at bounding box center [727, 209] width 148 height 12
paste input "20-58735615-6"
type input "20-58735615-6"
paste input "30-71746859-3"
type input "30-71746859-3"
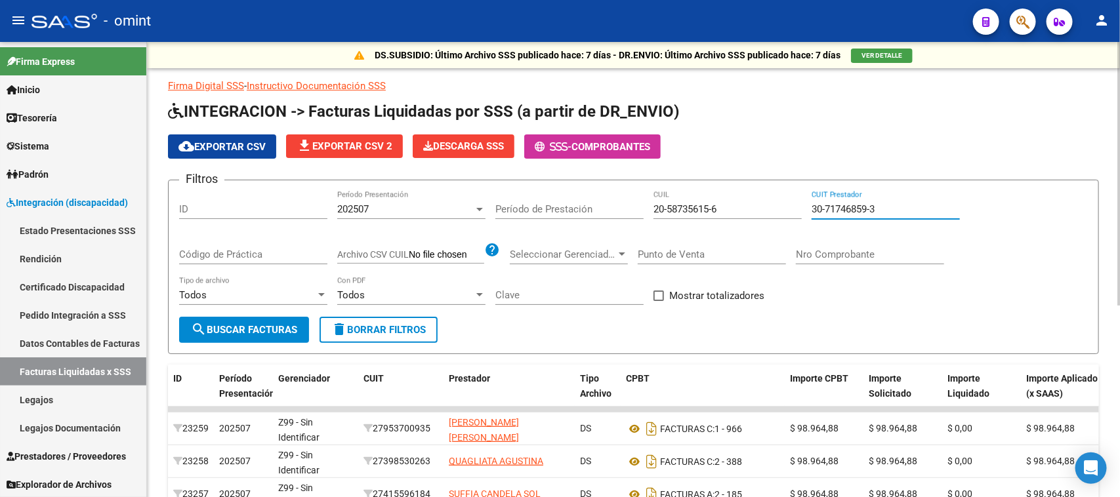
click at [359, 201] on div "202507 Período Presentación" at bounding box center [411, 205] width 148 height 28
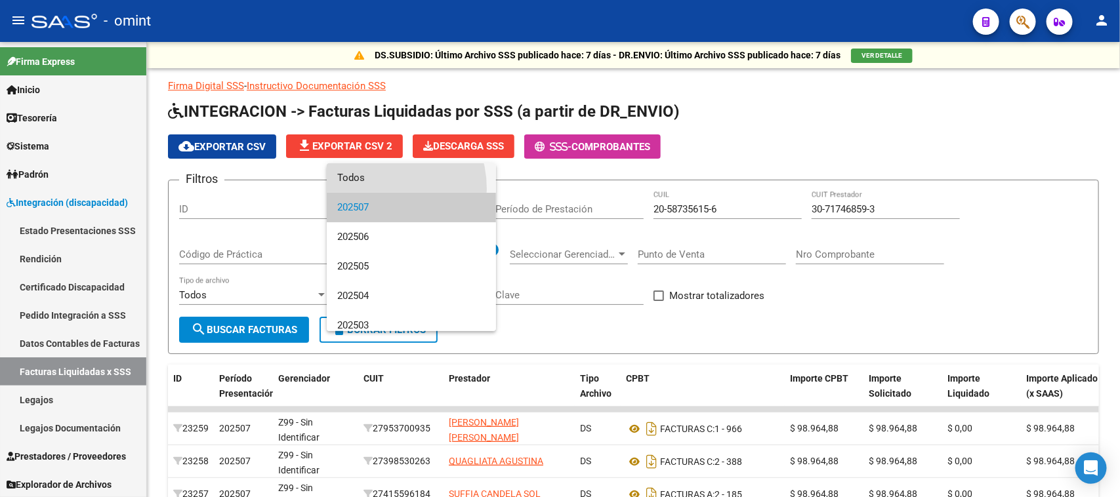
click at [372, 189] on span "Todos" at bounding box center [411, 178] width 148 height 30
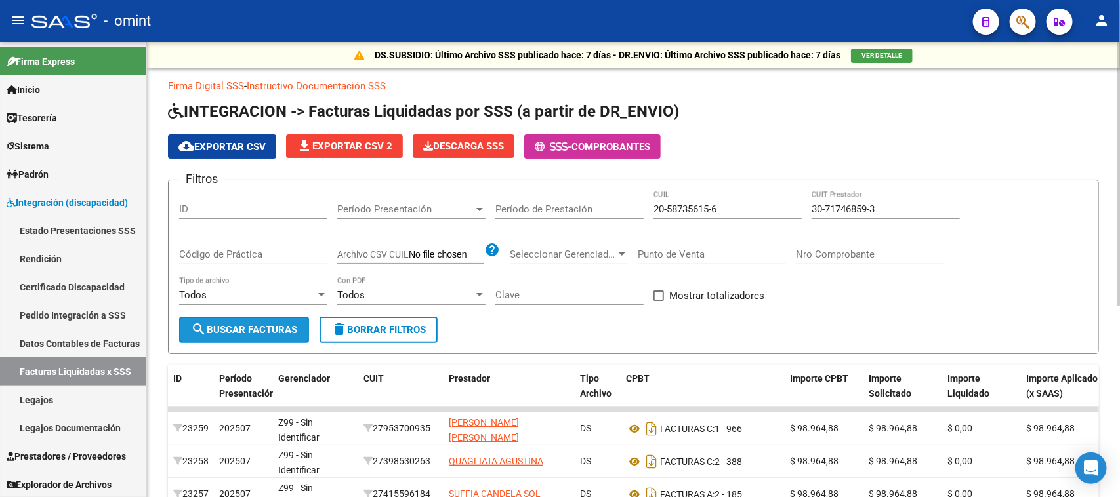
click at [254, 333] on button "search Buscar Facturas" at bounding box center [244, 330] width 130 height 26
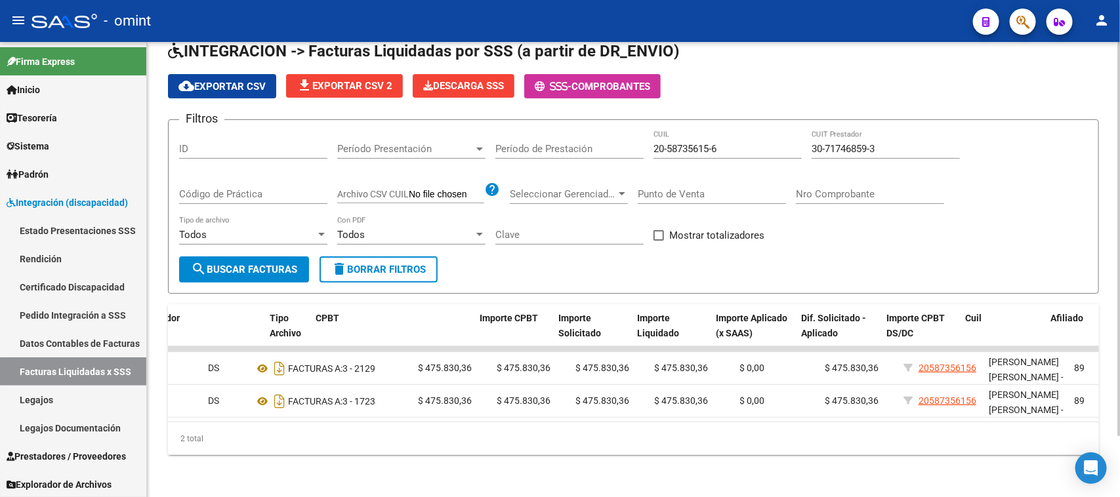
scroll to position [0, 545]
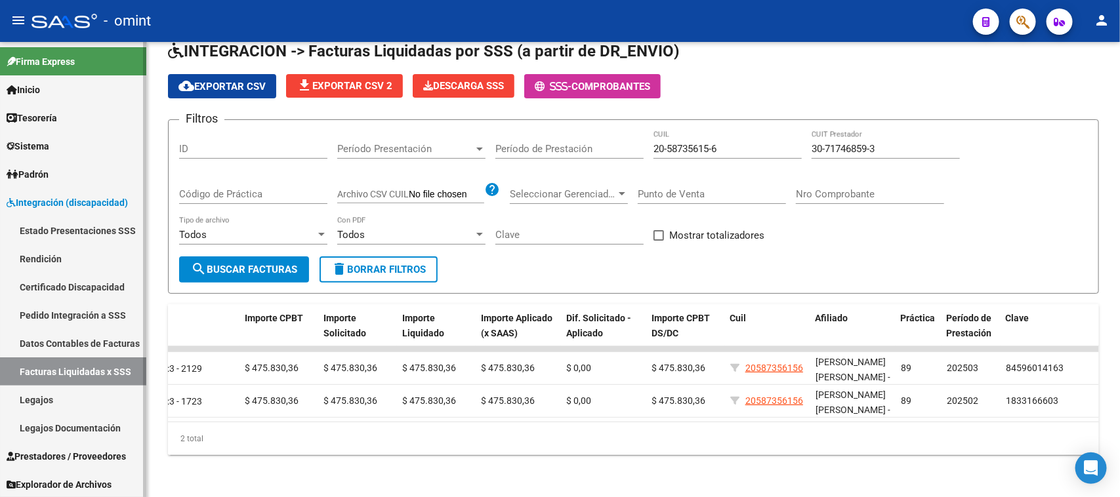
click at [39, 400] on link "Legajos" at bounding box center [73, 400] width 146 height 28
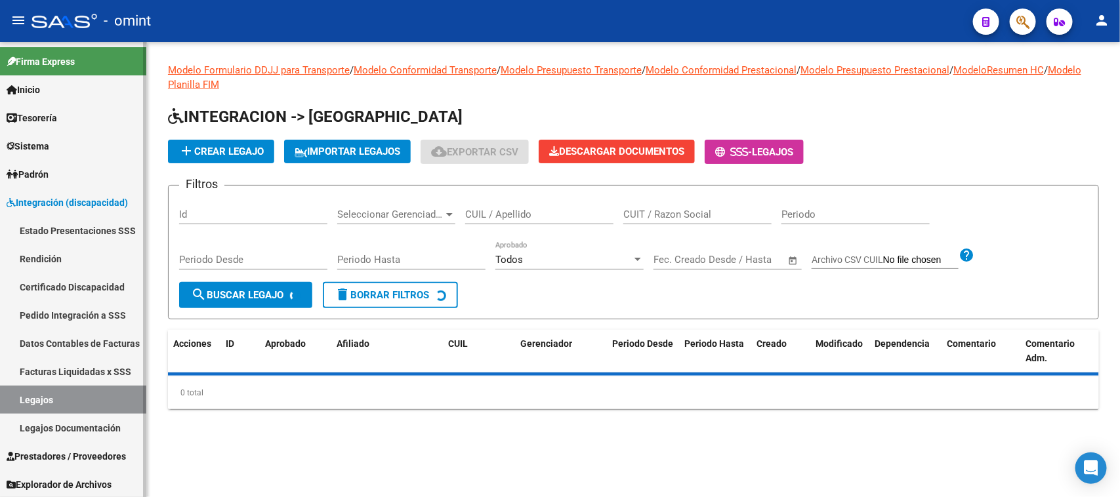
click at [49, 365] on link "Facturas Liquidadas x SSS" at bounding box center [73, 371] width 146 height 28
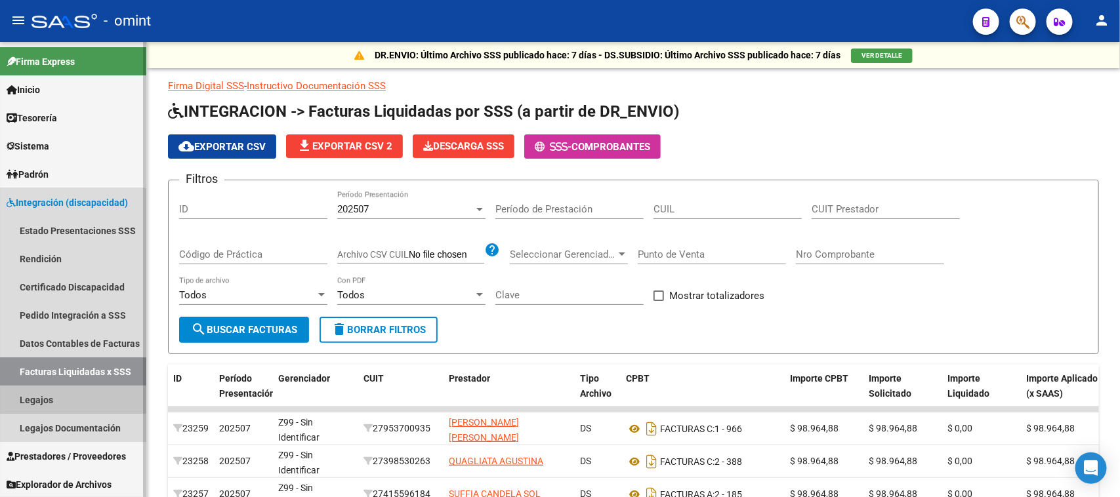
drag, startPoint x: 70, startPoint y: 392, endPoint x: 132, endPoint y: 292, distance: 117.6
click at [70, 392] on link "Legajos" at bounding box center [73, 400] width 146 height 28
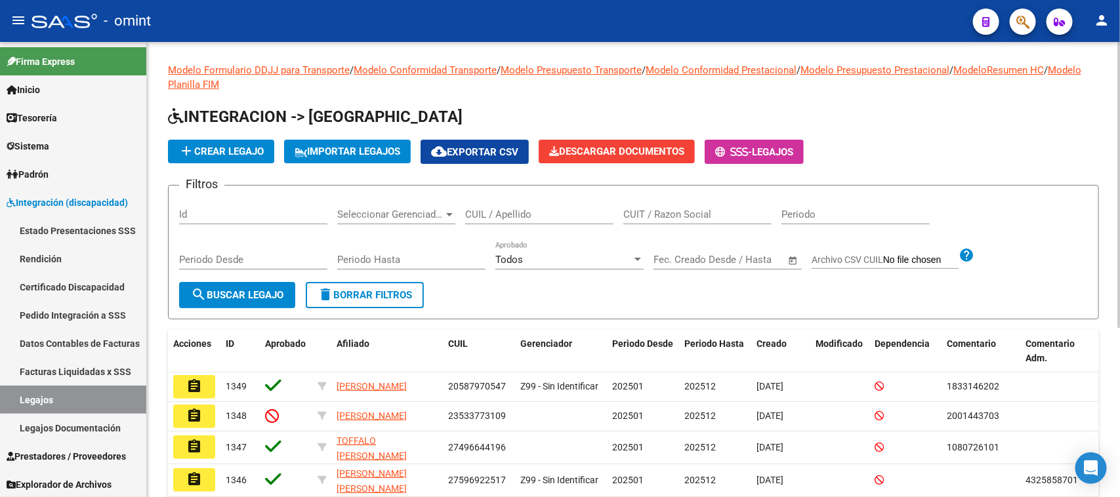
click at [487, 211] on input "CUIL / Apellido" at bounding box center [539, 215] width 148 height 12
type input "[PERSON_NAME]"
click at [251, 309] on form "Filtros Id Seleccionar Gerenciador Seleccionar Gerenciador [PERSON_NAME] CUIL /…" at bounding box center [633, 252] width 931 height 134
click at [244, 285] on button "search Buscar Legajo" at bounding box center [237, 295] width 116 height 26
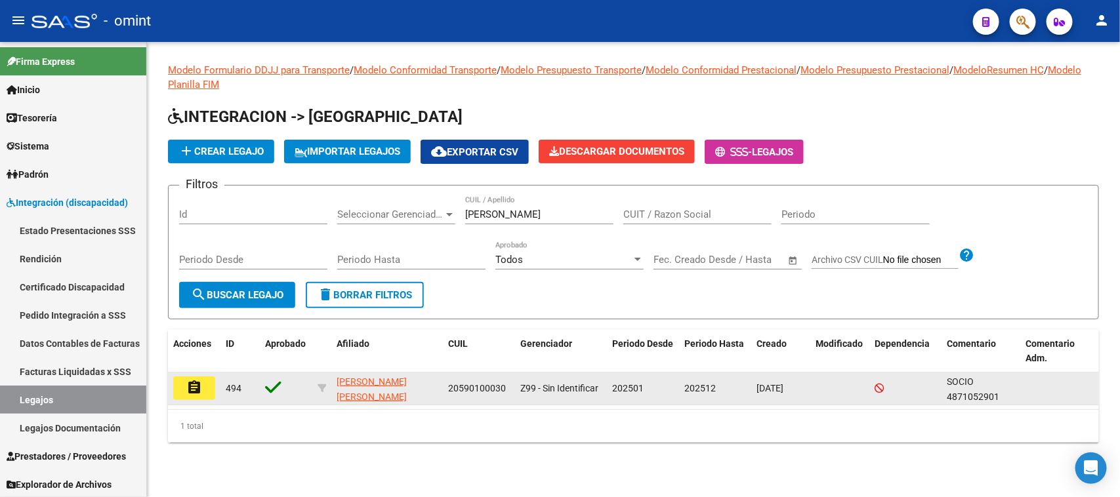
click at [195, 382] on mat-icon "assignment" at bounding box center [194, 388] width 16 height 16
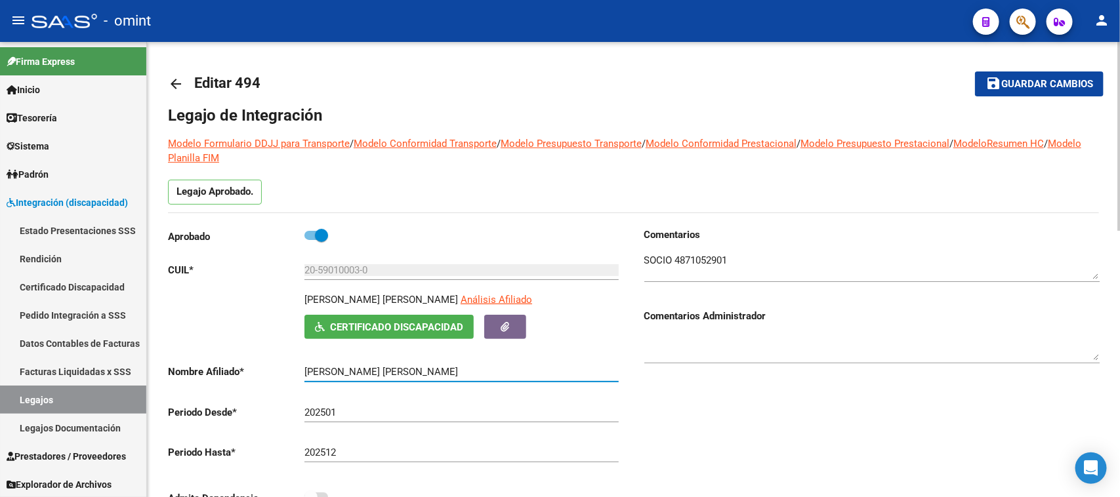
drag, startPoint x: 444, startPoint y: 374, endPoint x: 232, endPoint y: 378, distance: 212.6
click at [232, 378] on app-form-text-field "Nombre Afiliado * [PERSON_NAME] [PERSON_NAME] el nombre" at bounding box center [393, 372] width 451 height 12
click at [234, 381] on div "Aprobado CUIL * 20-59010003-0 Ingresar CUIL [PERSON_NAME] [PERSON_NAME] Análisi…" at bounding box center [395, 371] width 455 height 286
drag, startPoint x: 435, startPoint y: 364, endPoint x: 377, endPoint y: 368, distance: 57.9
click at [377, 368] on div "[PERSON_NAME] [PERSON_NAME] el nombre" at bounding box center [461, 368] width 314 height 28
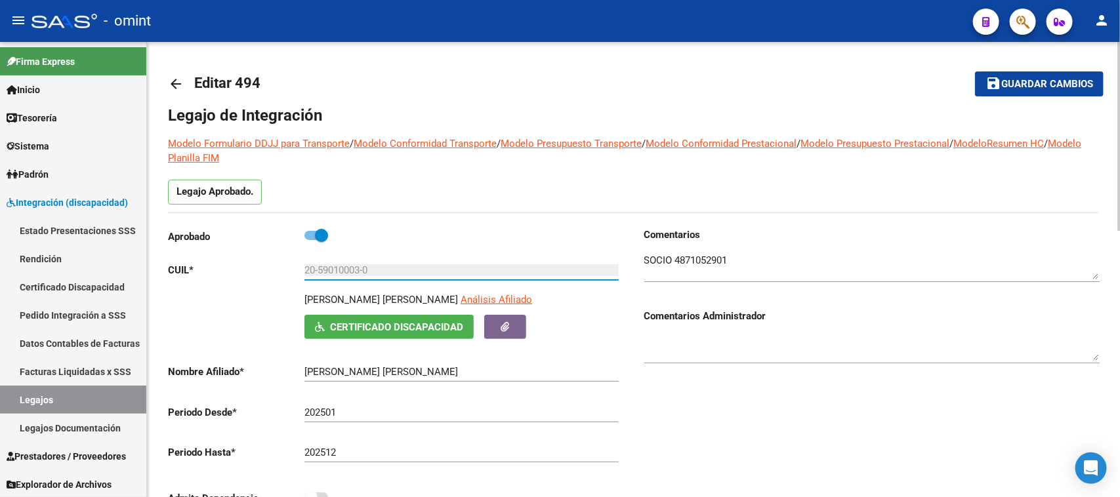
drag, startPoint x: 386, startPoint y: 273, endPoint x: 230, endPoint y: 289, distance: 157.0
click at [230, 289] on div "Aprobado CUIL * 20-59010003-0 Ingresar CUIL [PERSON_NAME] [PERSON_NAME] Análisi…" at bounding box center [395, 371] width 455 height 286
click at [693, 262] on textarea at bounding box center [871, 266] width 455 height 26
